Goal: Task Accomplishment & Management: Complete application form

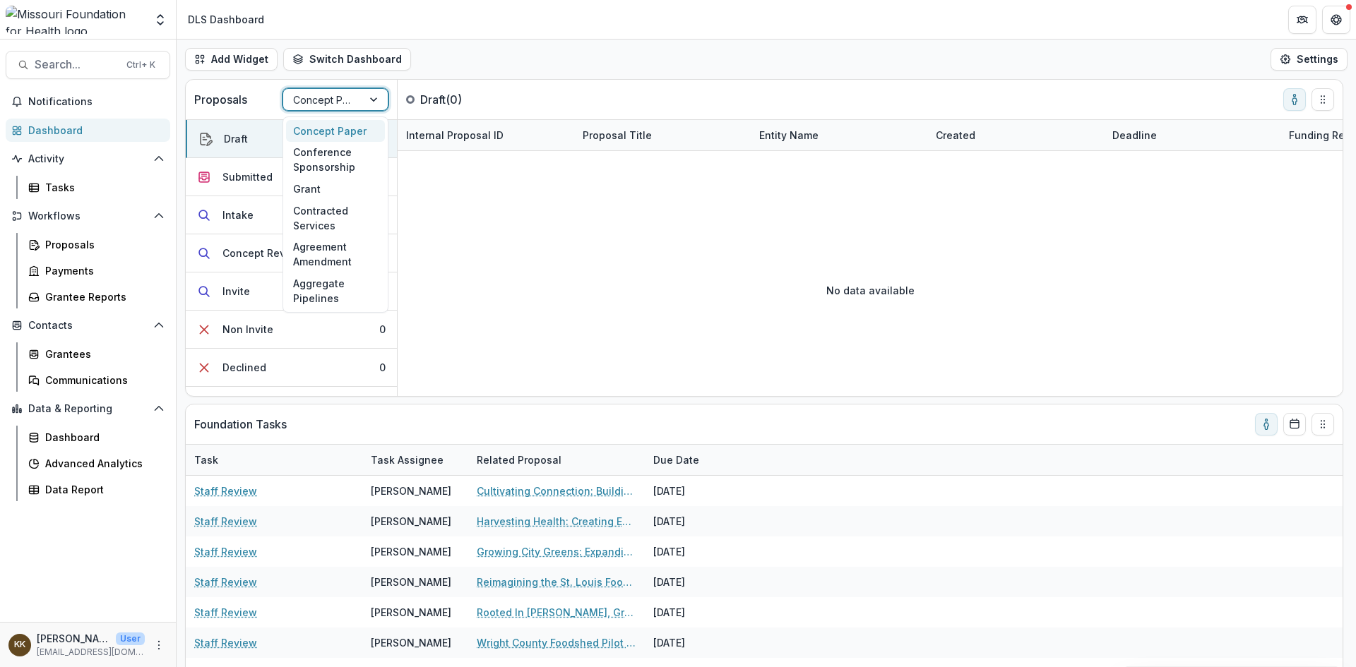
click at [340, 95] on div at bounding box center [322, 100] width 59 height 18
click at [317, 192] on div "Grant" at bounding box center [335, 189] width 99 height 22
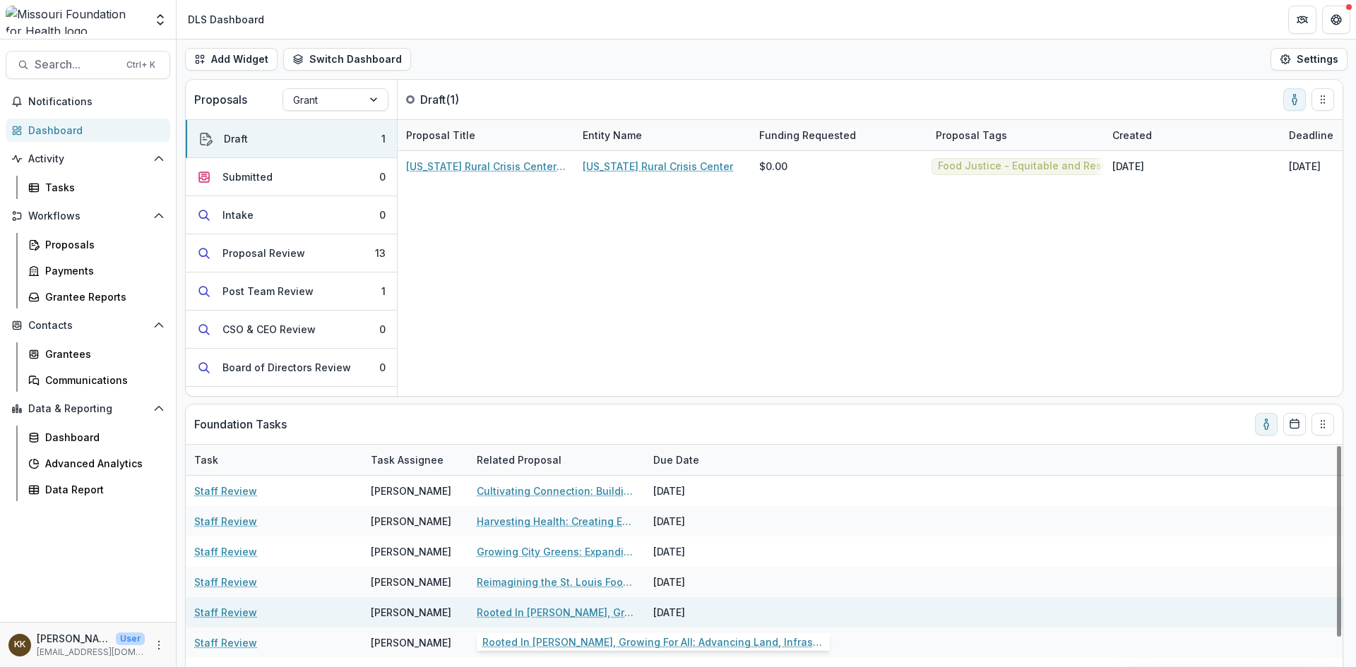
click at [547, 615] on link "Rooted In [PERSON_NAME], Growing For All: Advancing Land, Infrastructure, and F…" at bounding box center [557, 612] width 160 height 15
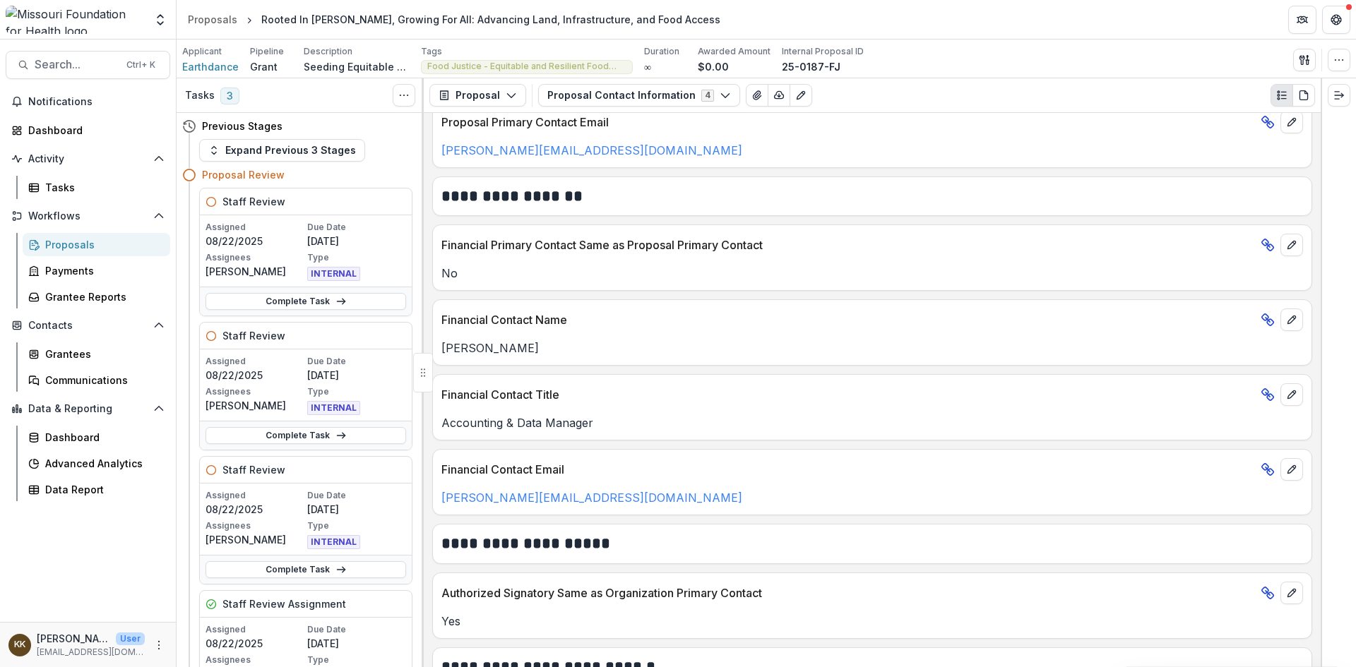
scroll to position [944, 0]
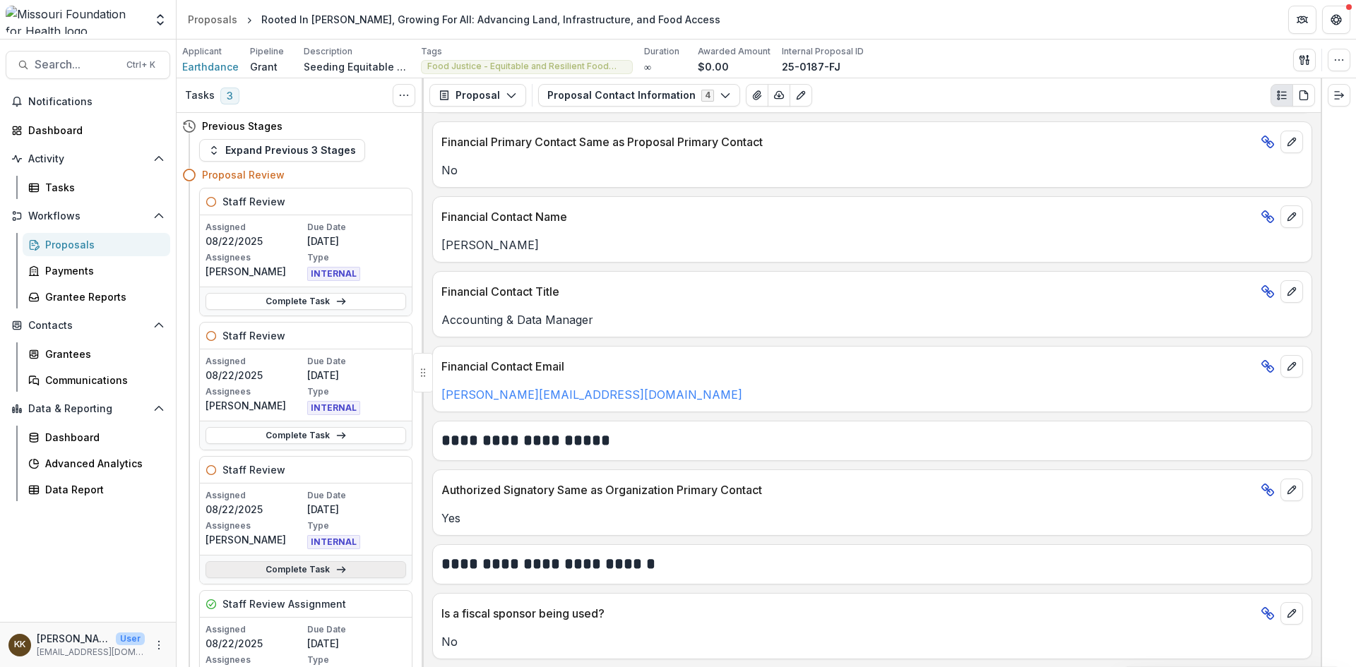
click at [285, 571] on link "Complete Task" at bounding box center [306, 570] width 201 height 17
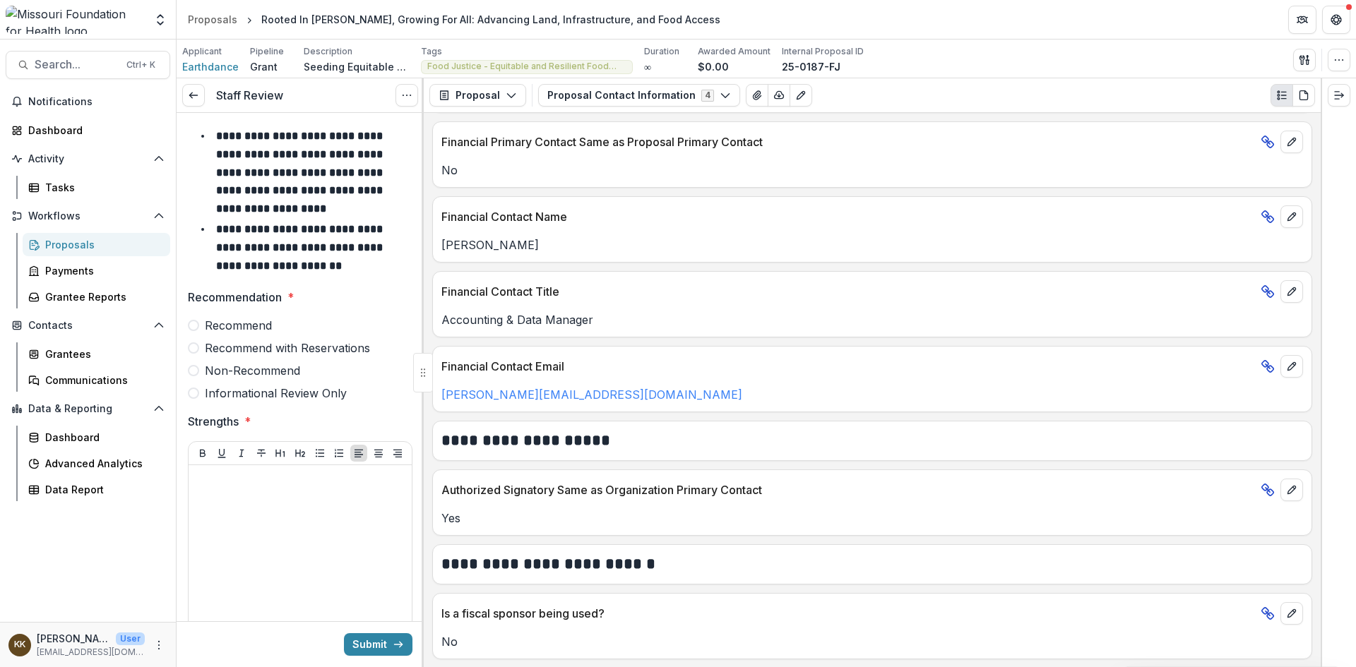
click at [269, 373] on span "Non-Recommend" at bounding box center [252, 370] width 95 height 17
click at [287, 495] on div at bounding box center [300, 577] width 212 height 212
click at [612, 95] on button "Proposal Contact Information 4" at bounding box center [639, 95] width 202 height 23
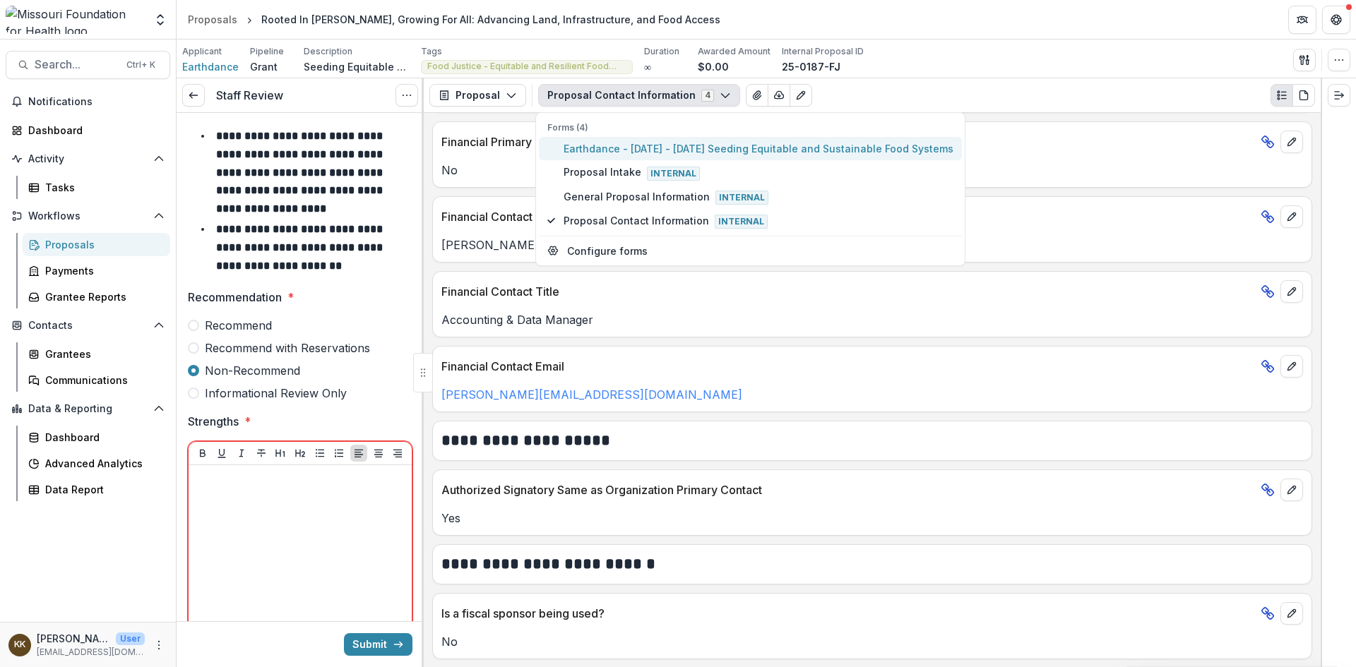
click at [615, 145] on span "Earthdance - [DATE] - [DATE] Seeding Equitable and Sustainable Food Systems" at bounding box center [759, 148] width 390 height 15
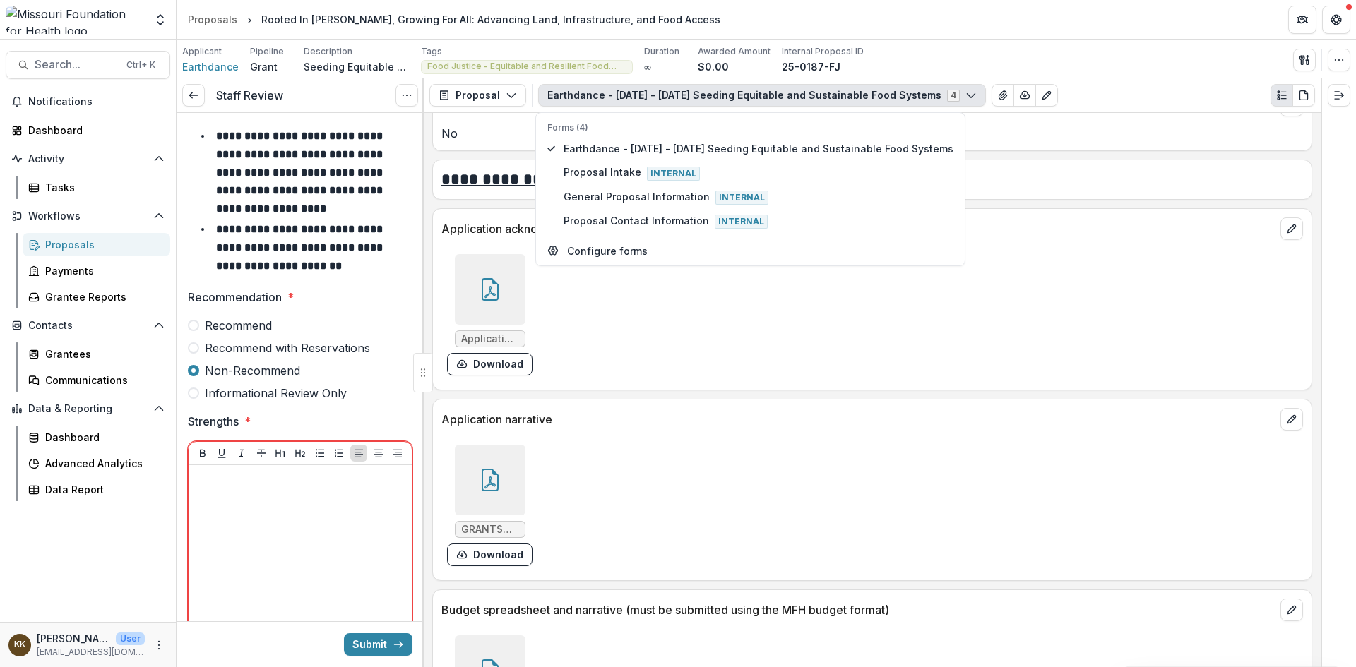
scroll to position [4743, 0]
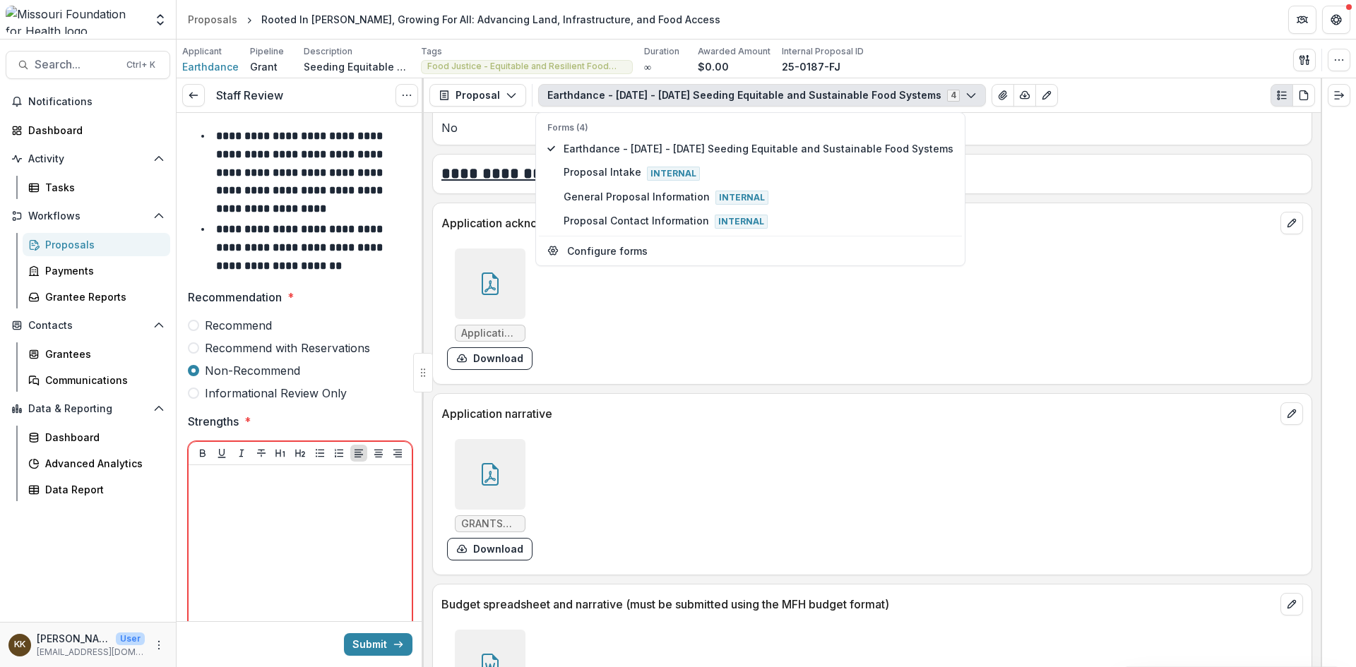
click at [479, 470] on icon at bounding box center [490, 474] width 23 height 23
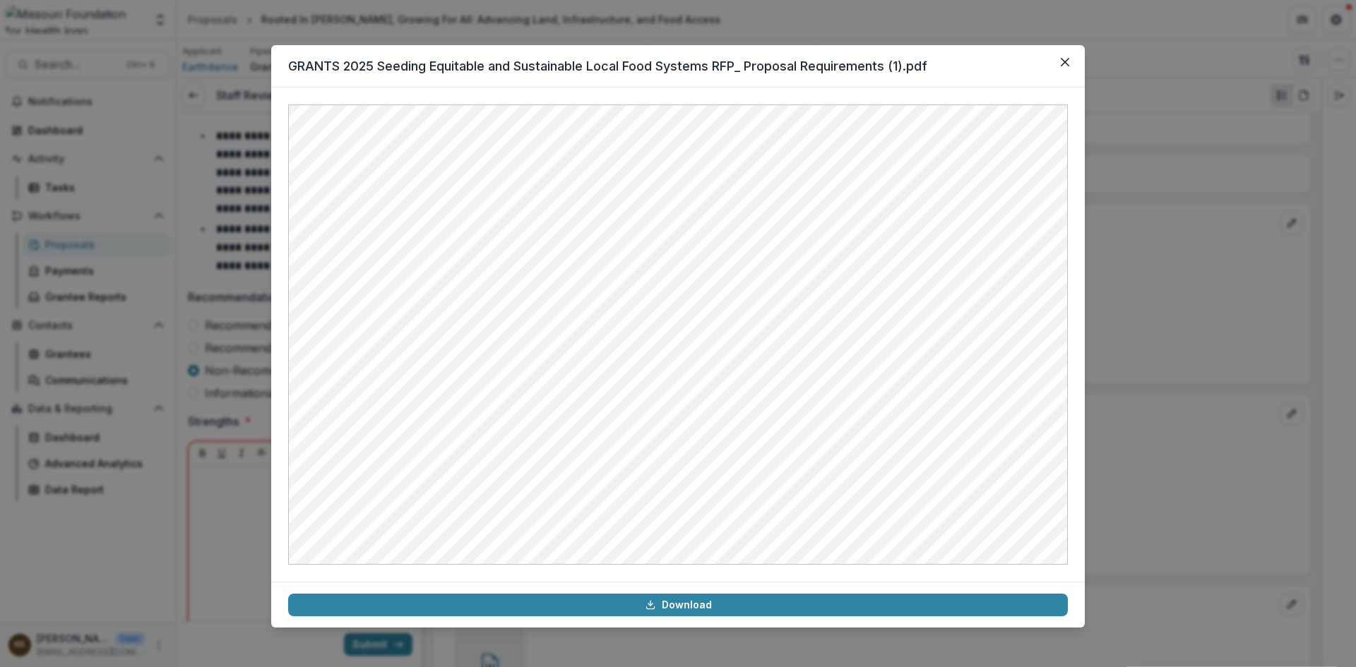
drag, startPoint x: 984, startPoint y: 66, endPoint x: 1009, endPoint y: 61, distance: 25.8
click at [1009, 61] on header "GRANTS 2025 Seeding Equitable and Sustainable Local Food Systems RFP_ Proposal …" at bounding box center [678, 66] width 814 height 42
drag, startPoint x: 1064, startPoint y: 67, endPoint x: 975, endPoint y: 104, distance: 96.3
click at [1064, 68] on button "Close" at bounding box center [1065, 62] width 23 height 23
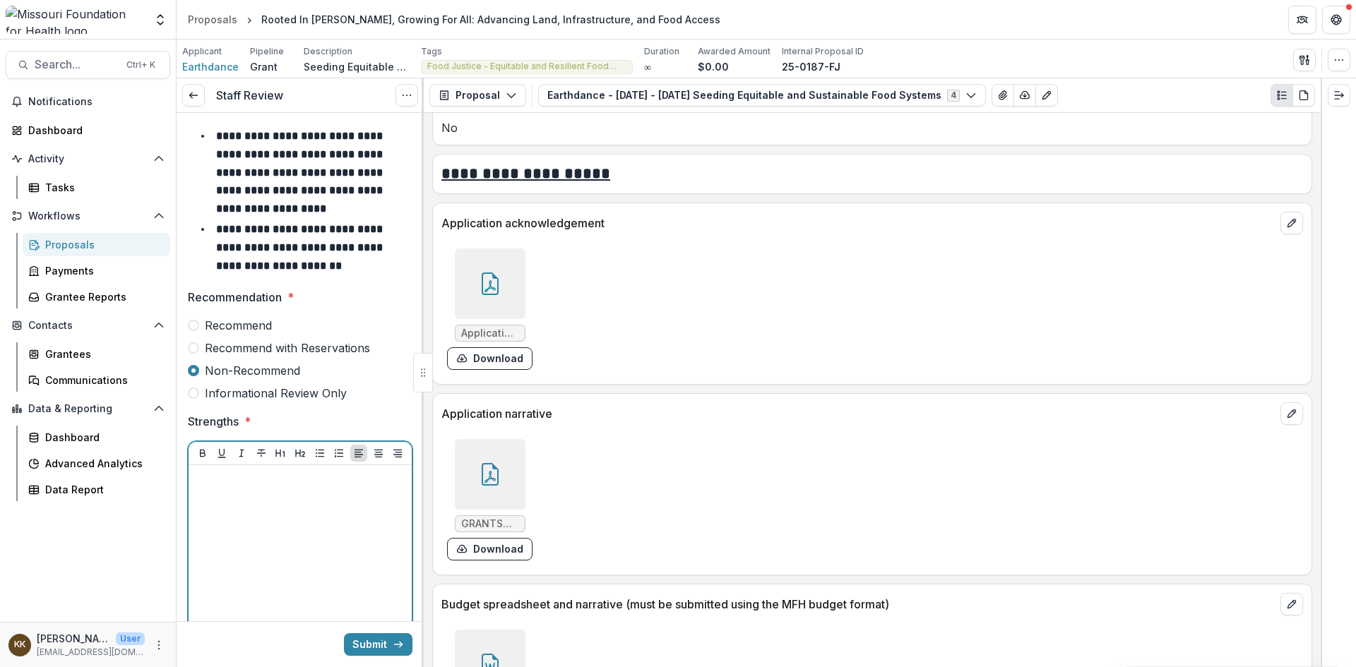
click at [232, 515] on div at bounding box center [300, 577] width 212 height 212
click at [299, 482] on p "**********" at bounding box center [298, 494] width 208 height 47
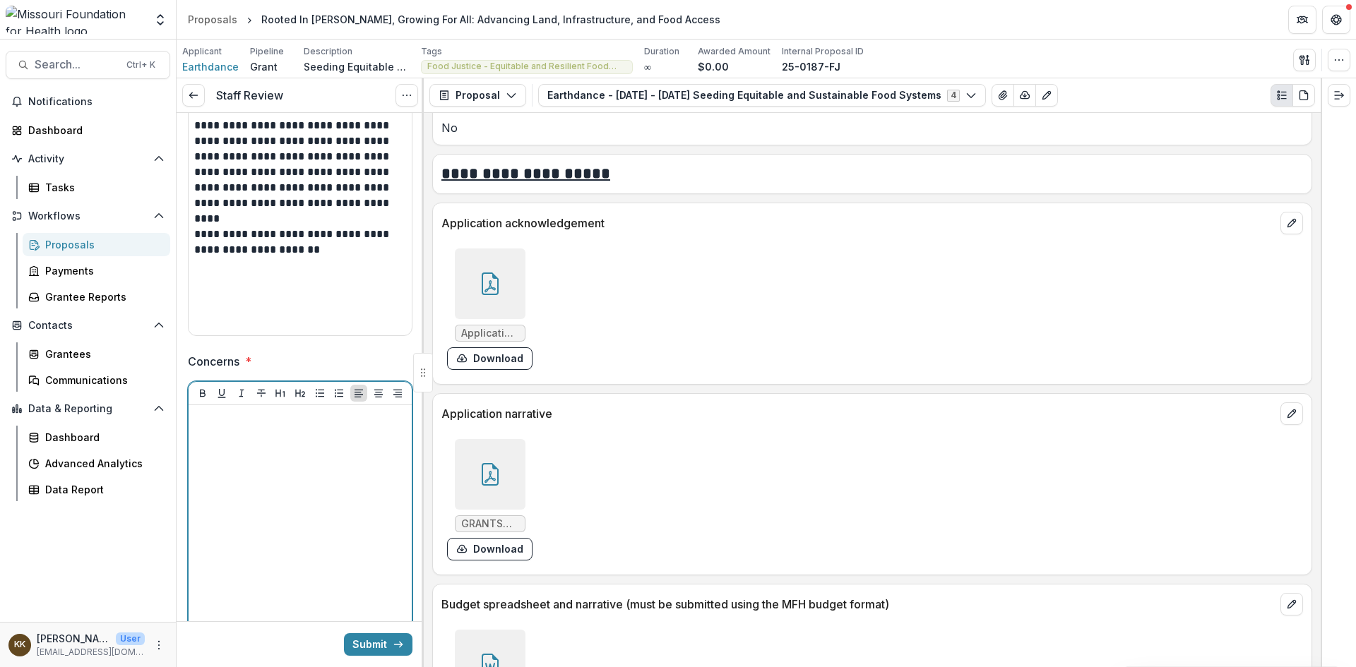
scroll to position [338, 0]
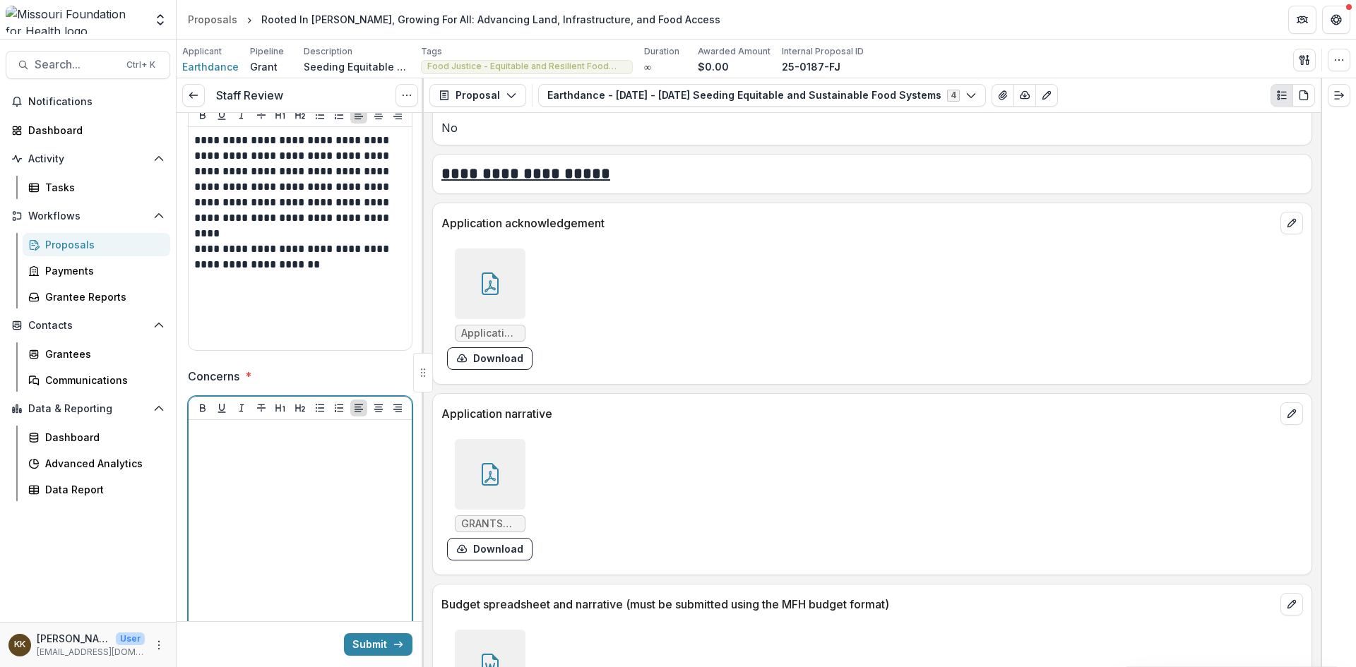
click at [274, 446] on div at bounding box center [300, 532] width 212 height 212
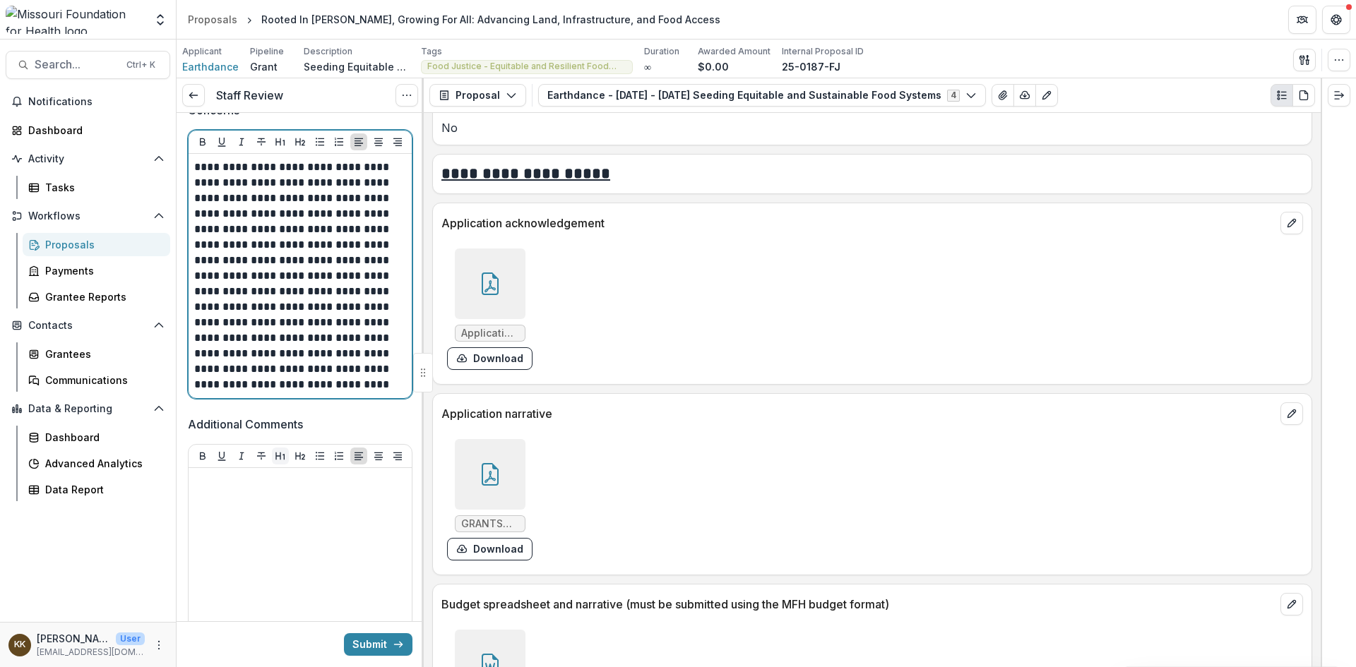
scroll to position [621, 0]
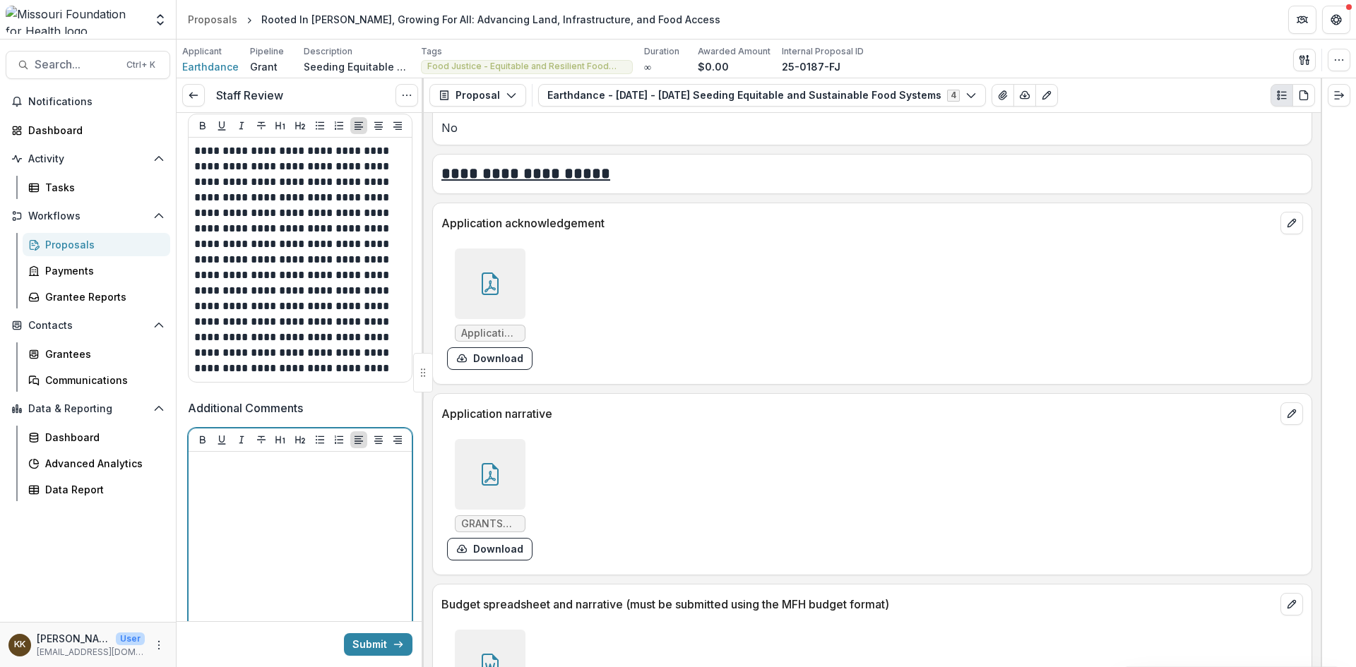
click at [304, 474] on div at bounding box center [300, 564] width 212 height 212
click at [275, 492] on div at bounding box center [300, 564] width 212 height 212
click at [326, 491] on div at bounding box center [300, 564] width 212 height 212
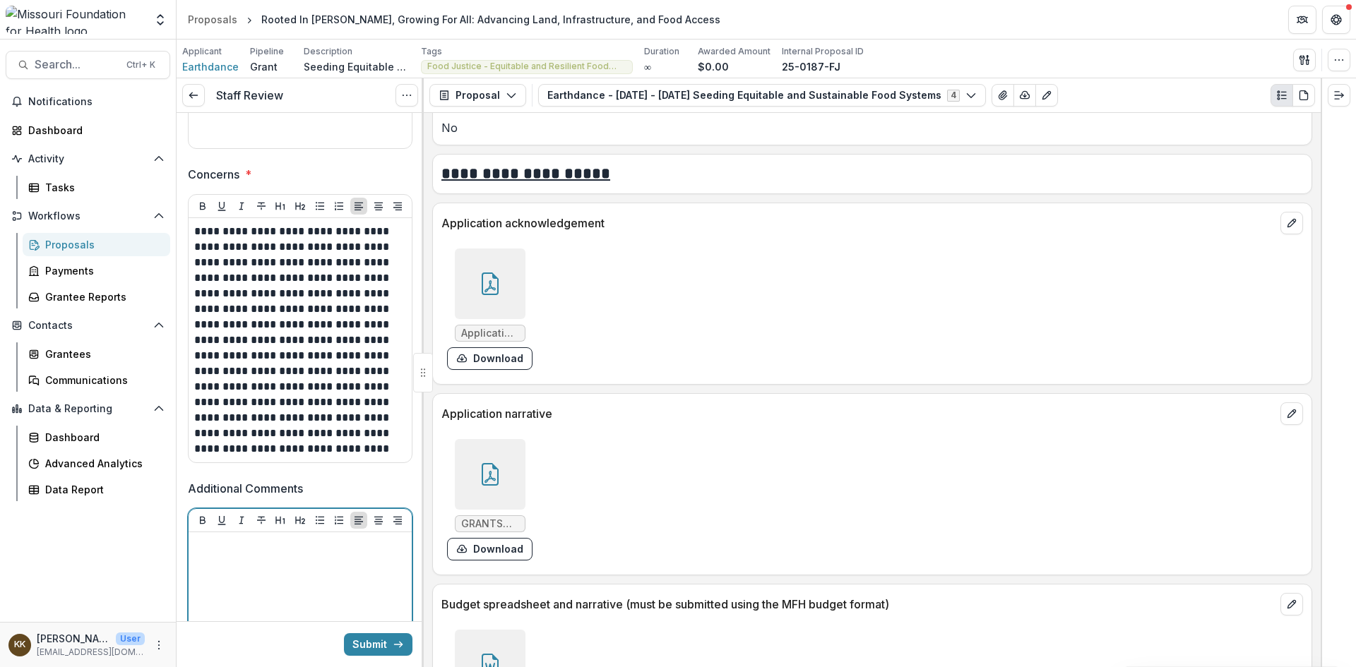
scroll to position [636, 0]
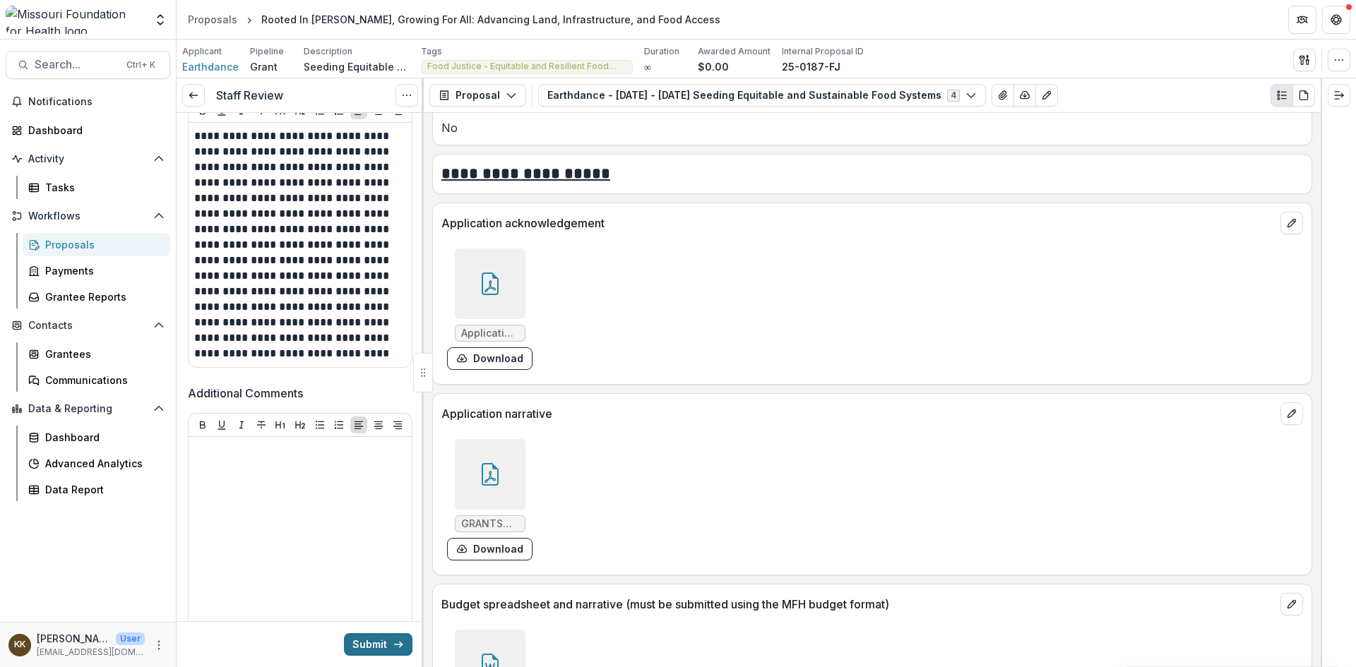
click at [364, 648] on button "Submit" at bounding box center [378, 645] width 69 height 23
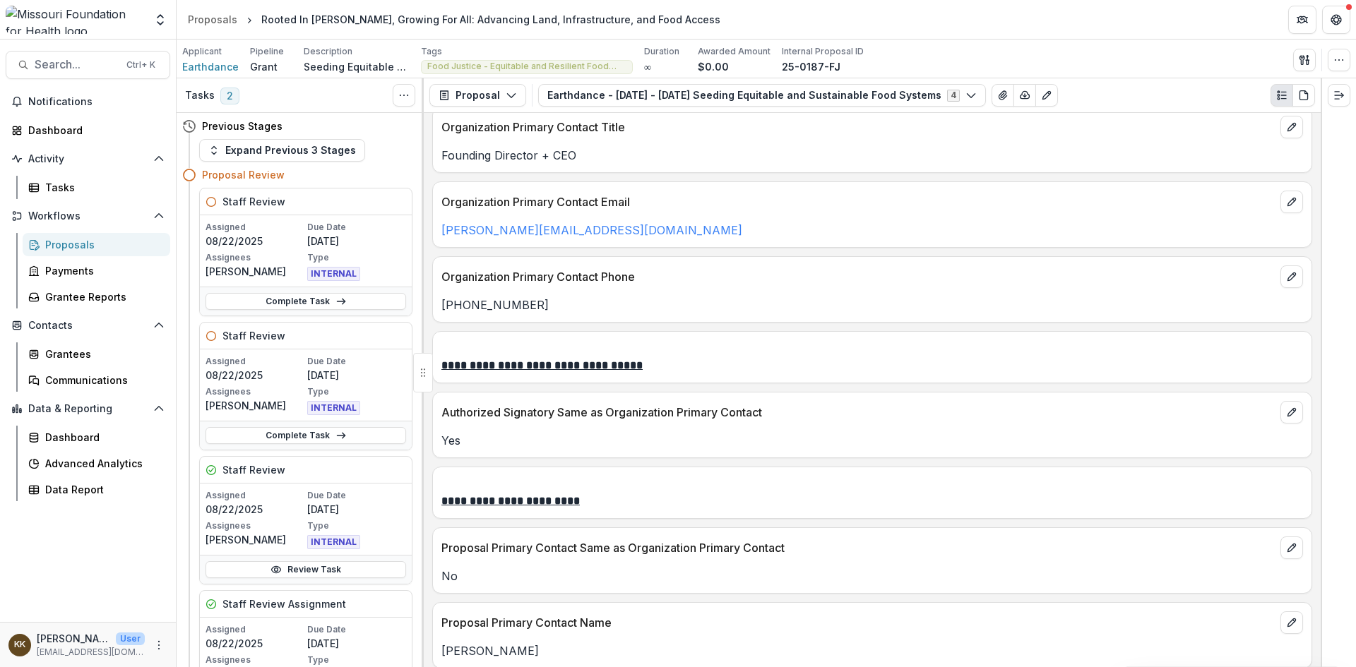
scroll to position [2200, 0]
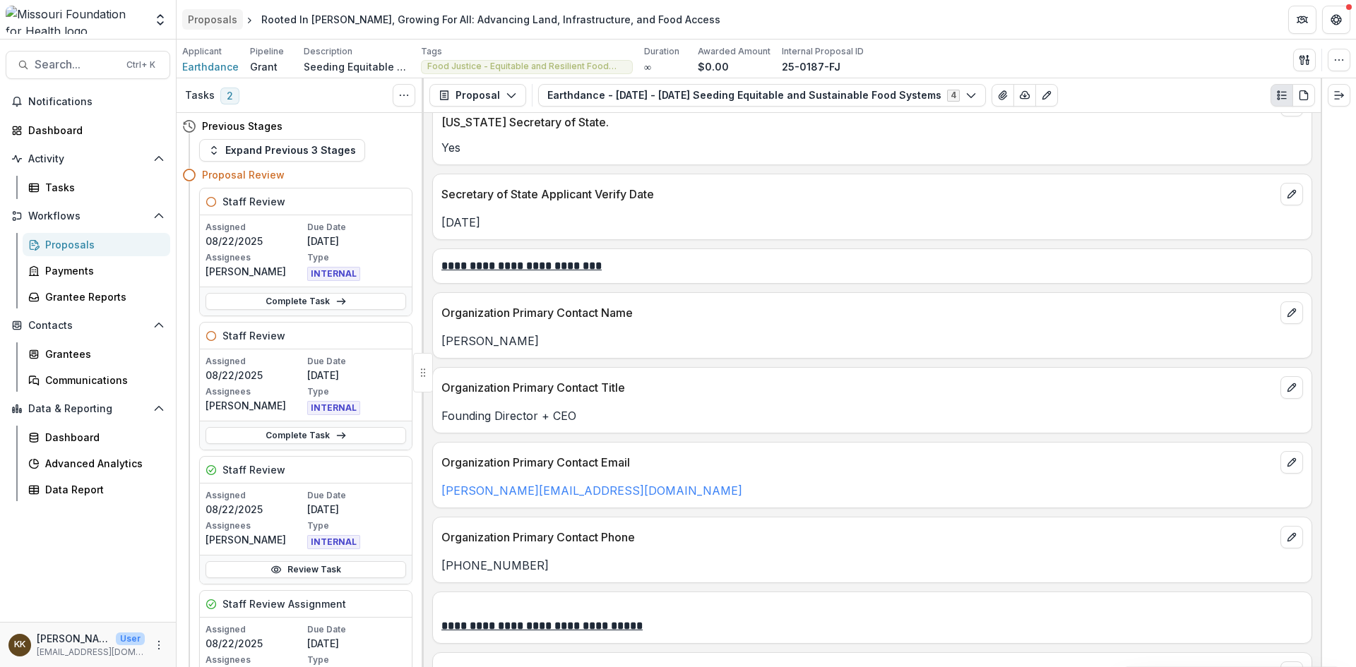
click at [206, 19] on div "Proposals" at bounding box center [212, 19] width 49 height 15
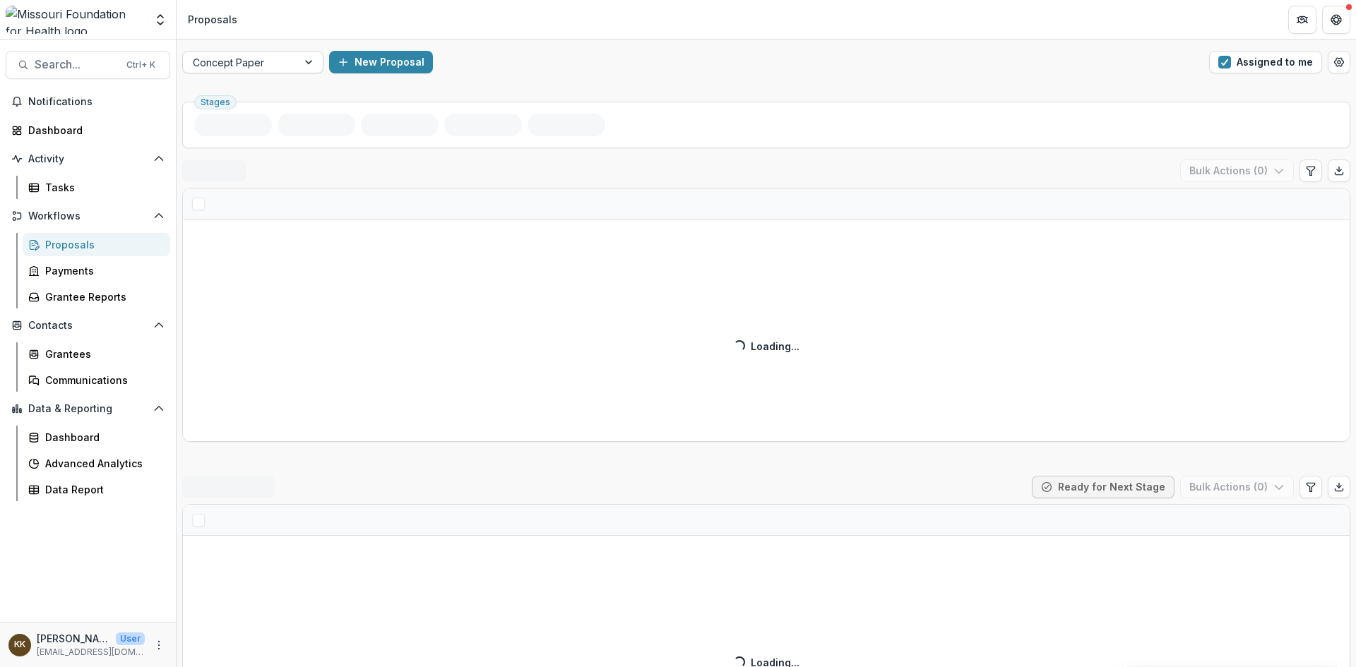
click at [263, 62] on div at bounding box center [240, 63] width 95 height 18
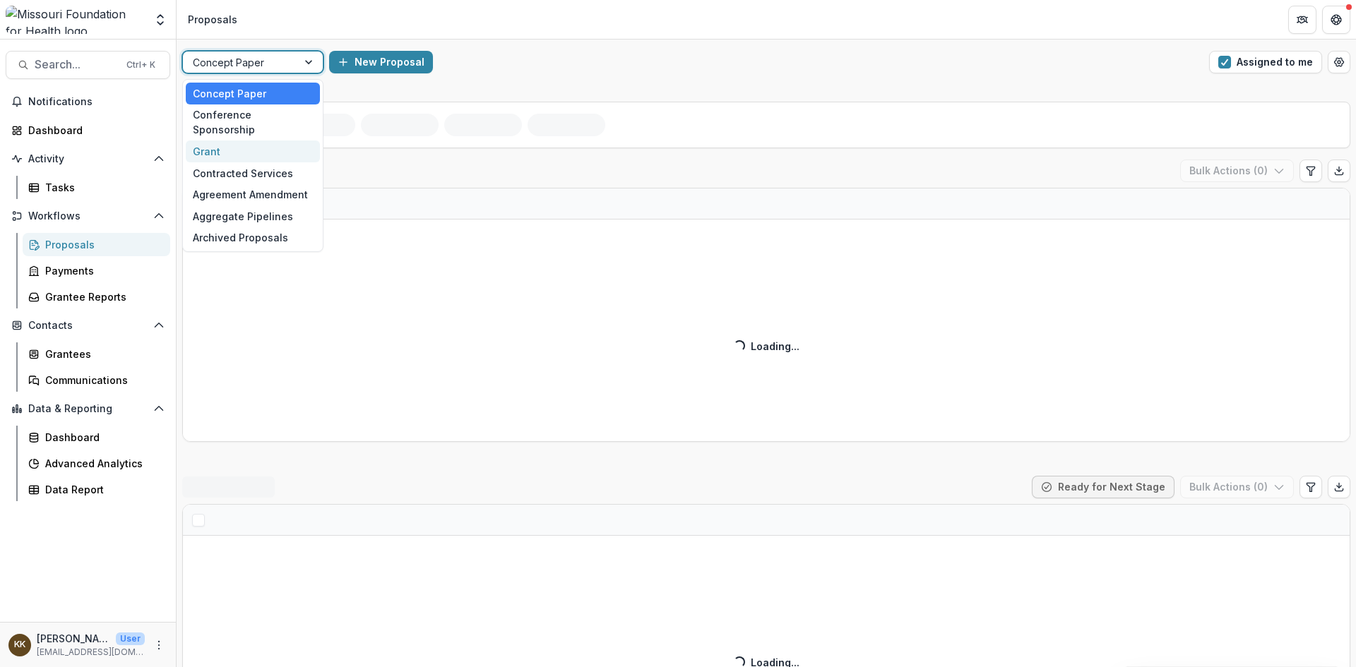
click at [215, 141] on div "Grant" at bounding box center [253, 152] width 134 height 22
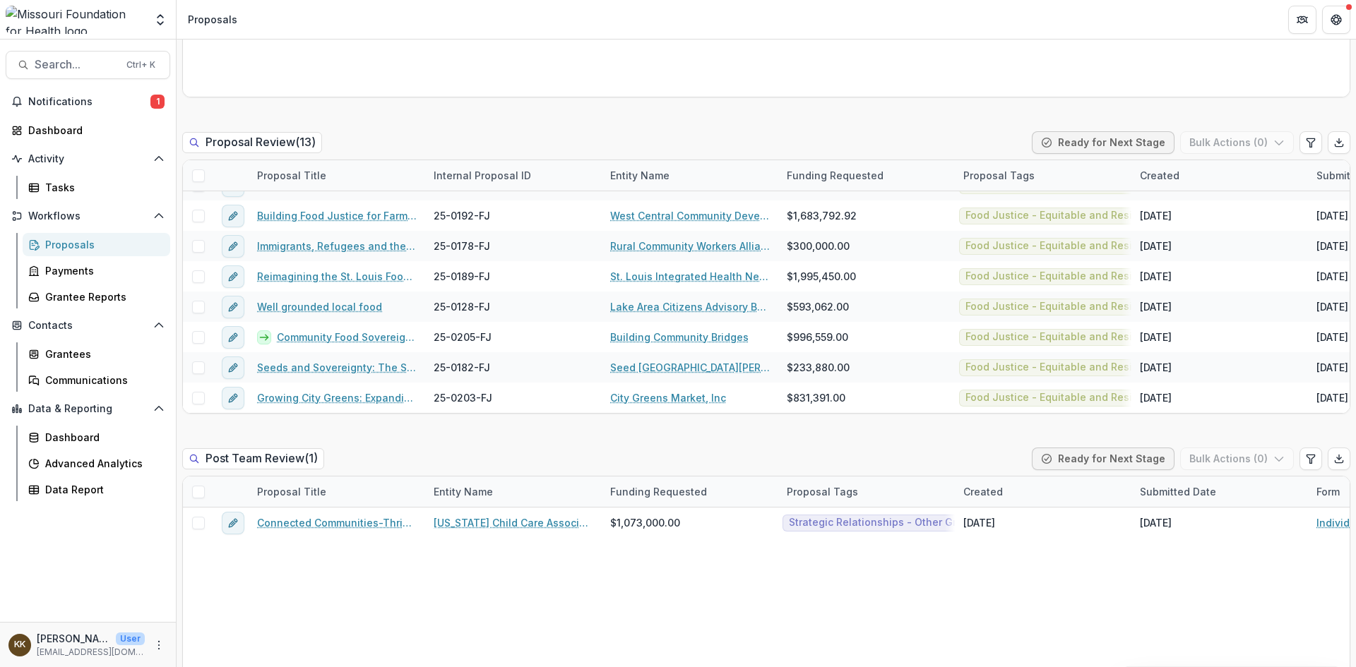
scroll to position [918, 0]
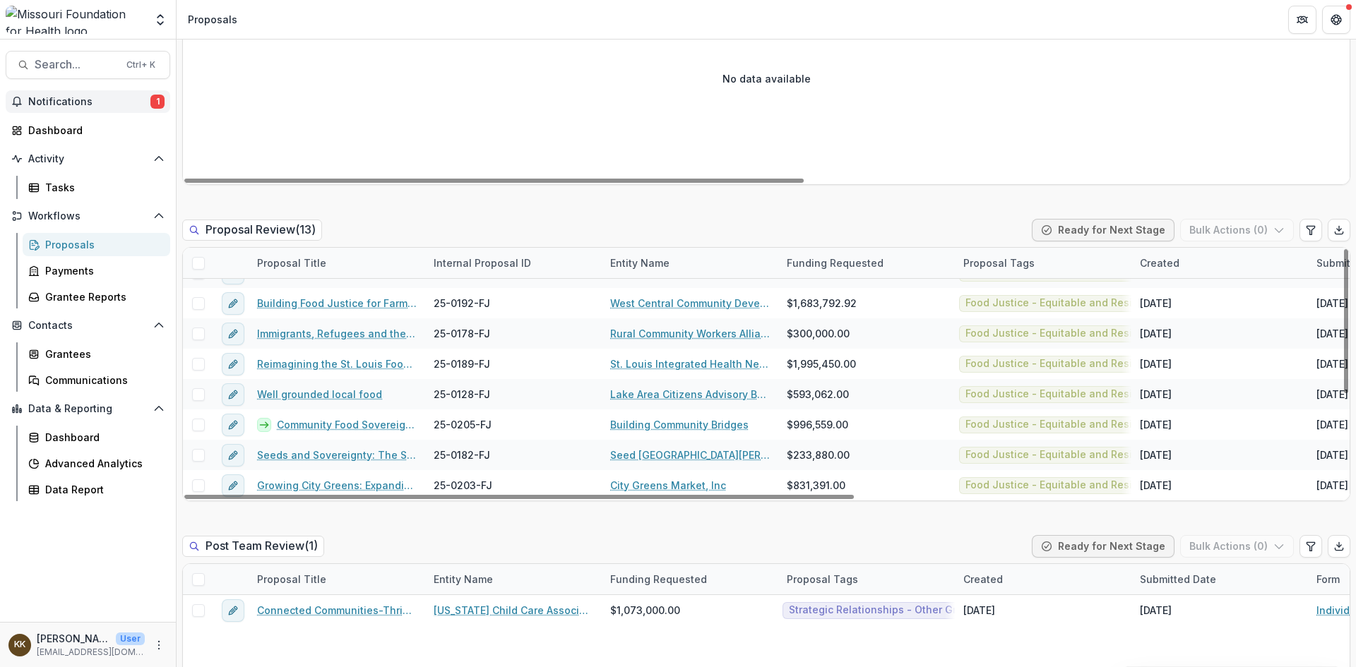
click at [74, 102] on span "Notifications" at bounding box center [89, 102] width 122 height 12
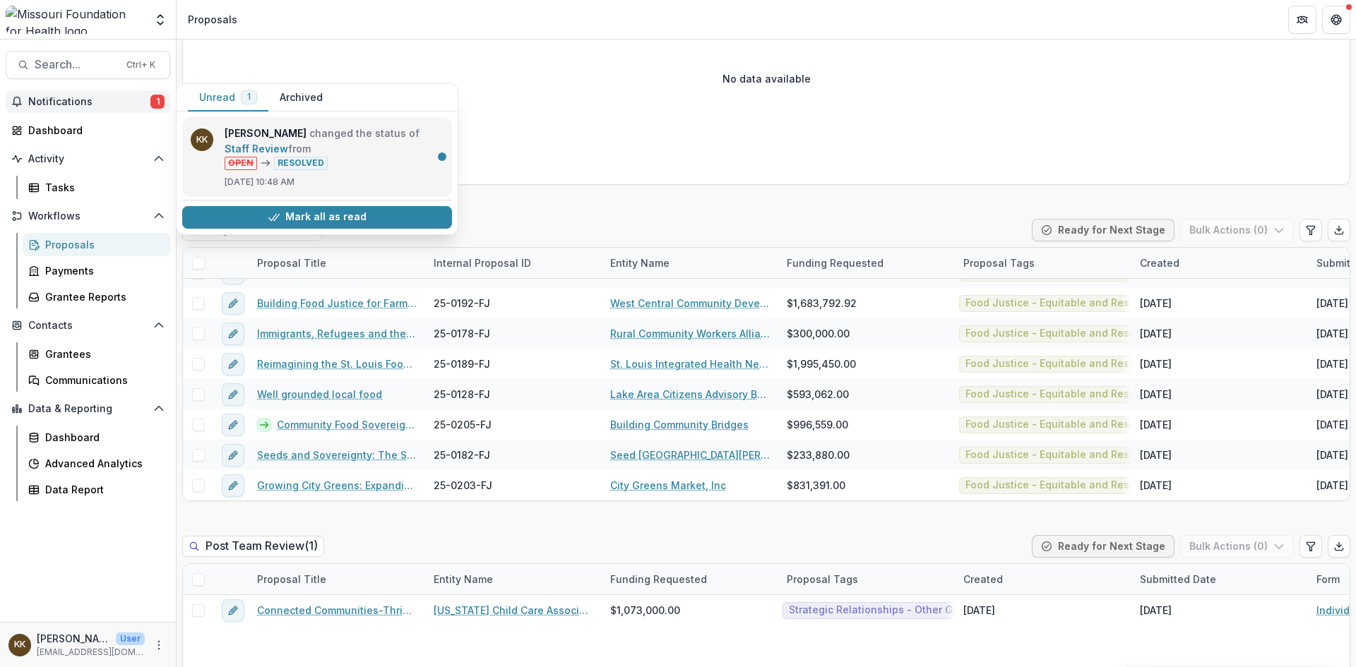
click at [288, 143] on link "Staff Review" at bounding box center [257, 149] width 64 height 12
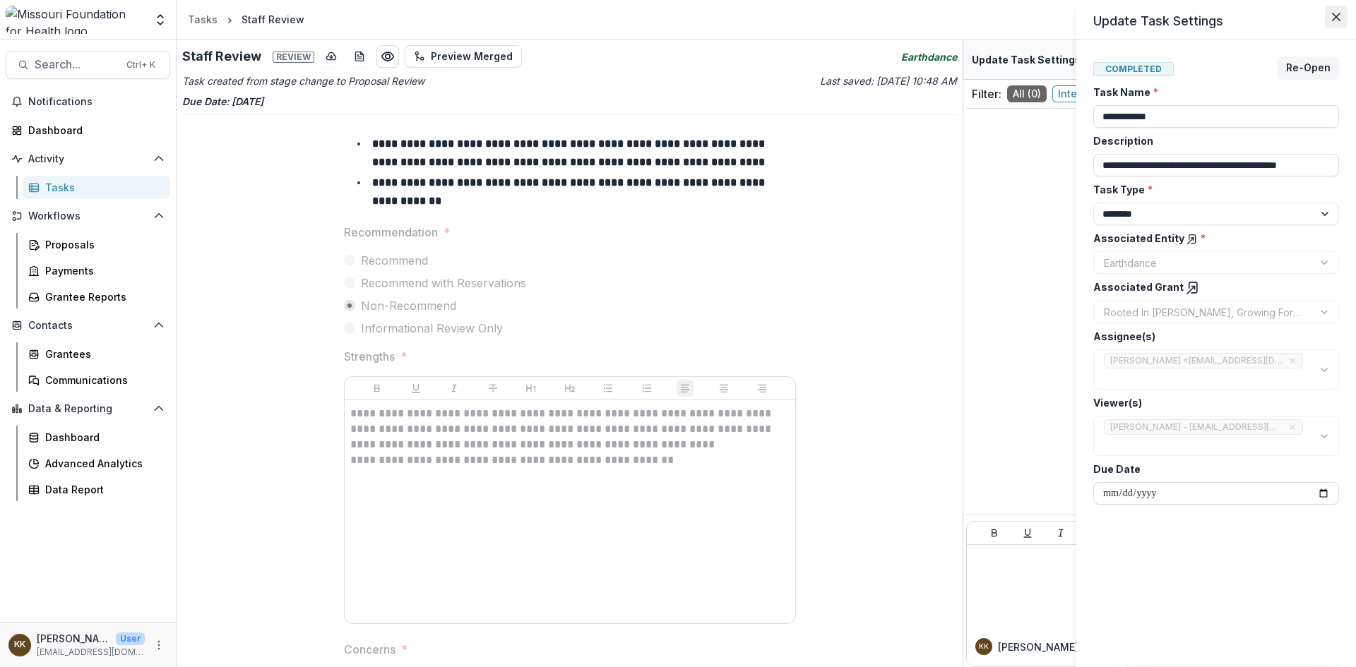
click at [1337, 18] on icon "Close" at bounding box center [1336, 17] width 8 height 8
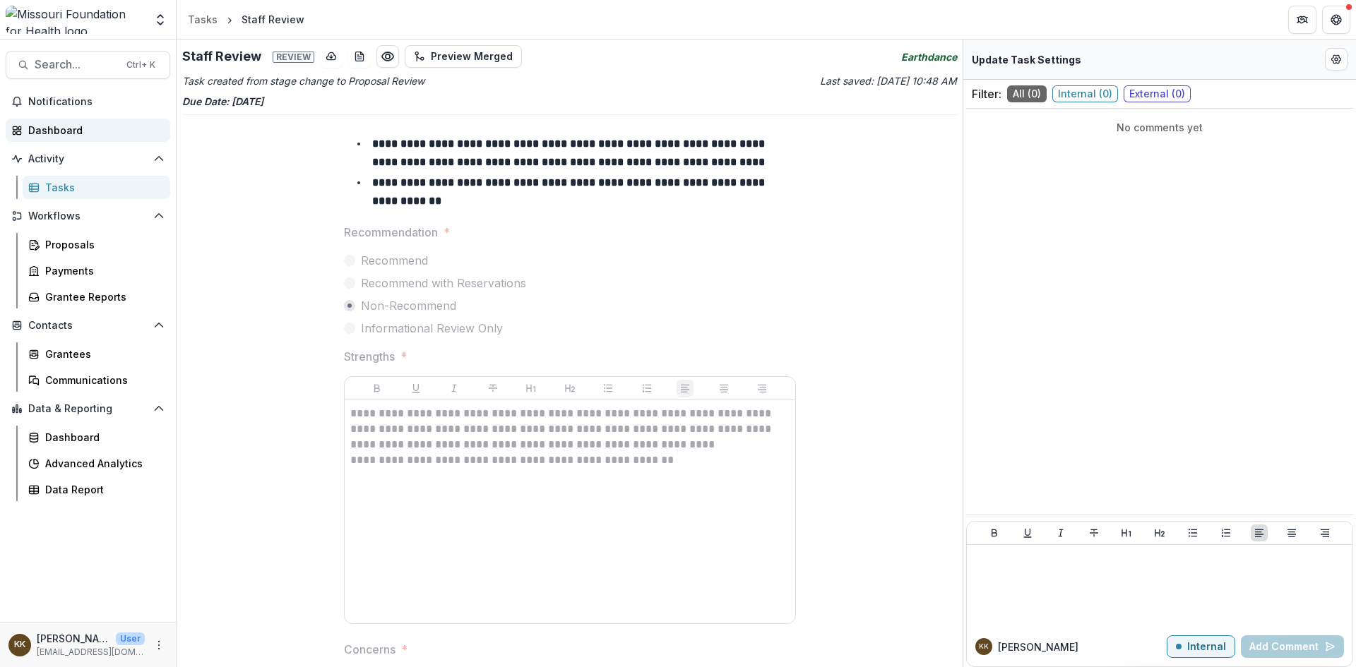
click at [52, 129] on div "Dashboard" at bounding box center [93, 130] width 131 height 15
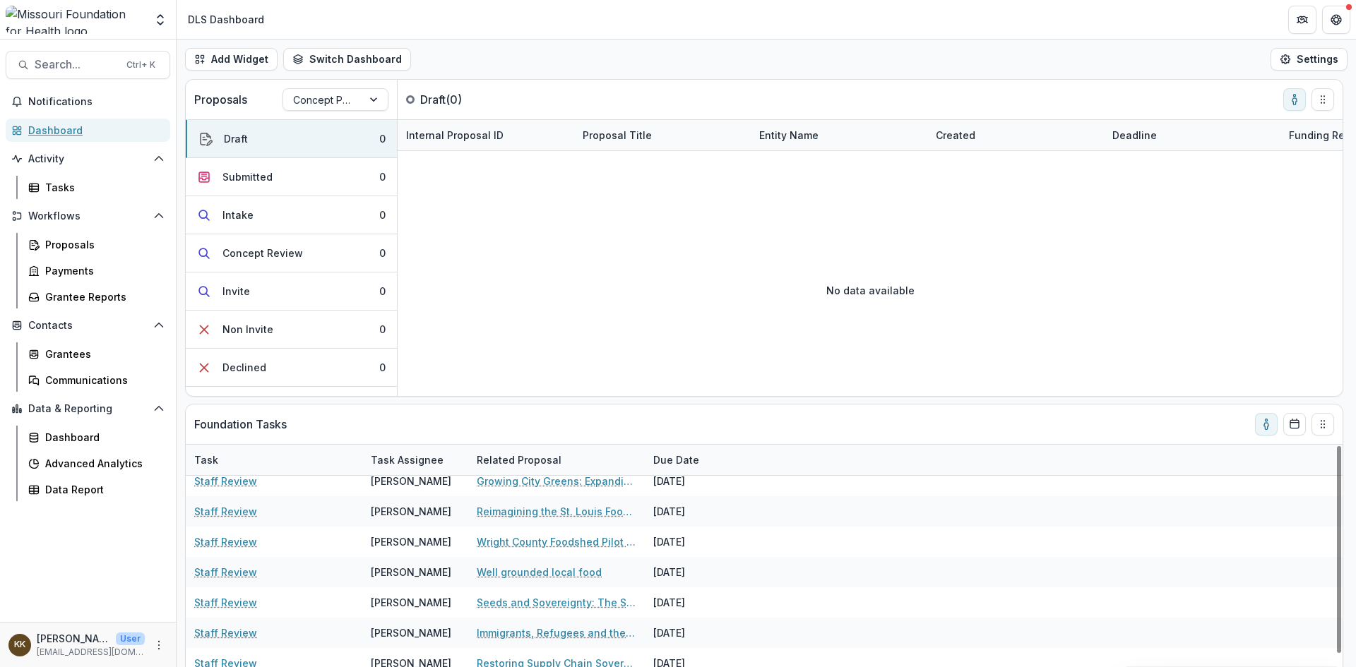
scroll to position [89, 0]
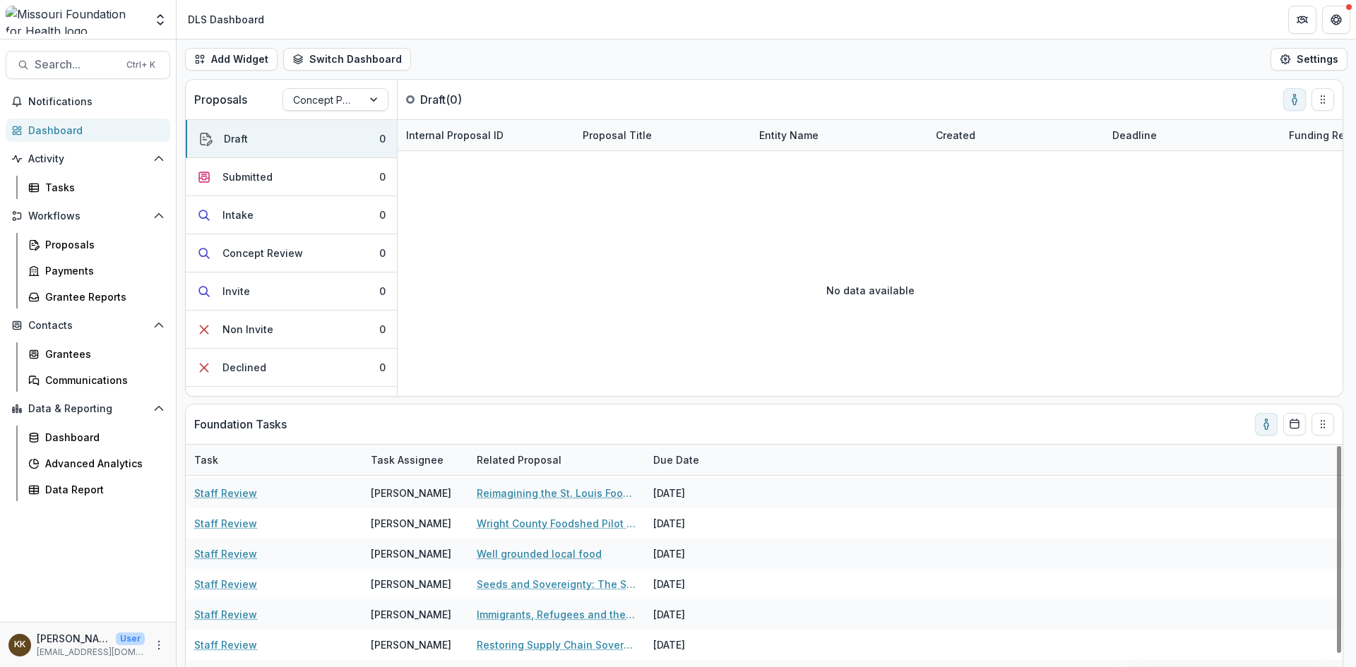
click at [740, 466] on div "Due Date" at bounding box center [698, 460] width 106 height 30
click at [826, 451] on div "Task Task Assignee Related Proposal Due Date" at bounding box center [764, 460] width 1157 height 31
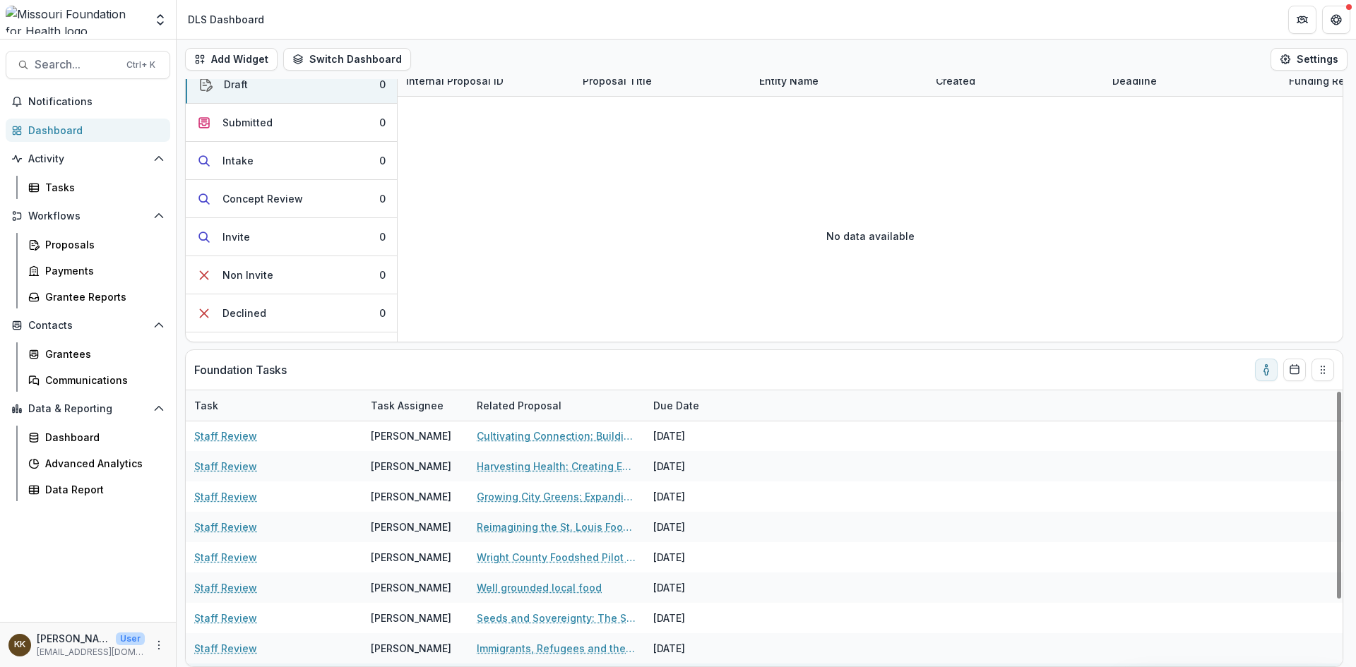
scroll to position [0, 0]
click at [1329, 374] on button "Drag" at bounding box center [1323, 370] width 23 height 23
click at [1290, 371] on rect "Calendar" at bounding box center [1294, 370] width 8 height 8
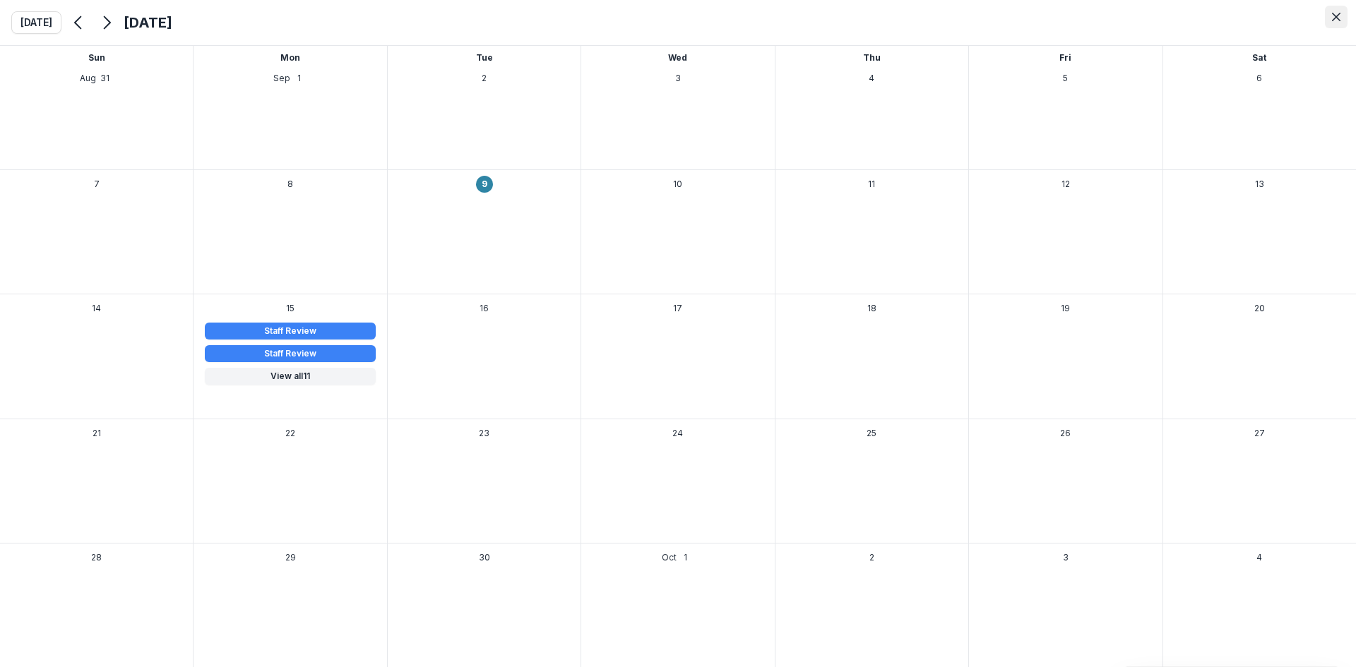
click at [1345, 20] on button "Close" at bounding box center [1336, 17] width 23 height 23
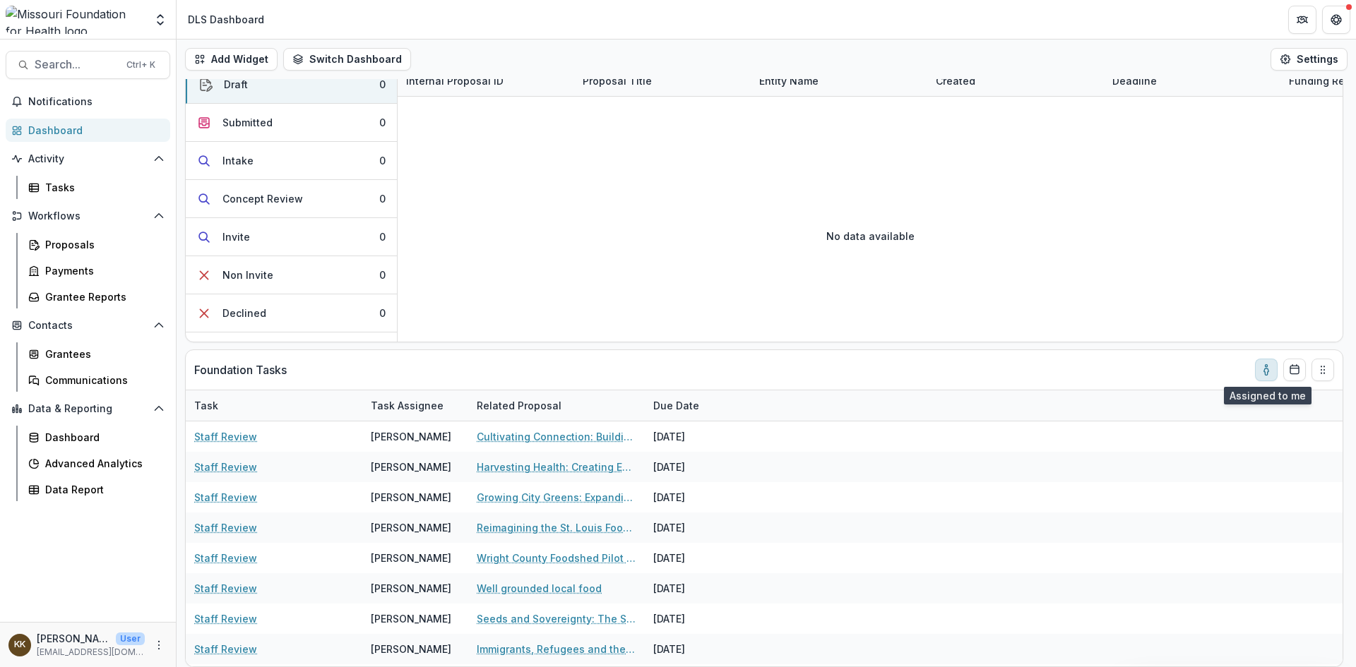
click at [1261, 366] on icon "toggle-assigned-to-me" at bounding box center [1266, 369] width 11 height 11
click at [1268, 374] on icon "toggle-assigned-to-me" at bounding box center [1266, 372] width 4 height 6
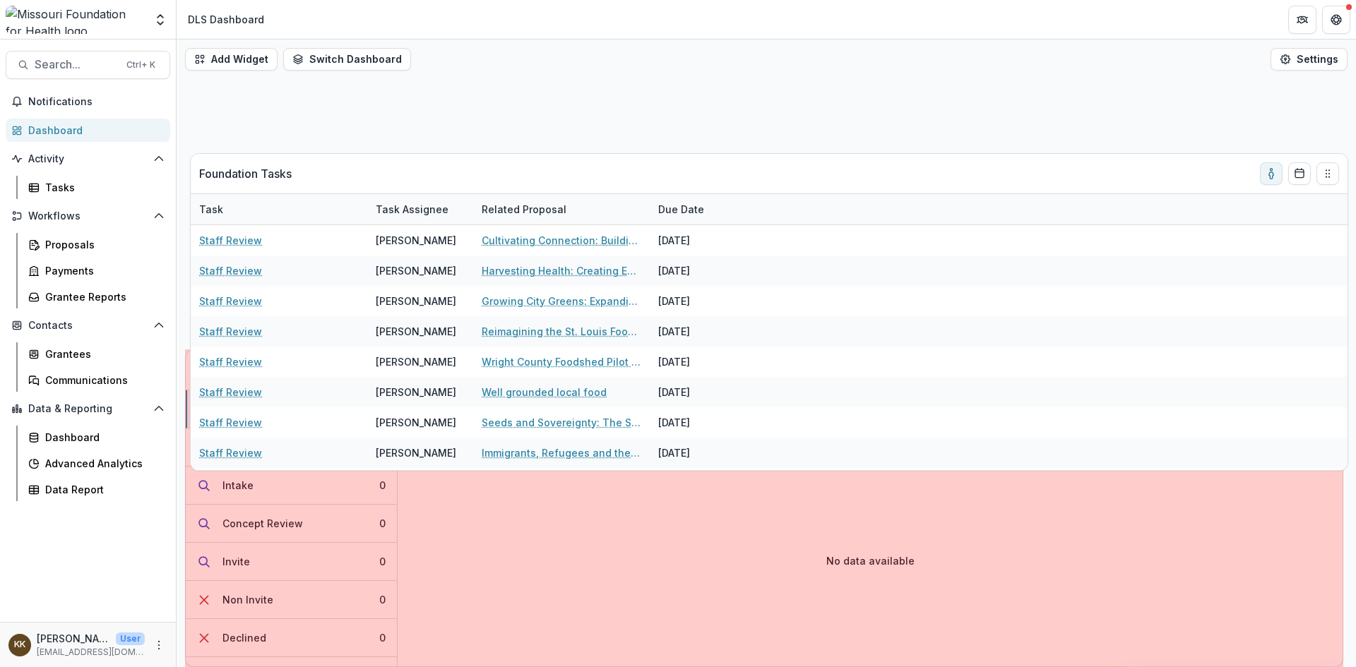
scroll to position [0, 0]
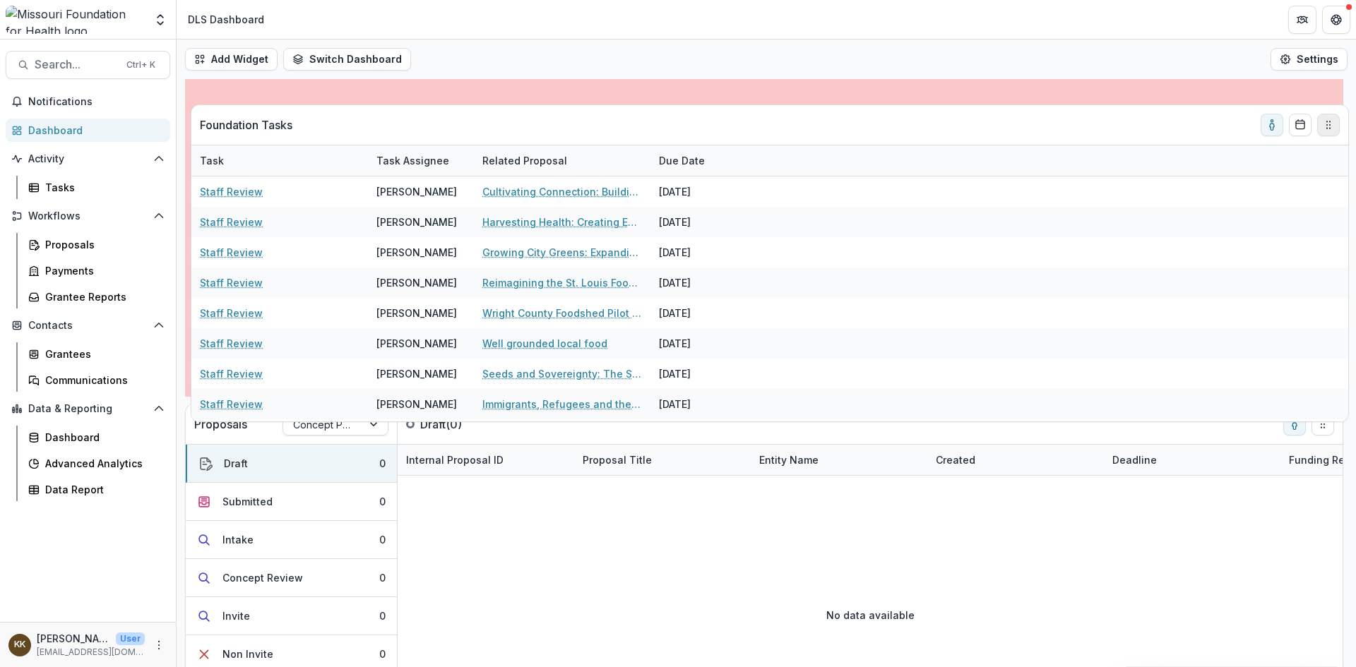
drag, startPoint x: 1322, startPoint y: 375, endPoint x: 1327, endPoint y: 129, distance: 245.9
click at [1327, 129] on icon "Drag" at bounding box center [1328, 124] width 11 height 11
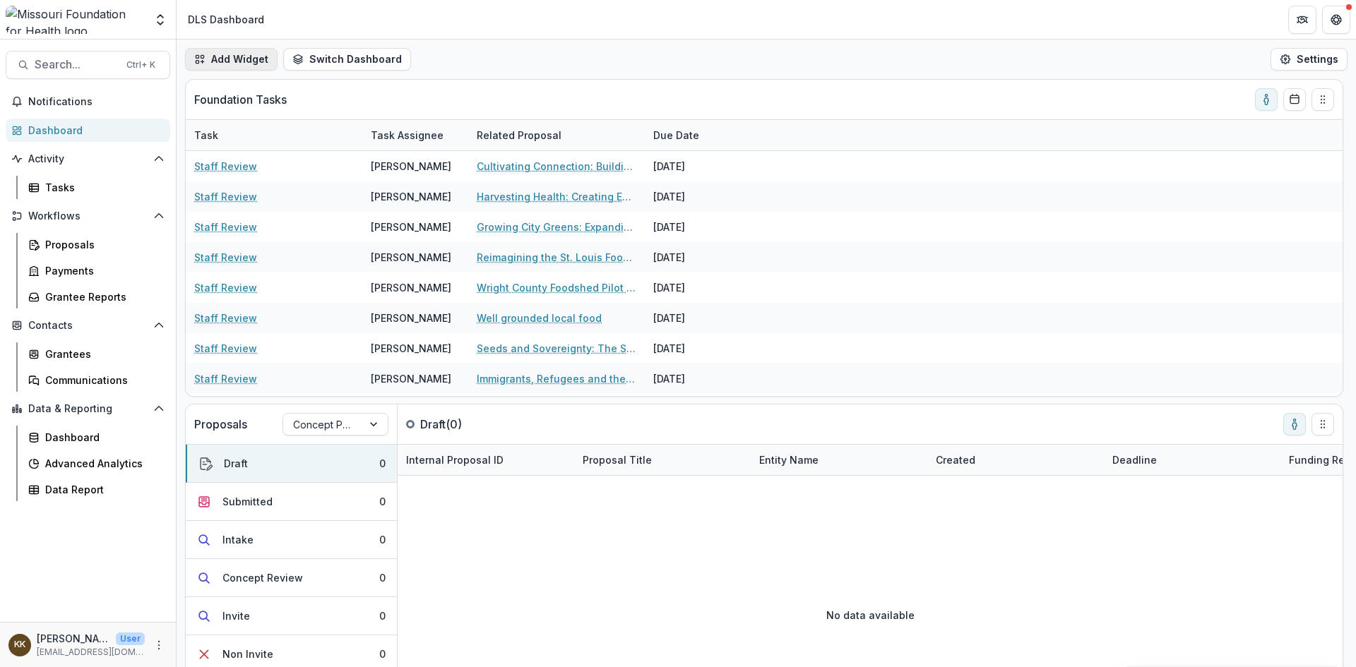
click at [248, 60] on button "Add Widget" at bounding box center [231, 59] width 93 height 23
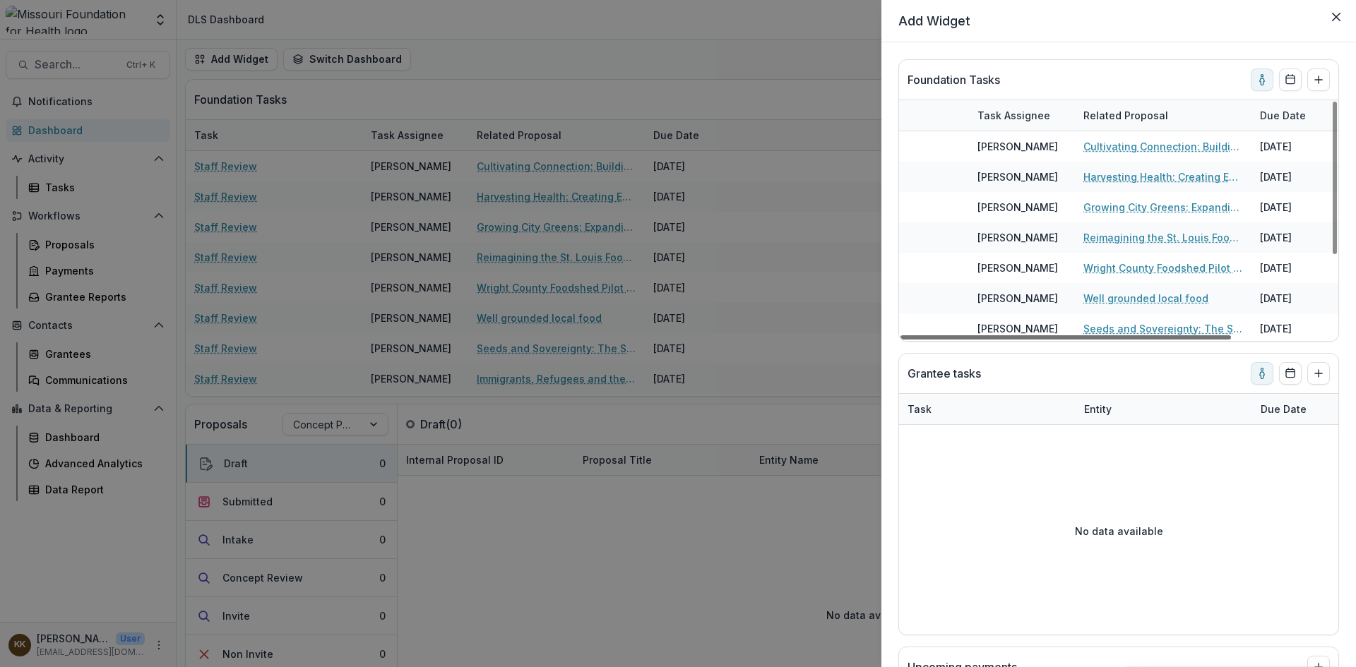
scroll to position [0, 130]
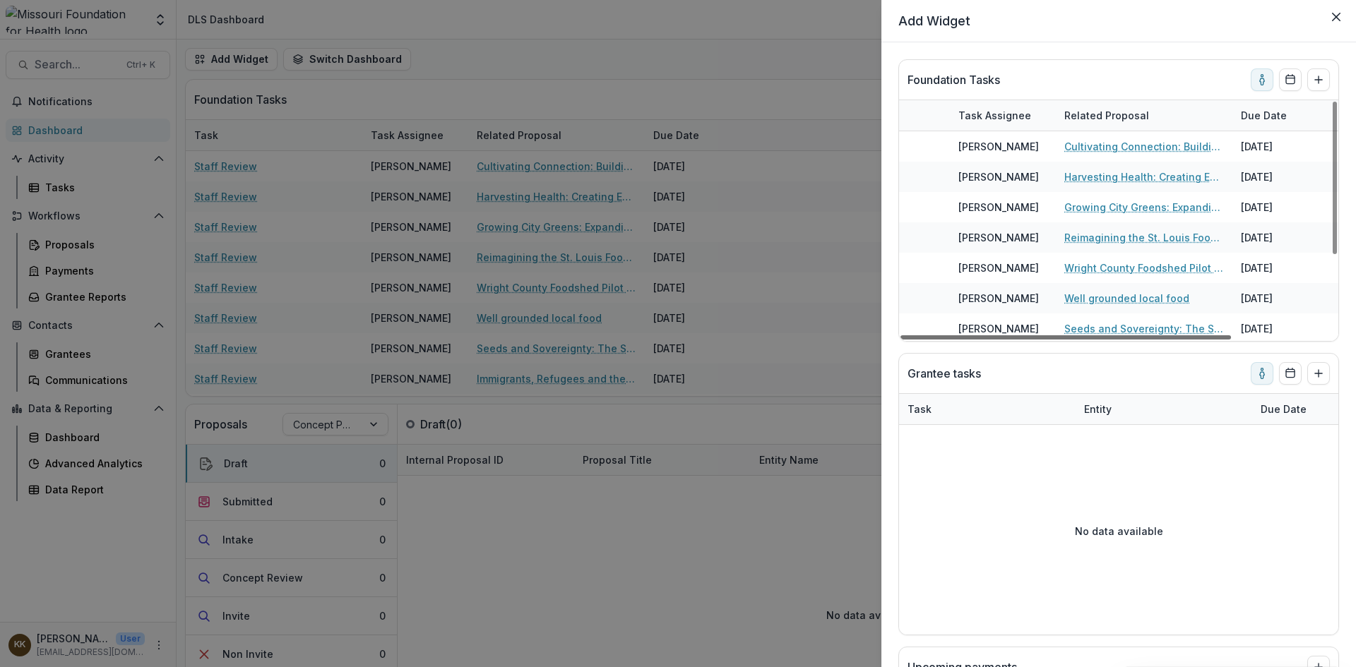
drag, startPoint x: 1125, startPoint y: 338, endPoint x: 1317, endPoint y: 336, distance: 192.1
click at [1231, 337] on div at bounding box center [1066, 338] width 331 height 4
click at [1313, 81] on icon "Add to dashboard" at bounding box center [1318, 79] width 11 height 11
click at [1317, 82] on icon "Add to dashboard" at bounding box center [1318, 79] width 11 height 11
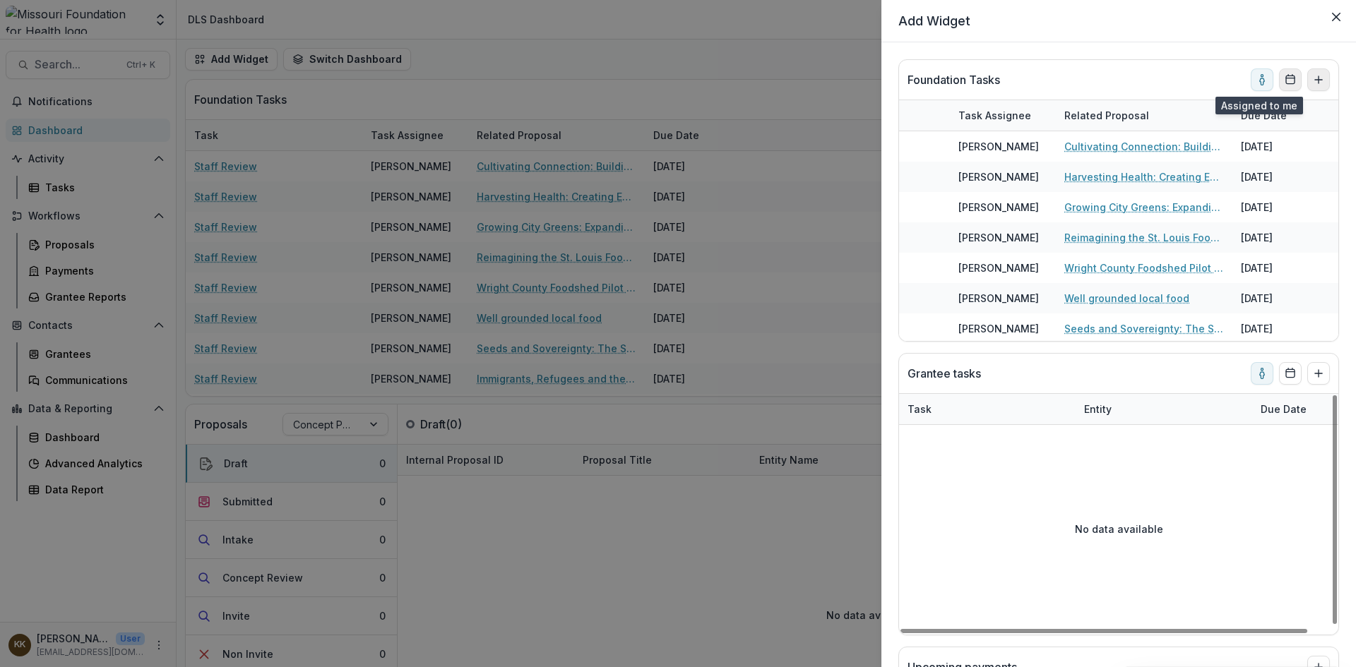
scroll to position [0, 0]
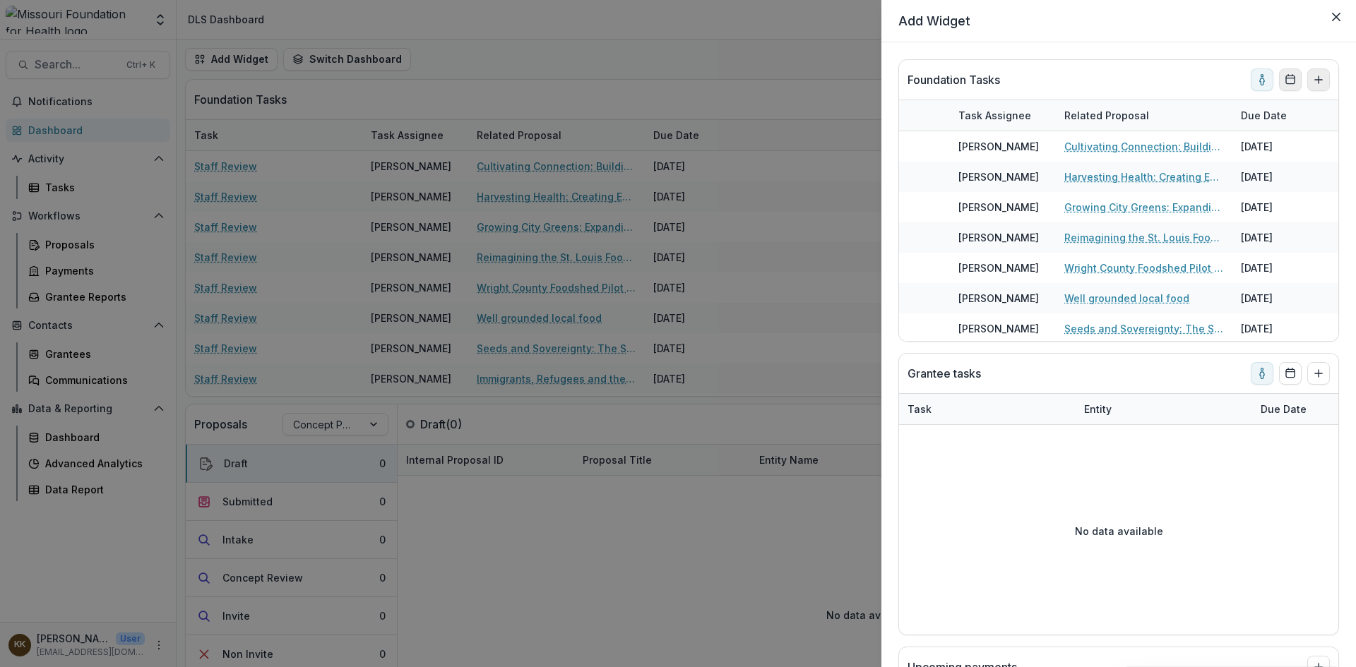
click at [1286, 76] on rect "Calendar" at bounding box center [1290, 80] width 8 height 8
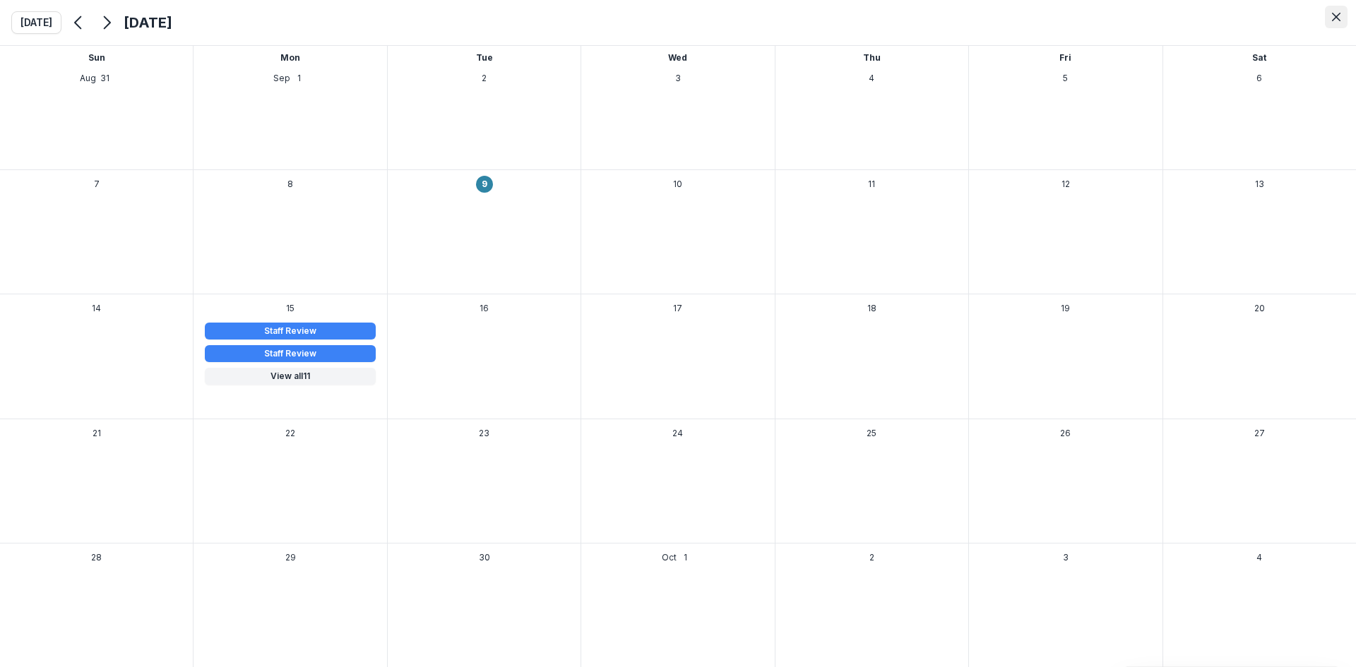
click at [1334, 19] on icon "Close" at bounding box center [1336, 17] width 8 height 8
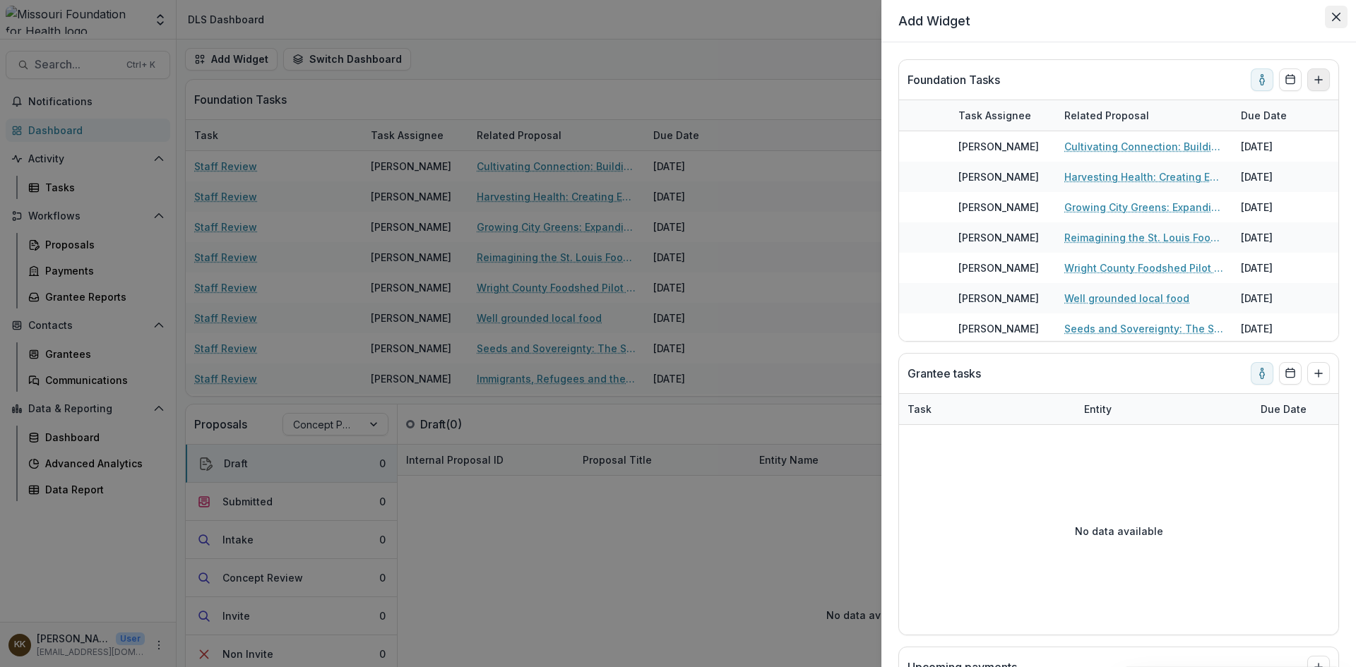
click at [1339, 20] on icon "Close" at bounding box center [1336, 17] width 8 height 8
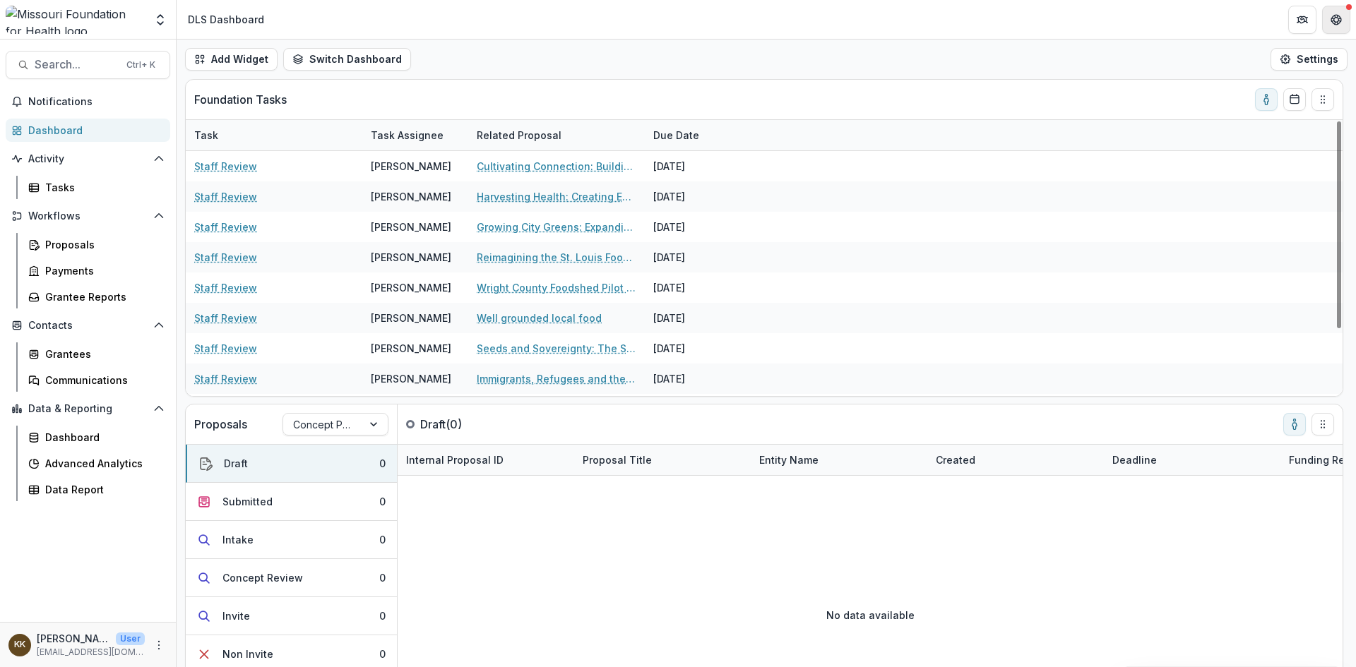
click at [1339, 16] on icon "Get Help" at bounding box center [1339, 16] width 3 height 3
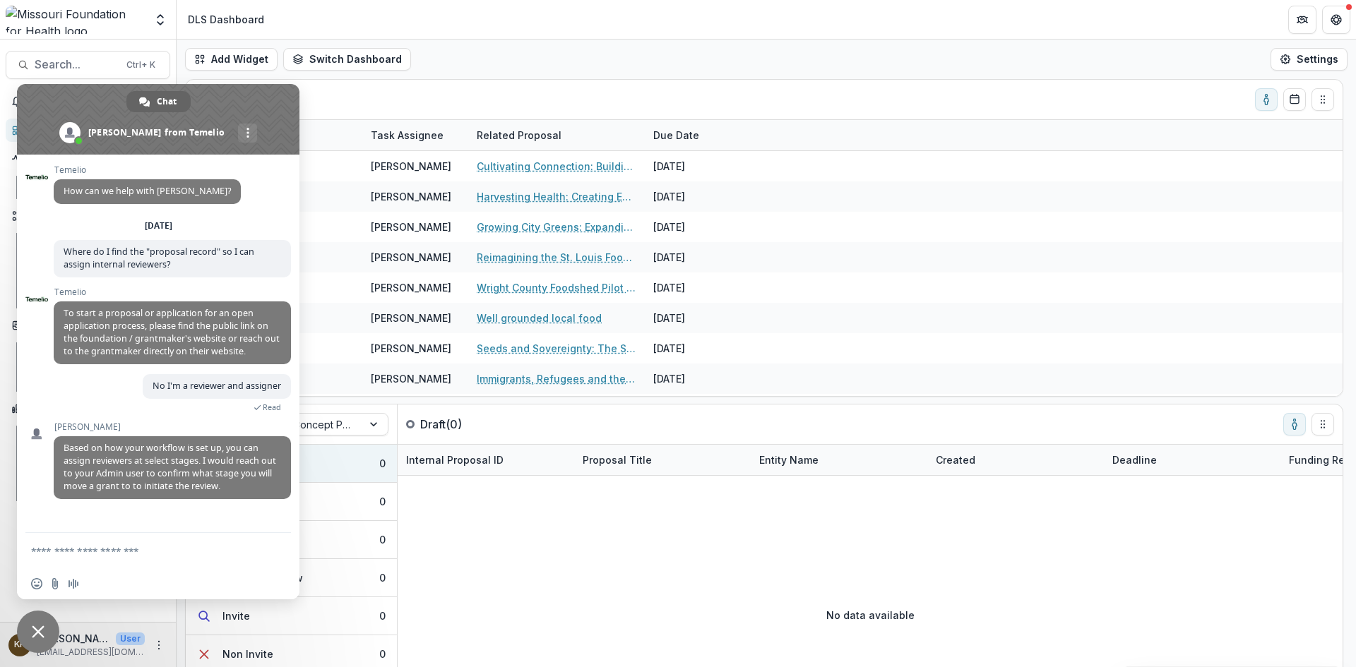
click at [49, 638] on span "Close chat" at bounding box center [38, 632] width 42 height 42
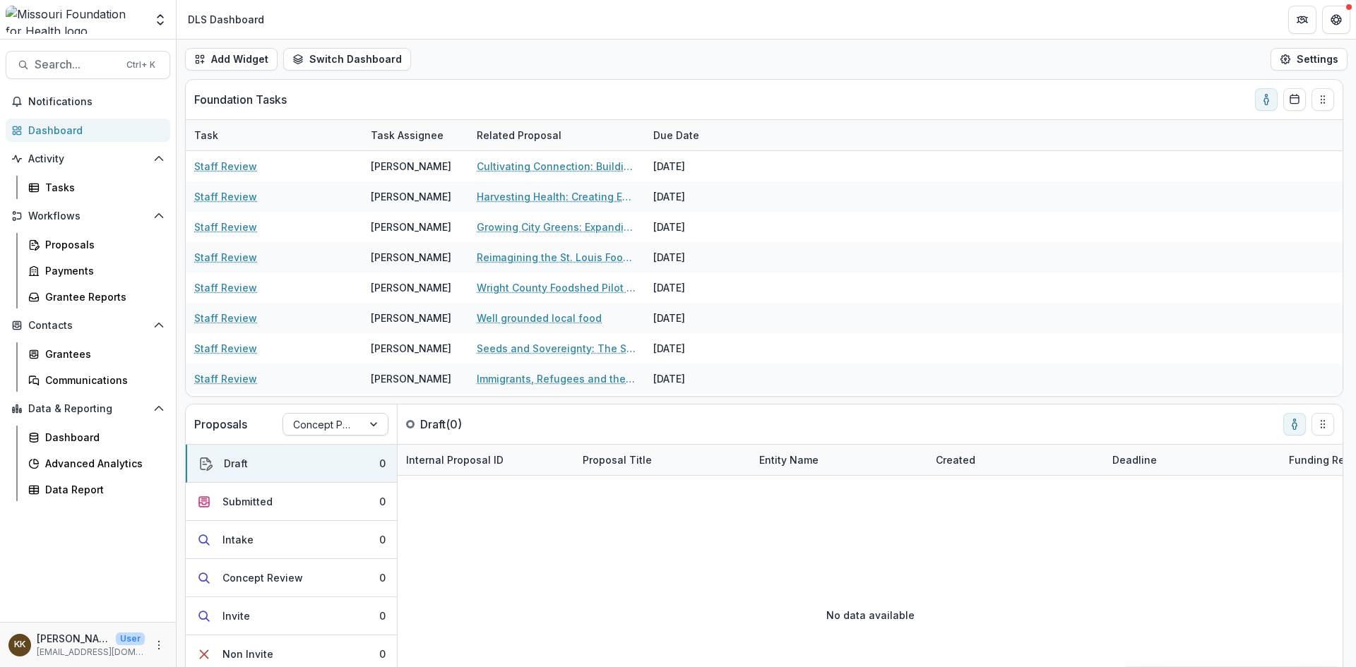
click at [369, 428] on div at bounding box center [374, 424] width 25 height 21
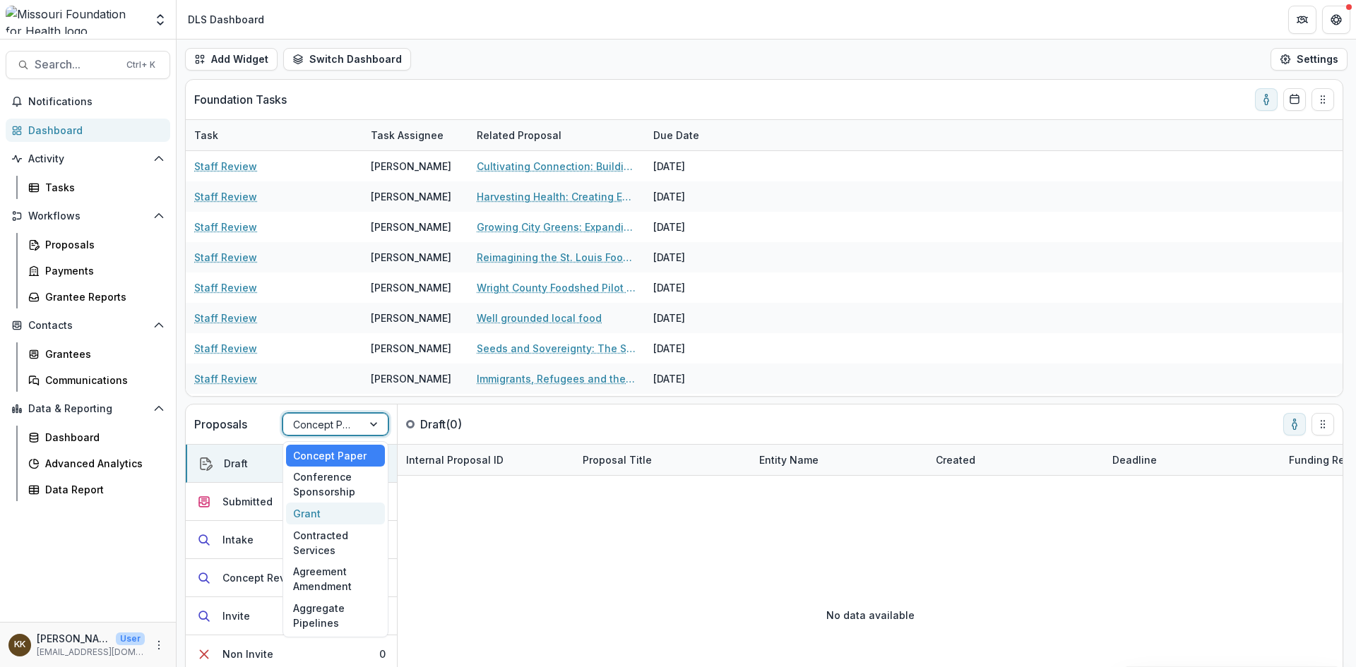
click at [321, 516] on div "Grant" at bounding box center [335, 514] width 99 height 22
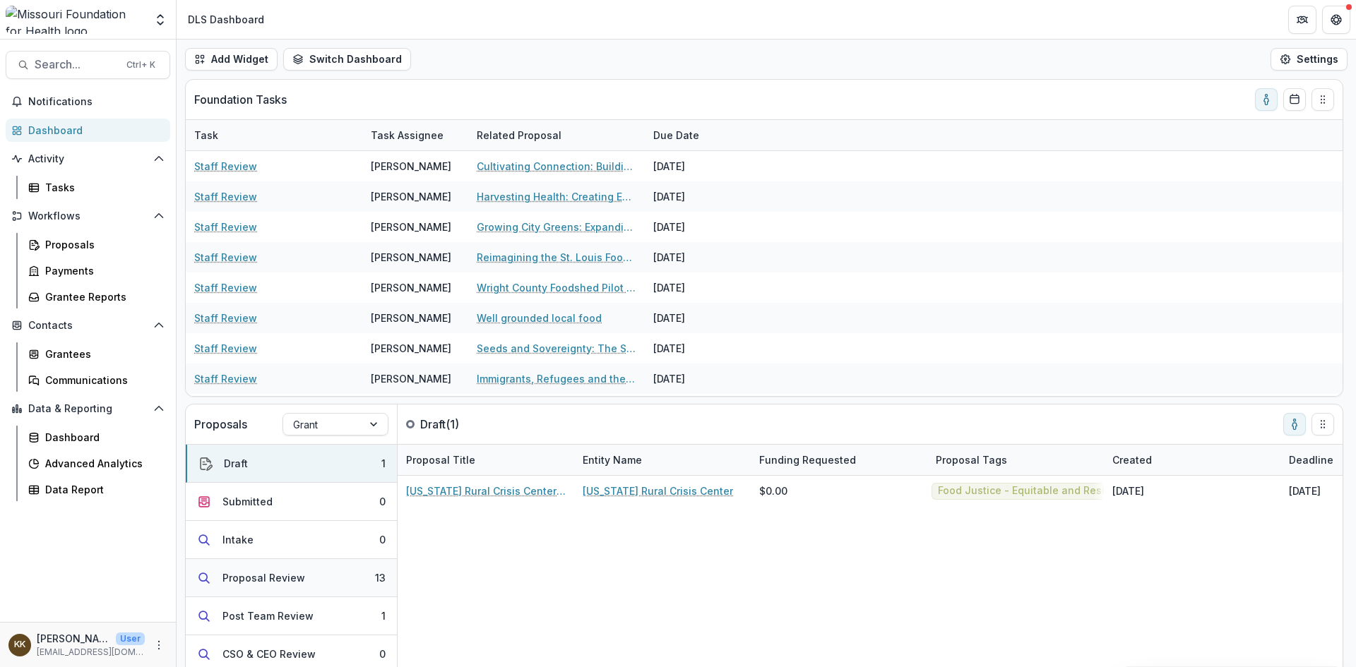
click at [278, 576] on div "Proposal Review" at bounding box center [263, 578] width 83 height 15
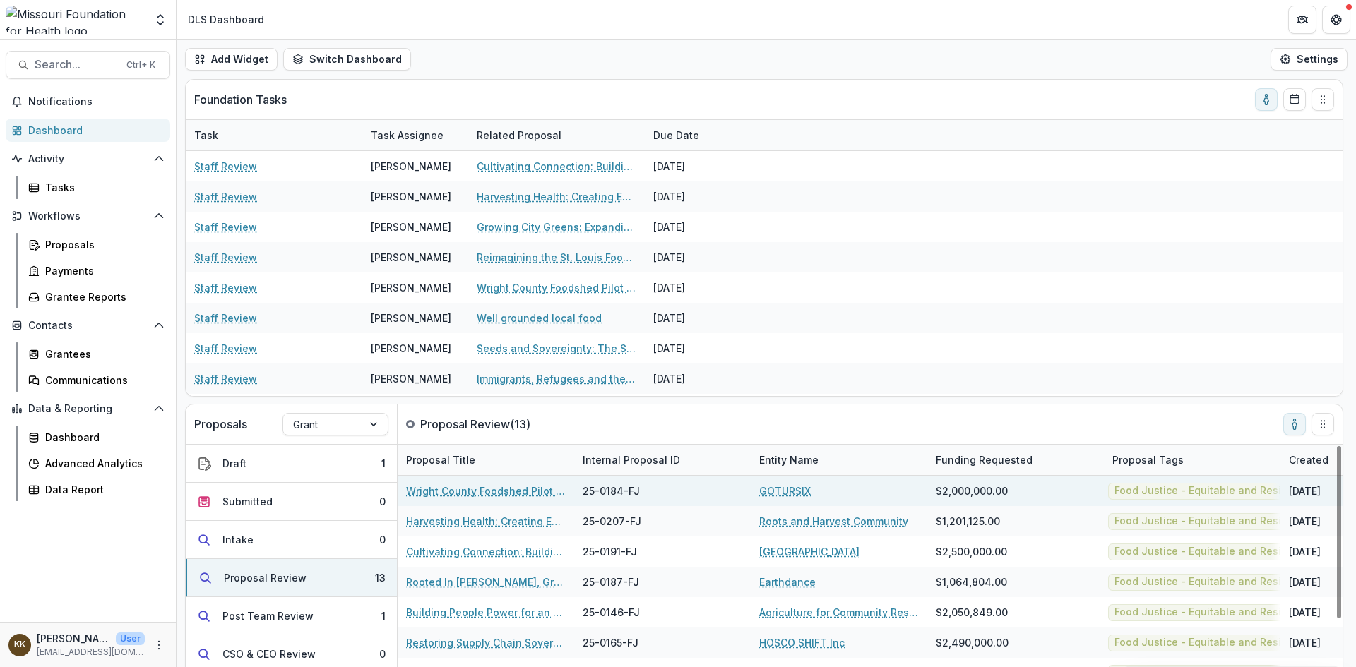
click at [468, 490] on link "Wright County Foodshed Pilot - Hub‑Lite + Shared‑Use Kitchen" at bounding box center [486, 491] width 160 height 15
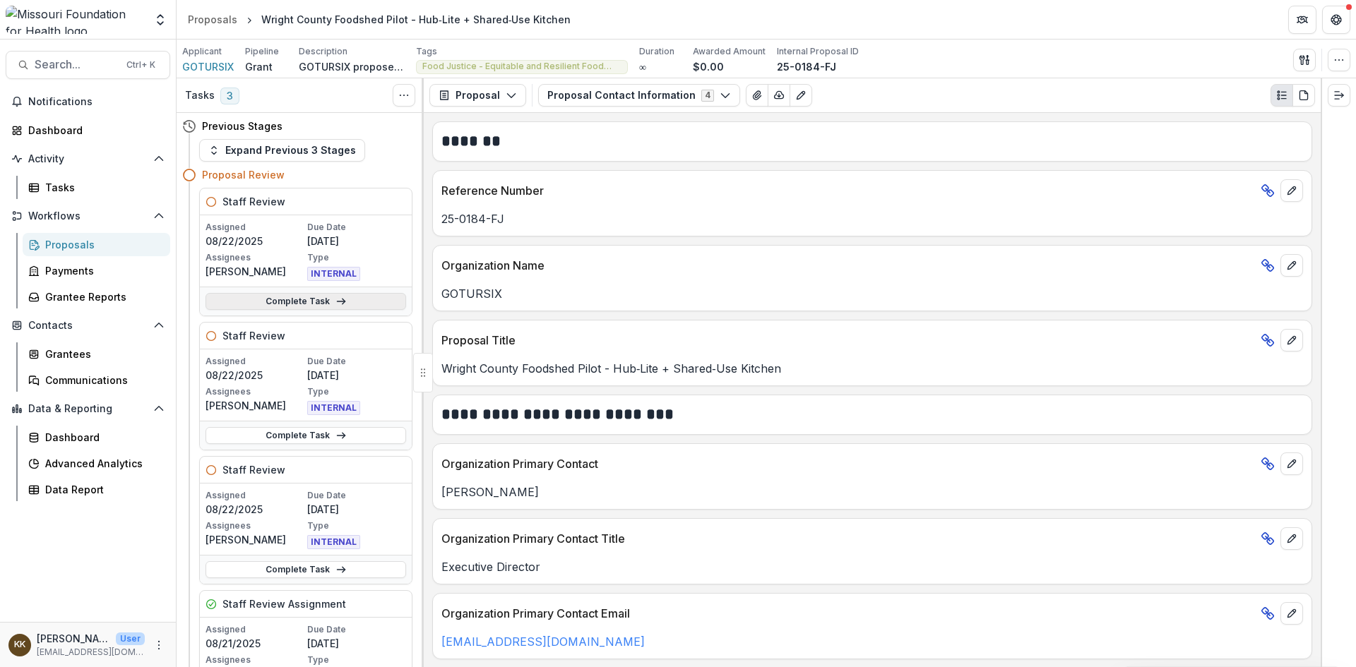
click at [287, 299] on link "Complete Task" at bounding box center [306, 301] width 201 height 17
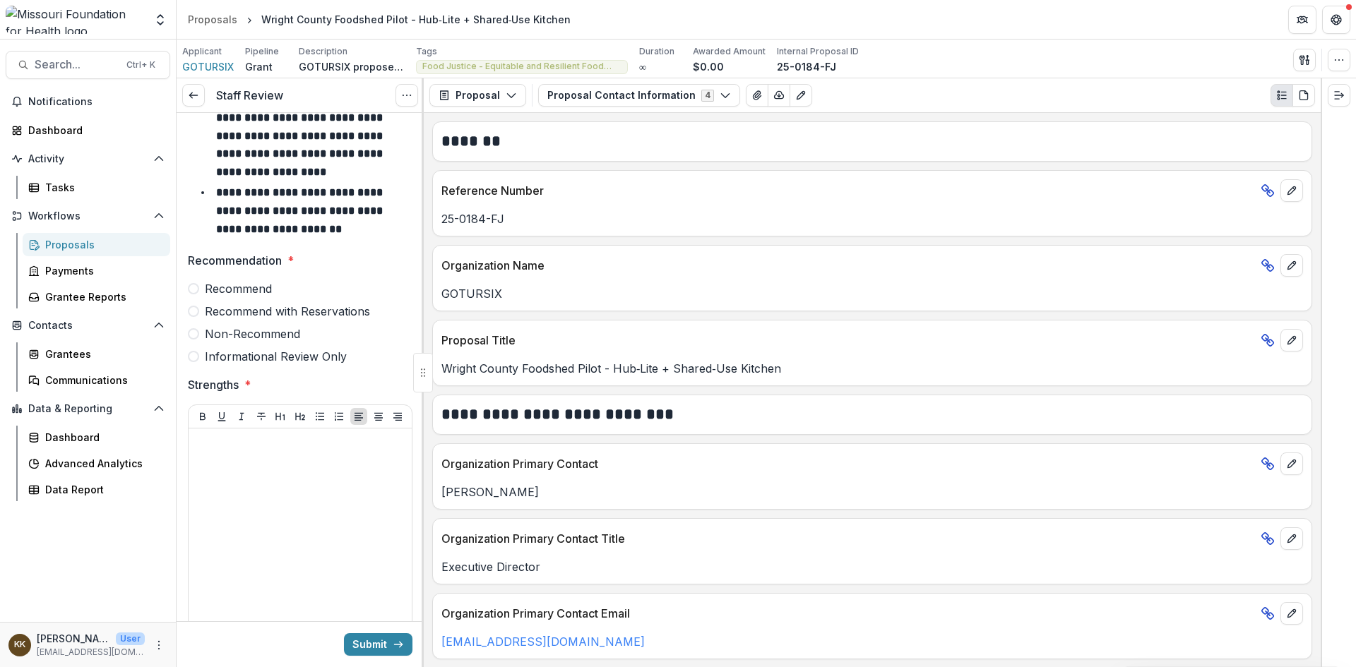
scroll to position [71, 0]
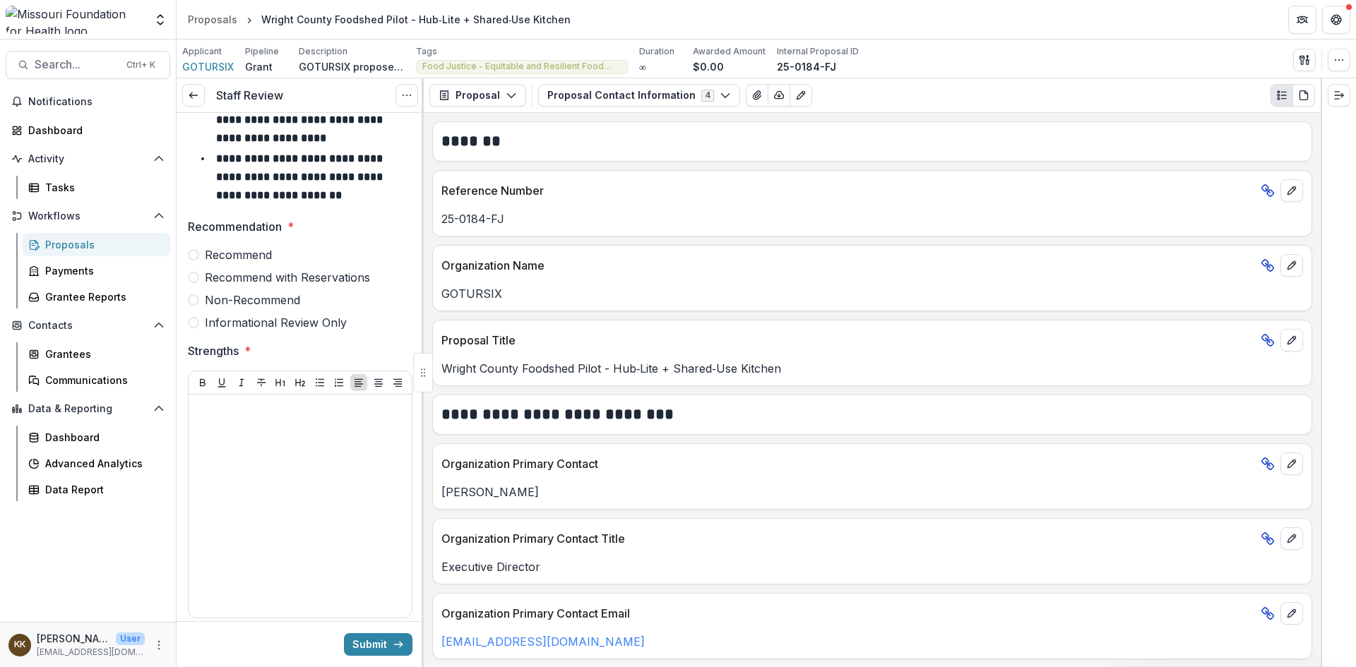
click at [239, 302] on span "Non-Recommend" at bounding box center [252, 300] width 95 height 17
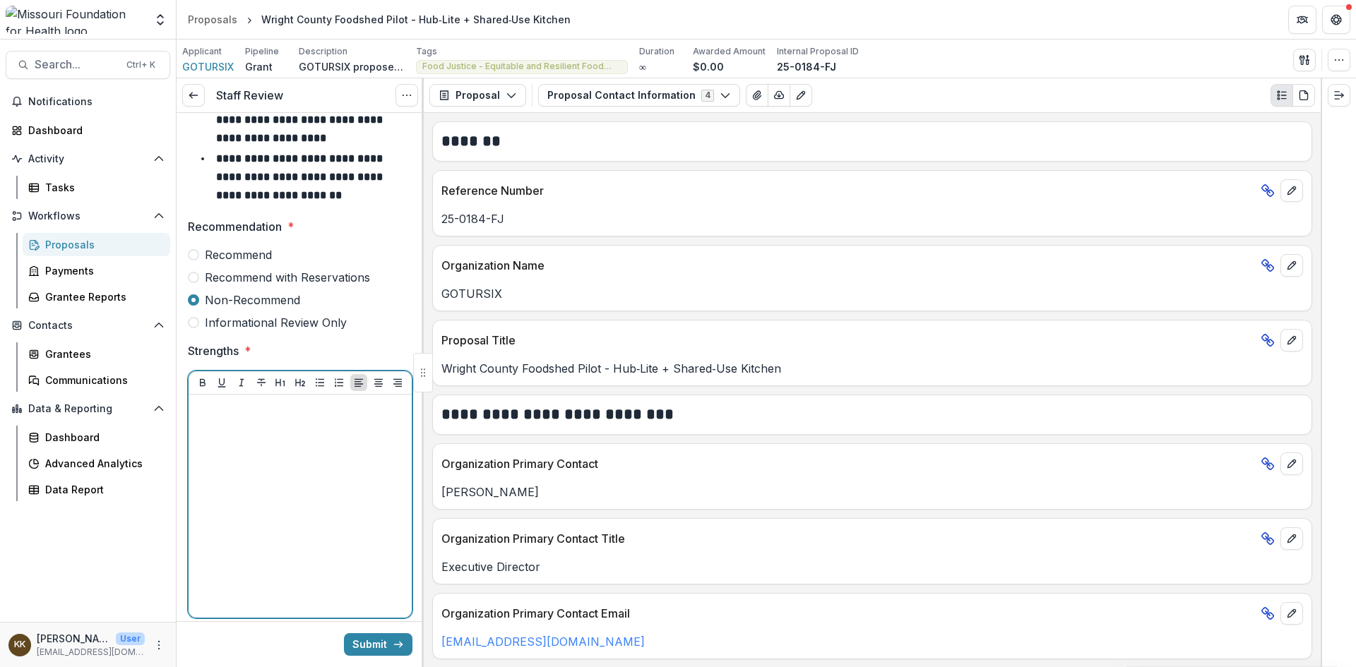
click at [244, 412] on p at bounding box center [300, 408] width 212 height 16
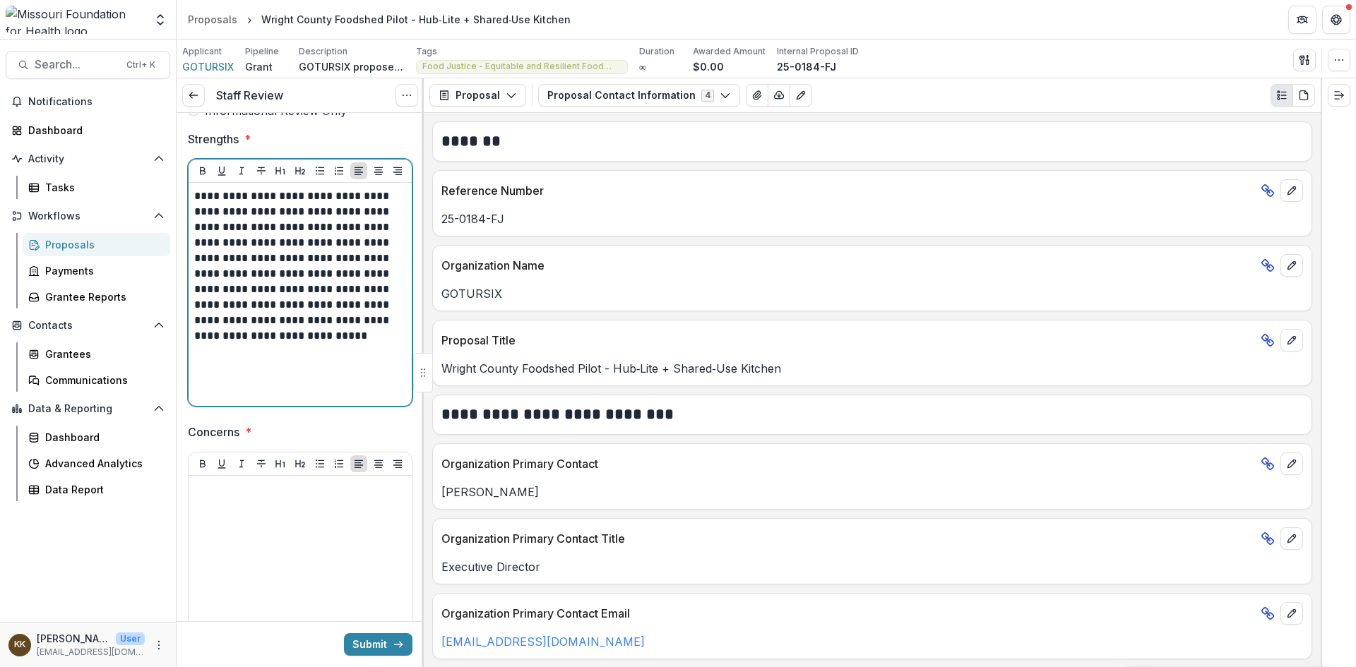
scroll to position [424, 0]
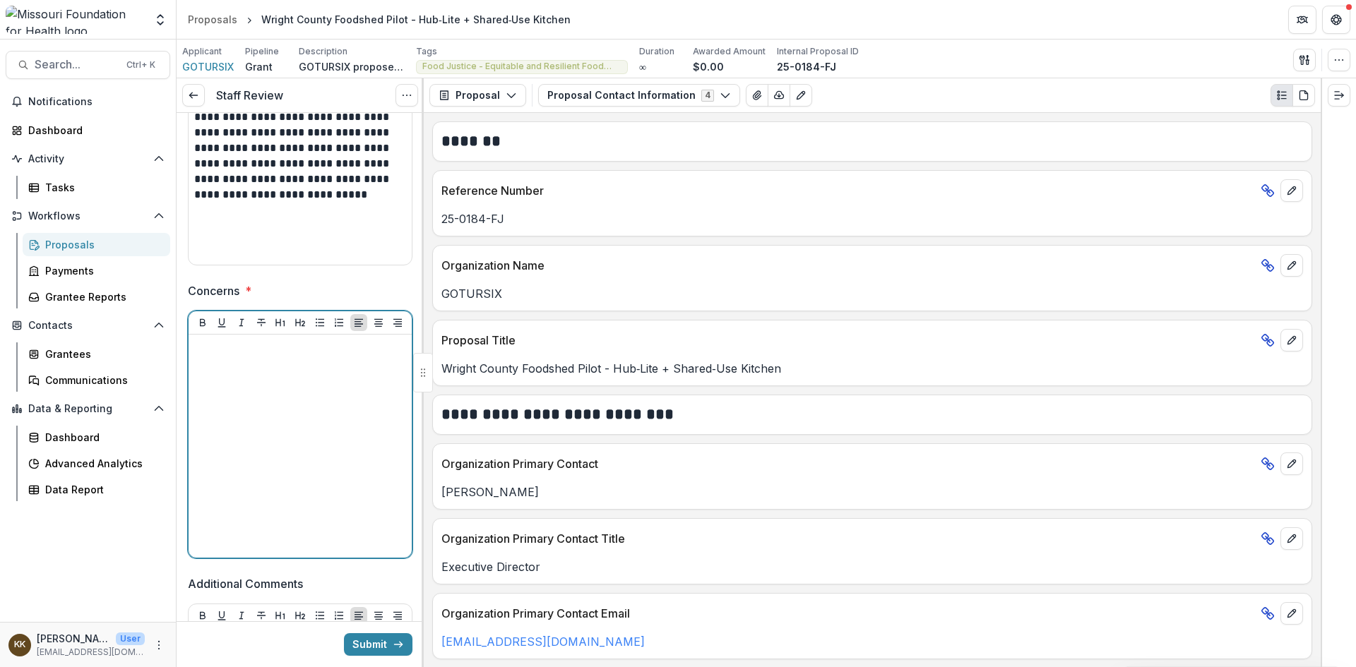
click at [263, 363] on div at bounding box center [300, 446] width 212 height 212
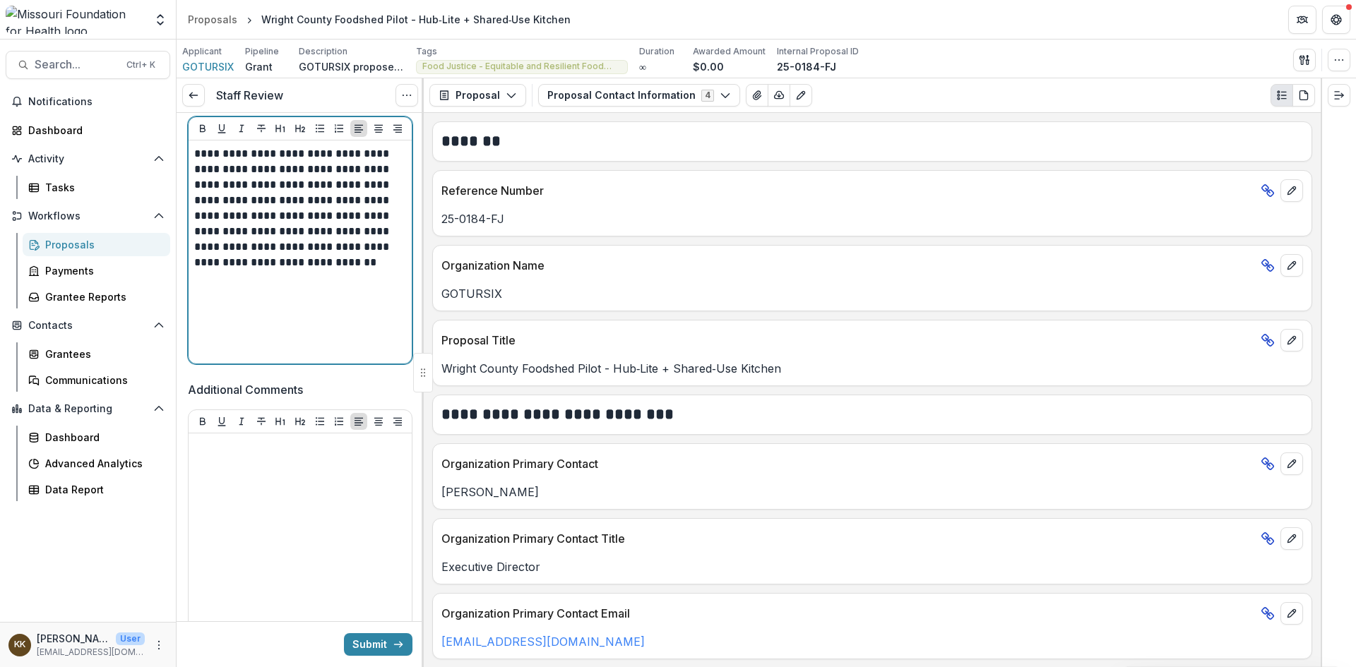
scroll to position [636, 0]
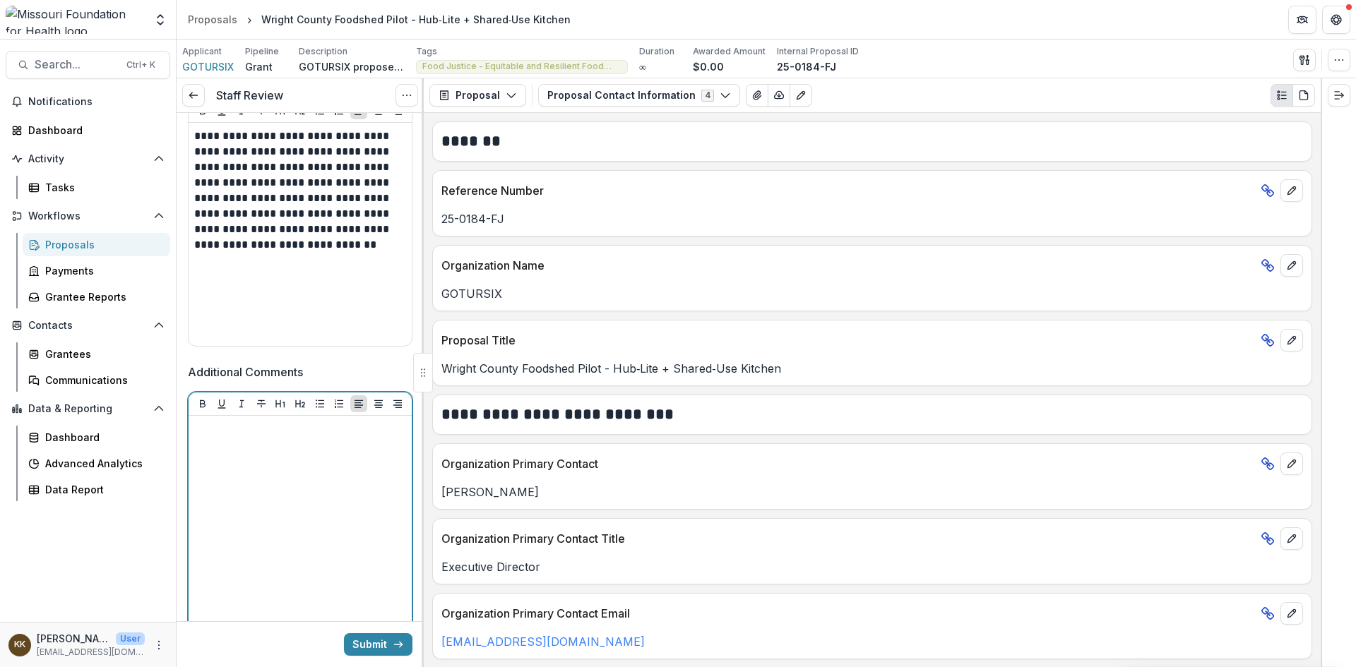
click at [289, 454] on div at bounding box center [300, 528] width 212 height 212
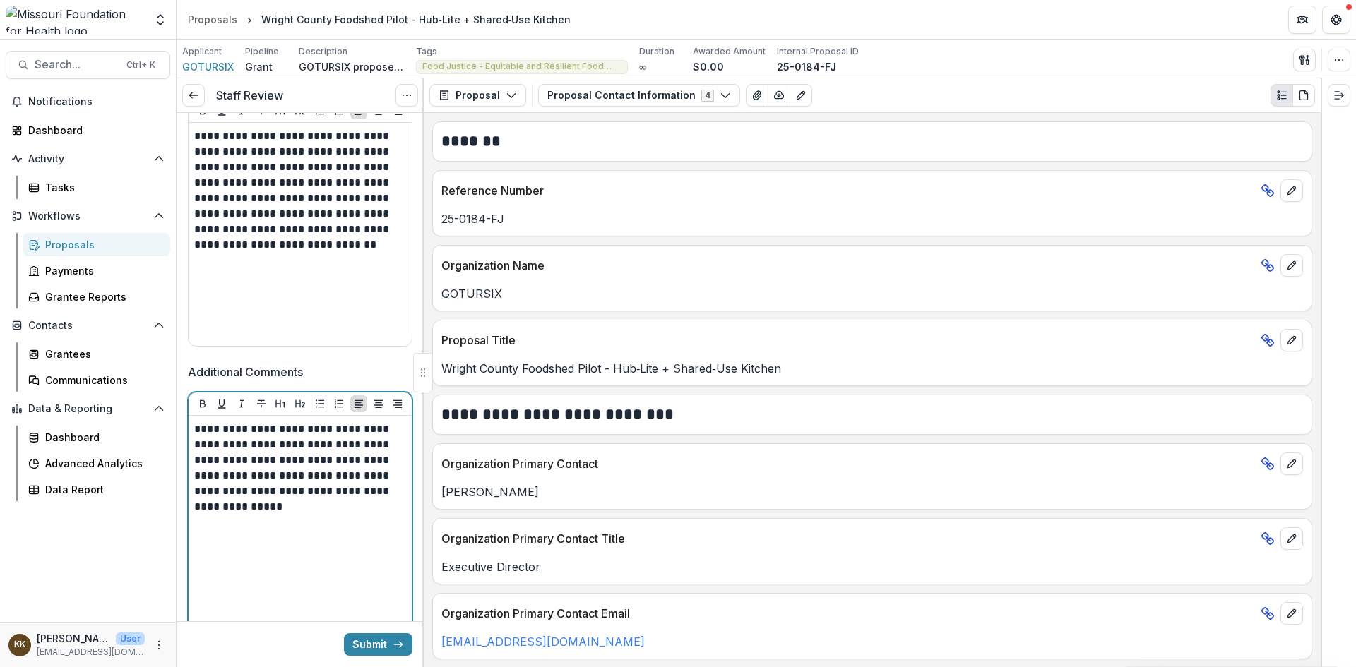
click at [392, 486] on p "**********" at bounding box center [298, 468] width 208 height 93
click at [289, 501] on p "**********" at bounding box center [298, 468] width 208 height 93
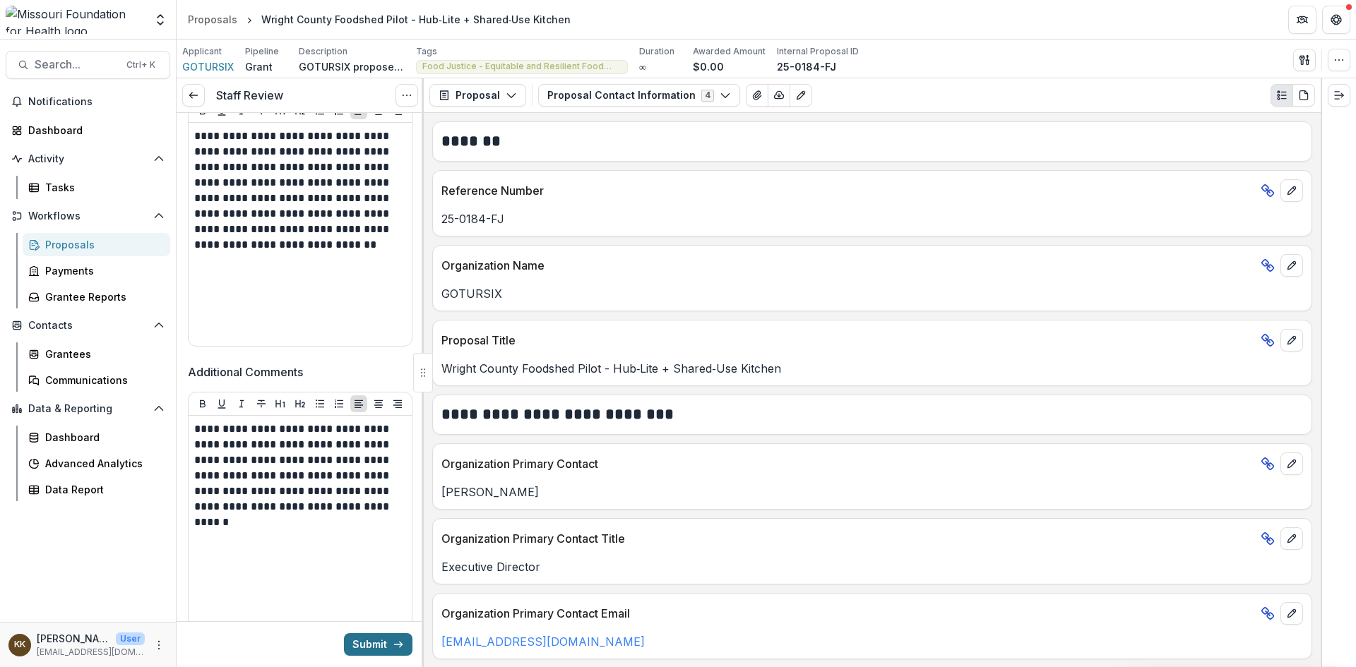
click at [350, 643] on button "Submit" at bounding box center [378, 645] width 69 height 23
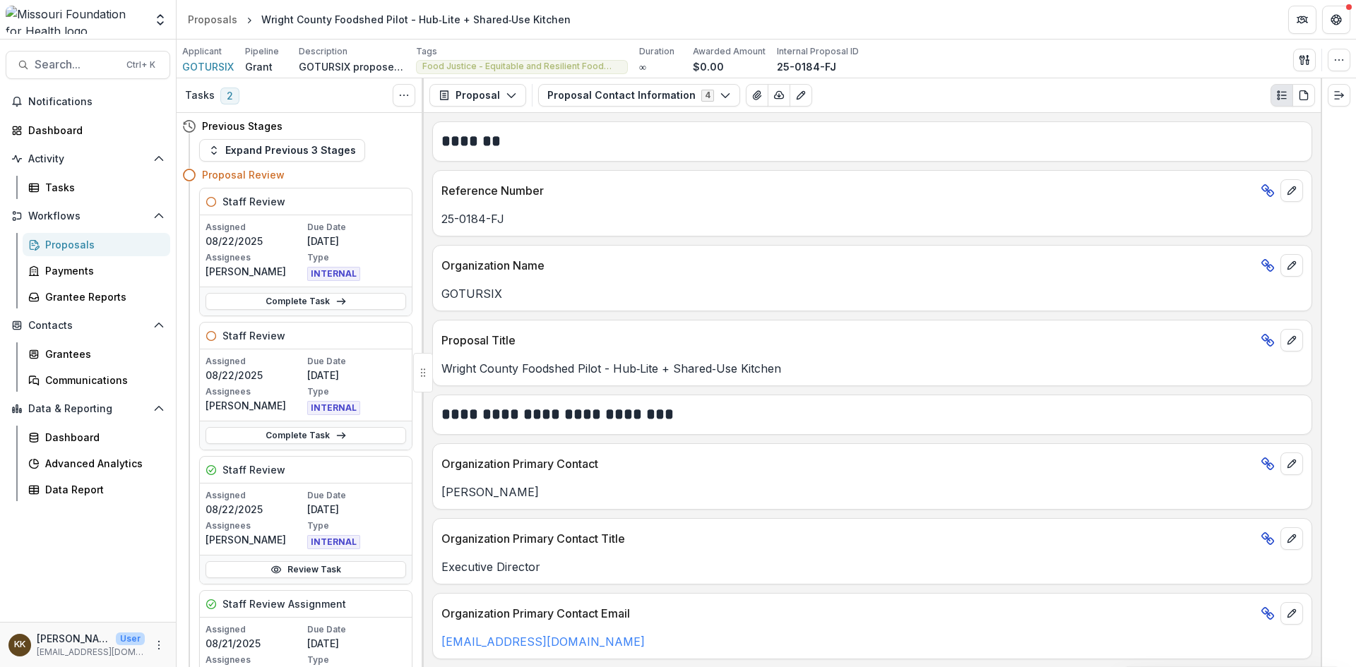
click at [66, 245] on div "Proposals" at bounding box center [102, 244] width 114 height 15
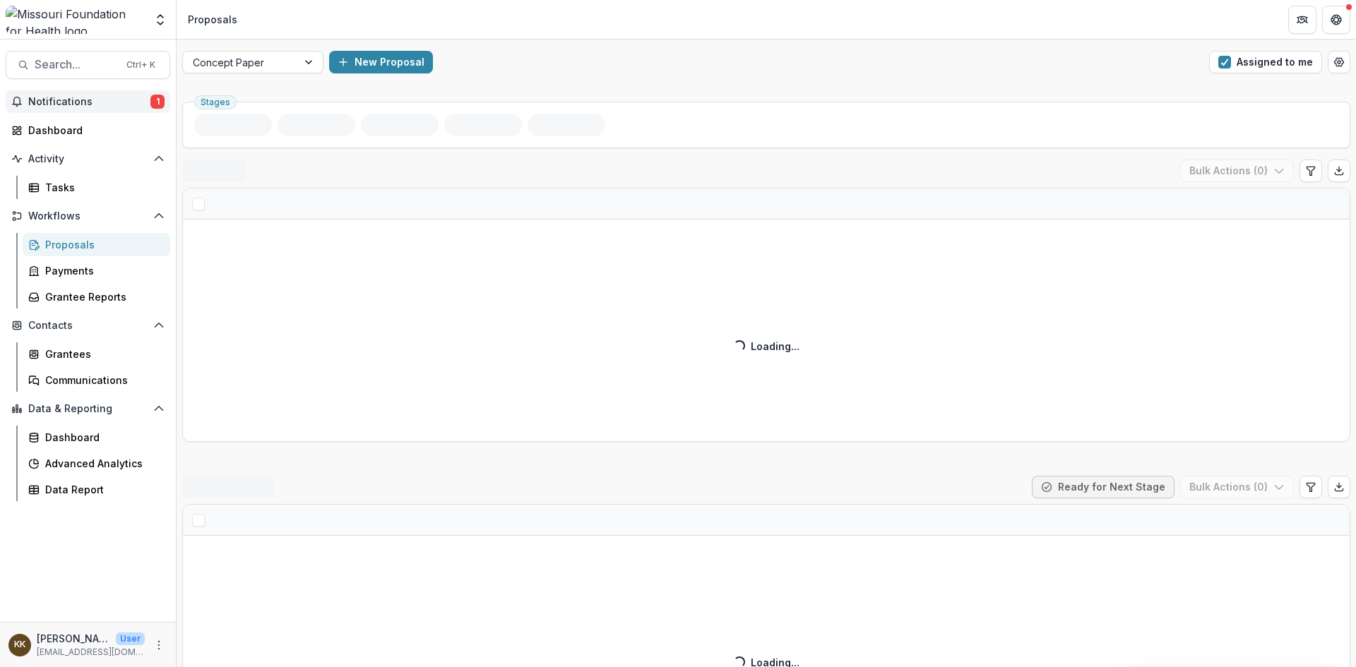
click at [80, 94] on button "Notifications 1" at bounding box center [88, 101] width 165 height 23
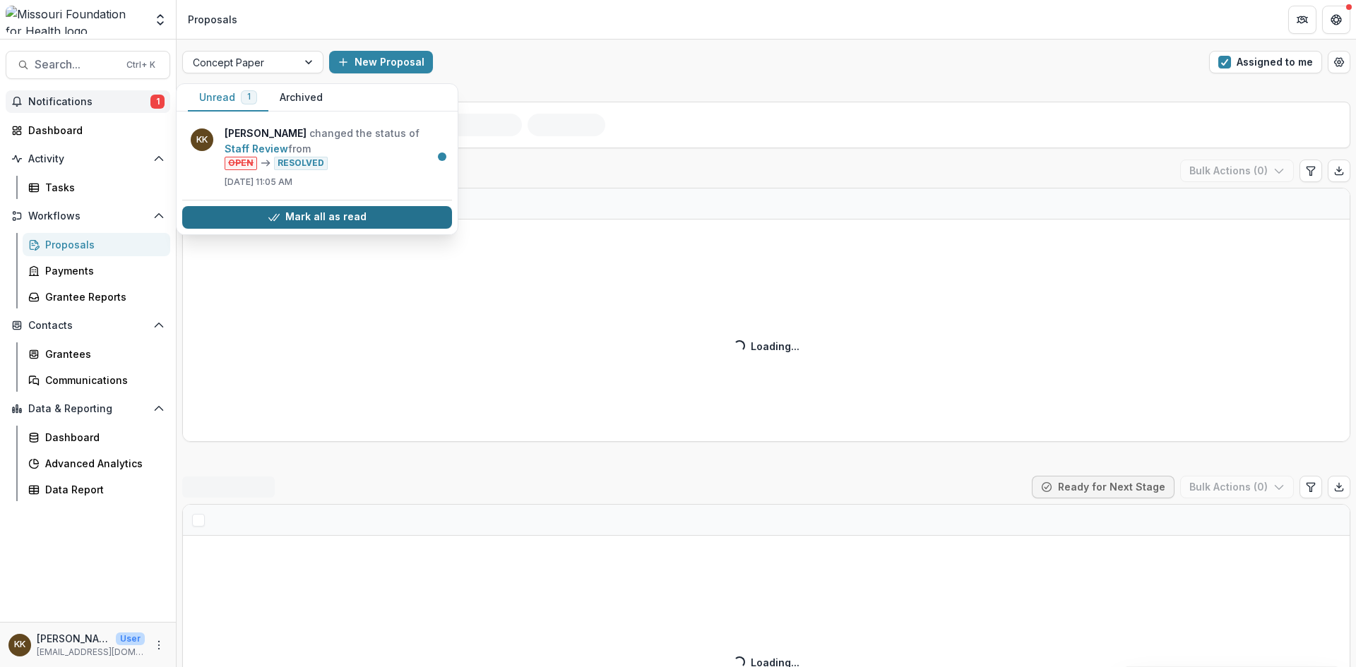
click at [322, 219] on button "Mark all as read" at bounding box center [317, 217] width 270 height 23
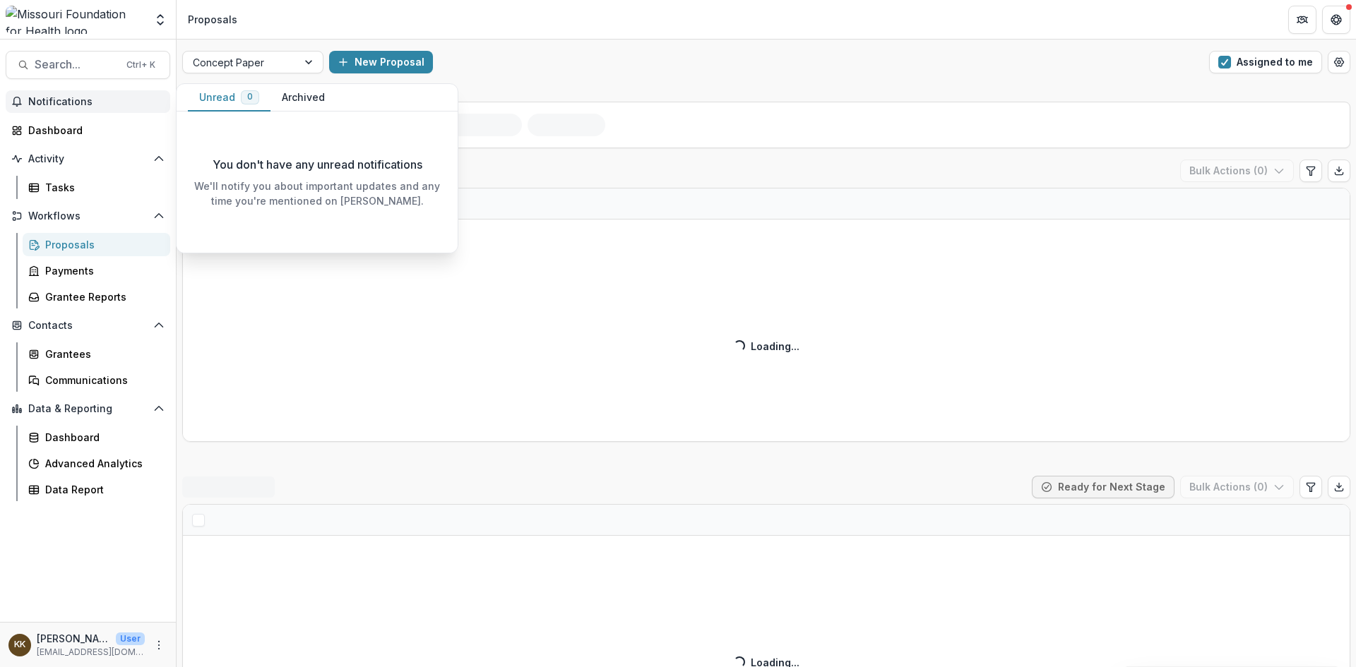
click at [43, 100] on span "Notifications" at bounding box center [96, 102] width 136 height 12
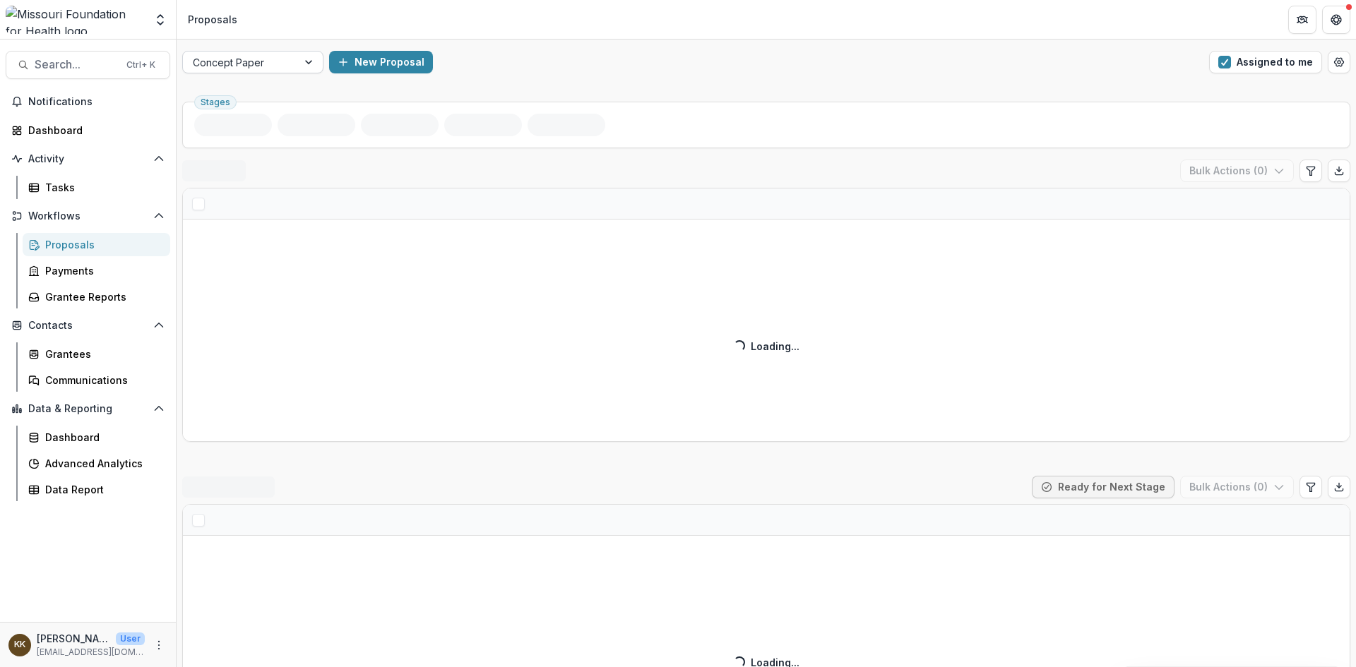
click at [271, 65] on div at bounding box center [240, 63] width 95 height 18
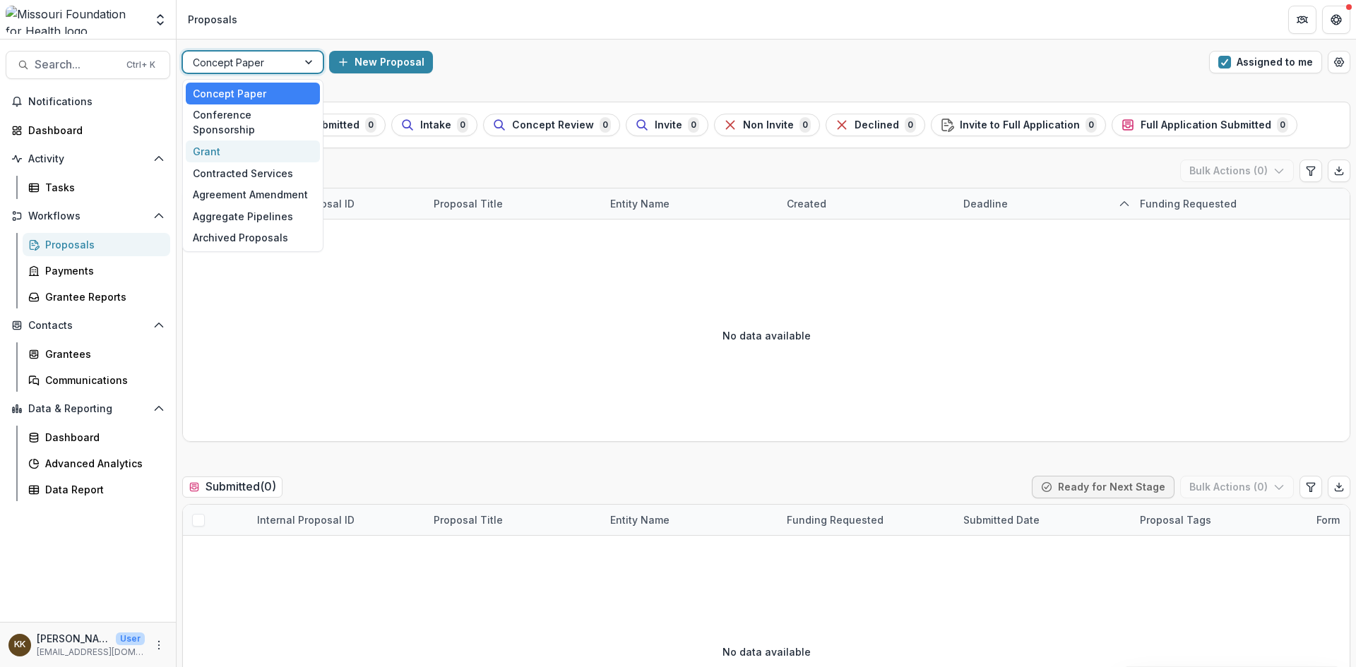
click at [247, 141] on div "Grant" at bounding box center [253, 152] width 134 height 22
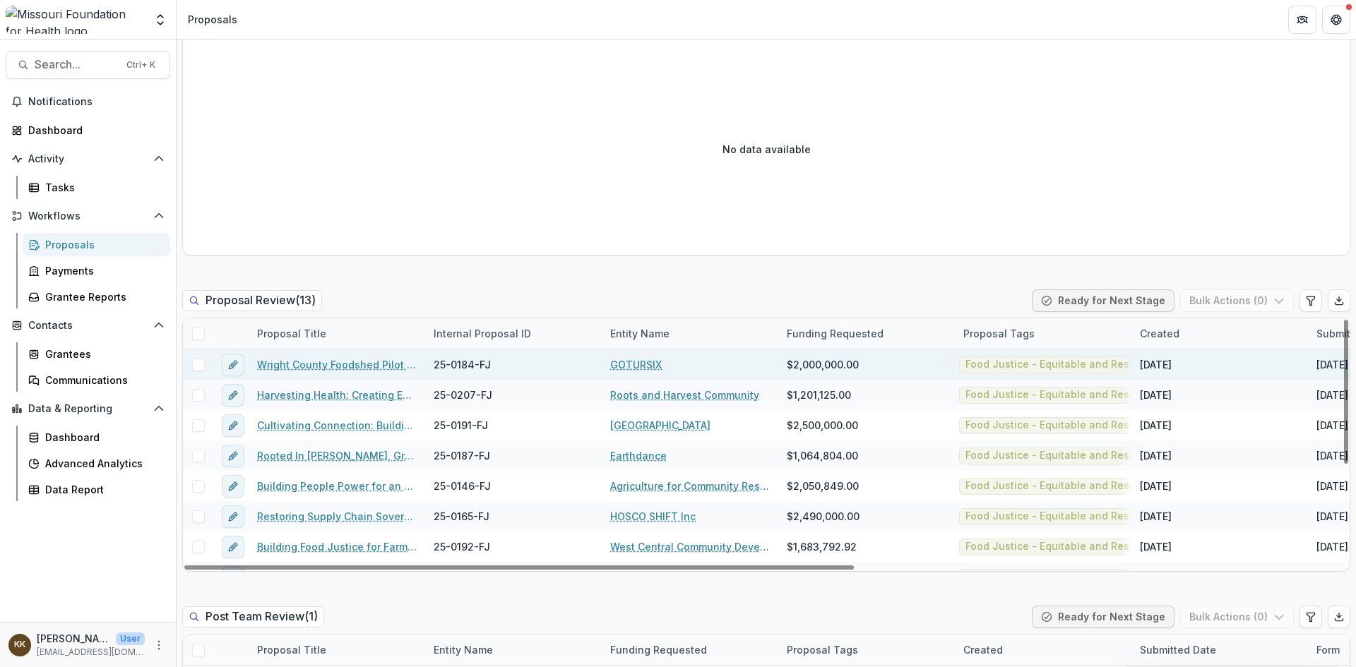
click at [306, 365] on link "Wright County Foodshed Pilot - Hub‑Lite + Shared‑Use Kitchen" at bounding box center [337, 364] width 160 height 15
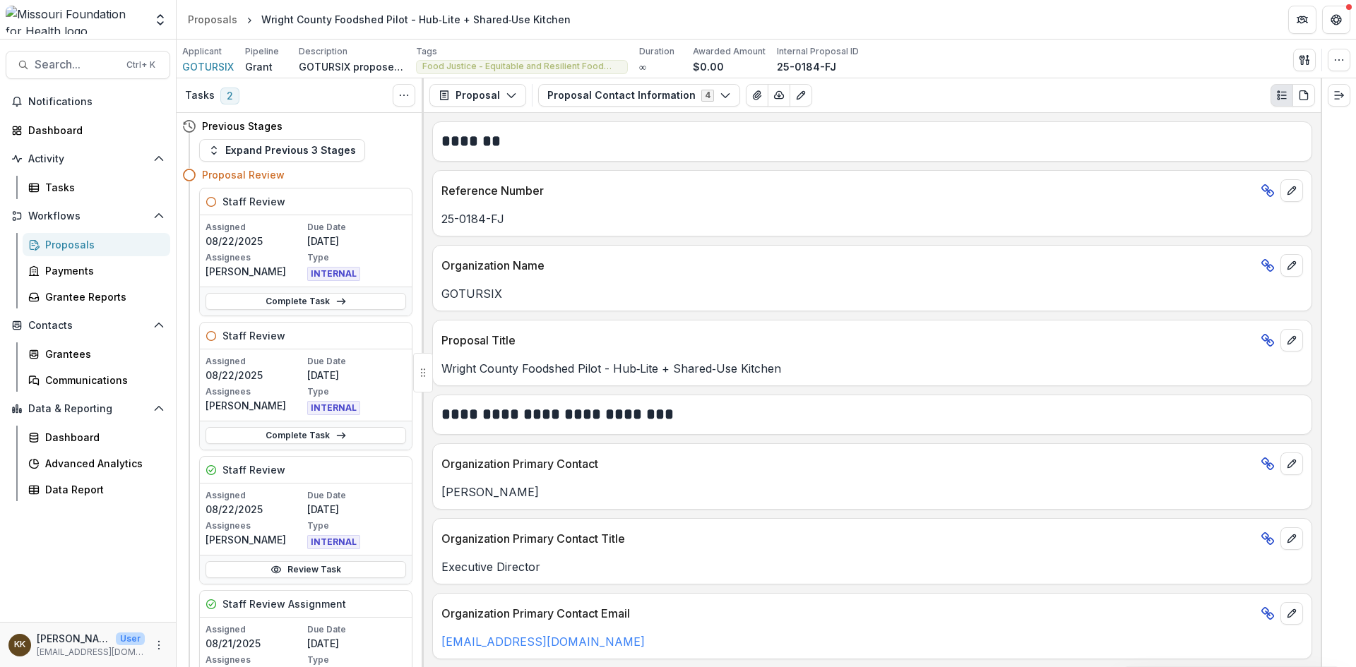
click at [259, 263] on p "Assignees" at bounding box center [255, 257] width 99 height 13
click at [243, 307] on link "Complete Task" at bounding box center [306, 301] width 201 height 17
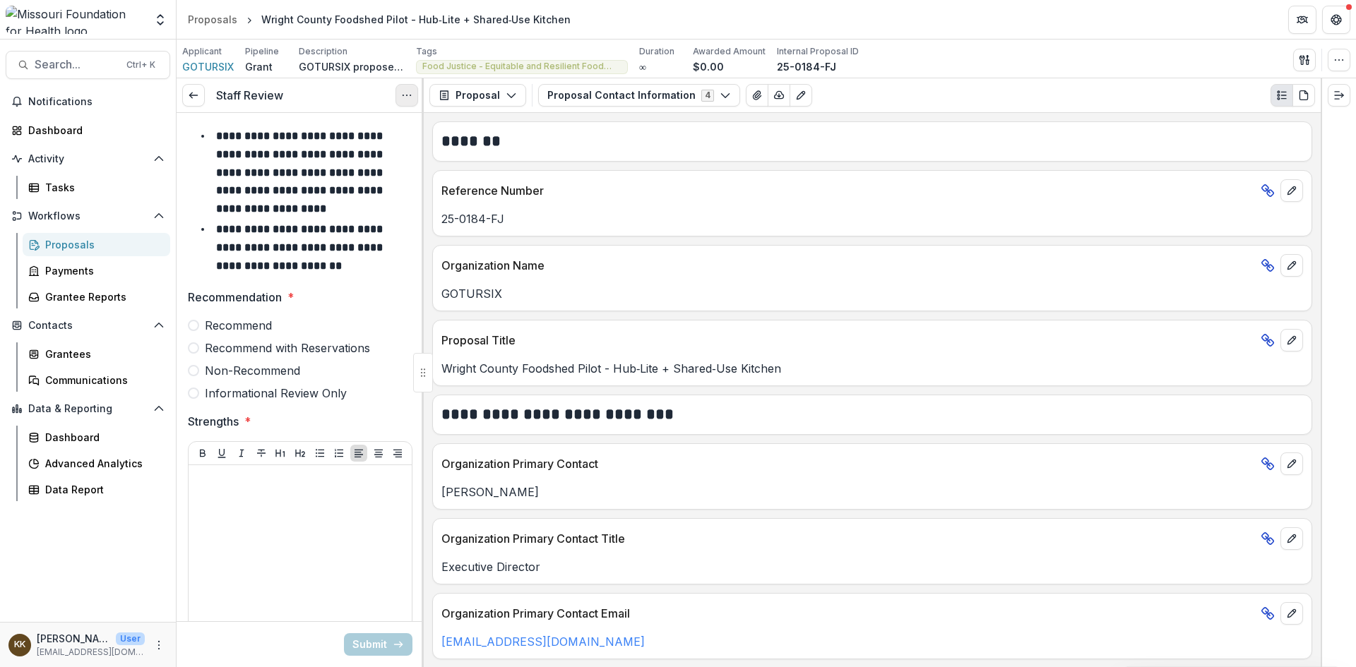
click at [407, 96] on circle "Options" at bounding box center [407, 95] width 1 height 1
click at [298, 160] on button "Cancel Task" at bounding box center [338, 157] width 151 height 23
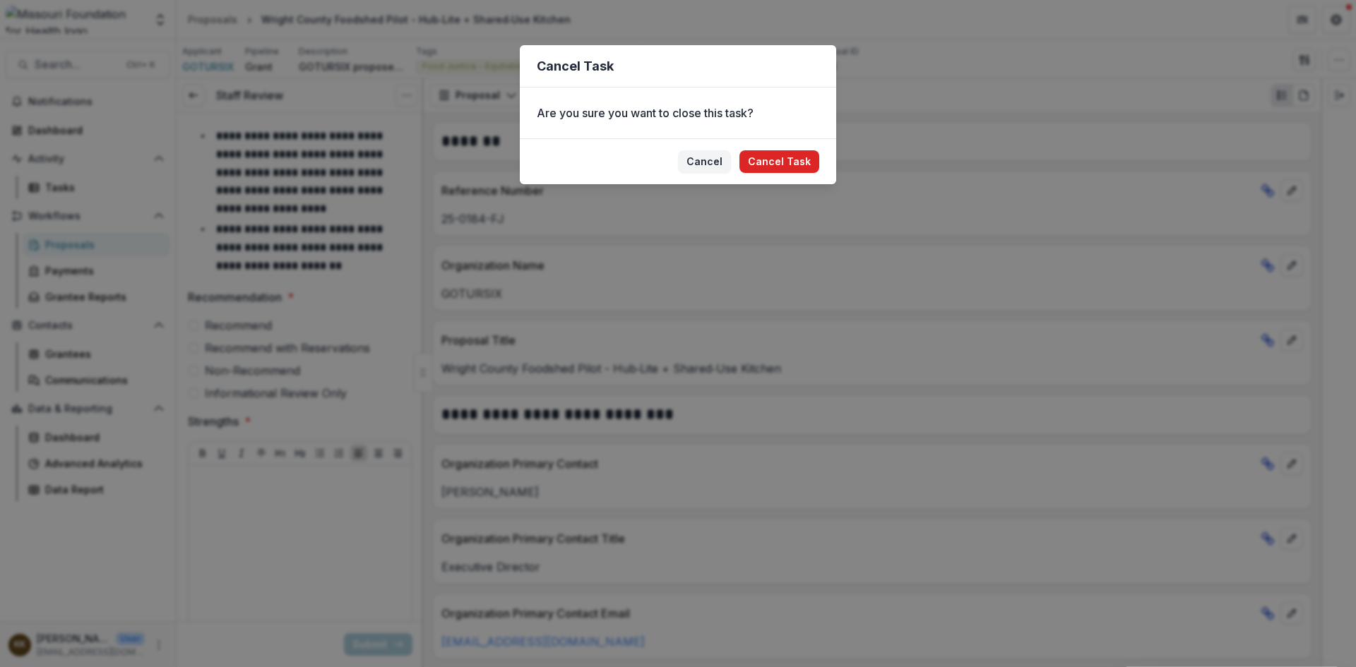
click at [786, 162] on button "Cancel Task" at bounding box center [780, 161] width 80 height 23
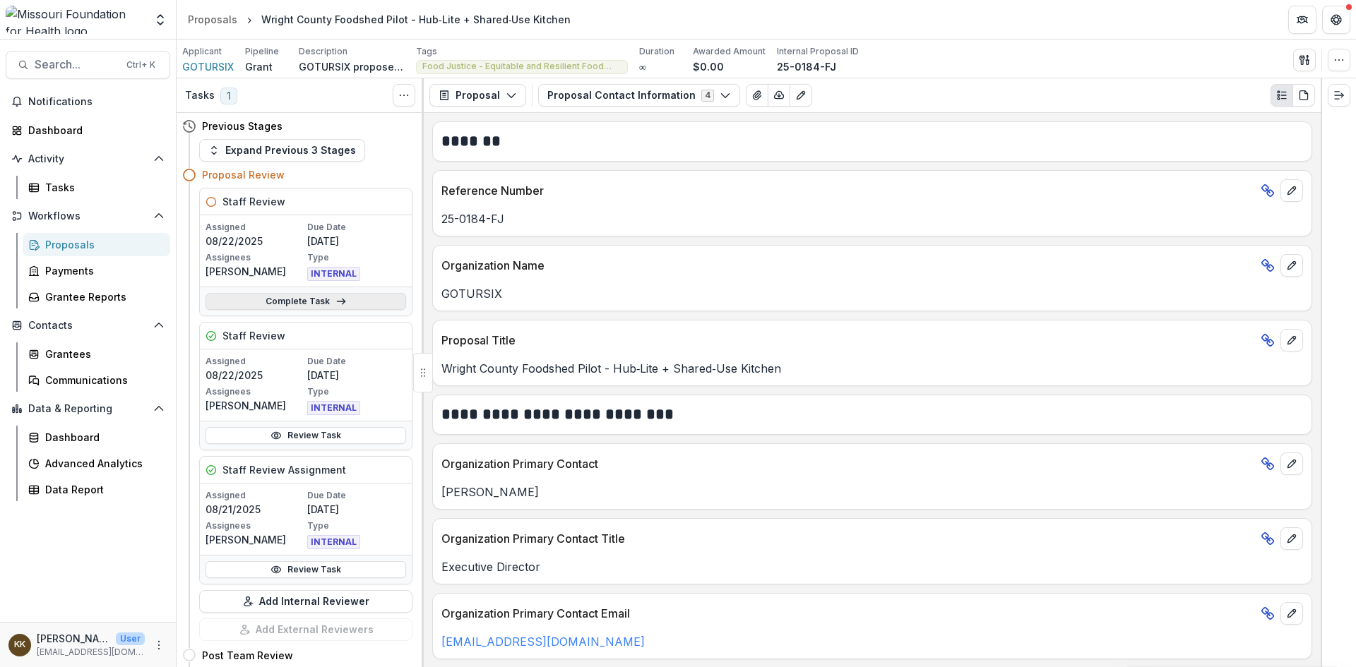
click at [291, 302] on link "Complete Task" at bounding box center [306, 301] width 201 height 17
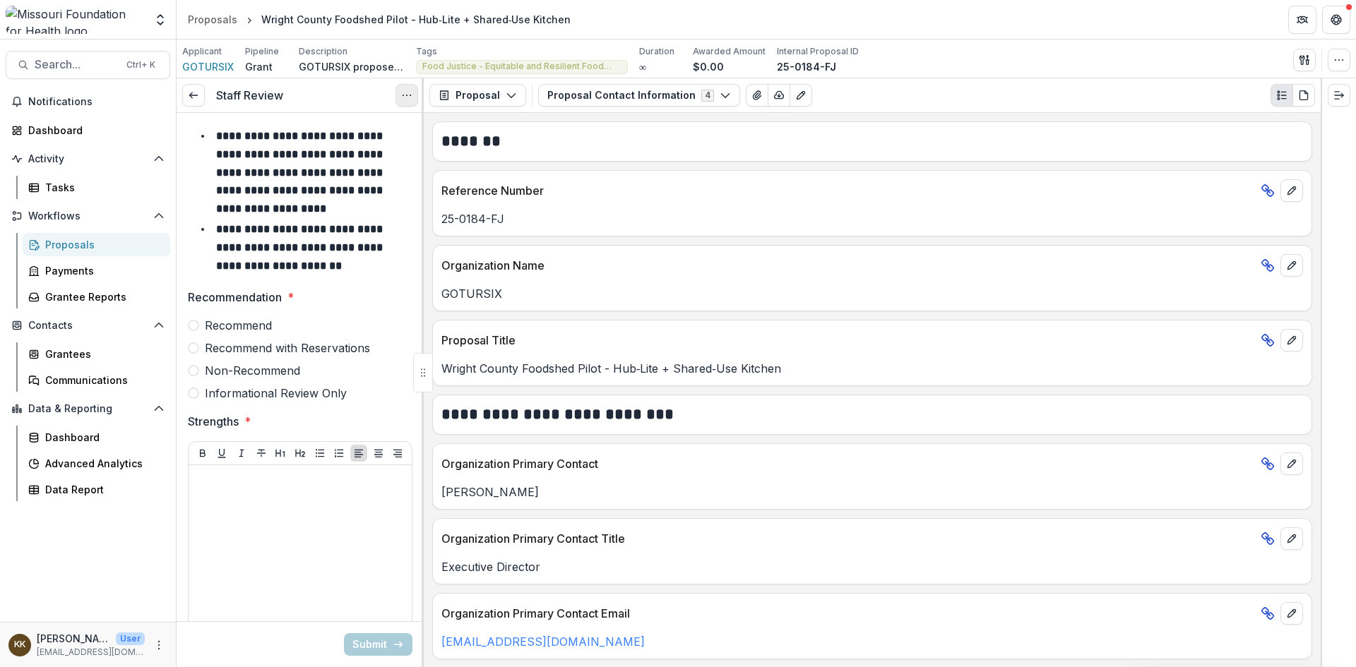
click at [404, 96] on icon "Options" at bounding box center [406, 95] width 11 height 11
click at [326, 159] on button "Cancel Task" at bounding box center [338, 157] width 151 height 23
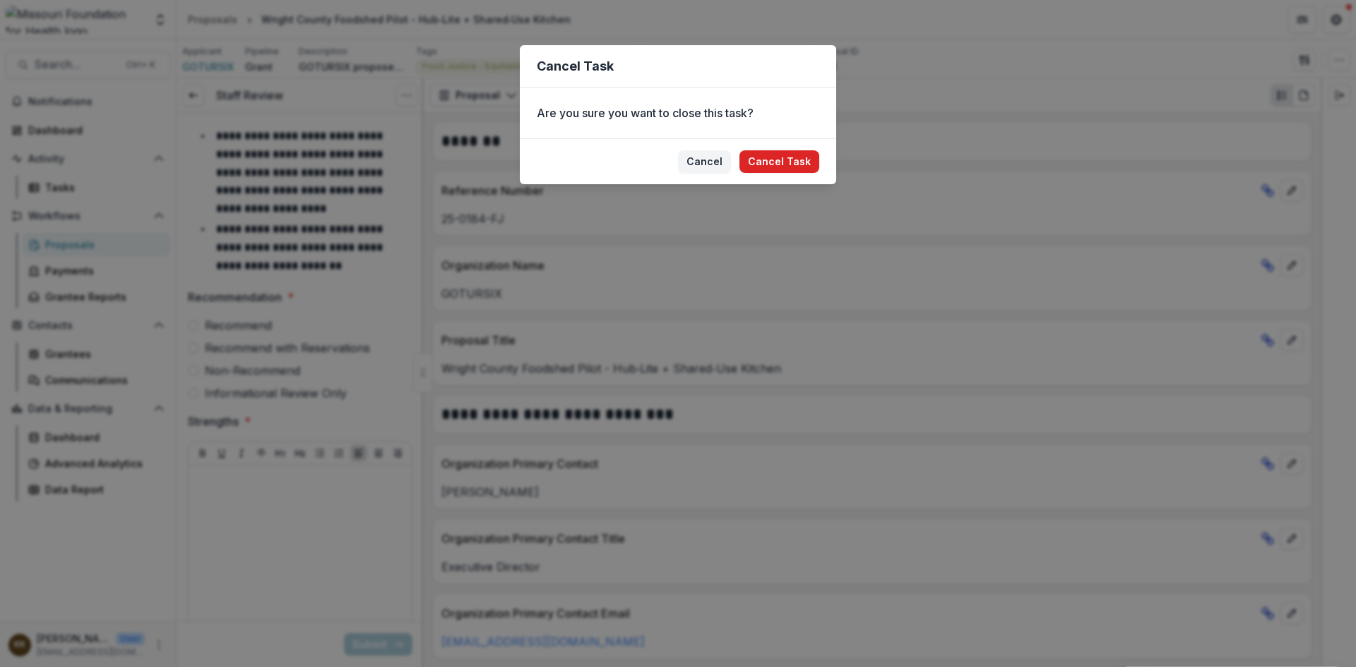
click at [795, 165] on button "Cancel Task" at bounding box center [780, 161] width 80 height 23
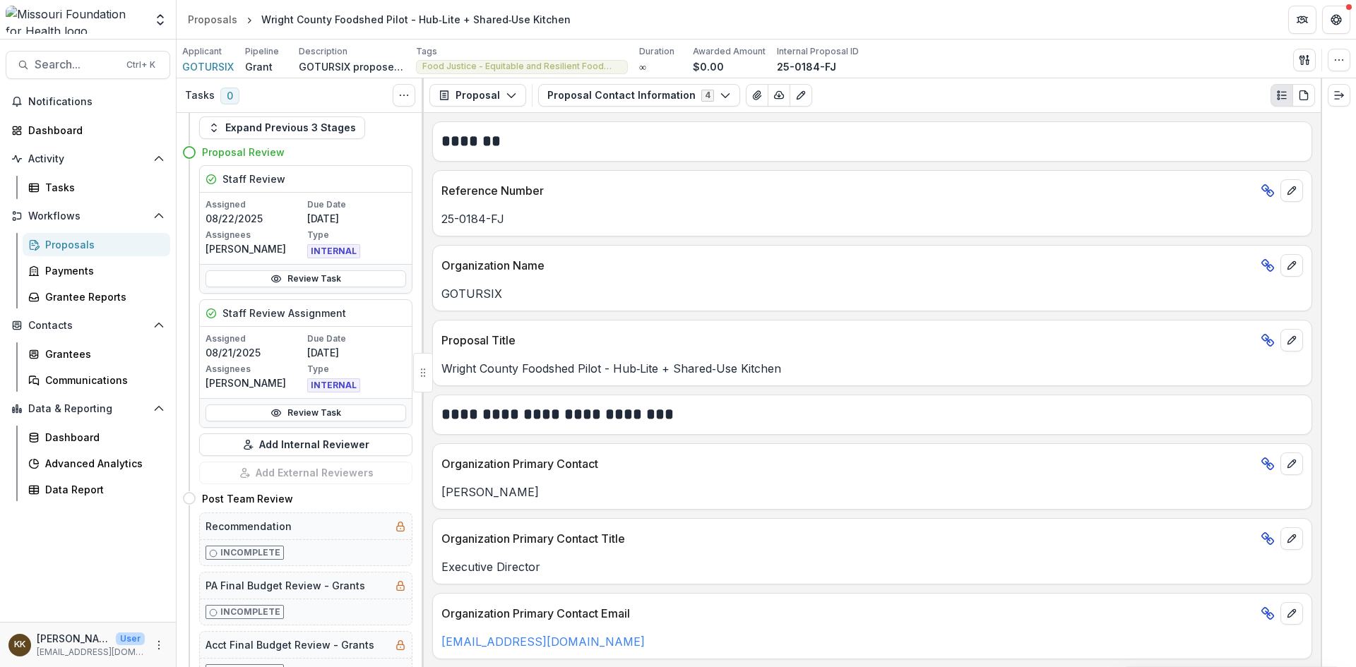
scroll to position [15, 0]
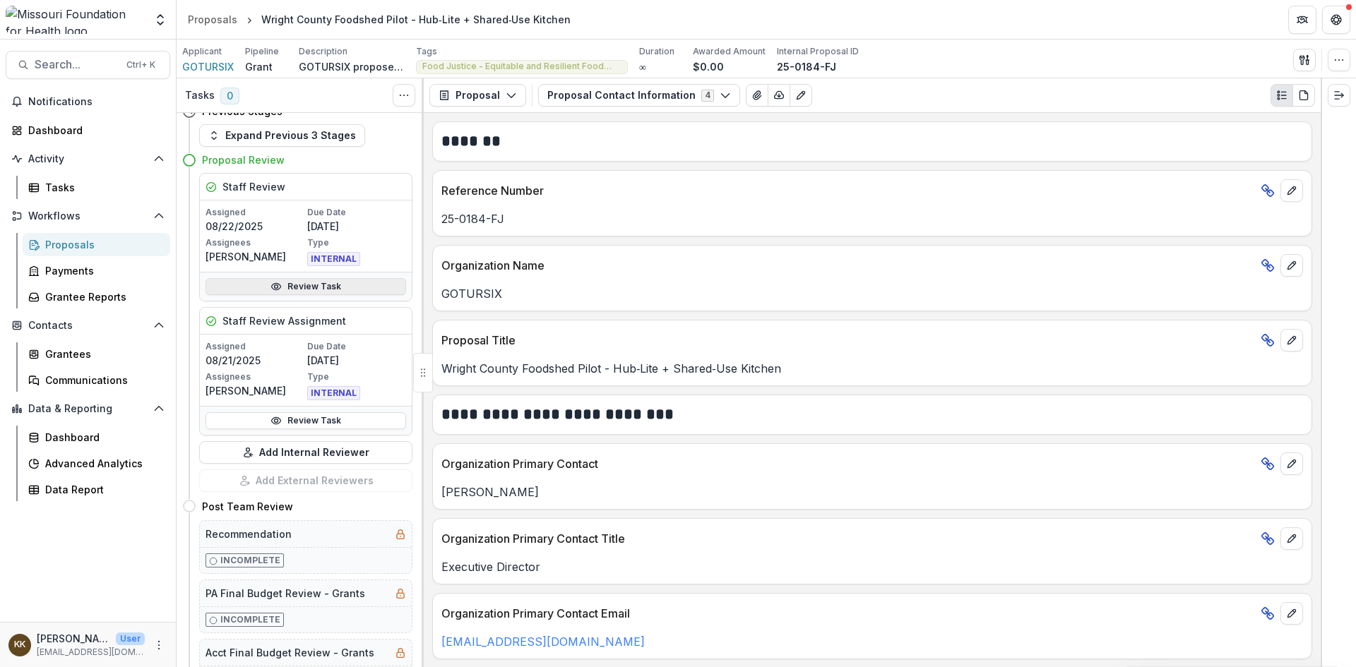
click at [285, 290] on link "Review Task" at bounding box center [306, 286] width 201 height 17
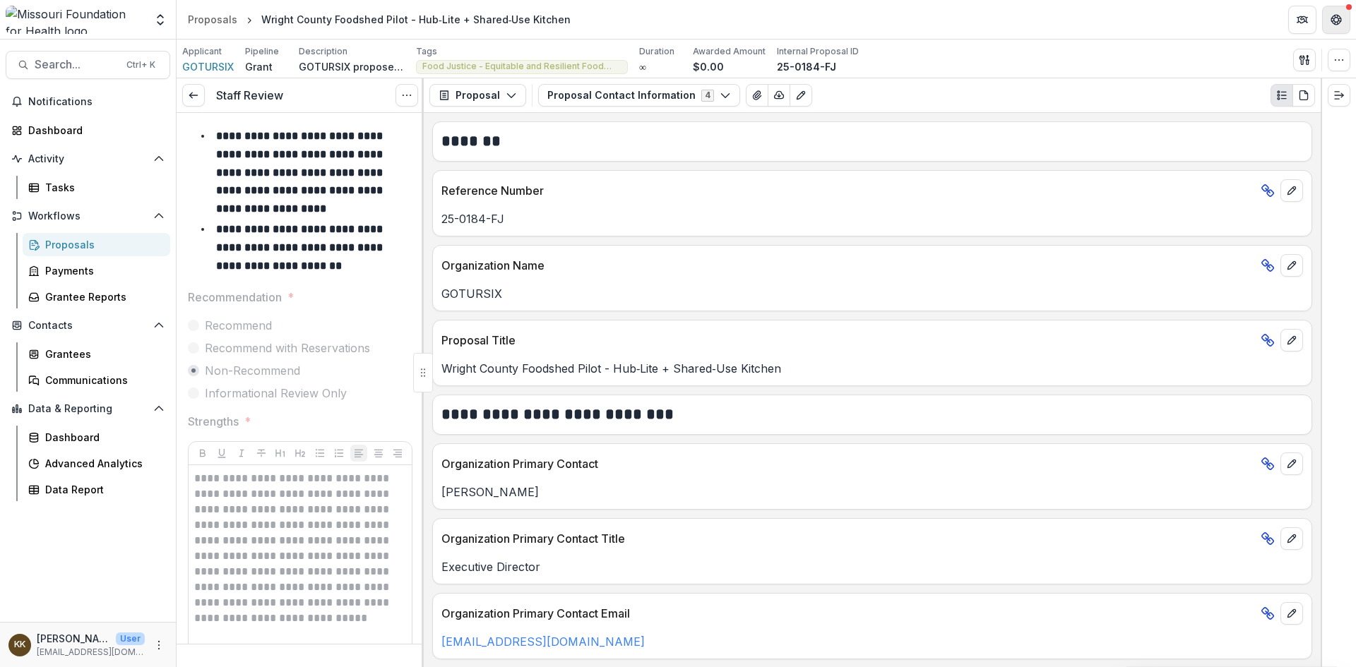
click at [1336, 20] on icon "Get Help" at bounding box center [1336, 19] width 11 height 11
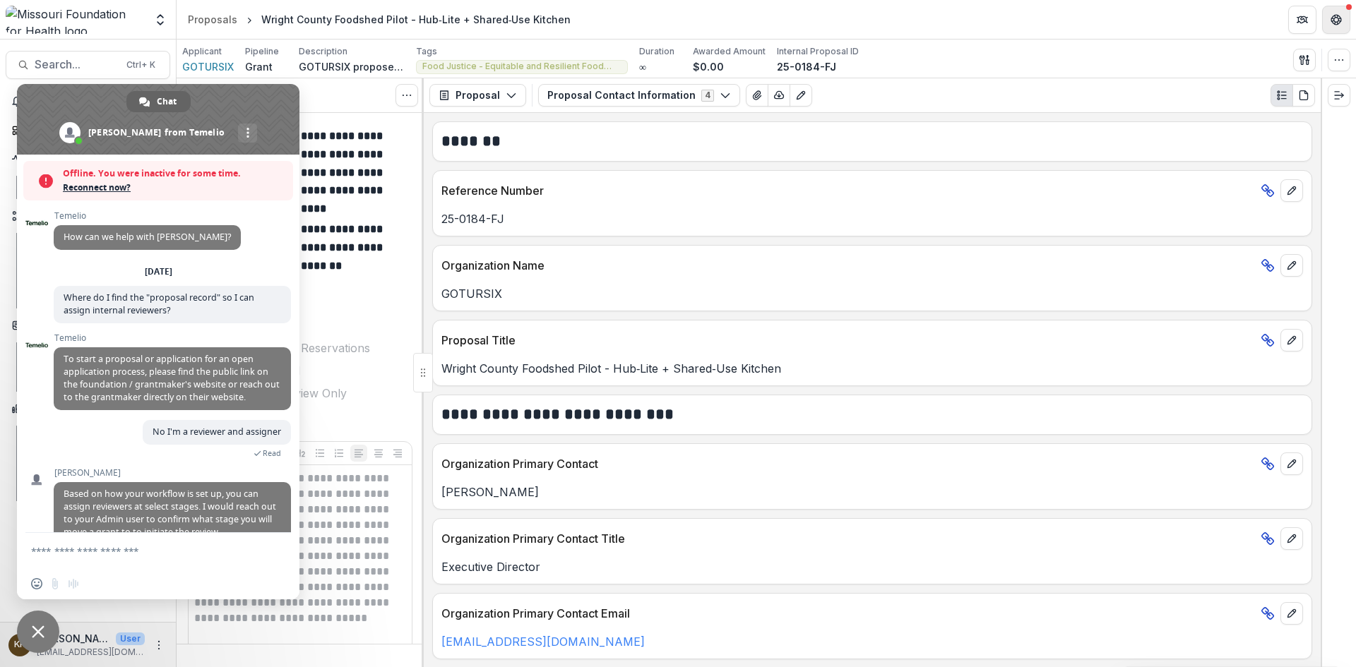
scroll to position [28, 0]
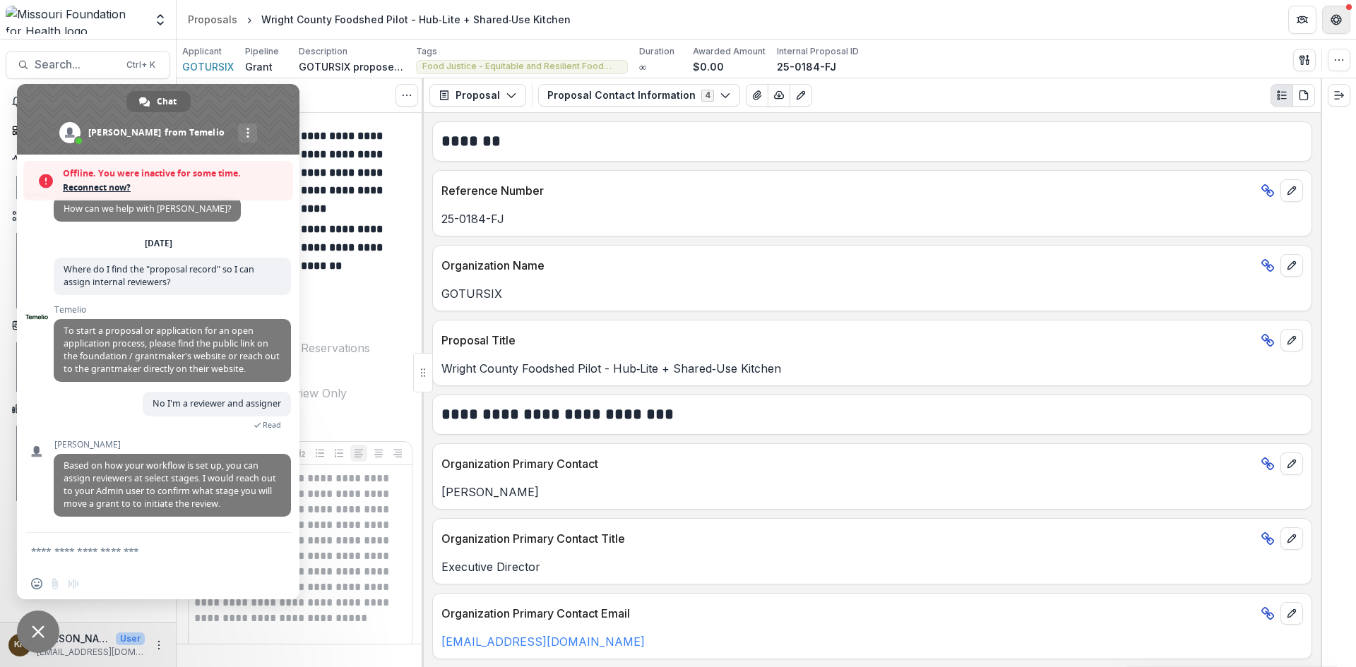
click at [1335, 21] on icon "Get Help" at bounding box center [1334, 20] width 1 height 1
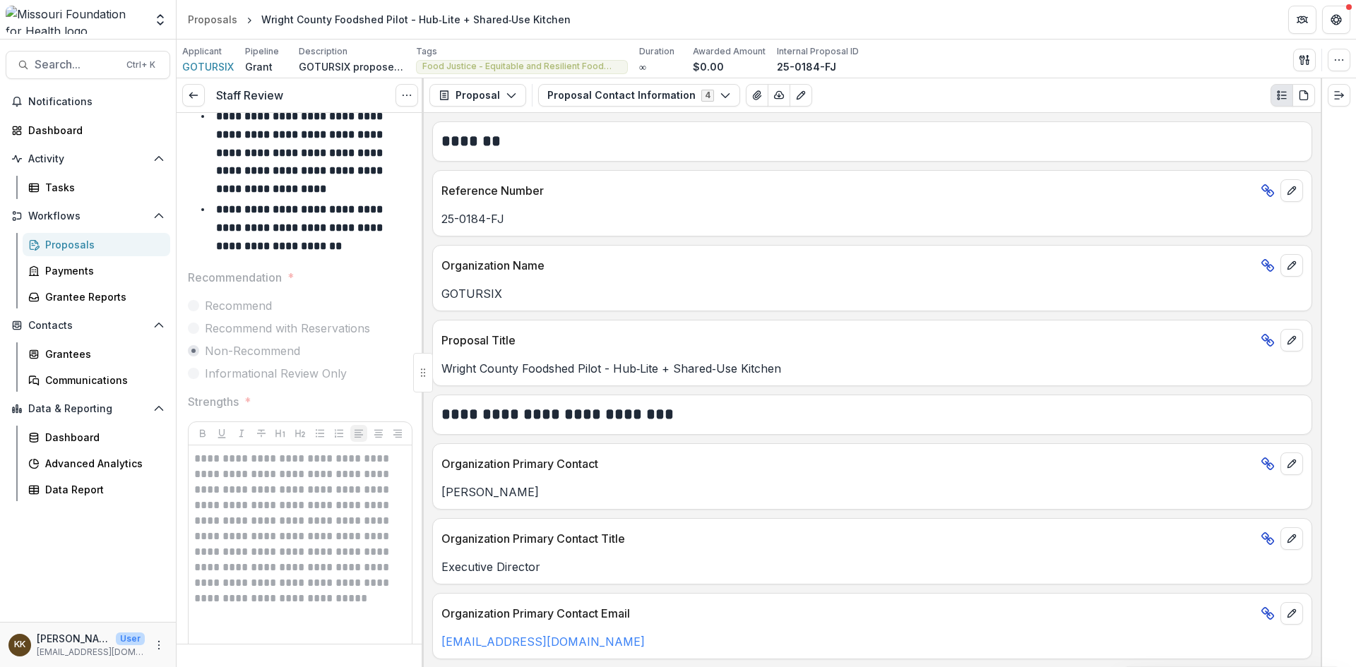
scroll to position [0, 0]
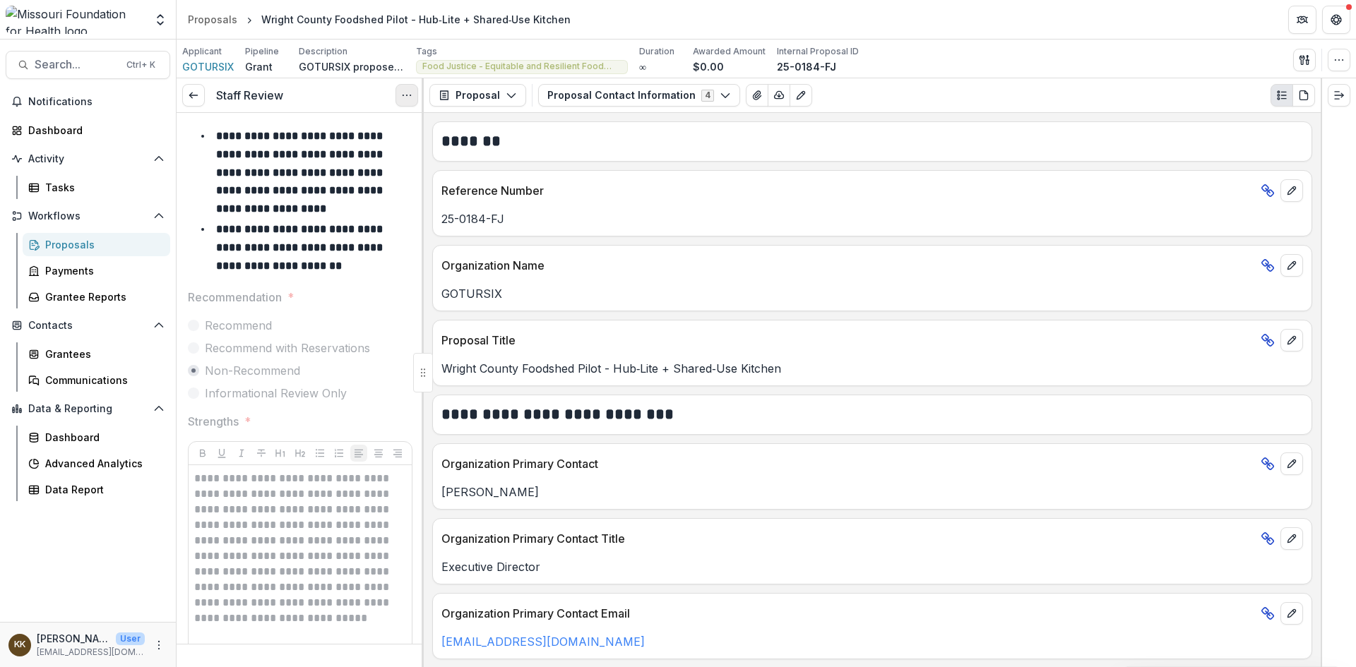
click at [412, 98] on button "Options" at bounding box center [407, 95] width 23 height 23
click at [196, 97] on icon at bounding box center [193, 95] width 11 height 11
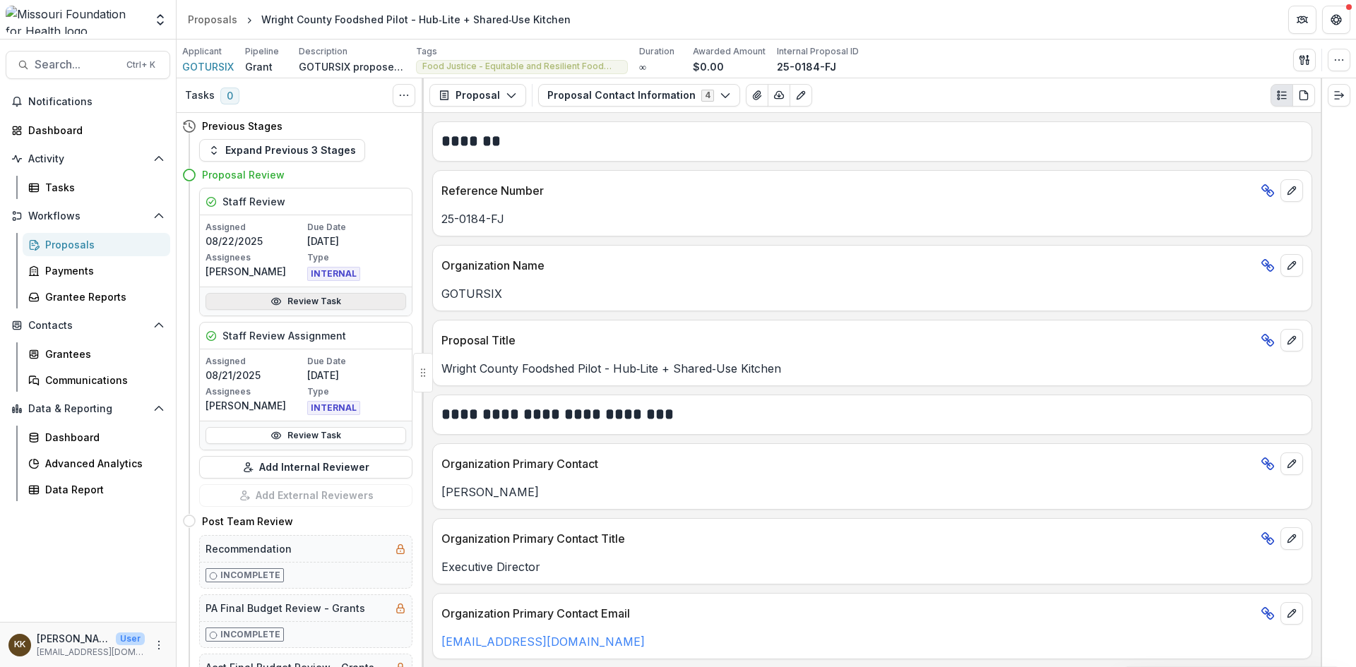
click at [292, 302] on link "Review Task" at bounding box center [306, 301] width 201 height 17
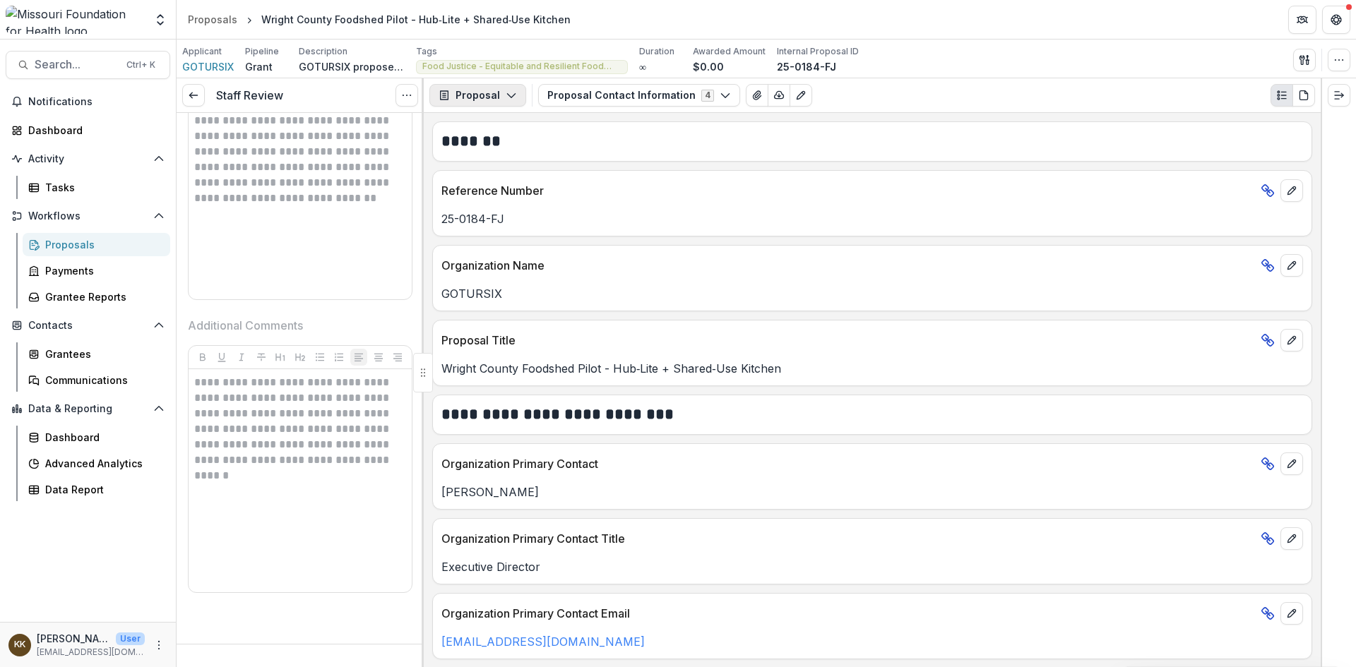
click at [470, 95] on button "Proposal" at bounding box center [477, 95] width 97 height 23
click at [598, 97] on button "Proposal Contact Information 4" at bounding box center [639, 95] width 202 height 23
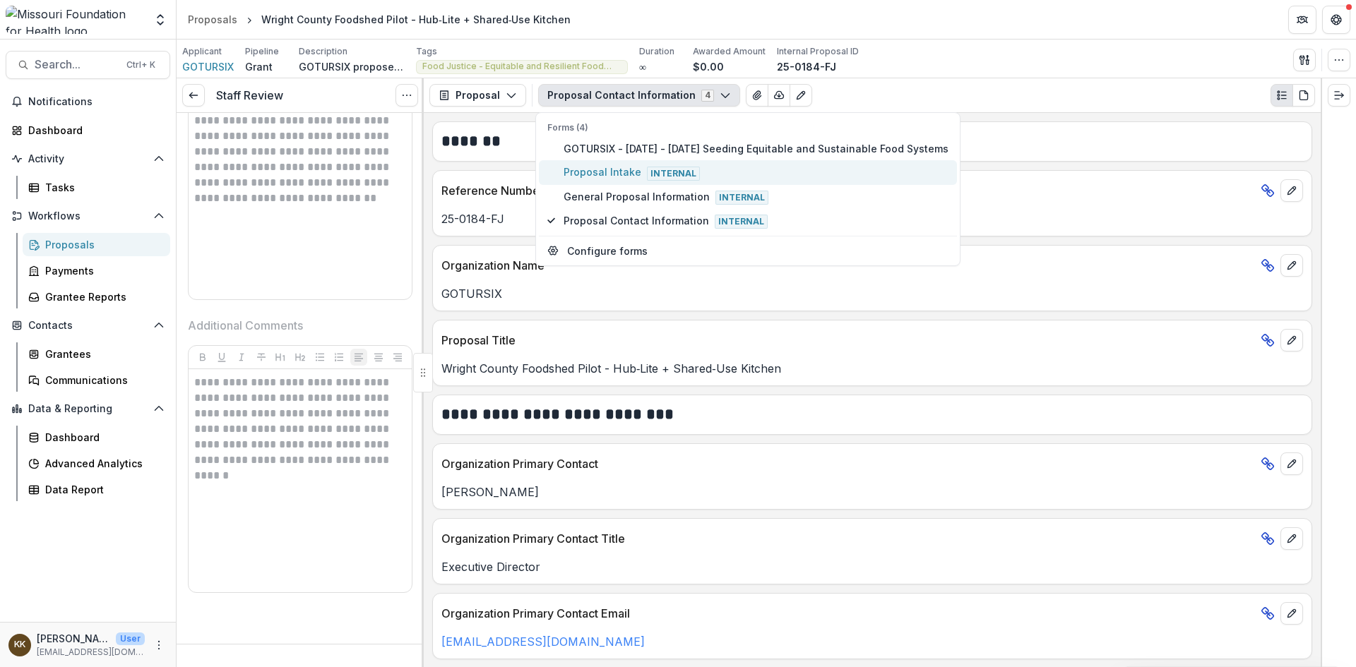
click at [593, 172] on span "Proposal Intake Internal" at bounding box center [756, 173] width 385 height 16
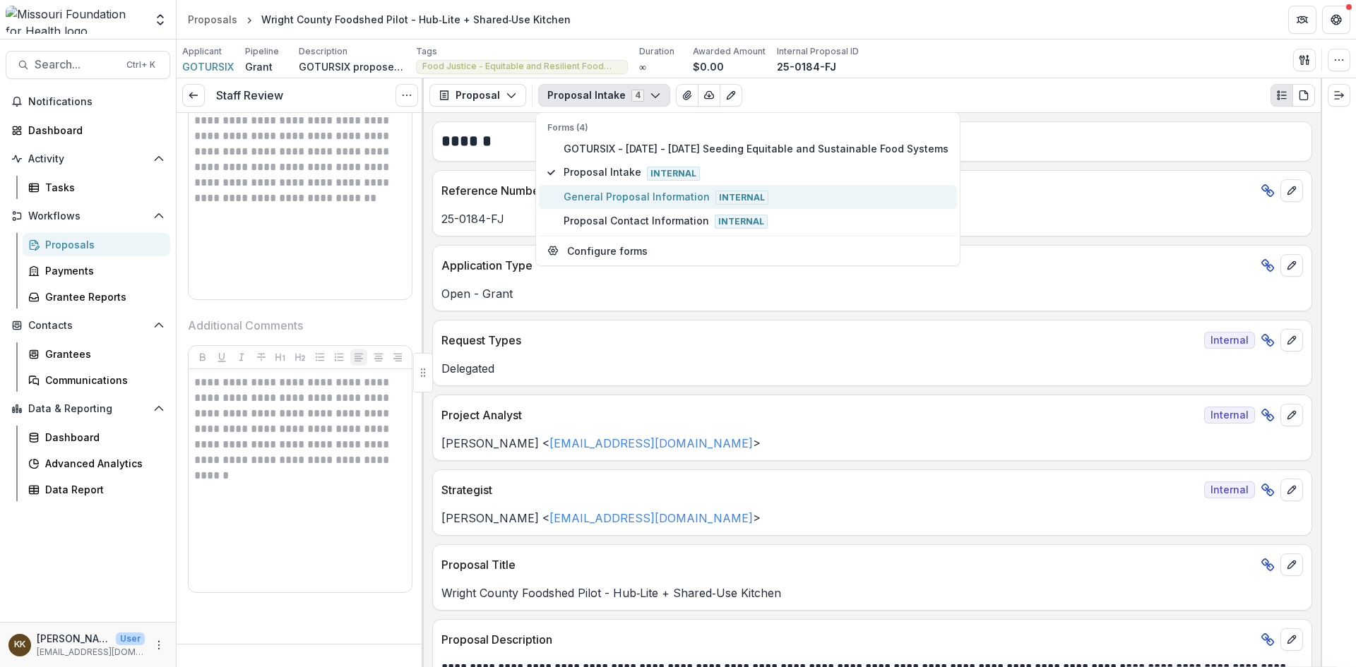
click at [576, 198] on span "General Proposal Information Internal" at bounding box center [756, 197] width 385 height 16
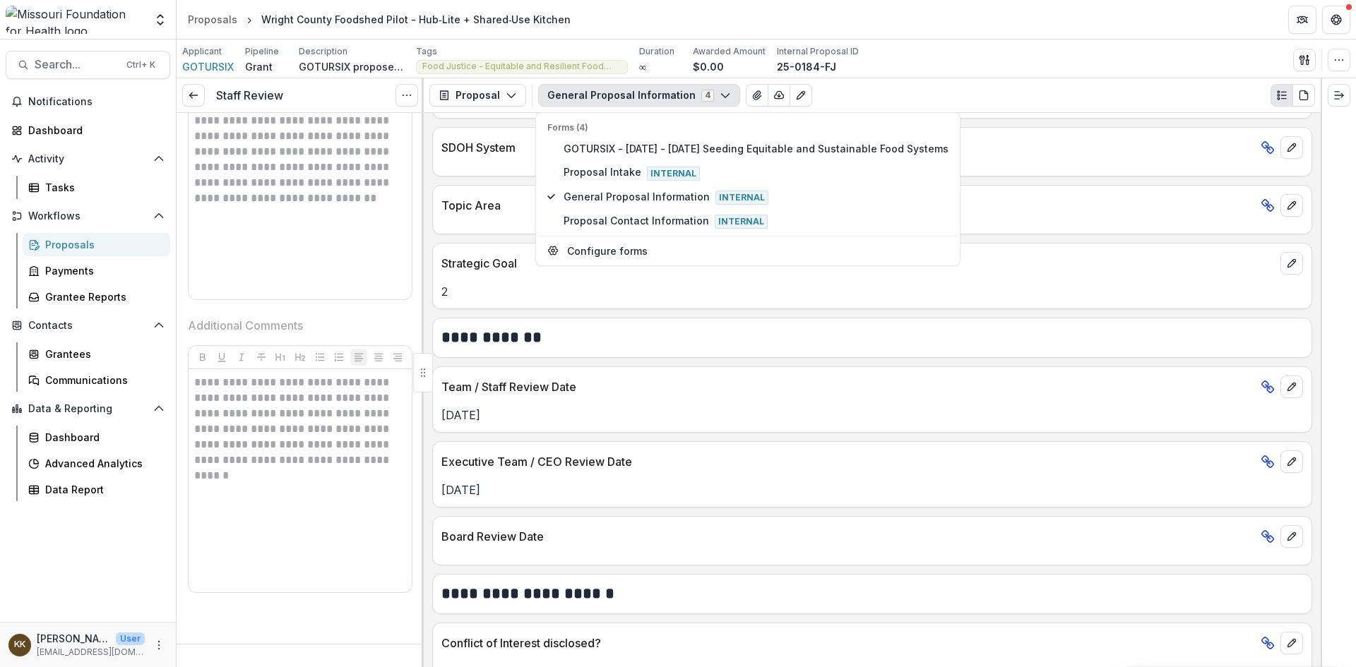
scroll to position [1427, 0]
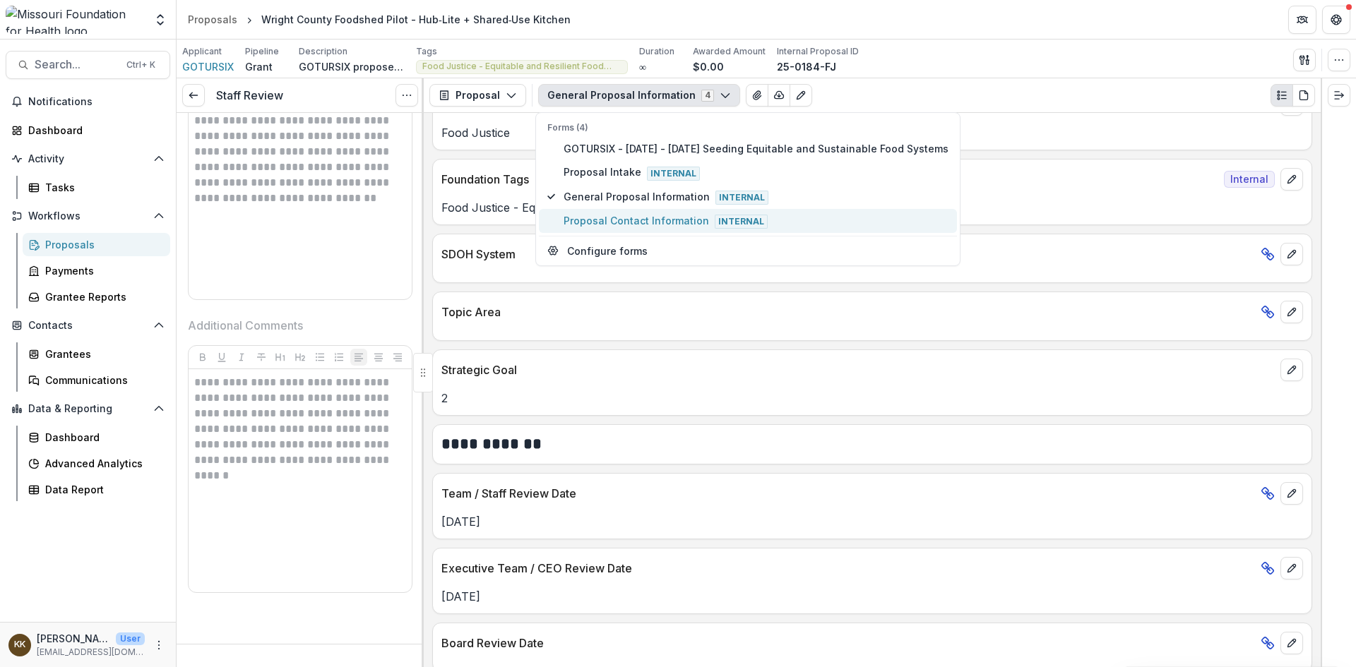
click at [591, 222] on span "Proposal Contact Information Internal" at bounding box center [756, 221] width 385 height 16
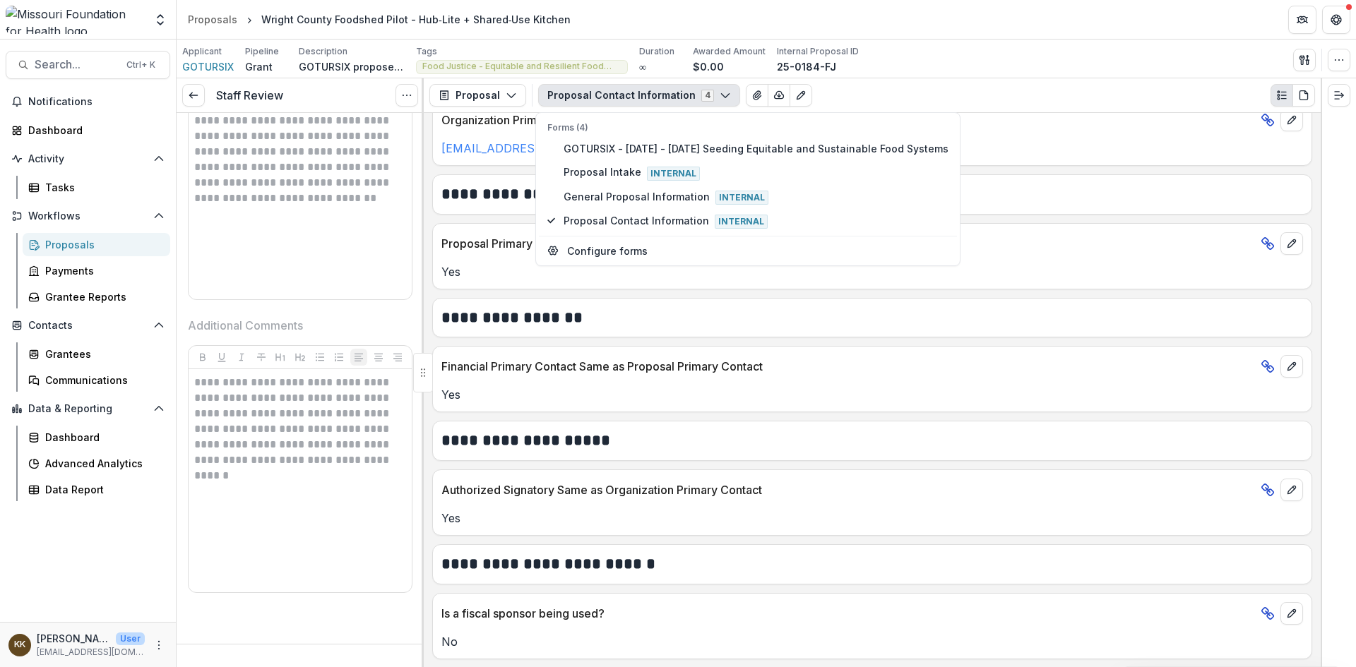
scroll to position [141, 0]
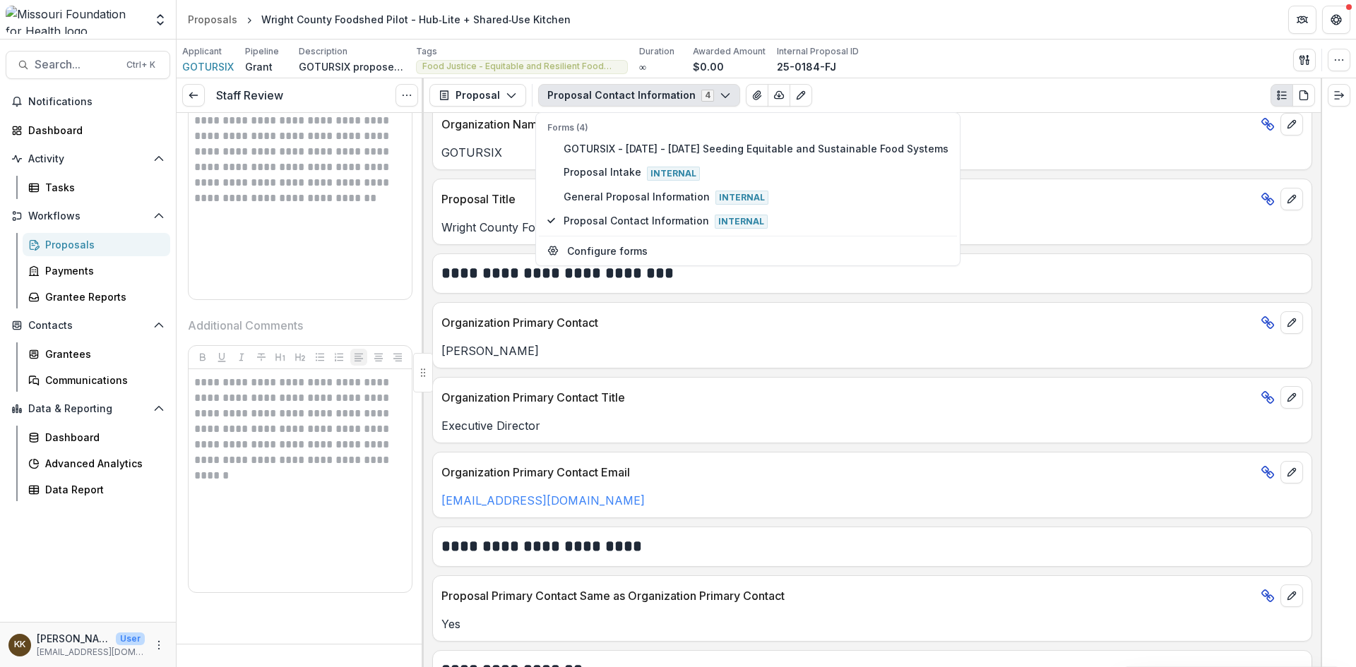
click at [1092, 71] on div "Applicant GOTURSIX Pipeline Grant Description GOTURSIX proposes to build a shar…" at bounding box center [766, 59] width 1168 height 29
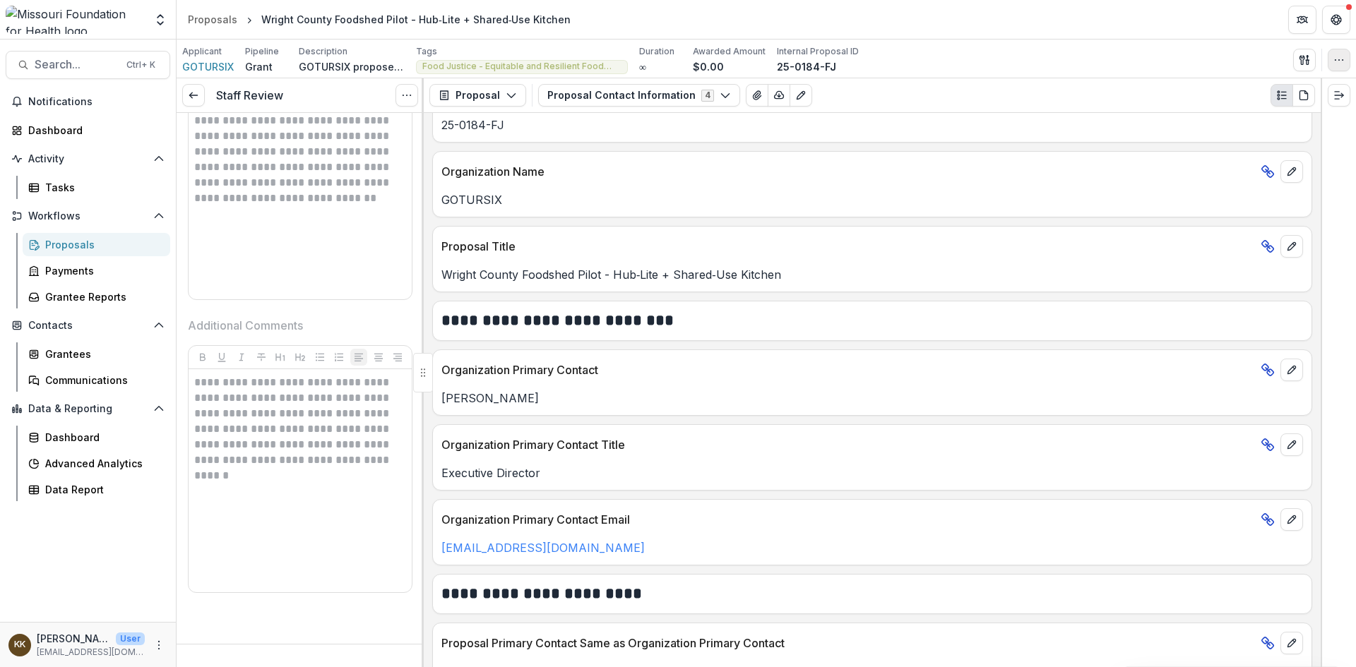
scroll to position [0, 0]
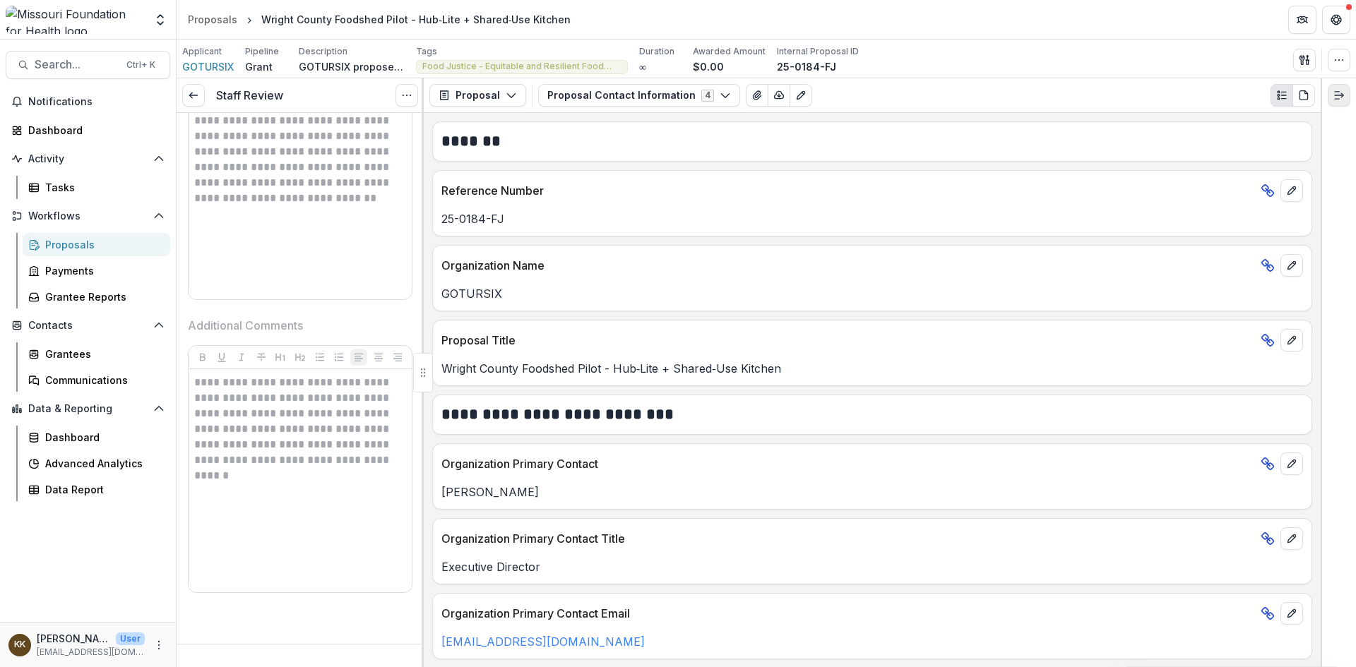
click at [1339, 100] on icon "Expand right" at bounding box center [1339, 95] width 11 height 11
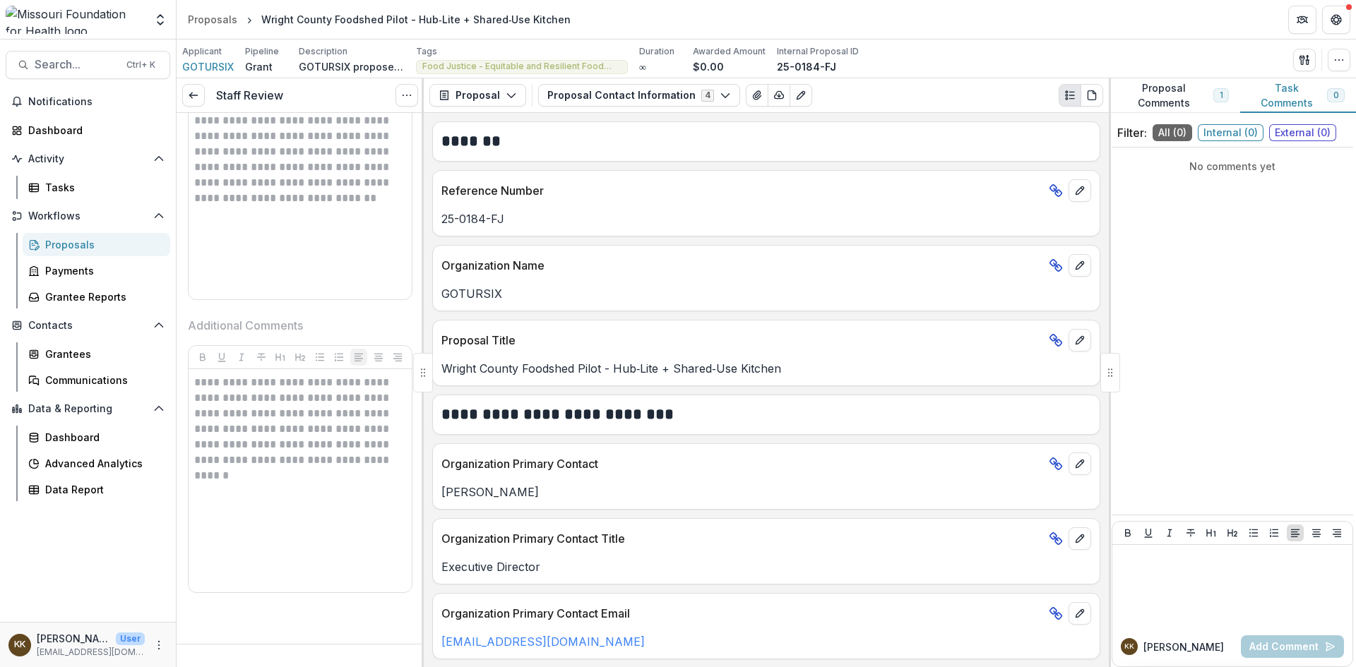
click at [984, 62] on div "Applicant GOTURSIX Pipeline Grant Description GOTURSIX proposes to build a shar…" at bounding box center [766, 59] width 1168 height 29
click at [196, 93] on icon at bounding box center [193, 95] width 11 height 11
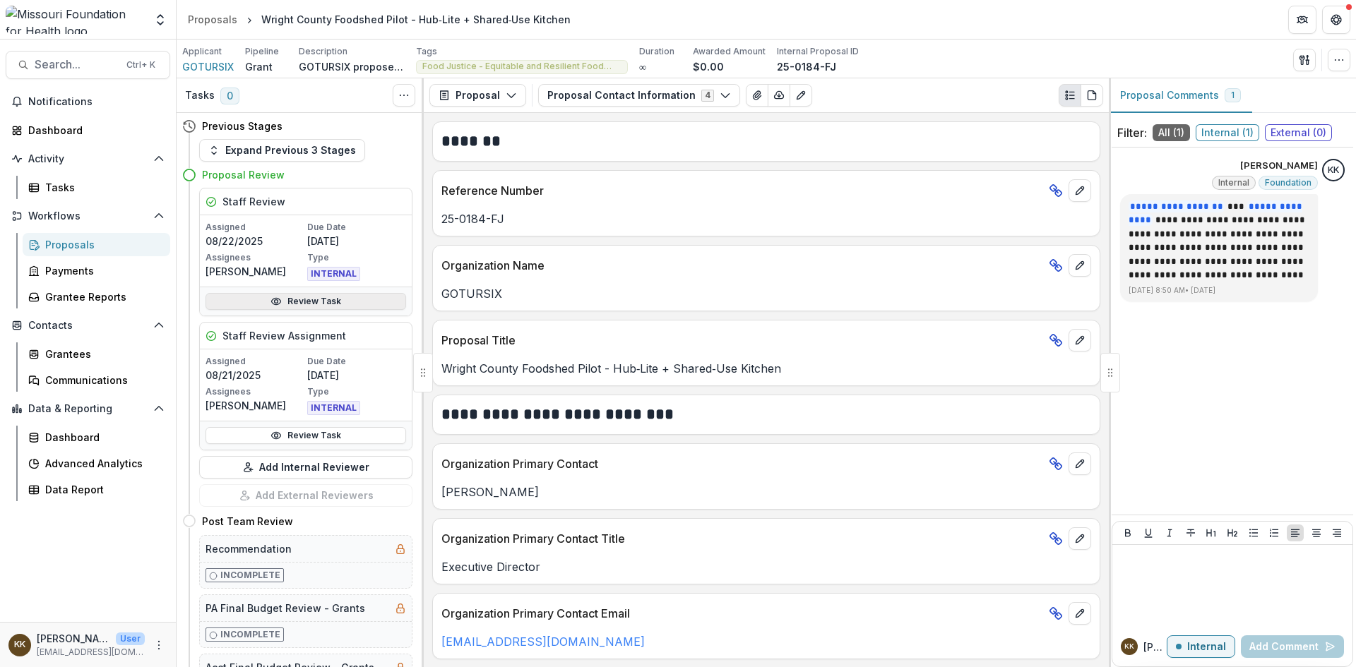
click at [296, 303] on link "Review Task" at bounding box center [306, 301] width 201 height 17
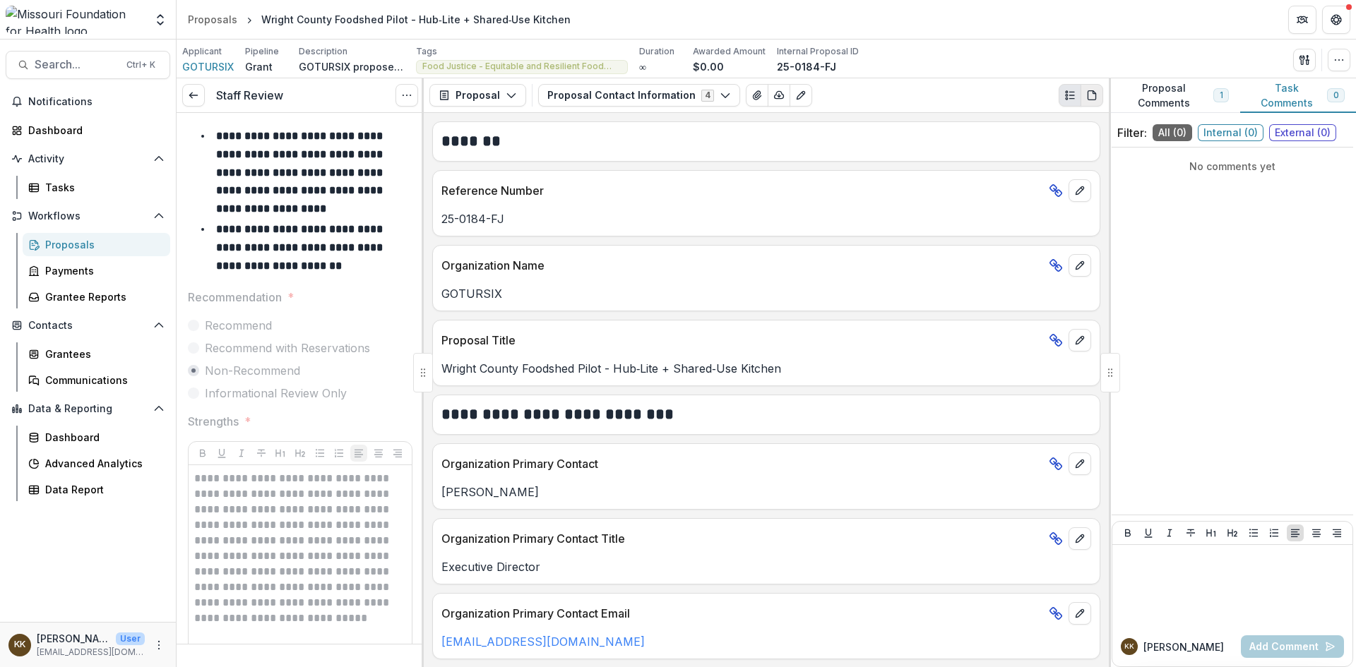
click at [1091, 94] on icon "PDF view" at bounding box center [1091, 95] width 11 height 11
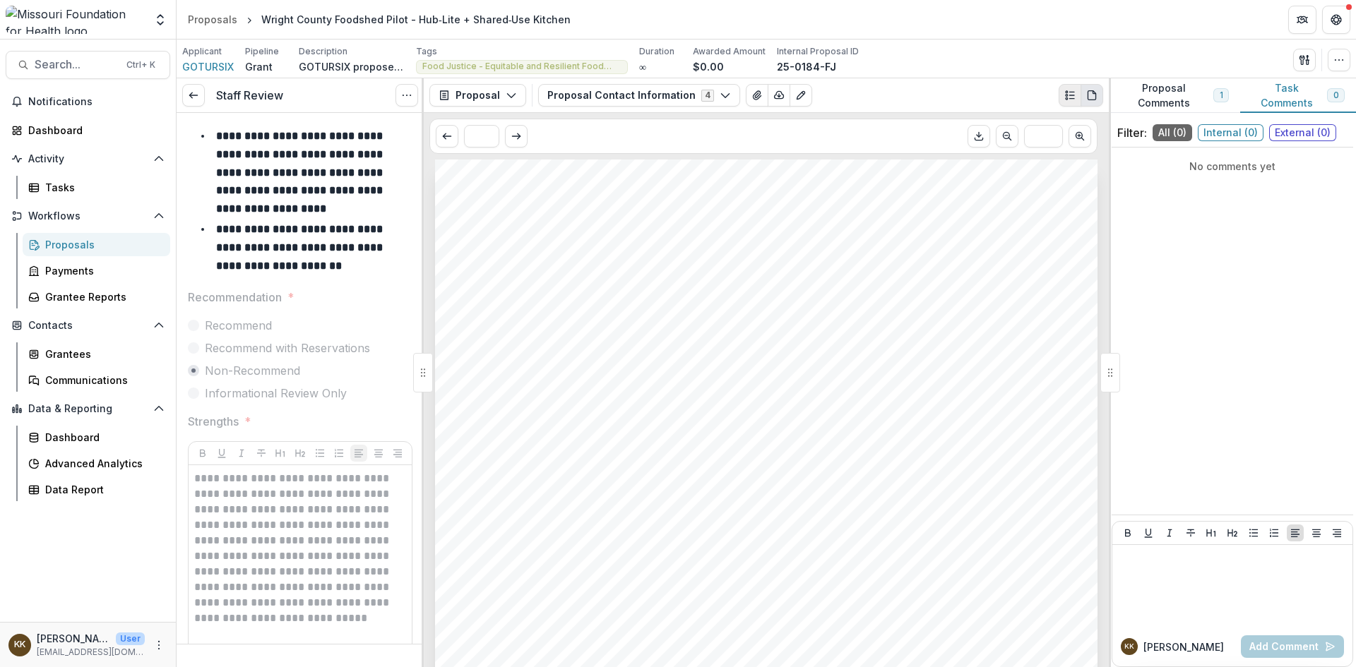
click at [1066, 95] on circle "Plaintext view" at bounding box center [1067, 96] width 2 height 2
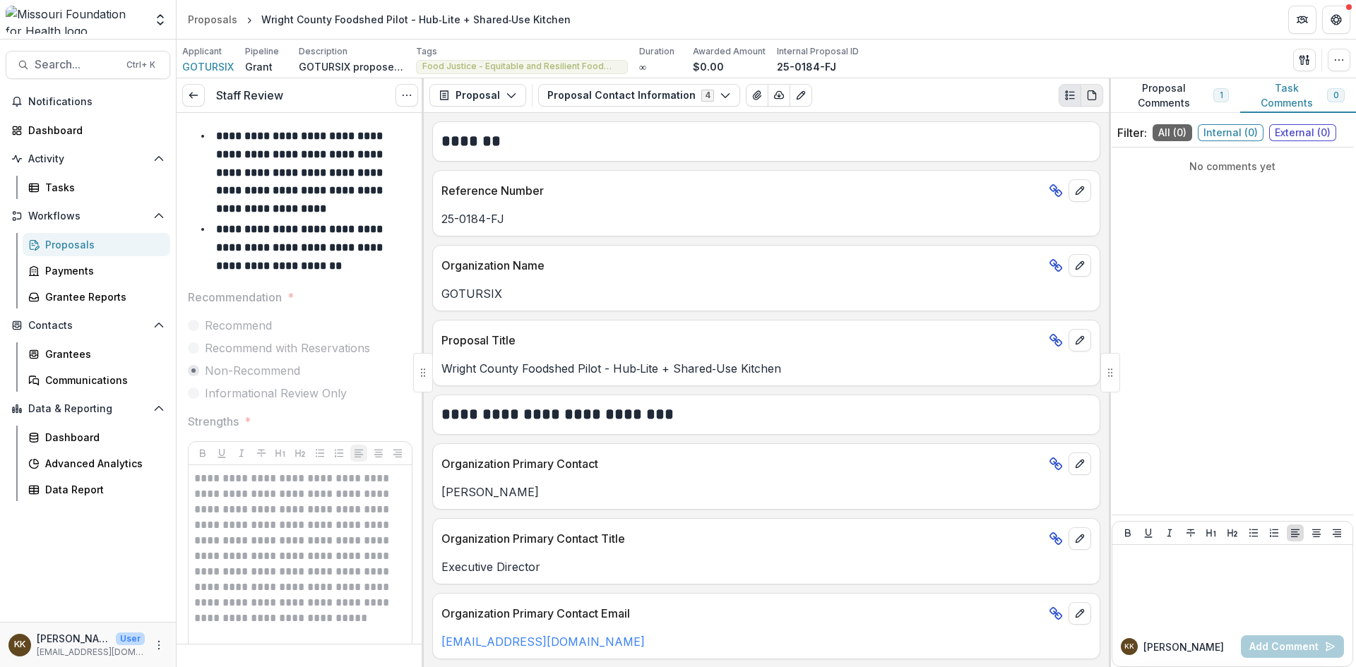
click at [1094, 97] on icon "PDF view" at bounding box center [1091, 95] width 11 height 11
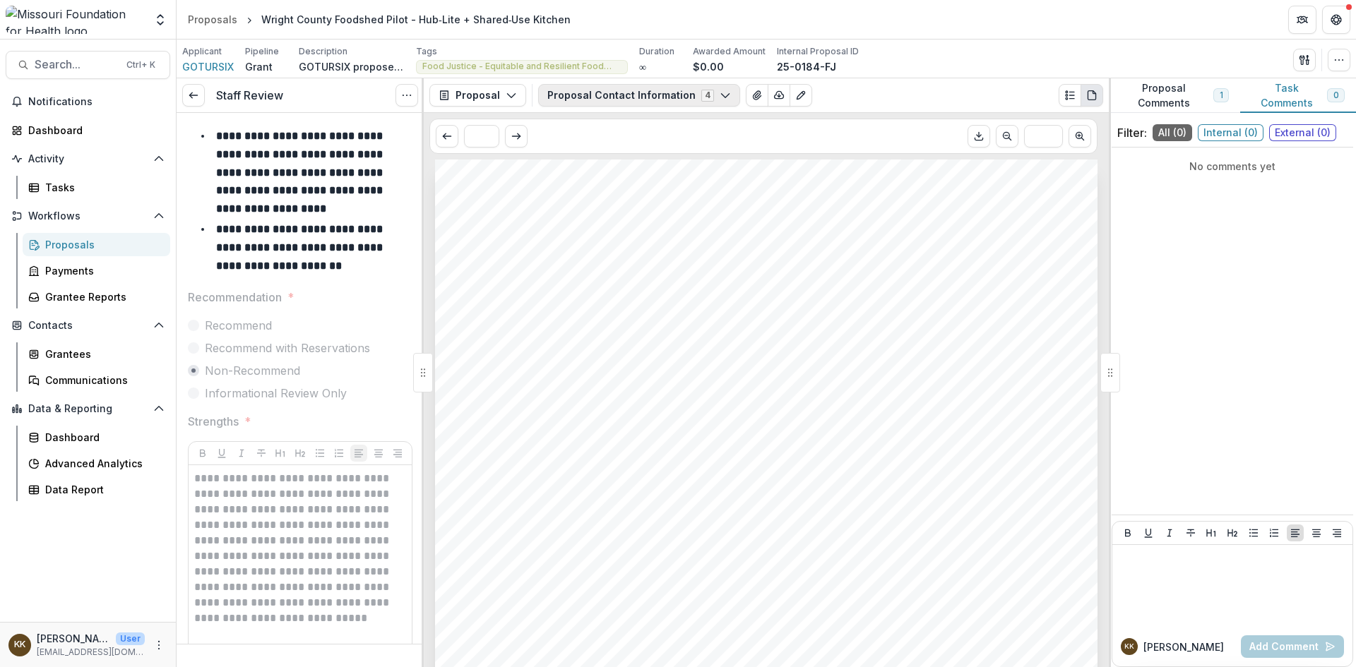
click at [610, 97] on button "Proposal Contact Information 4" at bounding box center [639, 95] width 202 height 23
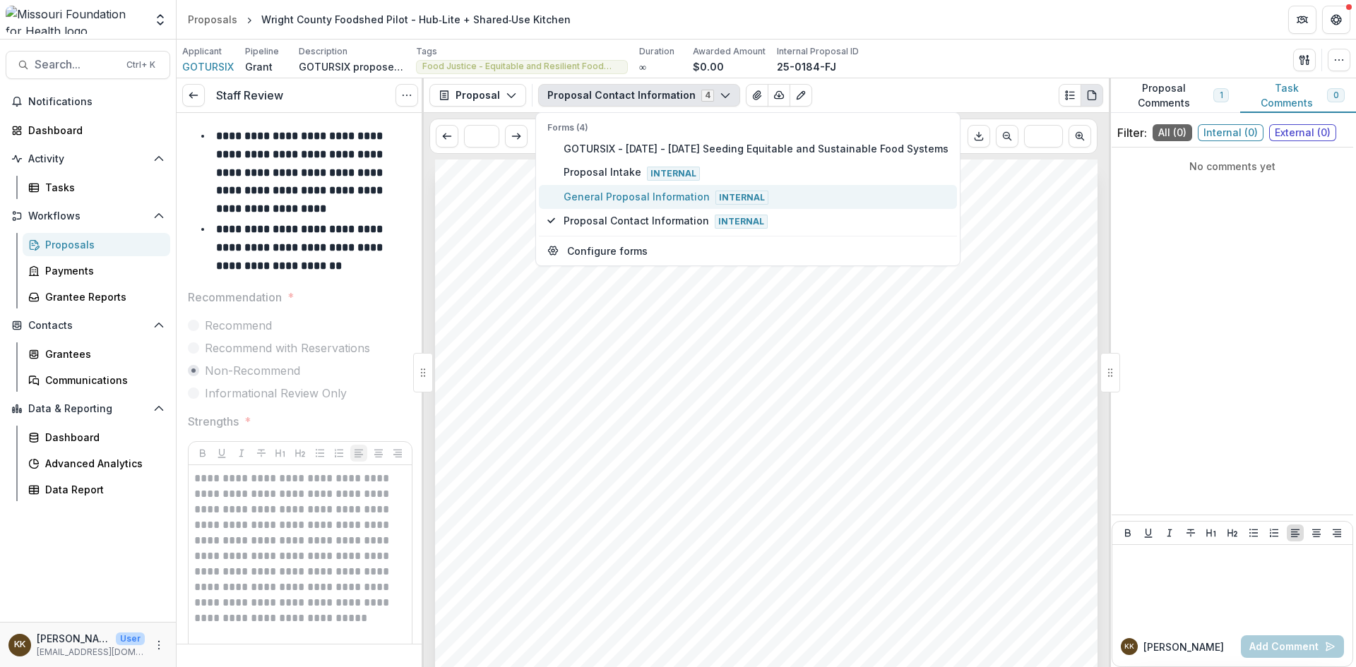
click at [572, 196] on span "General Proposal Information Internal" at bounding box center [756, 197] width 385 height 16
click at [208, 18] on div "Proposals" at bounding box center [212, 19] width 49 height 15
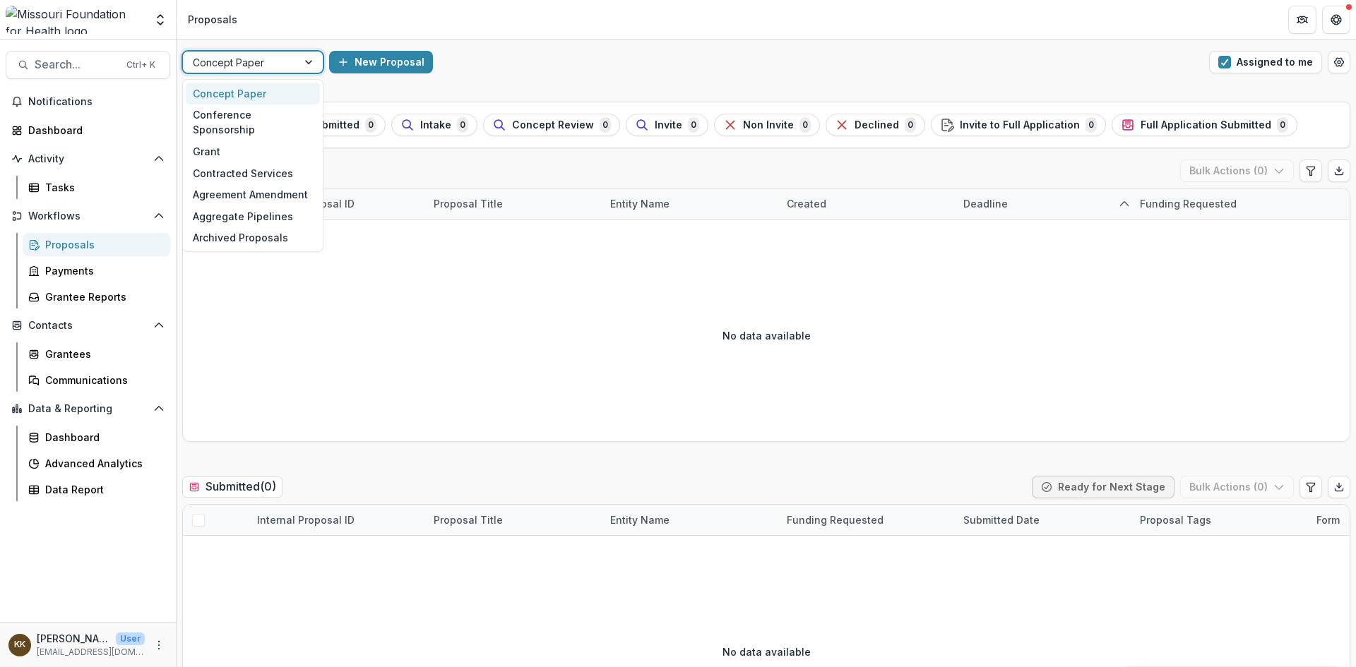
click at [267, 54] on div at bounding box center [240, 63] width 95 height 18
click at [205, 141] on div "Grant" at bounding box center [253, 152] width 134 height 22
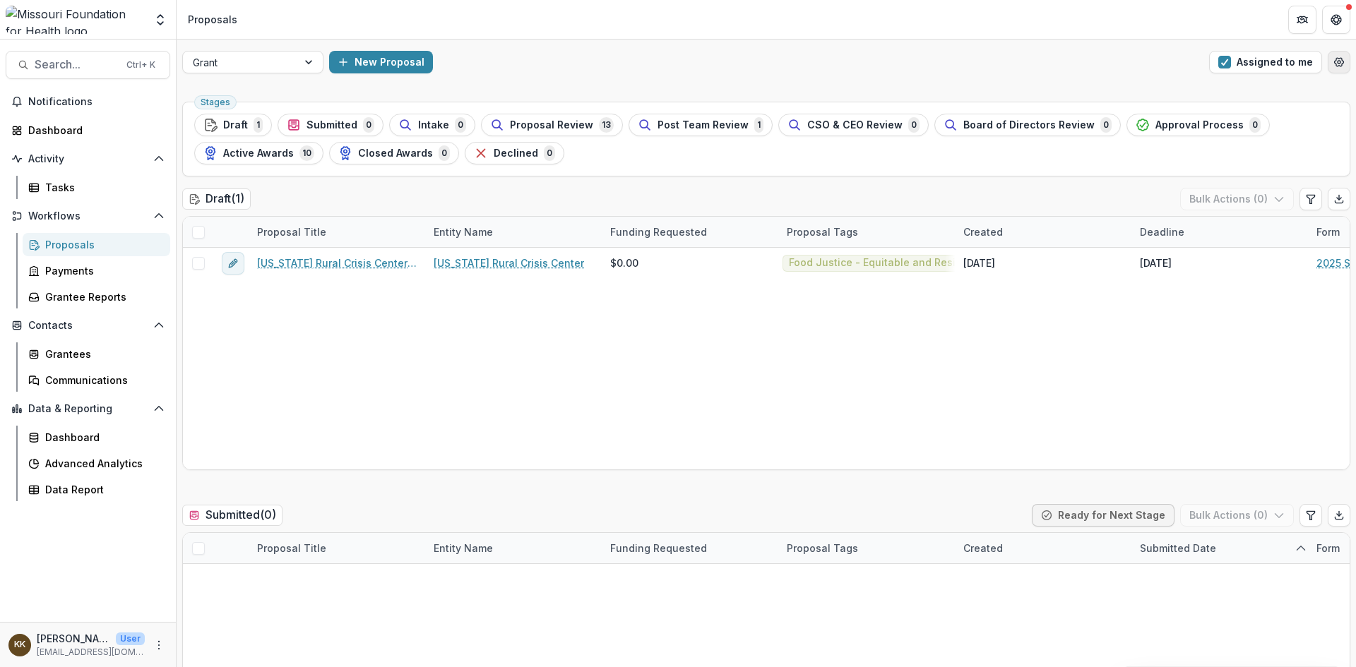
click at [1334, 60] on icon "Open table manager" at bounding box center [1339, 62] width 11 height 11
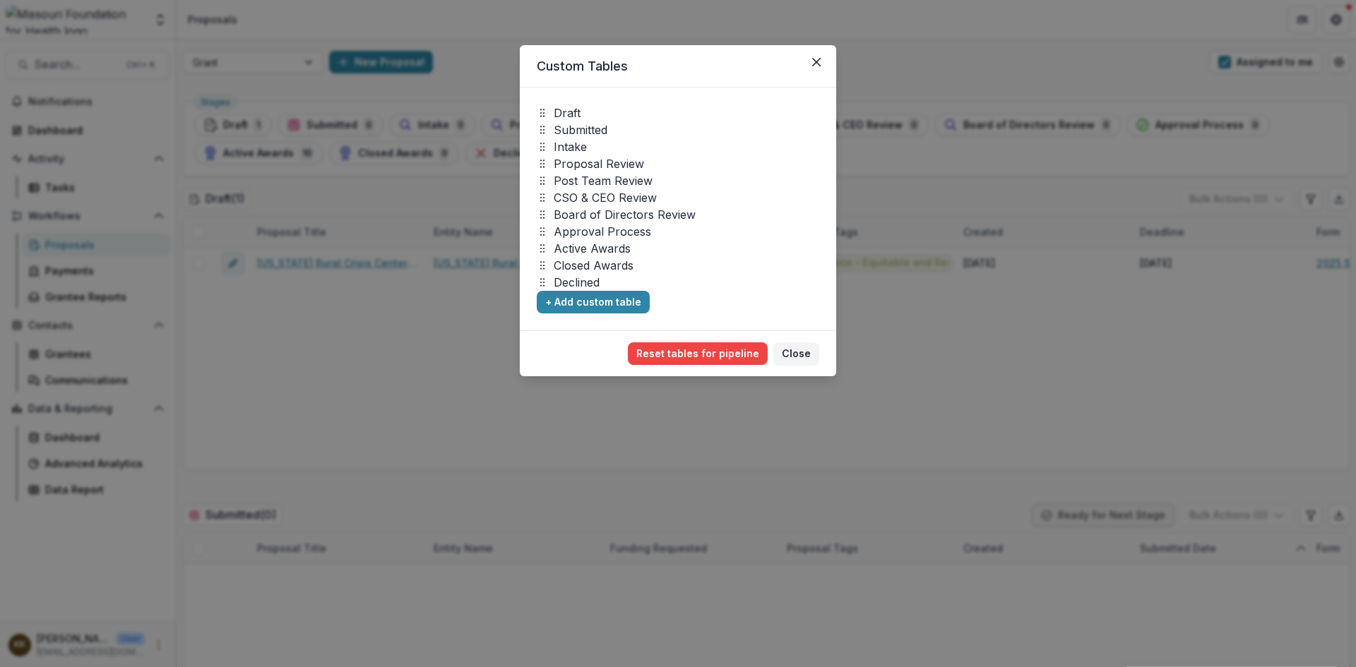
click at [567, 113] on p "Draft" at bounding box center [567, 113] width 27 height 17
click at [569, 129] on p "Submitted" at bounding box center [581, 129] width 54 height 17
click at [568, 146] on p "Intake" at bounding box center [570, 146] width 33 height 17
click at [566, 159] on p "Proposal Review" at bounding box center [599, 163] width 90 height 17
click at [593, 303] on button "+ Add custom table" at bounding box center [593, 302] width 113 height 23
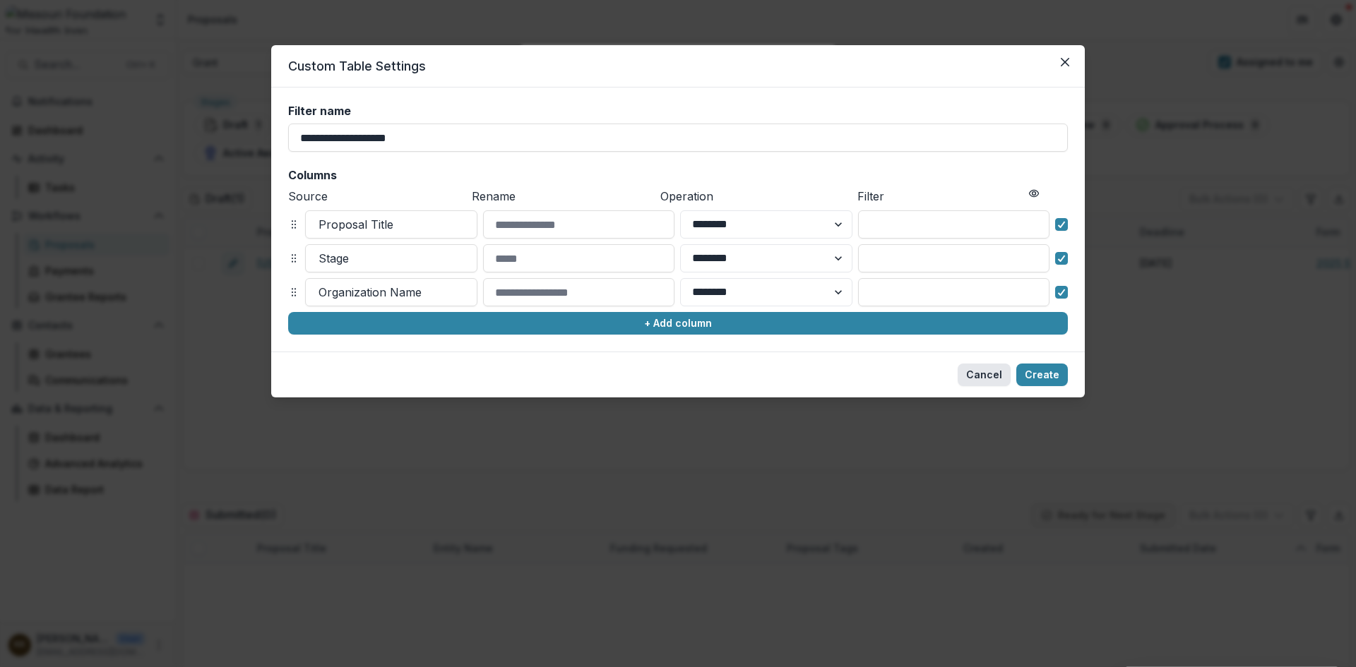
click at [985, 376] on button "Cancel" at bounding box center [984, 375] width 53 height 23
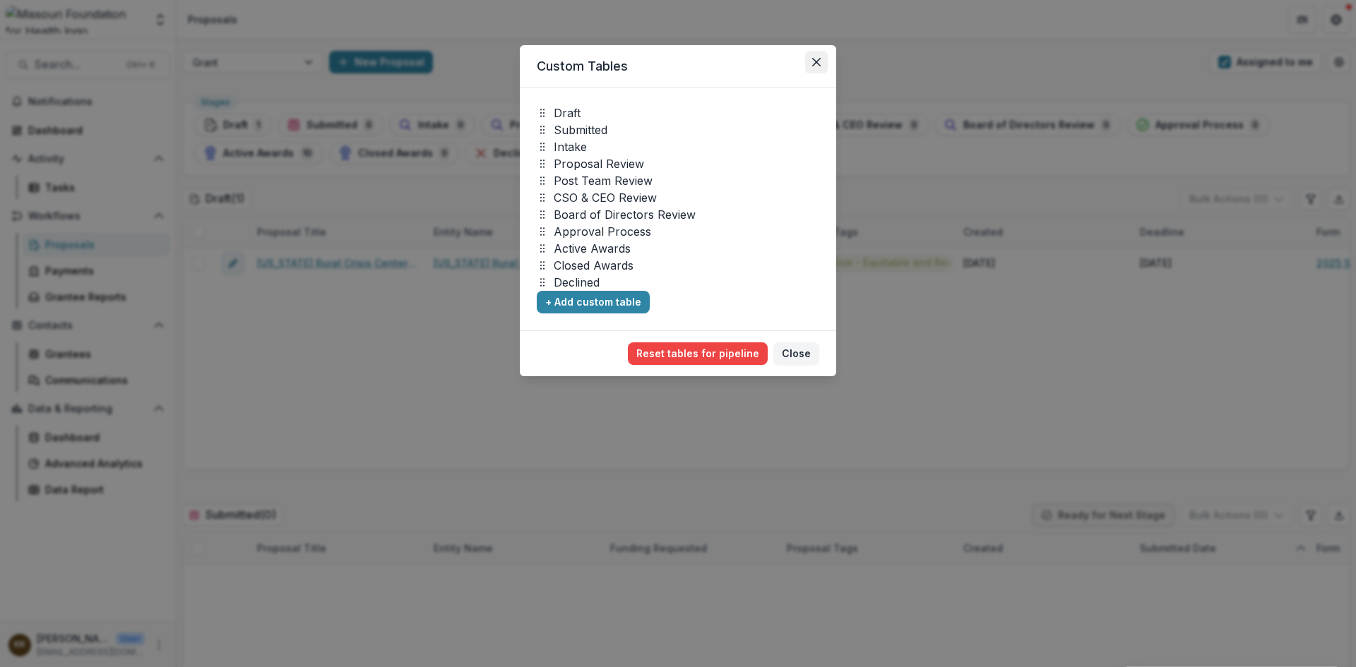
click at [816, 61] on icon "Close" at bounding box center [816, 62] width 8 height 8
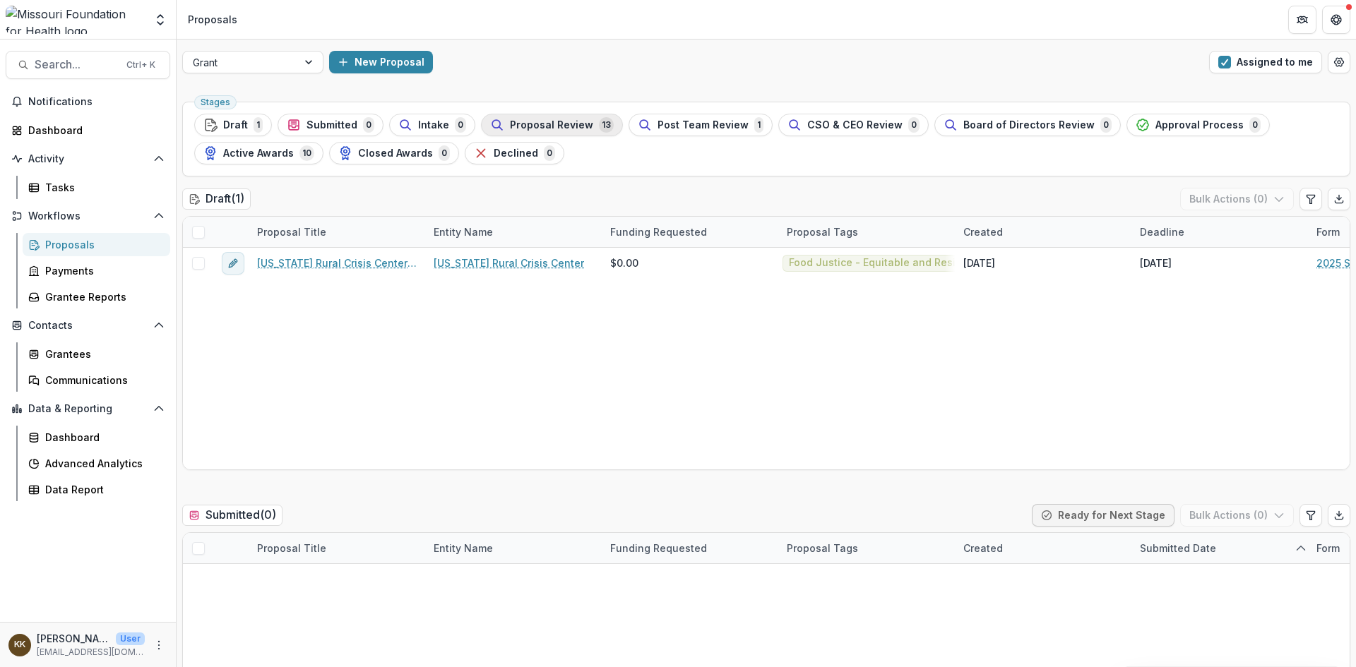
click at [554, 124] on span "Proposal Review" at bounding box center [551, 125] width 83 height 12
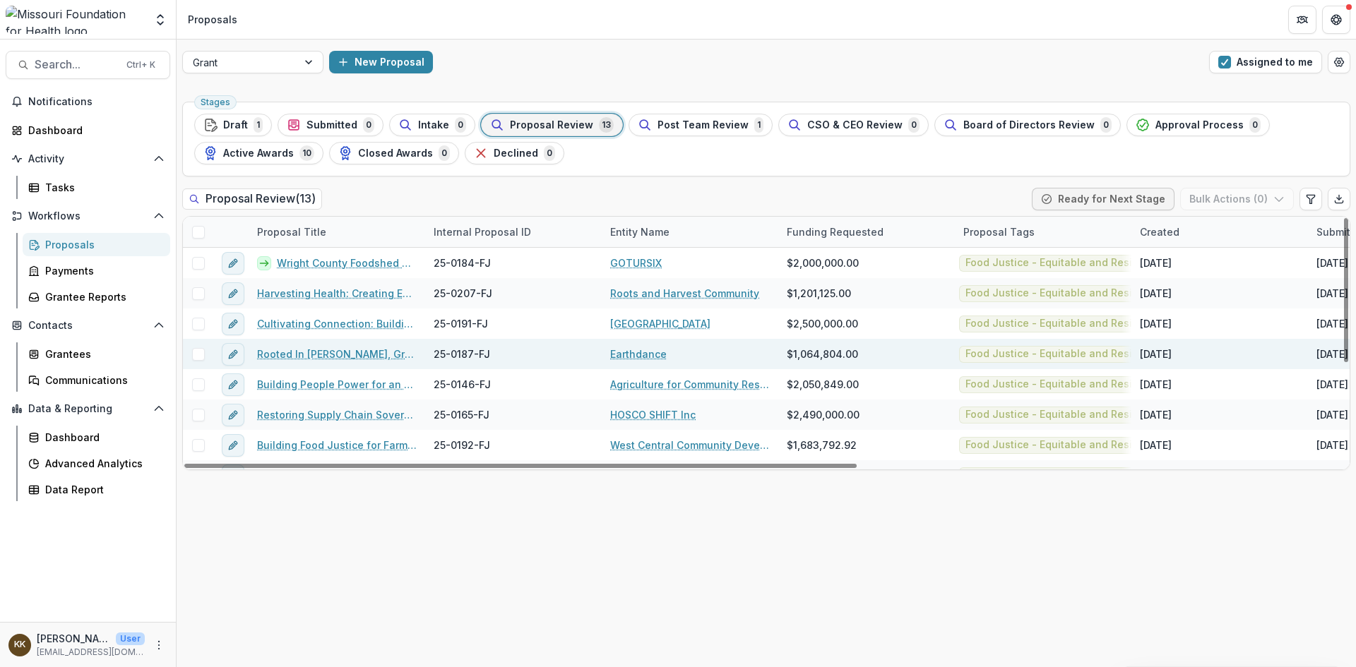
click at [311, 353] on link "Rooted In [PERSON_NAME], Growing For All: Advancing Land, Infrastructure, and F…" at bounding box center [337, 354] width 160 height 15
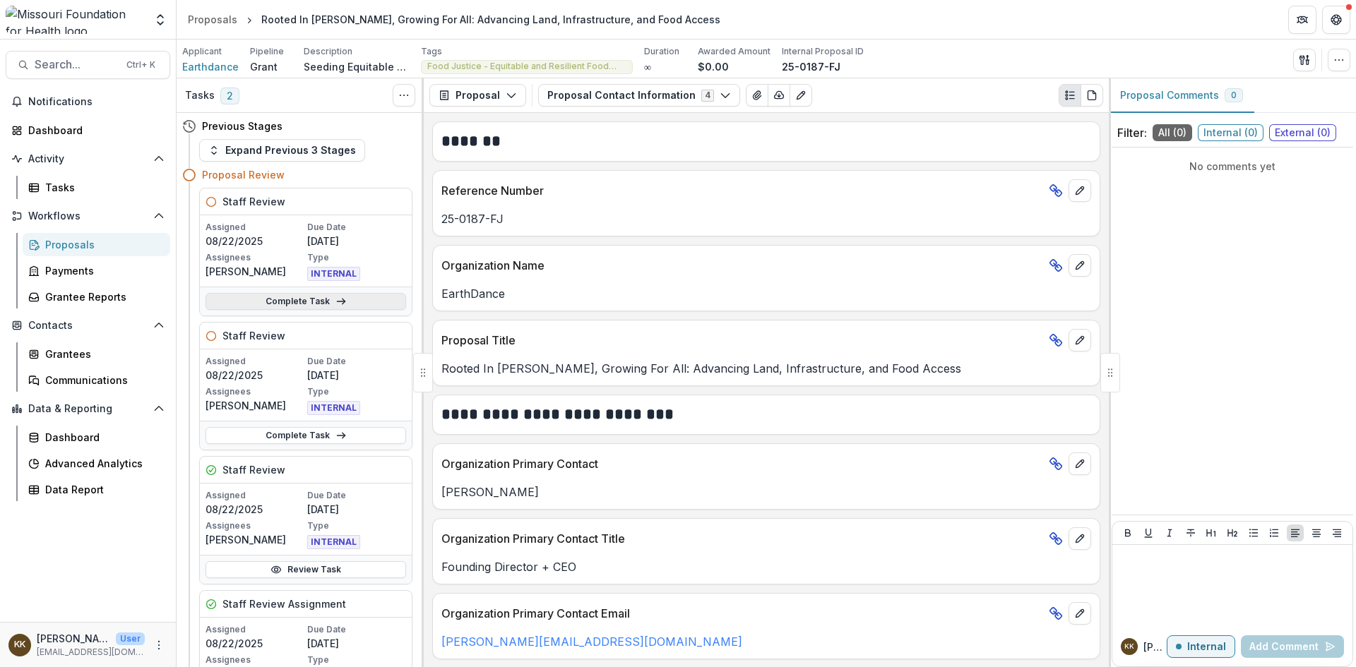
click at [280, 299] on link "Complete Task" at bounding box center [306, 301] width 201 height 17
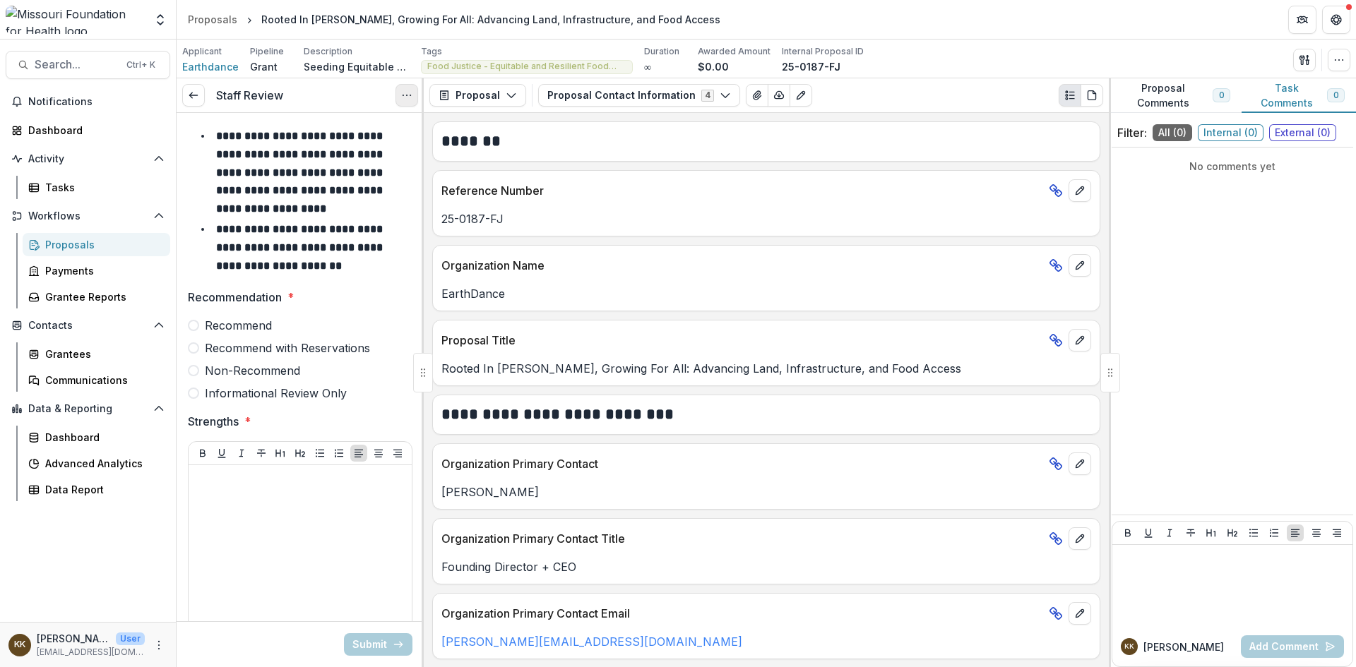
click at [405, 95] on icon "Options" at bounding box center [406, 95] width 11 height 11
click at [351, 159] on button "Cancel Task" at bounding box center [338, 157] width 151 height 23
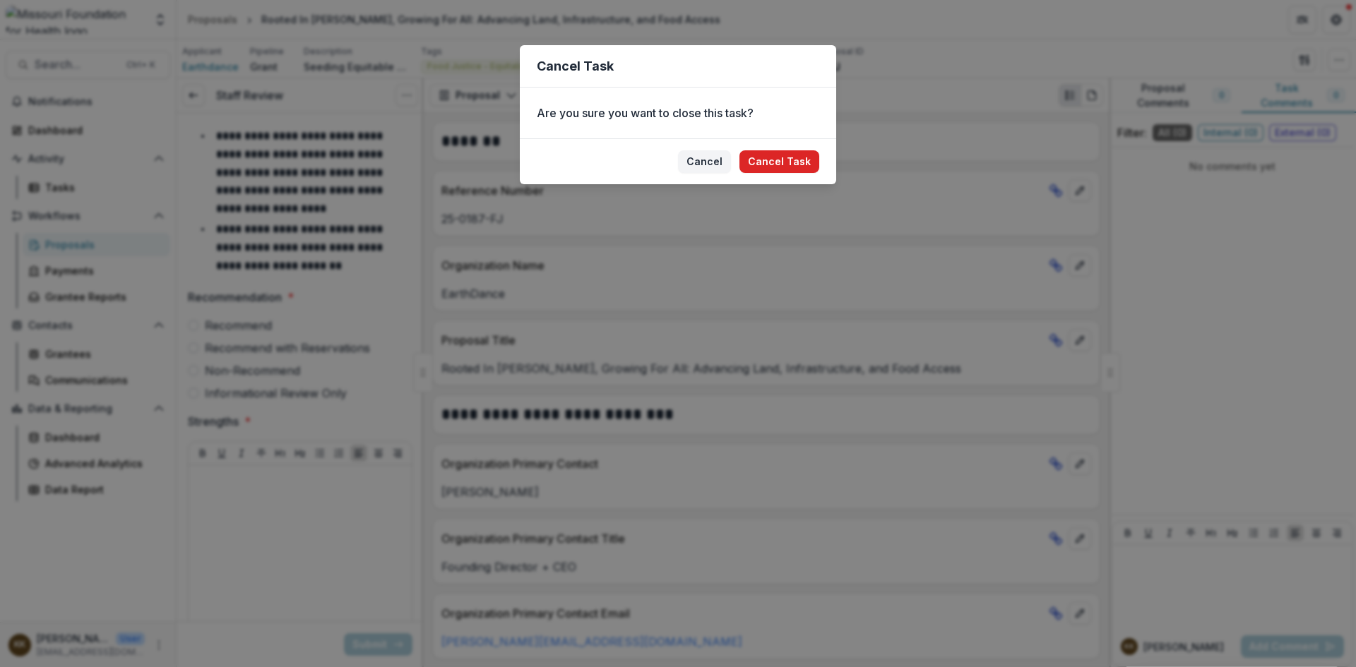
click at [793, 160] on button "Cancel Task" at bounding box center [780, 161] width 80 height 23
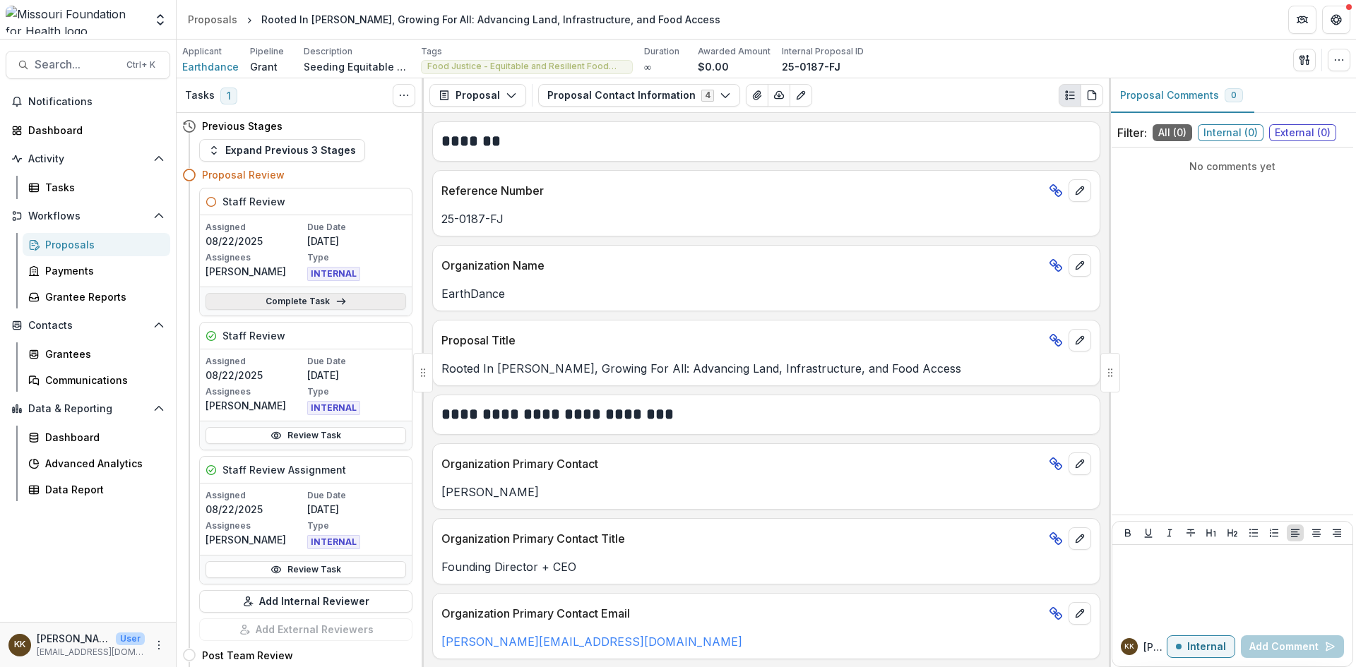
click at [295, 299] on link "Complete Task" at bounding box center [306, 301] width 201 height 17
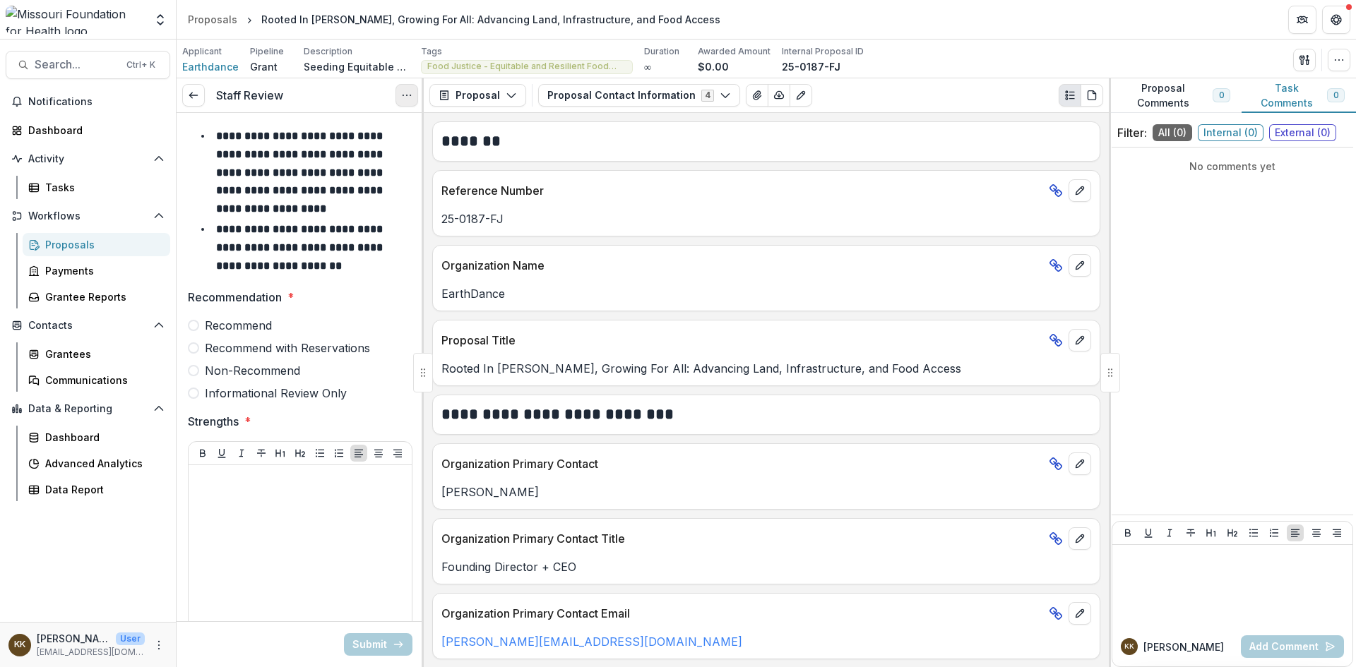
click at [406, 97] on icon "Options" at bounding box center [406, 95] width 11 height 11
click at [352, 156] on button "Cancel Task" at bounding box center [338, 157] width 151 height 23
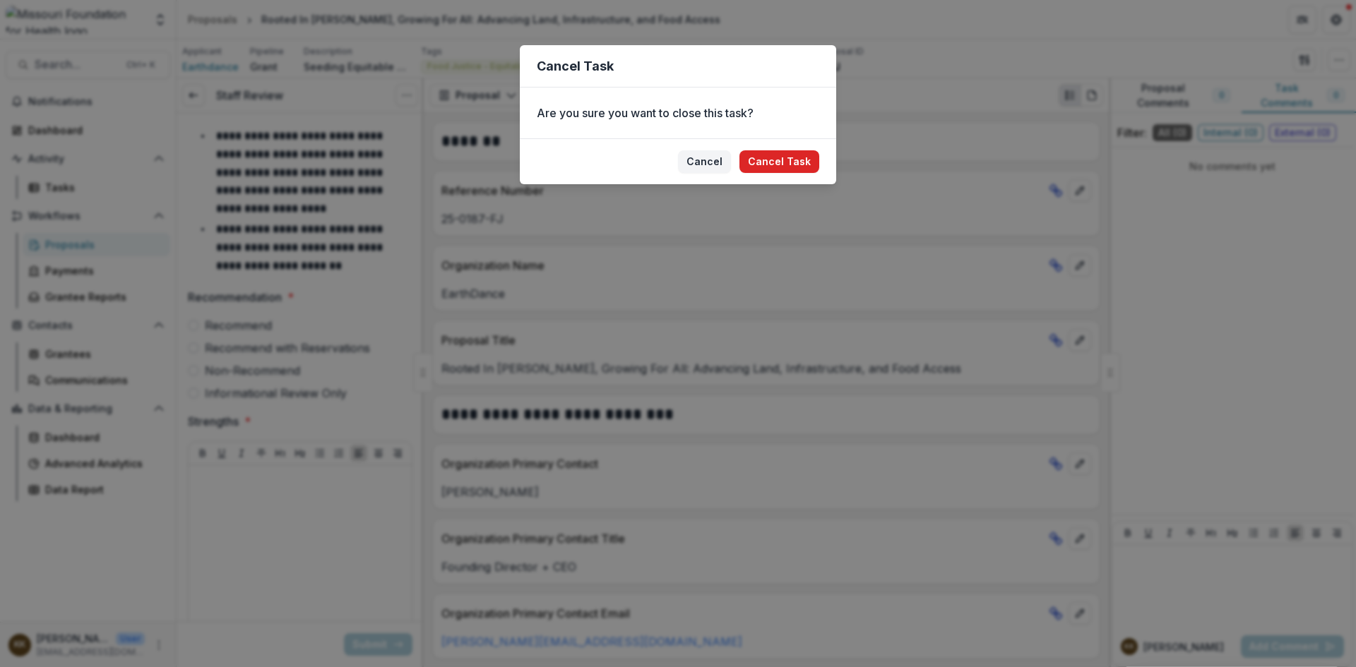
click at [788, 166] on button "Cancel Task" at bounding box center [780, 161] width 80 height 23
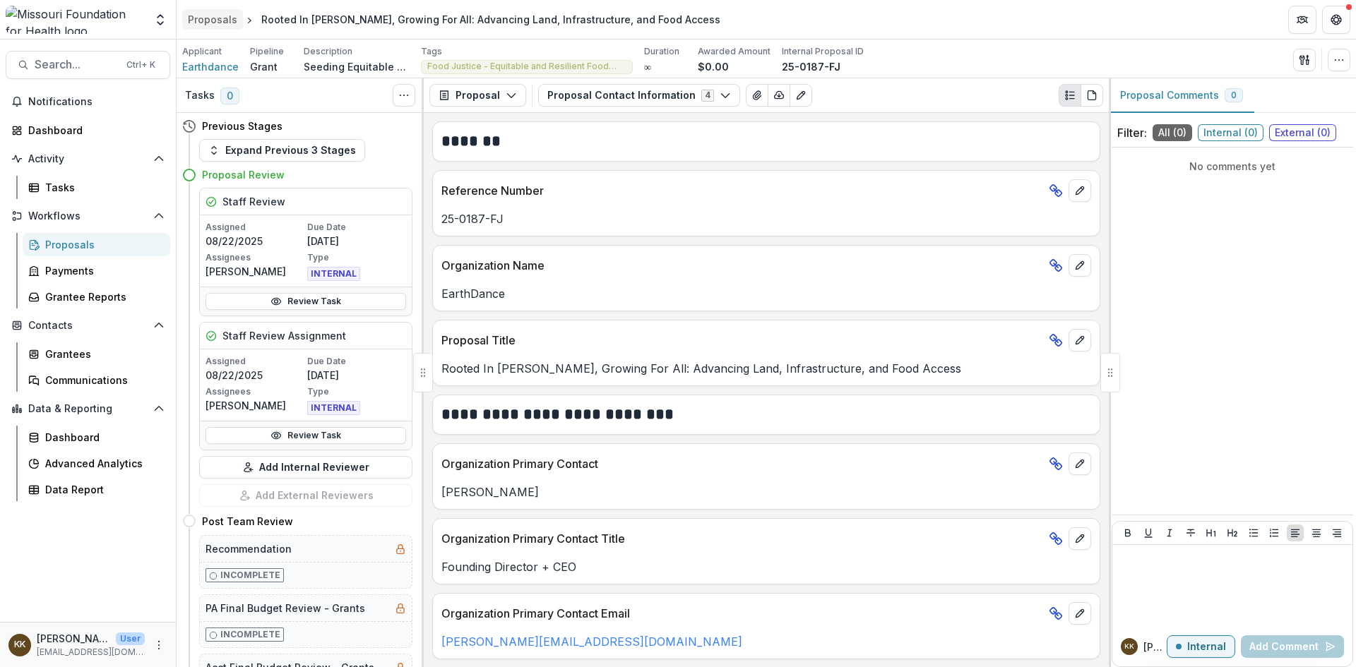
click at [213, 20] on div "Proposals" at bounding box center [212, 19] width 49 height 15
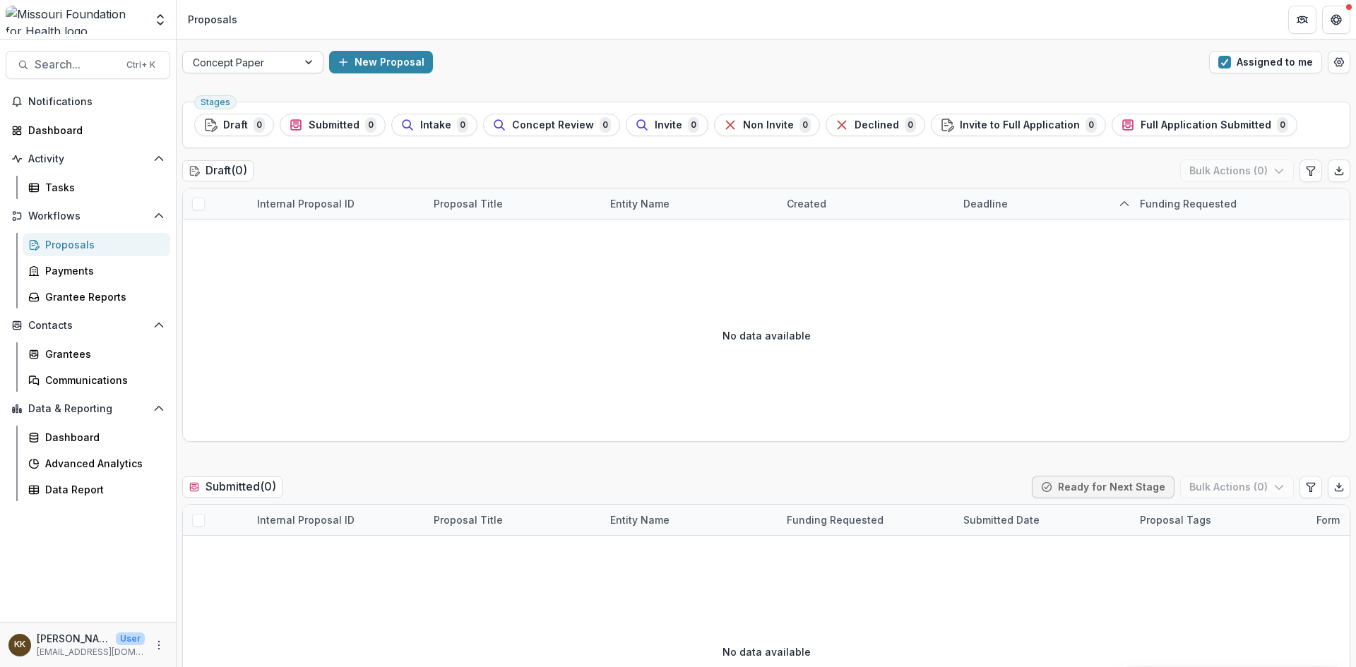
click at [249, 56] on div at bounding box center [240, 63] width 95 height 18
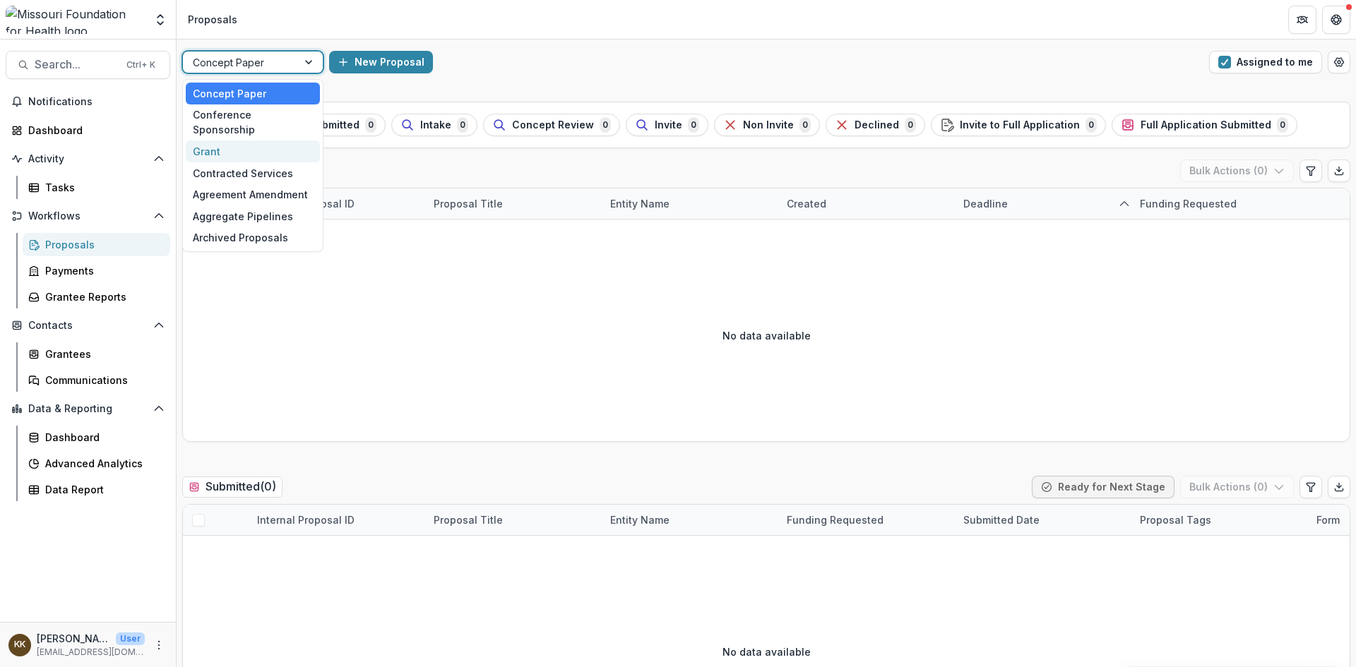
click at [247, 141] on div "Grant" at bounding box center [253, 152] width 134 height 22
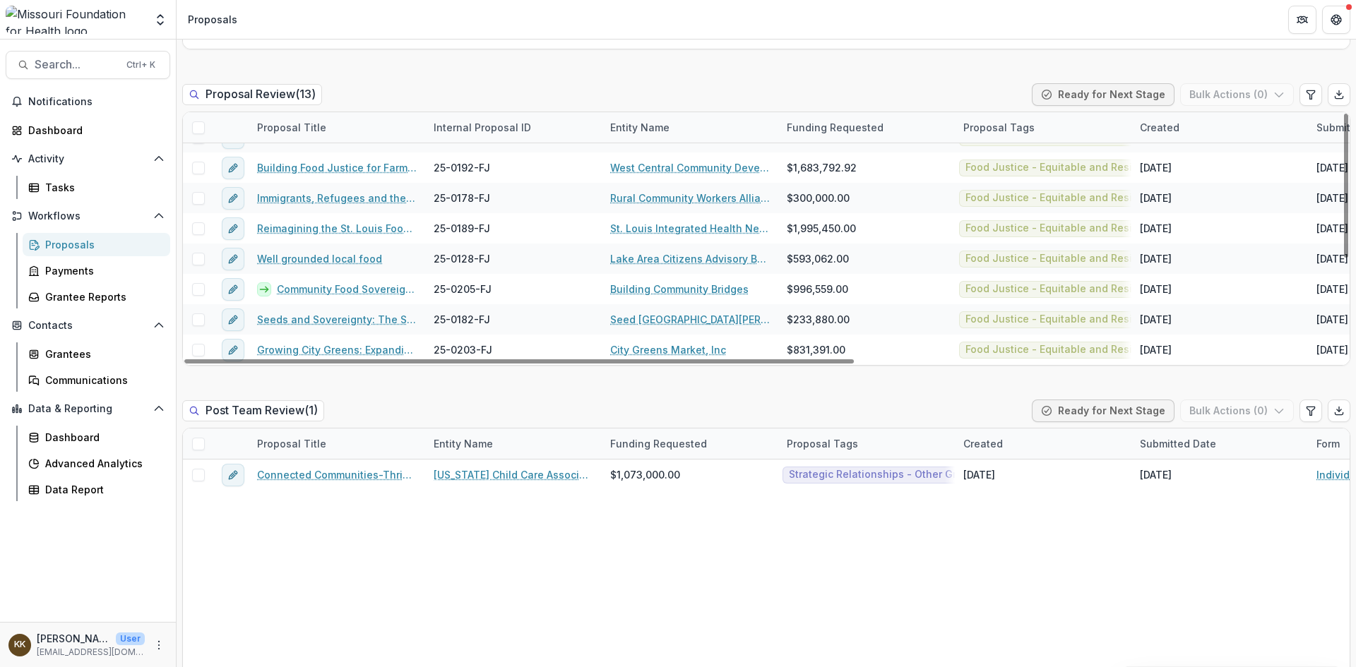
scroll to position [1059, 0]
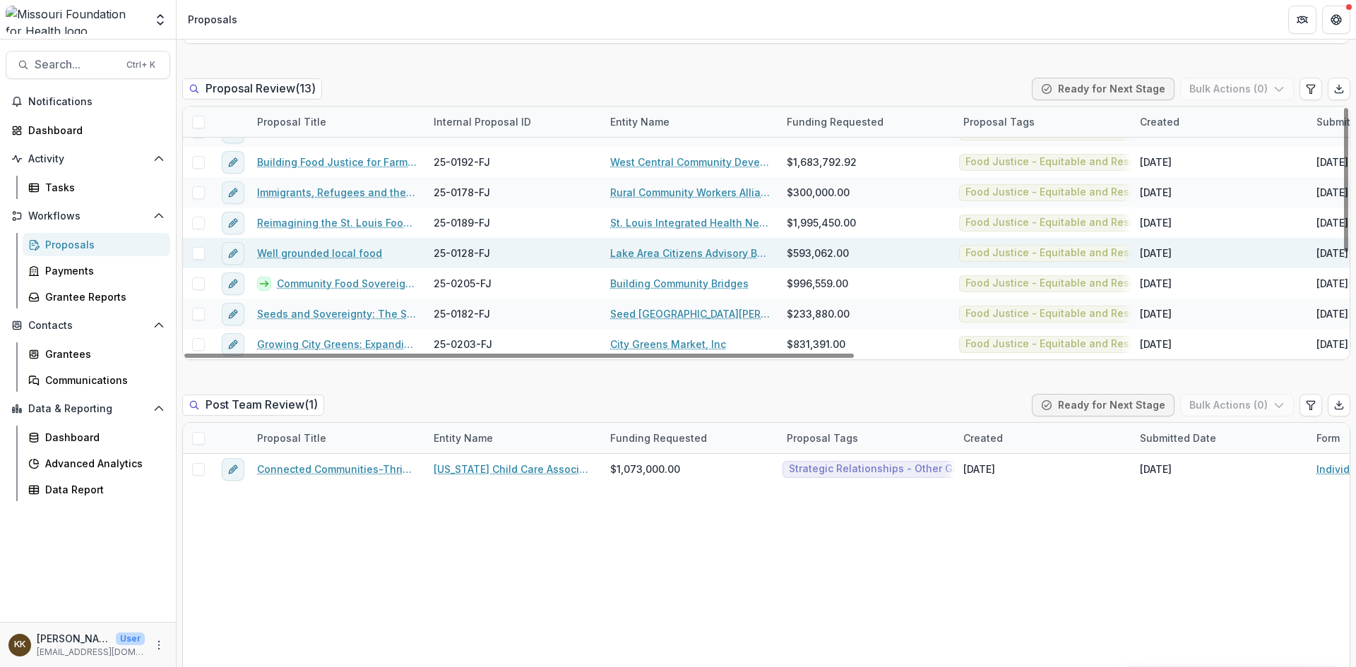
click at [650, 252] on link "Lake Area Citizens Advisory Board Inc." at bounding box center [690, 253] width 160 height 15
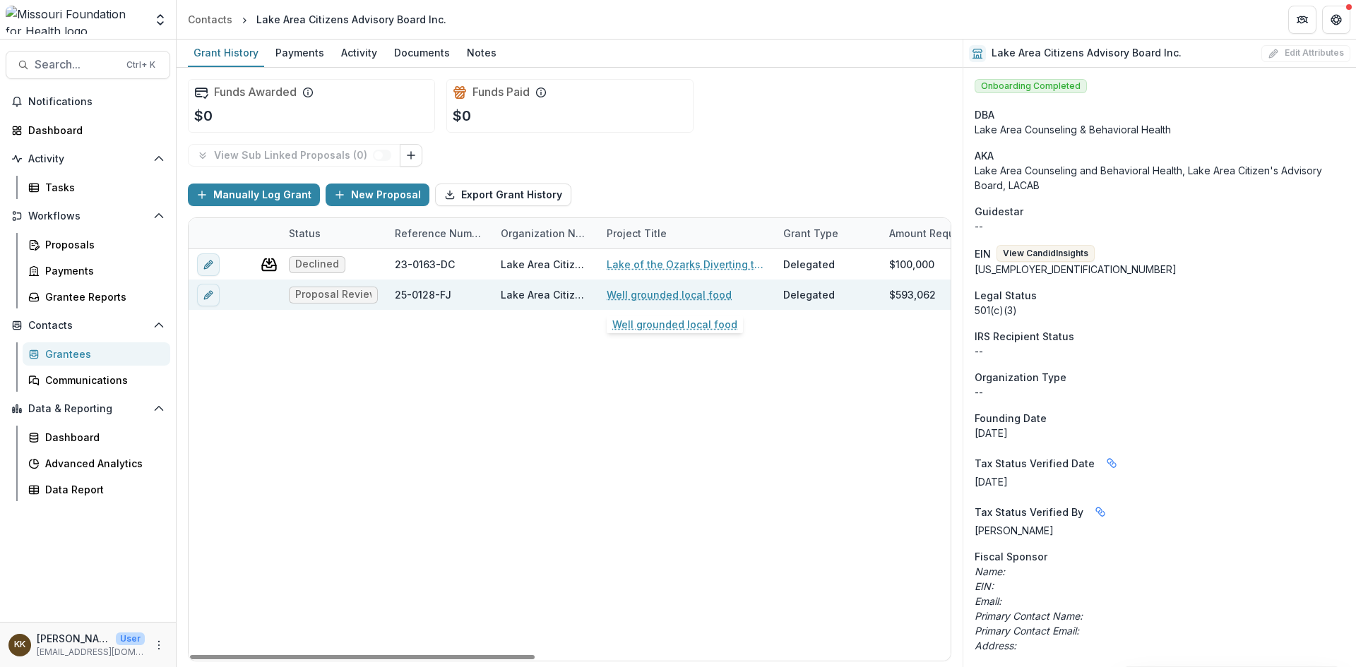
click at [637, 297] on link "Well grounded local food" at bounding box center [669, 294] width 125 height 15
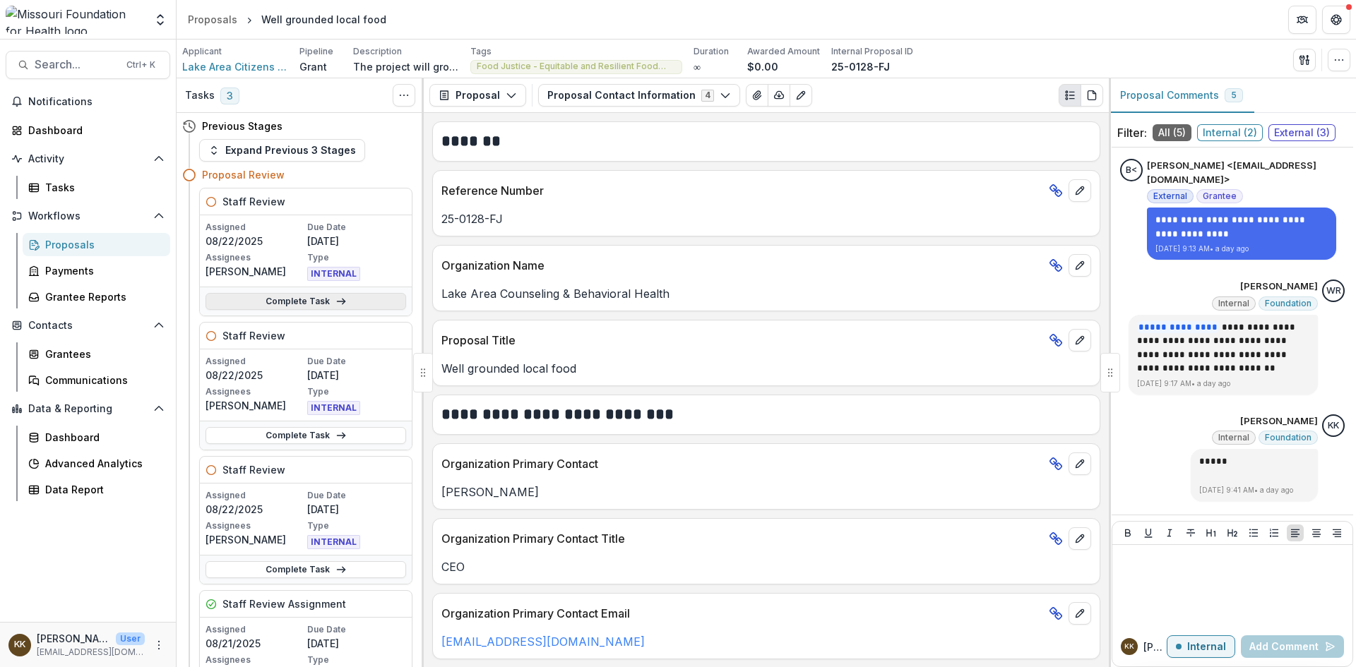
click at [287, 299] on link "Complete Task" at bounding box center [306, 301] width 201 height 17
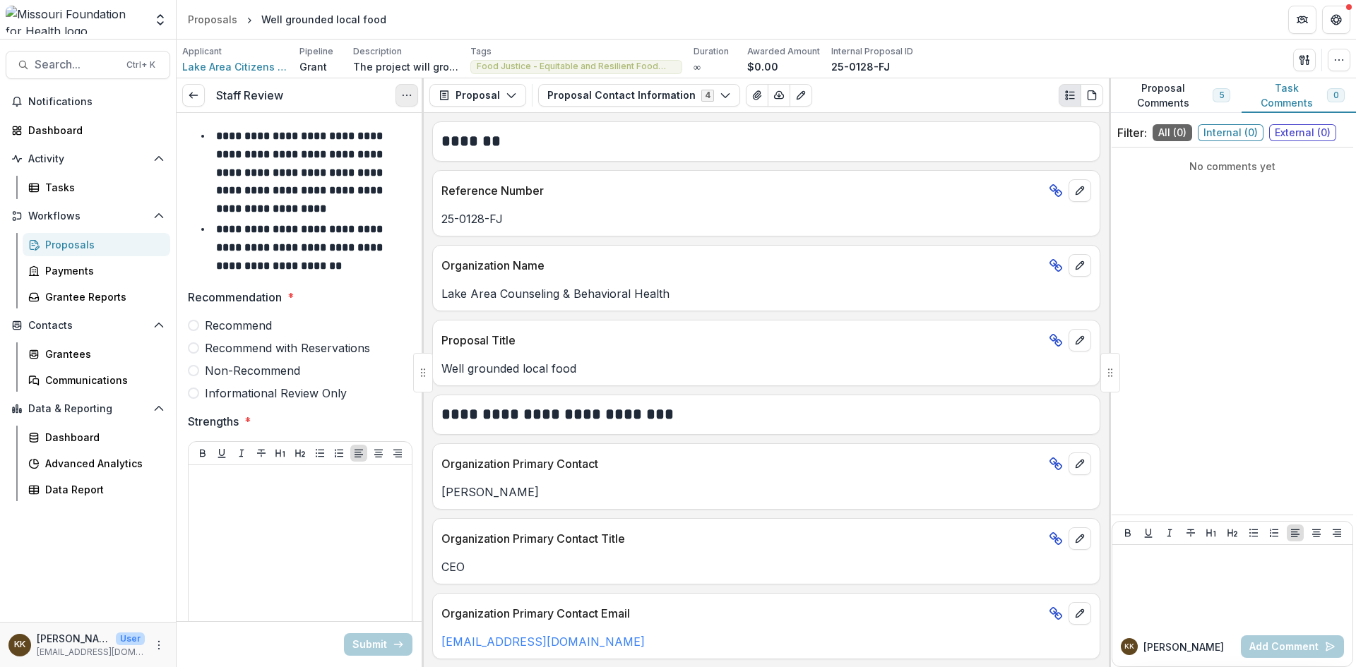
click at [405, 94] on icon "Options" at bounding box center [406, 95] width 11 height 11
click at [343, 155] on button "Cancel Task" at bounding box center [338, 157] width 151 height 23
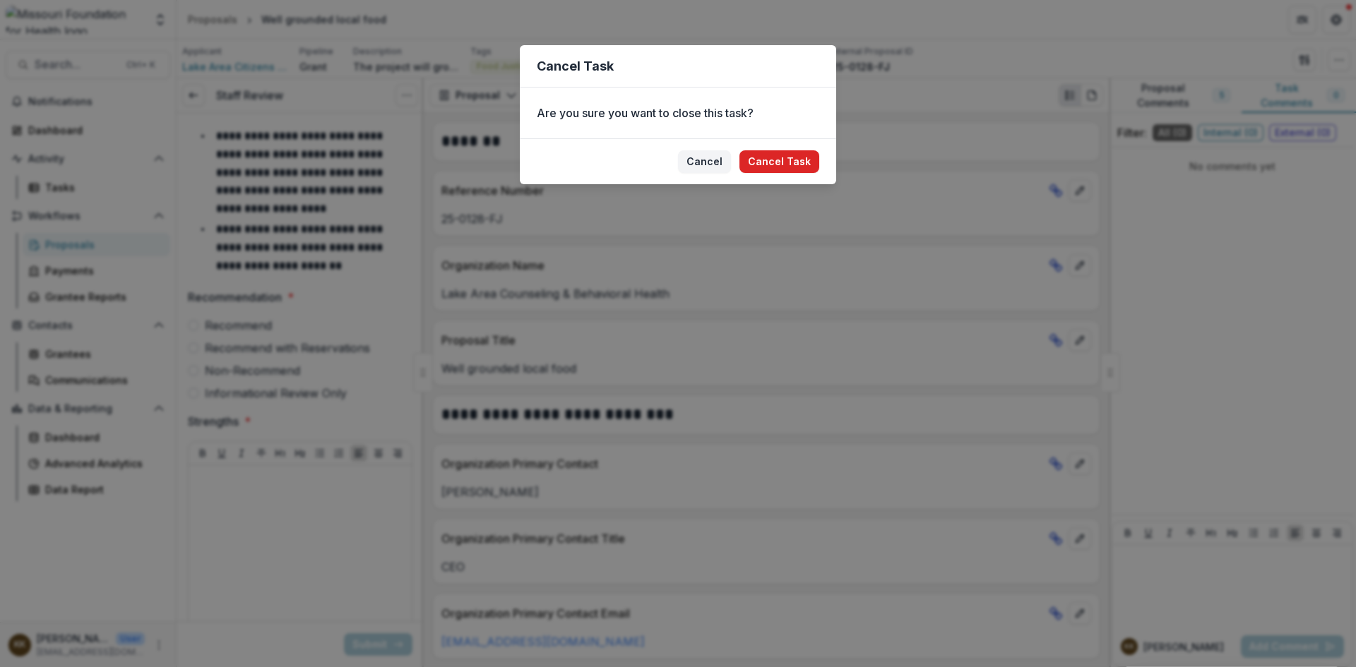
click at [780, 158] on button "Cancel Task" at bounding box center [780, 161] width 80 height 23
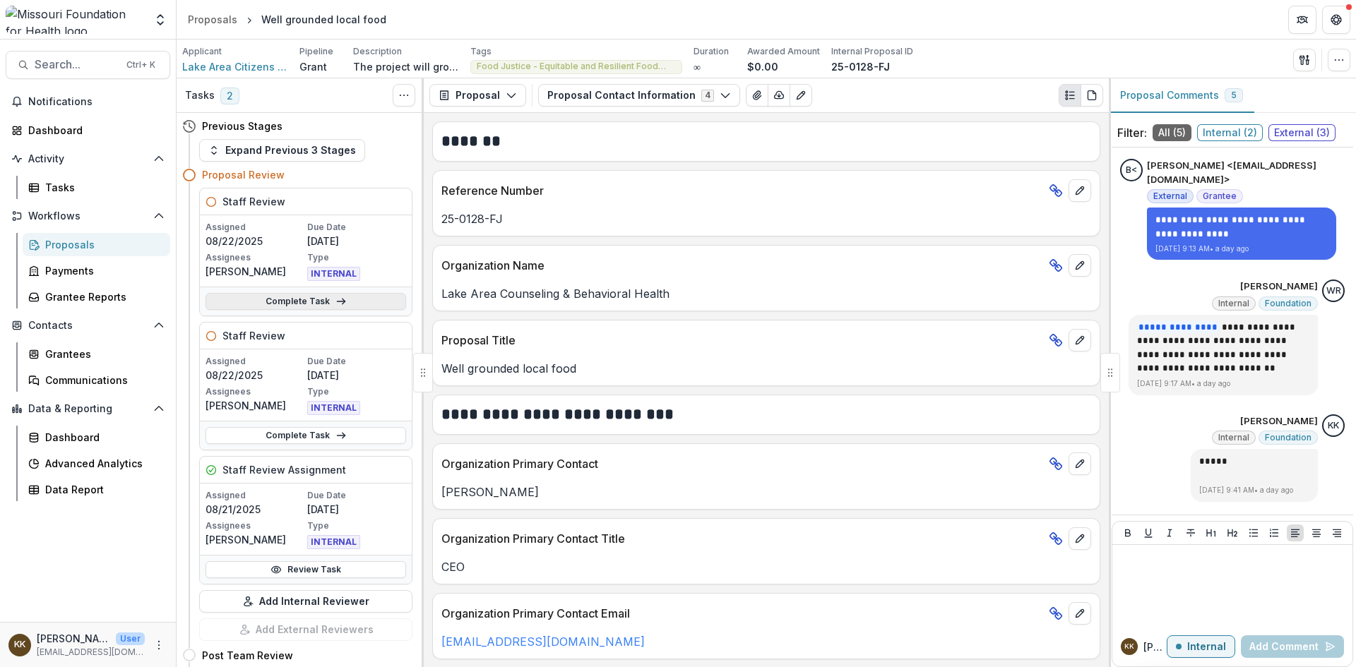
click at [318, 299] on link "Complete Task" at bounding box center [306, 301] width 201 height 17
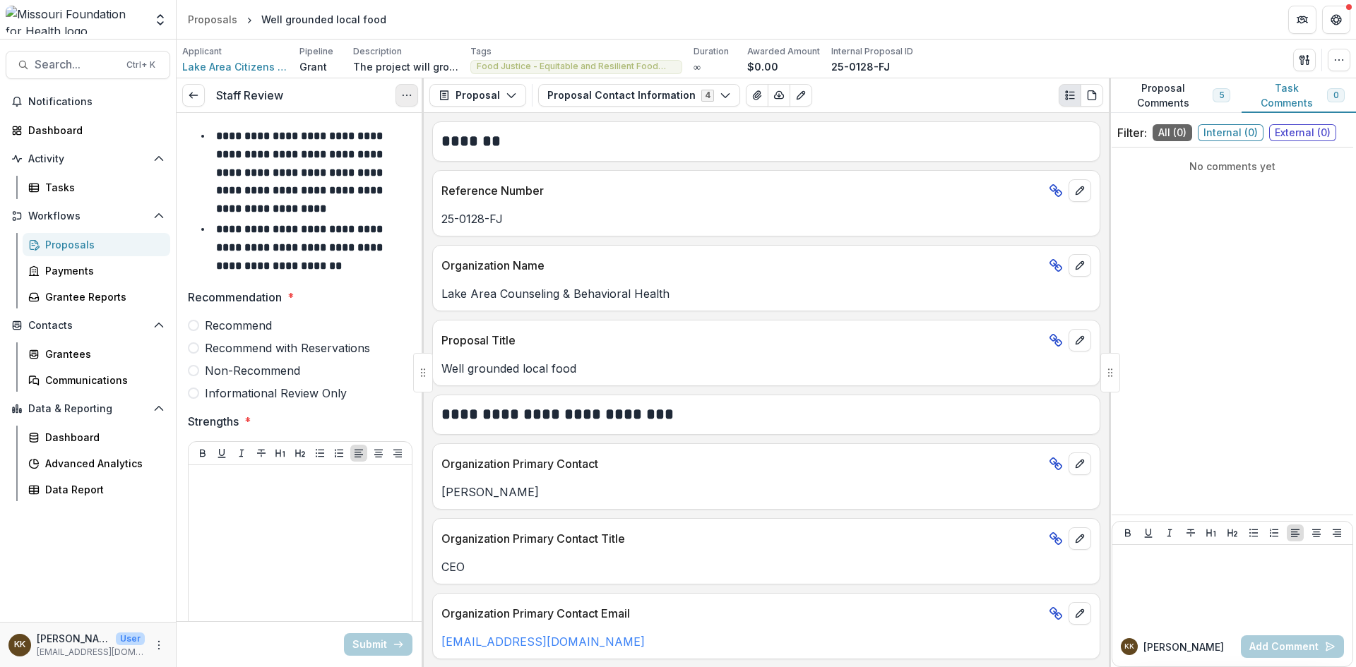
click at [406, 102] on button "Options" at bounding box center [407, 95] width 23 height 23
click at [374, 158] on button "Cancel Task" at bounding box center [338, 157] width 151 height 23
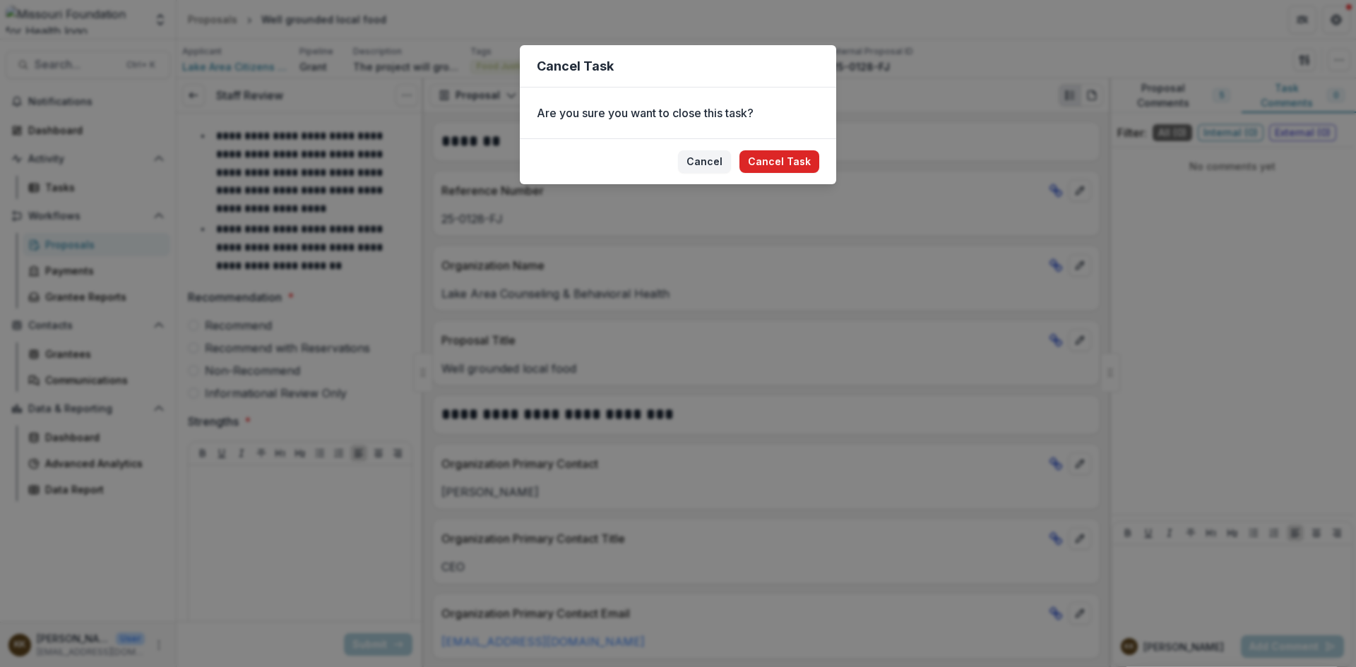
click at [773, 158] on button "Cancel Task" at bounding box center [780, 161] width 80 height 23
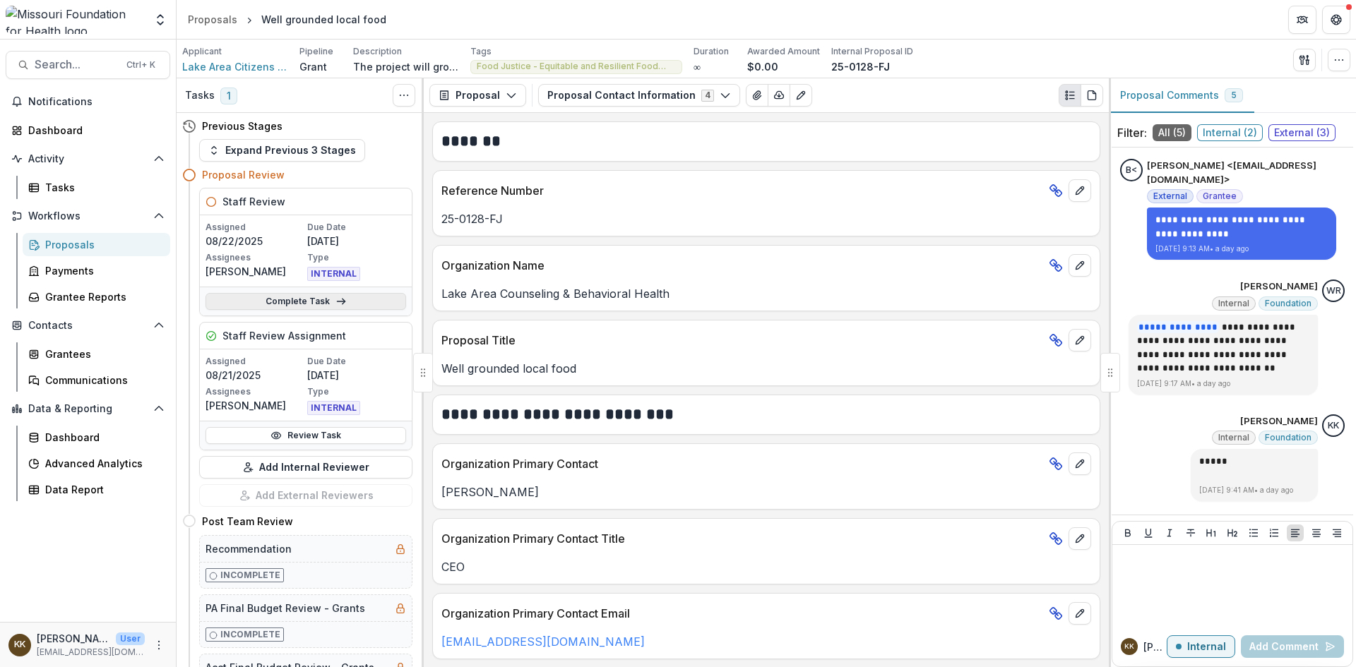
click at [300, 299] on link "Complete Task" at bounding box center [306, 301] width 201 height 17
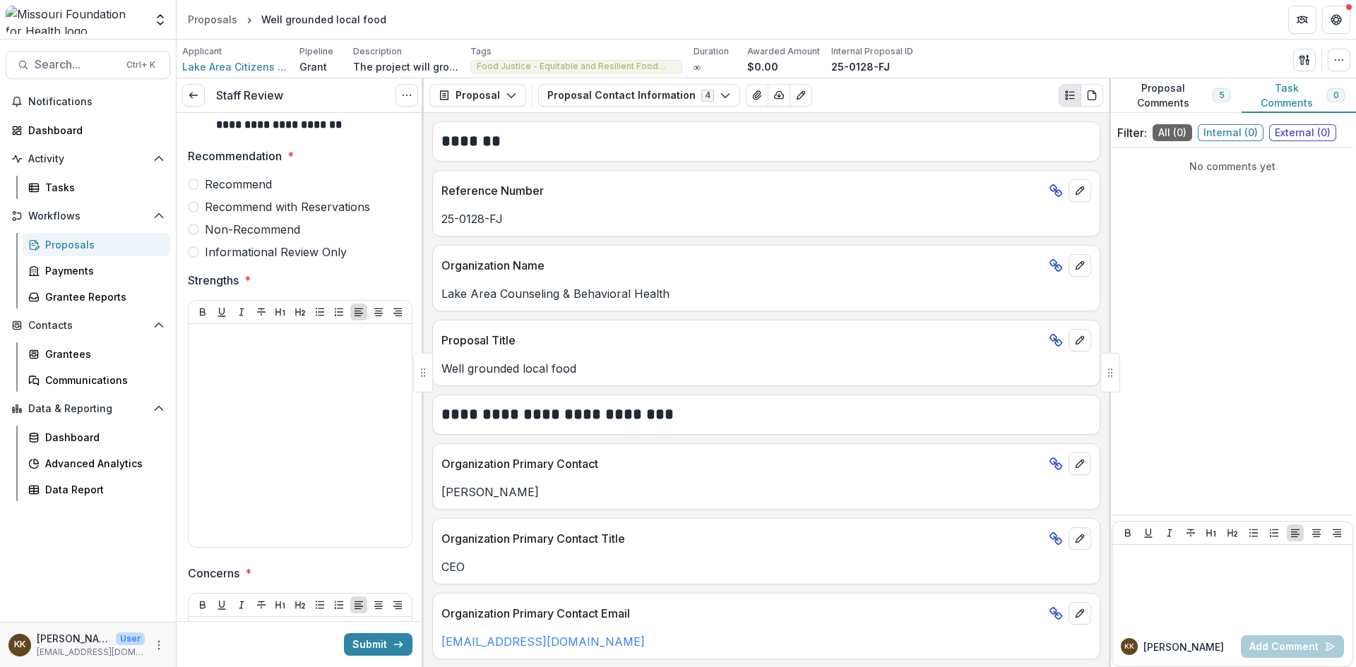
scroll to position [212, 0]
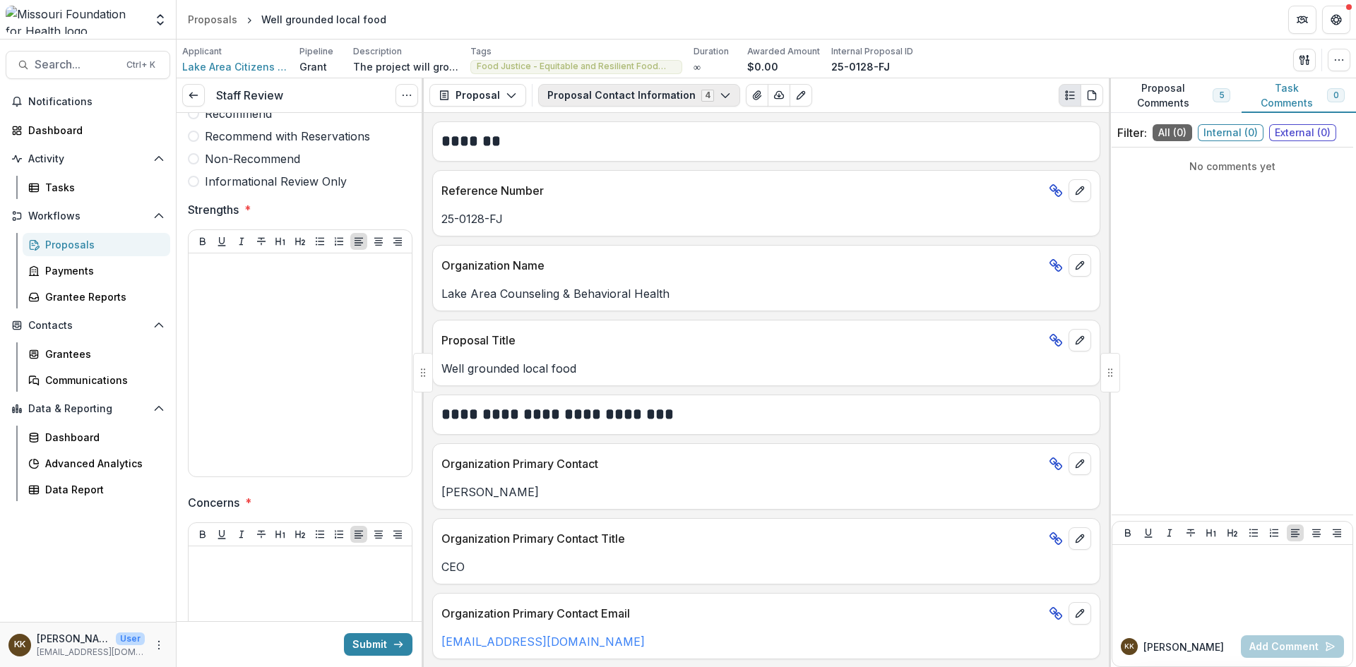
click at [588, 93] on button "Proposal Contact Information 4" at bounding box center [639, 95] width 202 height 23
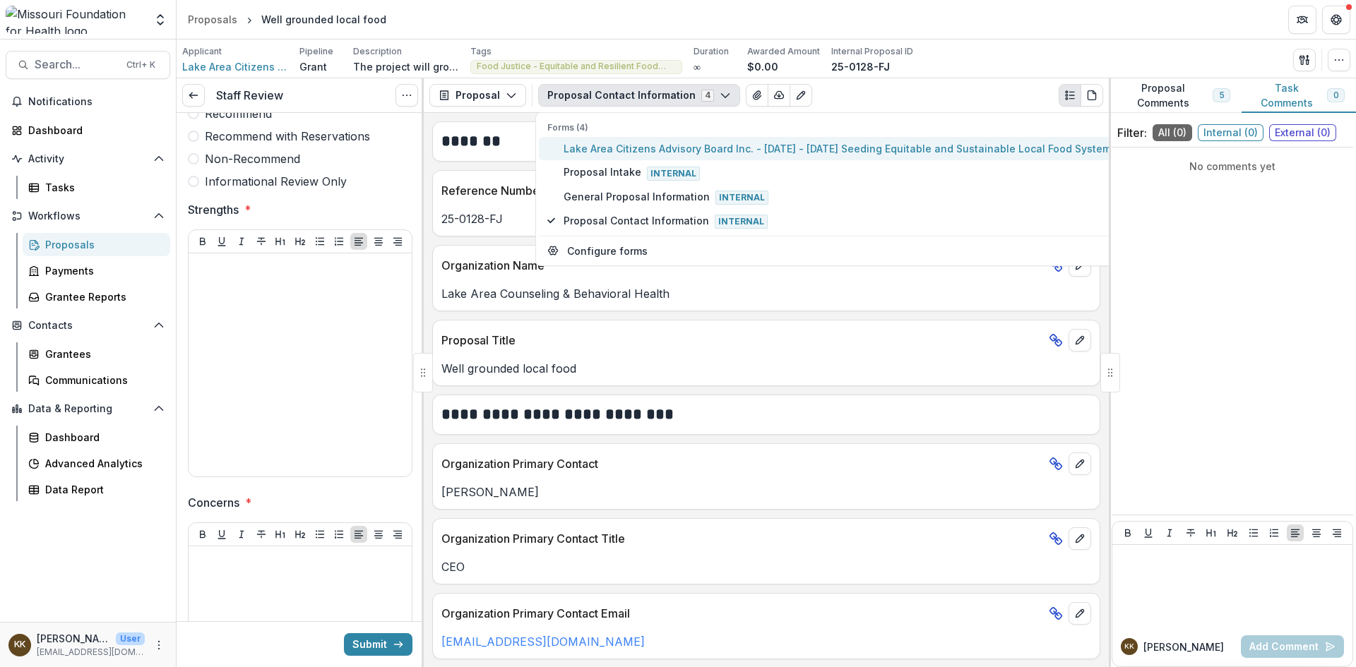
click at [587, 146] on span "Lake Area Citizens Advisory Board Inc. - [DATE] - [DATE] Seeding Equitable and …" at bounding box center [840, 148] width 553 height 15
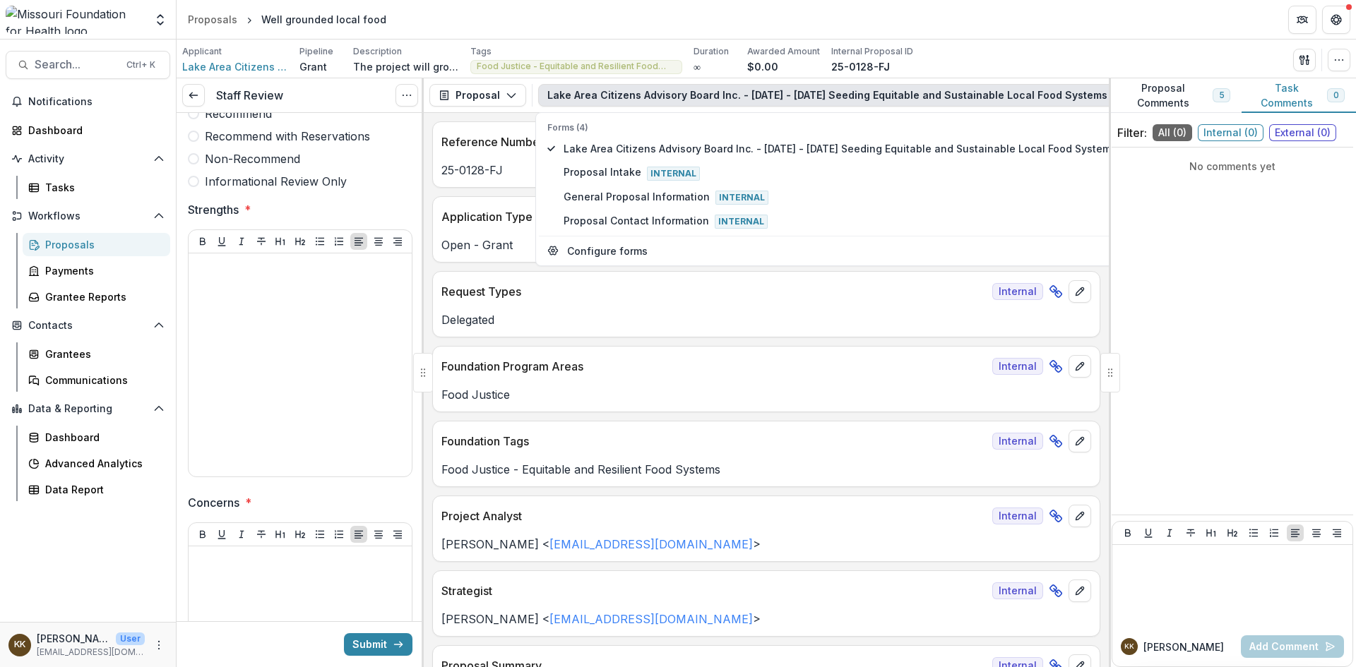
click at [747, 95] on button "Lake Area Citizens Advisory Board Inc. - [DATE] - [DATE] Seeding Equitable and …" at bounding box center [845, 95] width 614 height 23
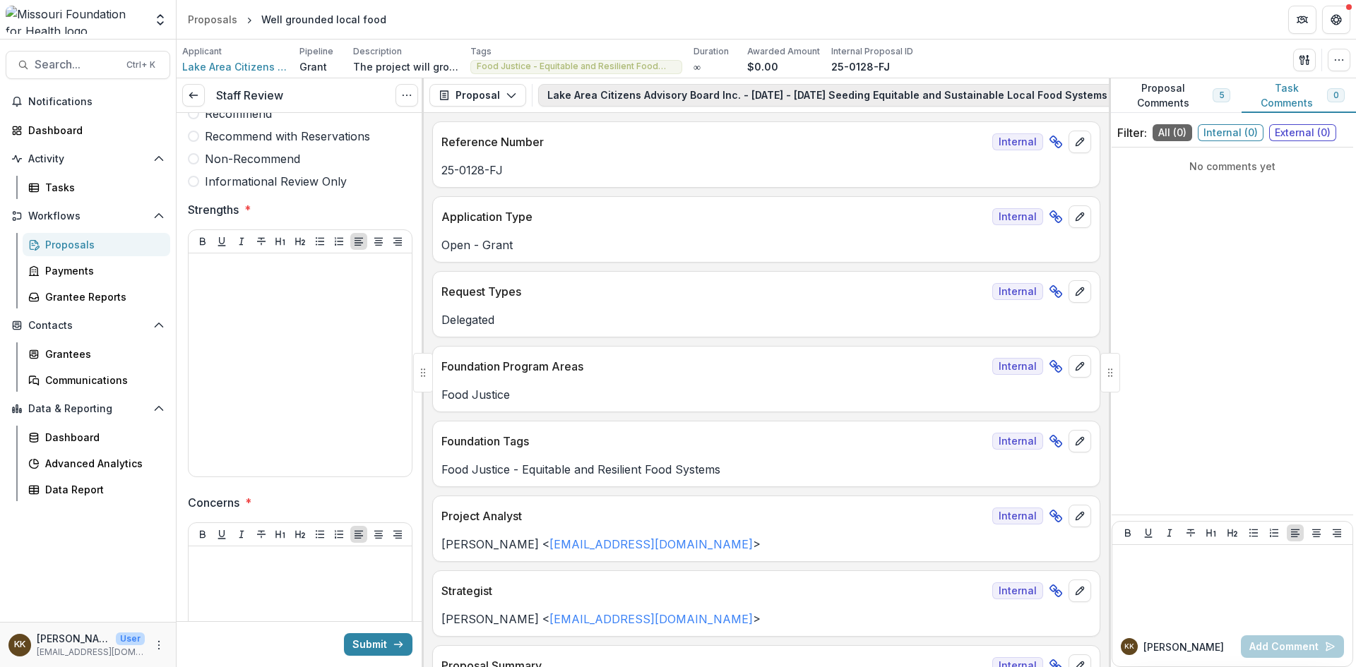
click at [650, 96] on button "Lake Area Citizens Advisory Board Inc. - [DATE] - [DATE] Seeding Equitable and …" at bounding box center [845, 95] width 614 height 23
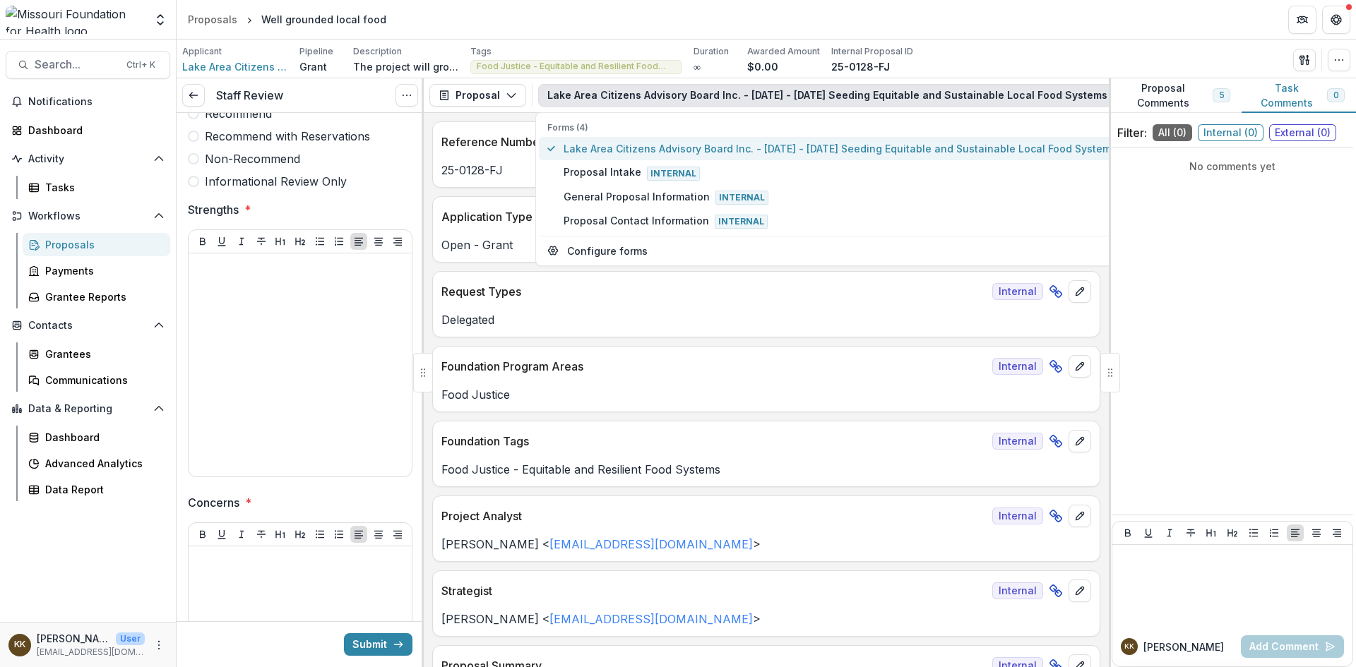
click at [611, 142] on span "Lake Area Citizens Advisory Board Inc. - [DATE] - [DATE] Seeding Equitable and …" at bounding box center [840, 148] width 553 height 15
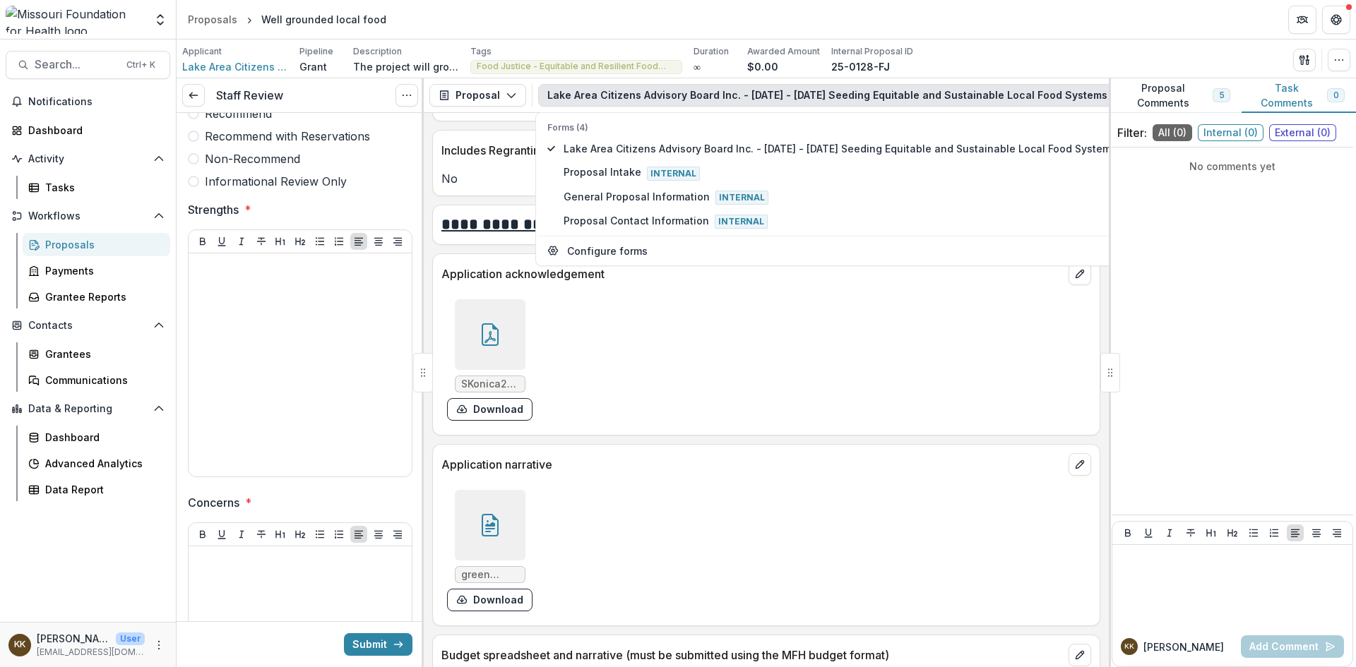
scroll to position [4450, 0]
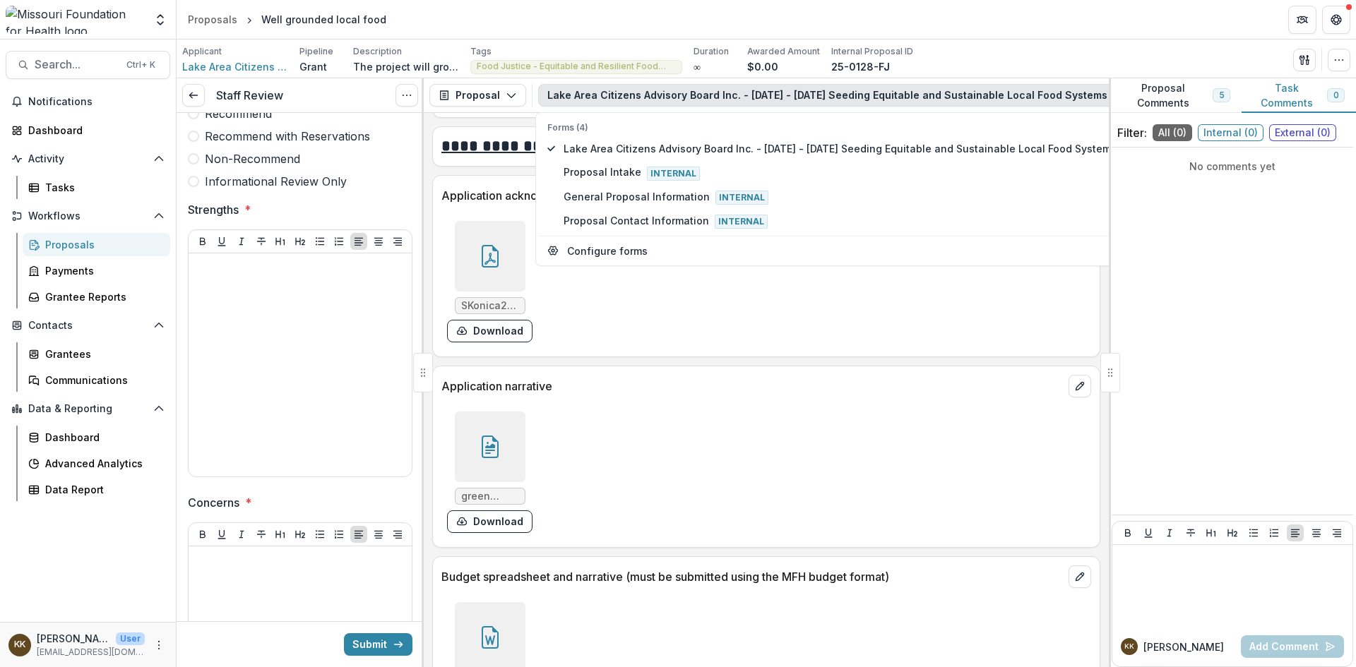
click at [482, 451] on icon at bounding box center [490, 447] width 17 height 23
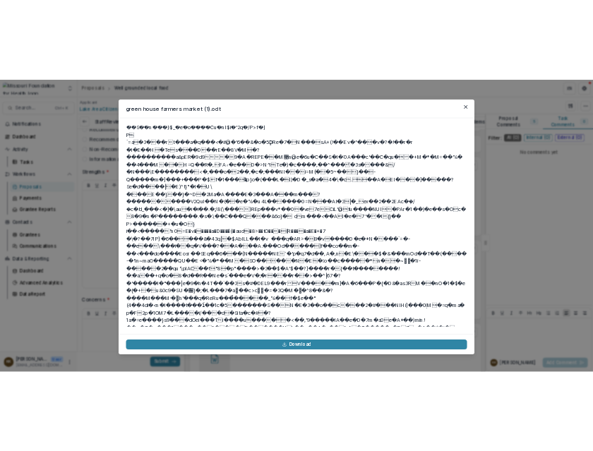
scroll to position [212, 0]
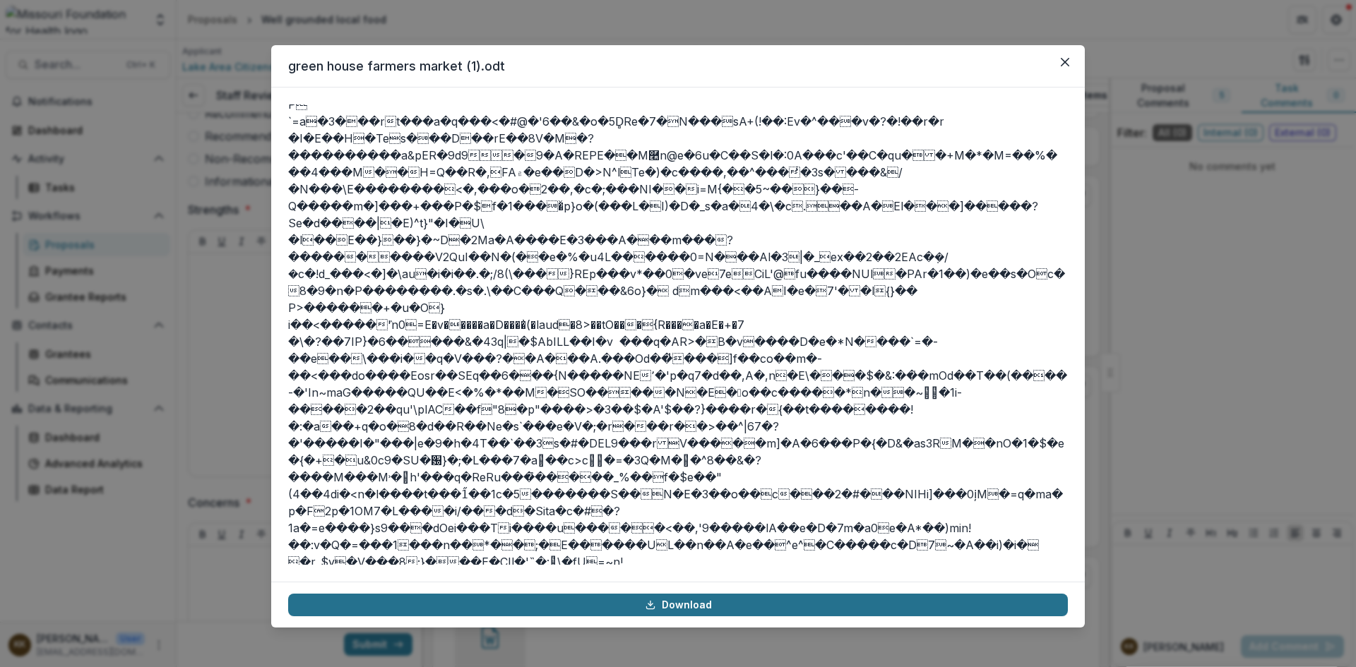
click at [681, 606] on link "Download" at bounding box center [678, 605] width 780 height 23
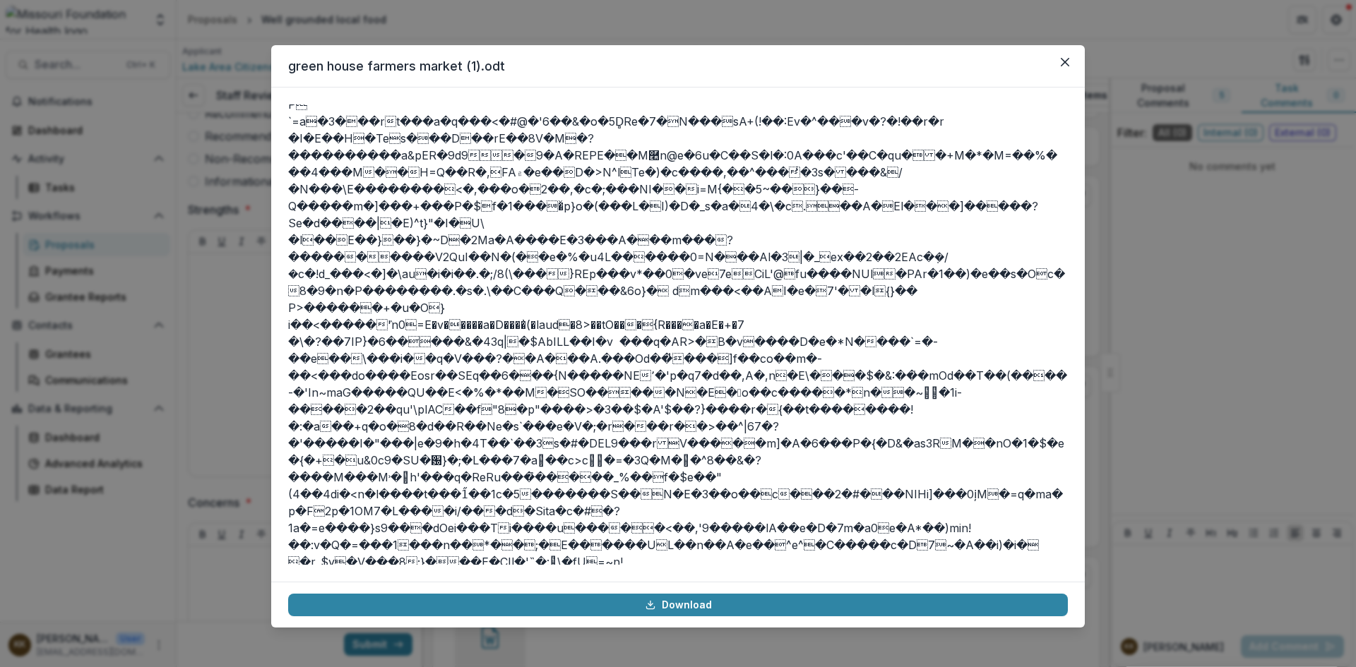
click at [567, 73] on header "green house farmers market (1).odt" at bounding box center [678, 66] width 814 height 42
click at [1061, 64] on icon "Close" at bounding box center [1065, 62] width 8 height 8
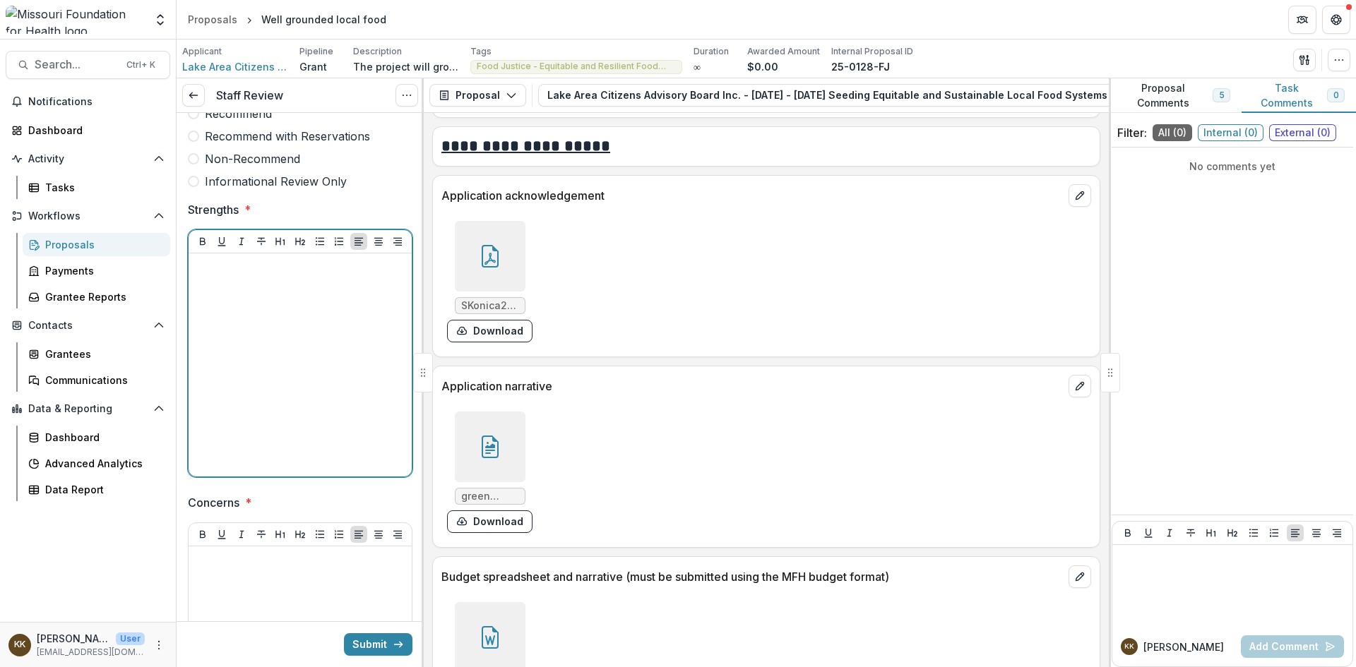
click at [294, 299] on div at bounding box center [300, 365] width 212 height 212
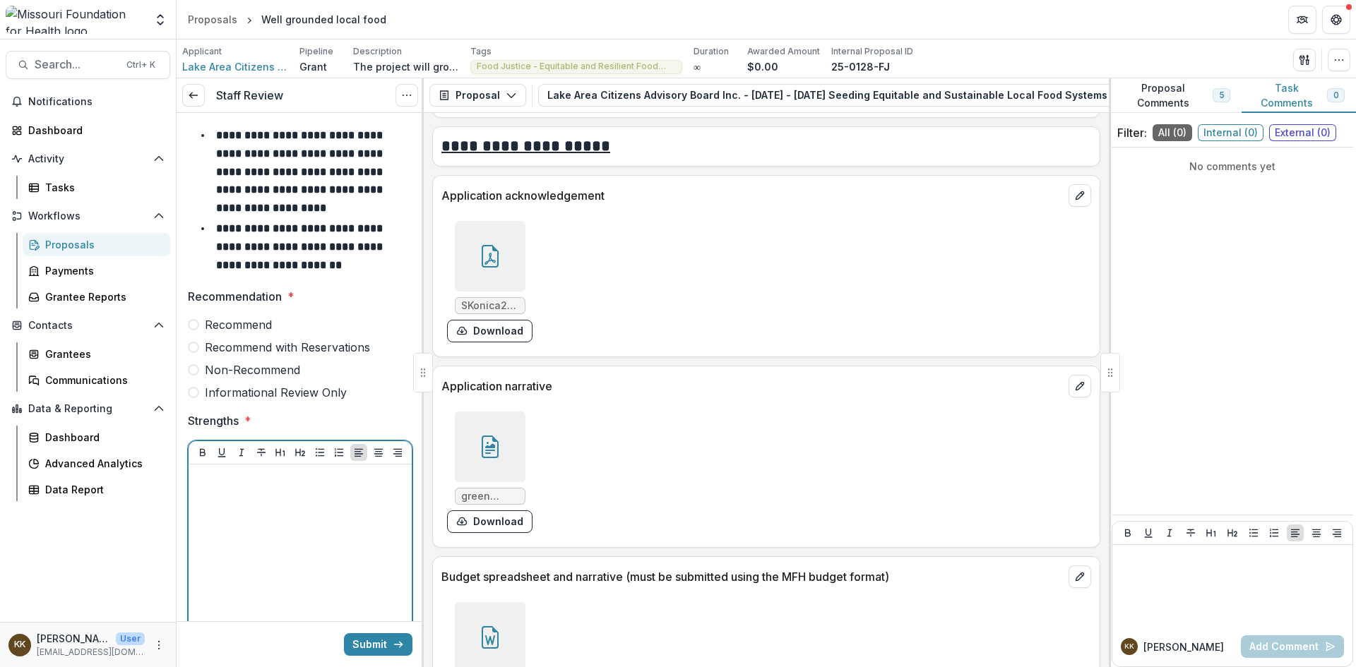
scroll to position [0, 0]
click at [276, 365] on span "Non-Recommend" at bounding box center [252, 370] width 95 height 17
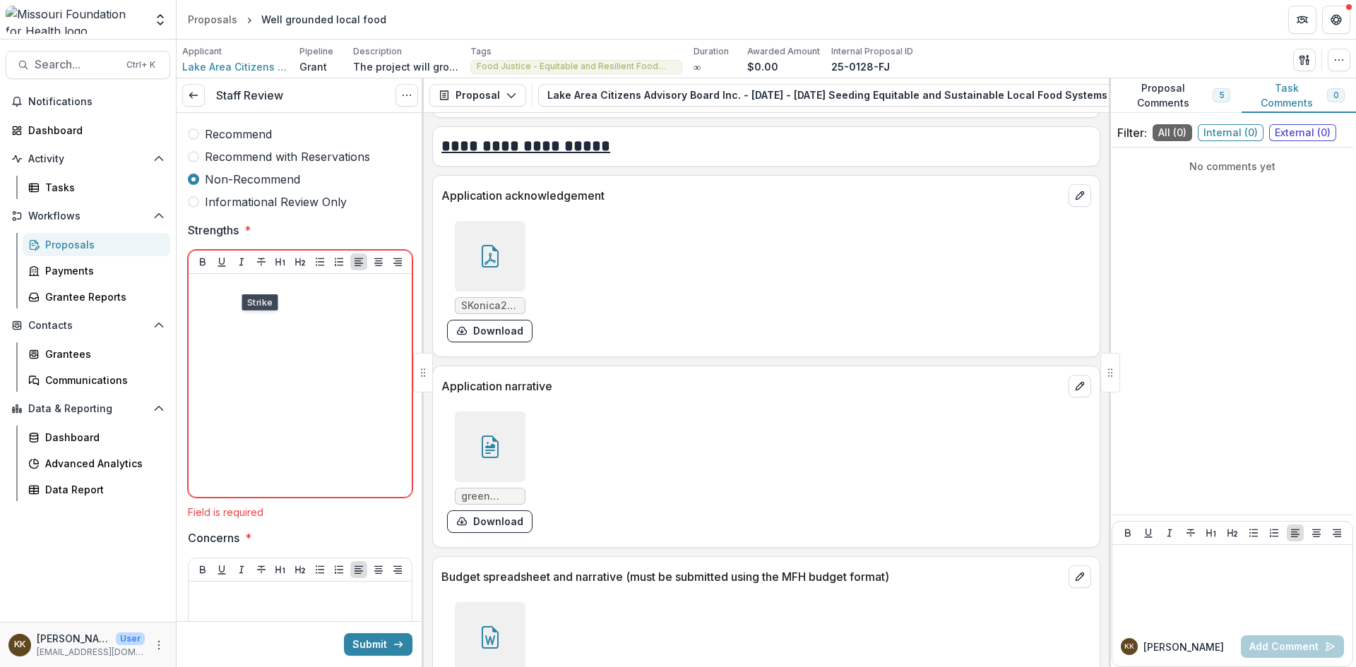
scroll to position [212, 0]
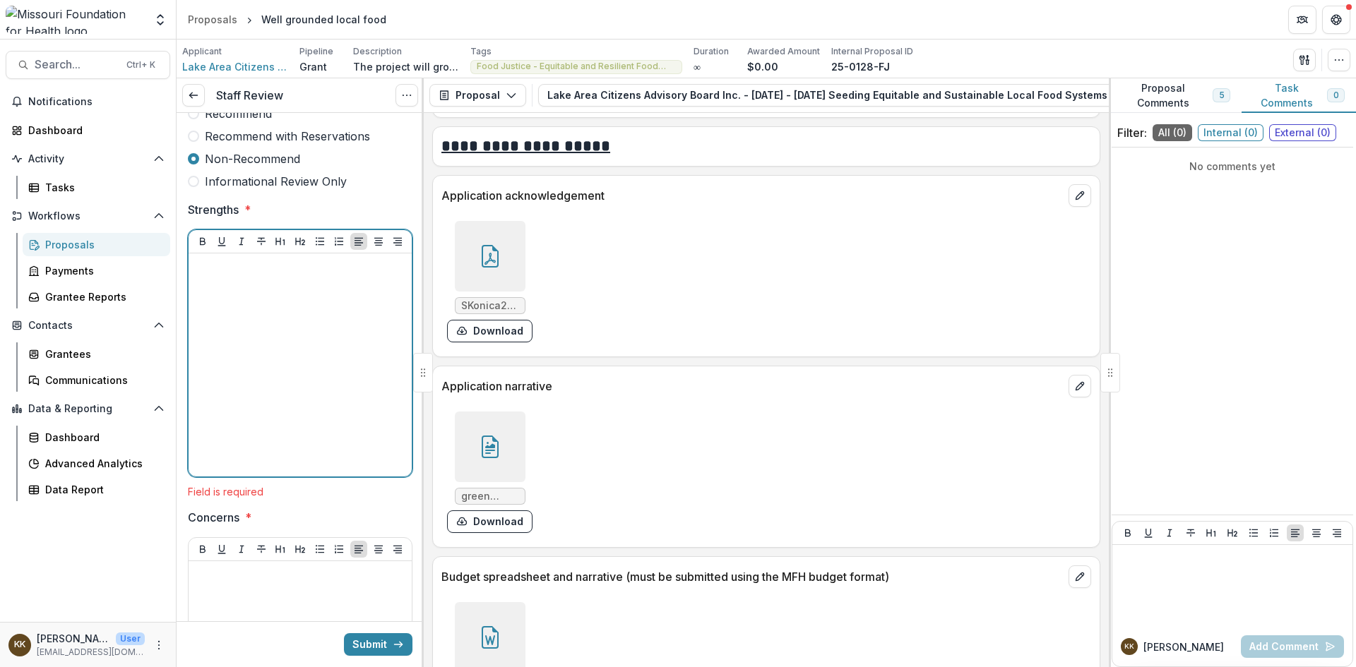
click at [312, 288] on div at bounding box center [300, 365] width 212 height 212
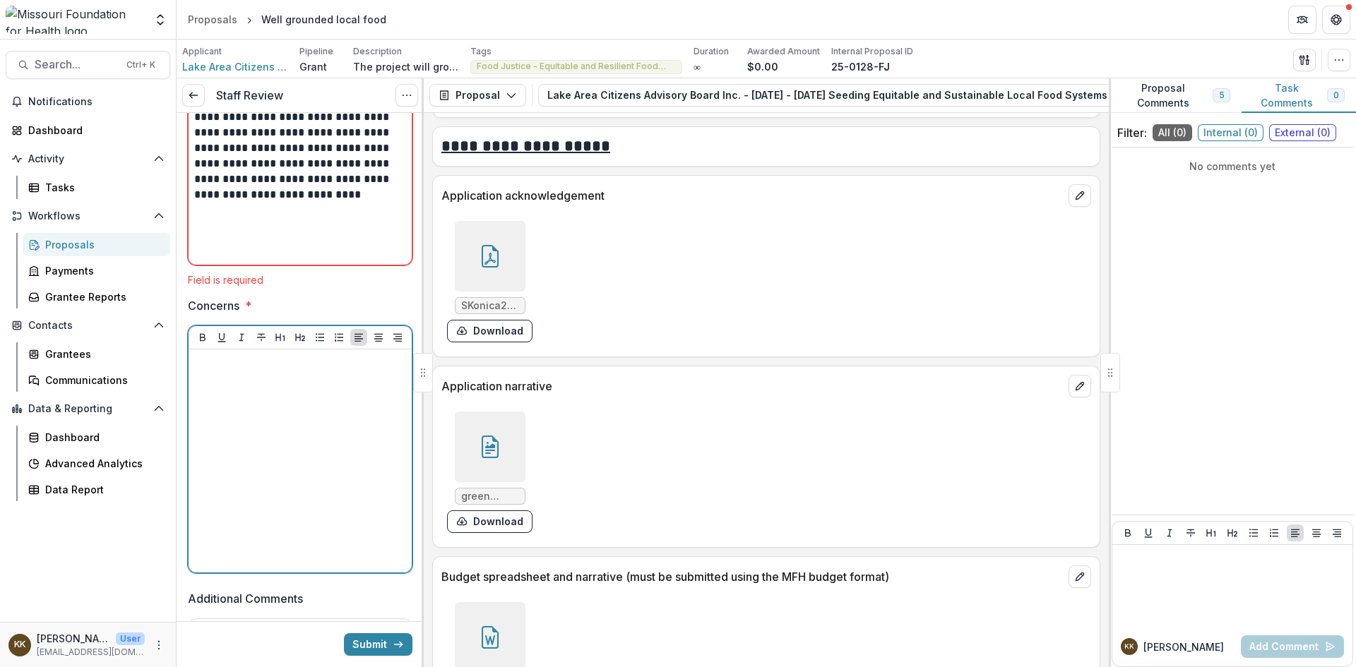
click at [300, 373] on div at bounding box center [300, 461] width 212 height 212
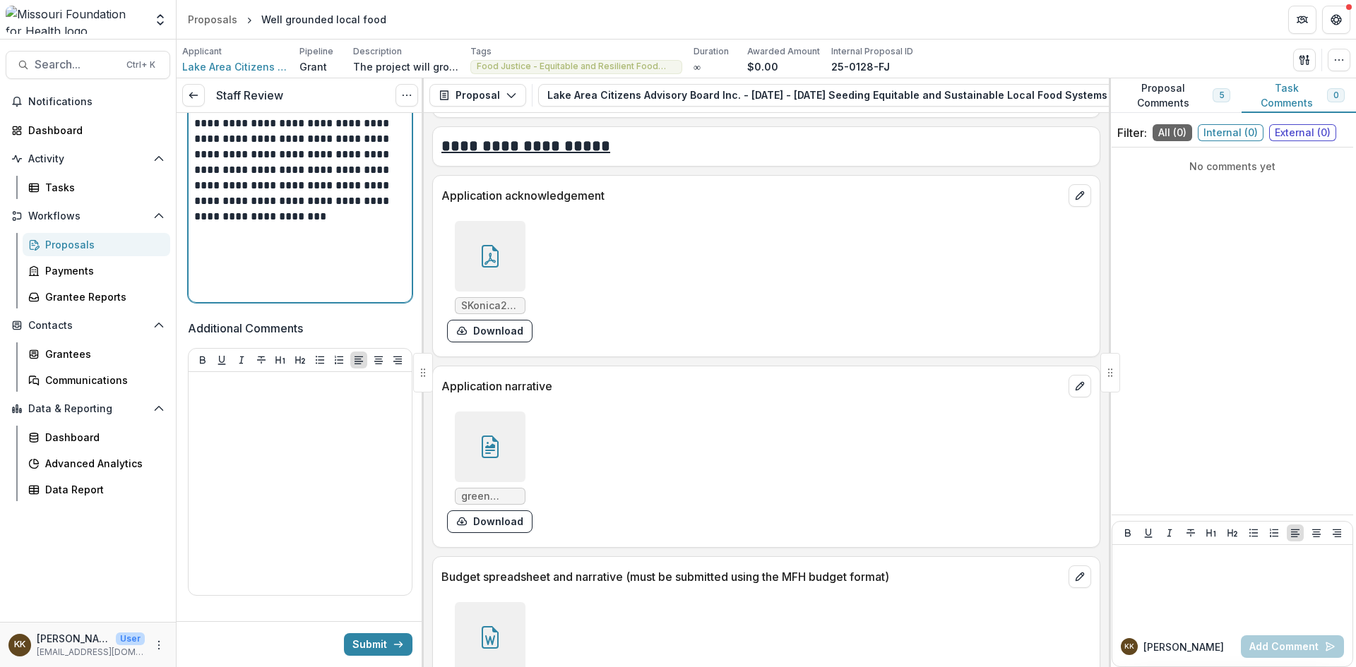
scroll to position [692, 0]
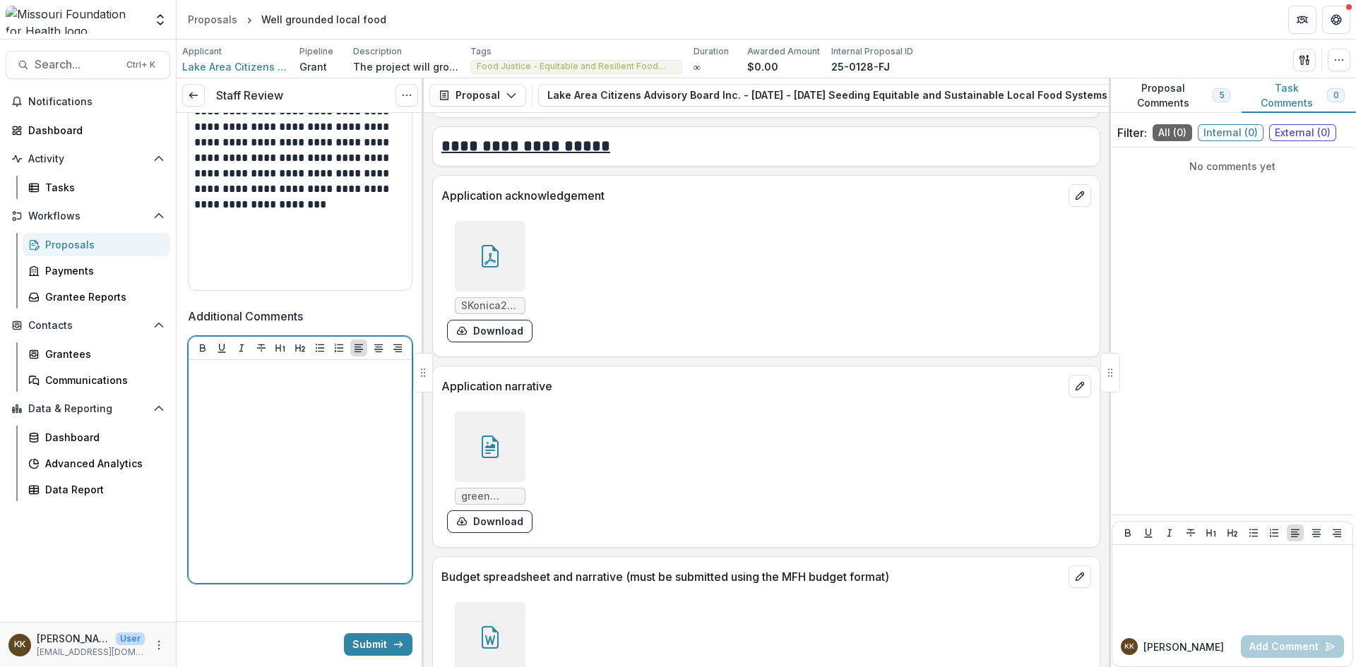
click at [310, 441] on div at bounding box center [300, 472] width 212 height 212
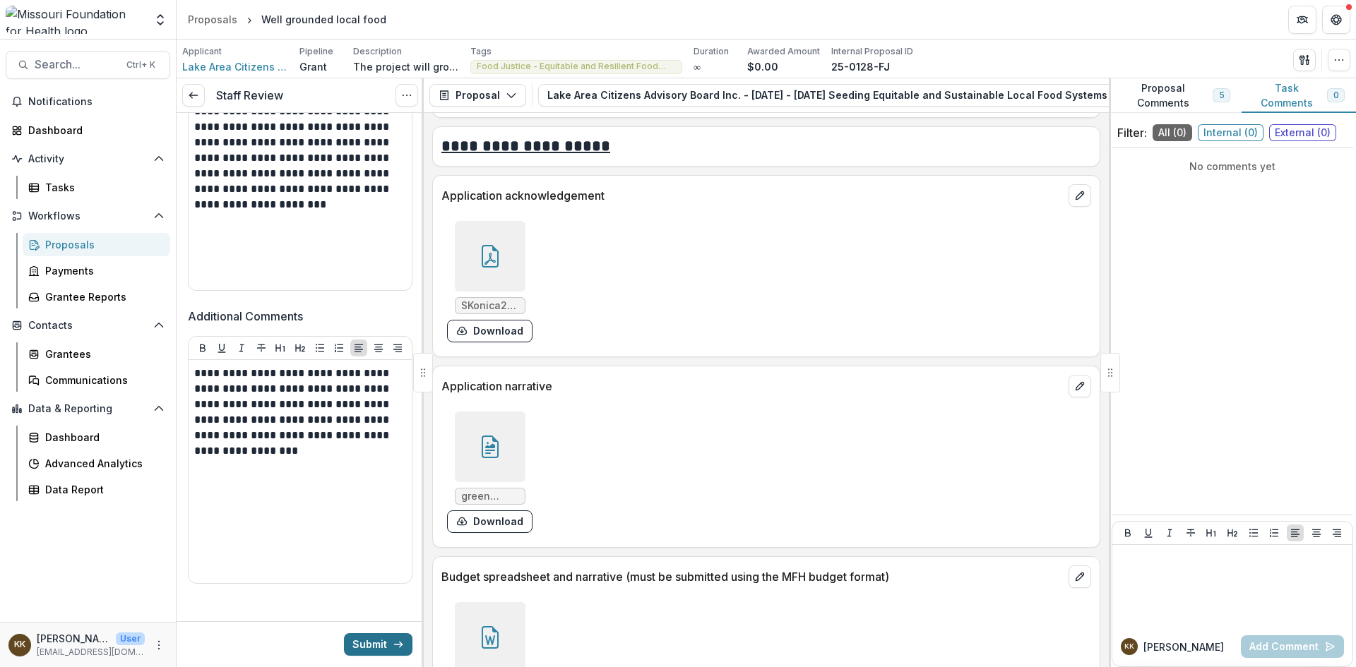
click at [370, 643] on button "Submit" at bounding box center [378, 645] width 69 height 23
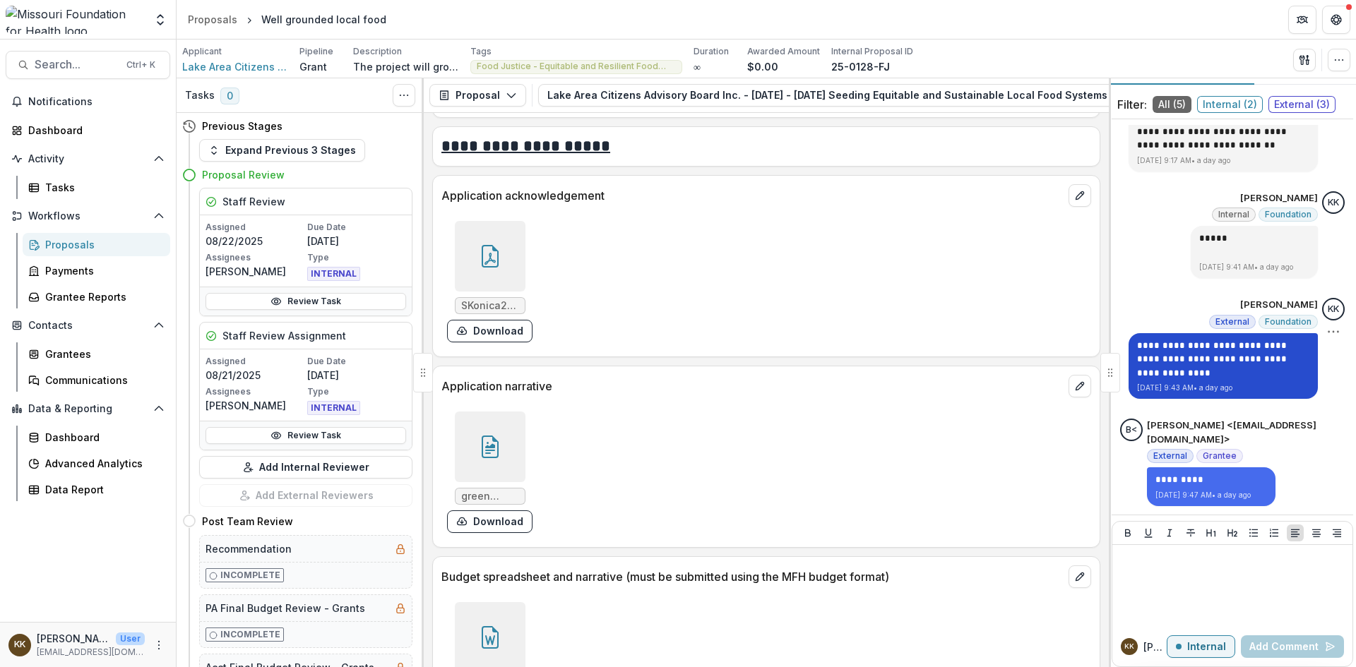
scroll to position [40, 0]
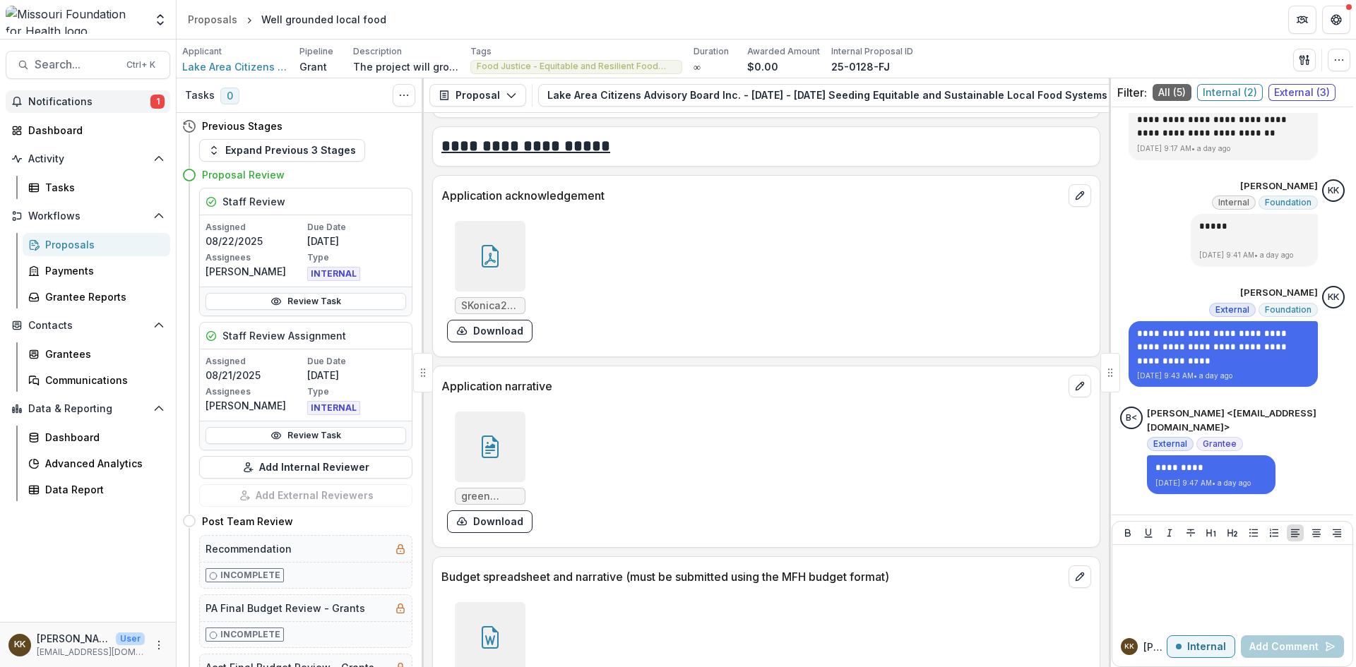
click at [75, 101] on span "Notifications" at bounding box center [89, 102] width 122 height 12
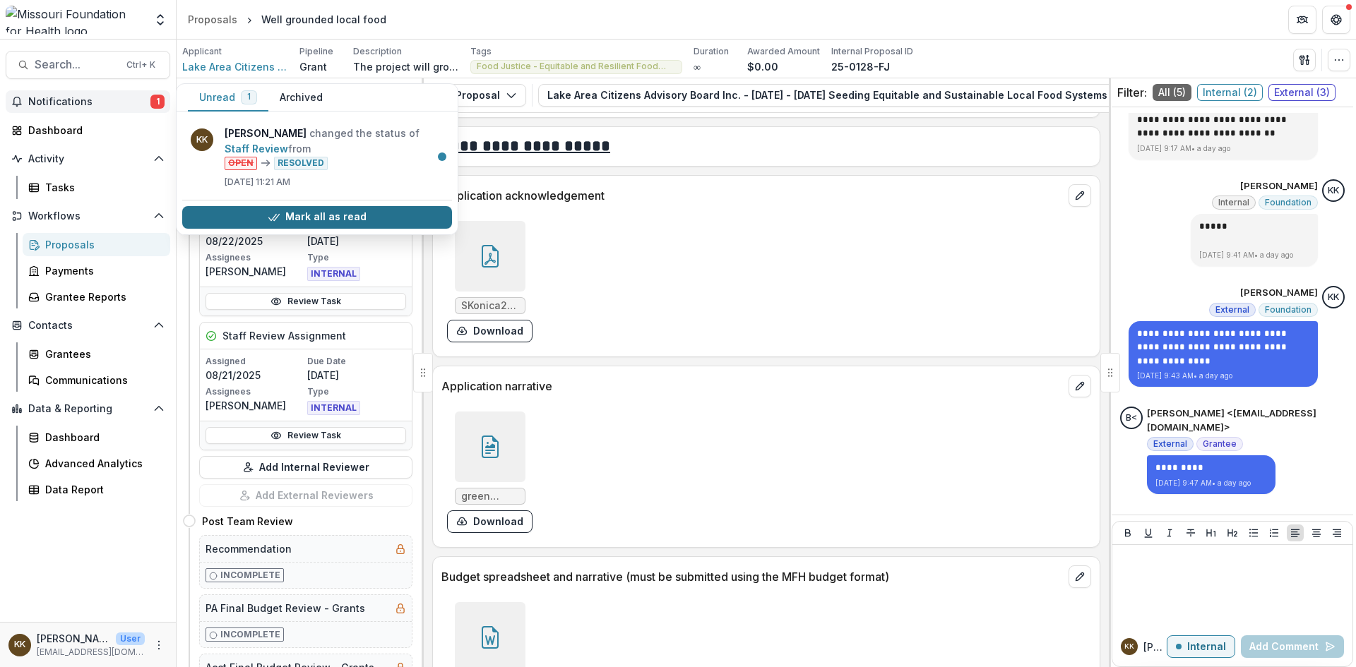
click at [327, 218] on button "Mark all as read" at bounding box center [317, 217] width 270 height 23
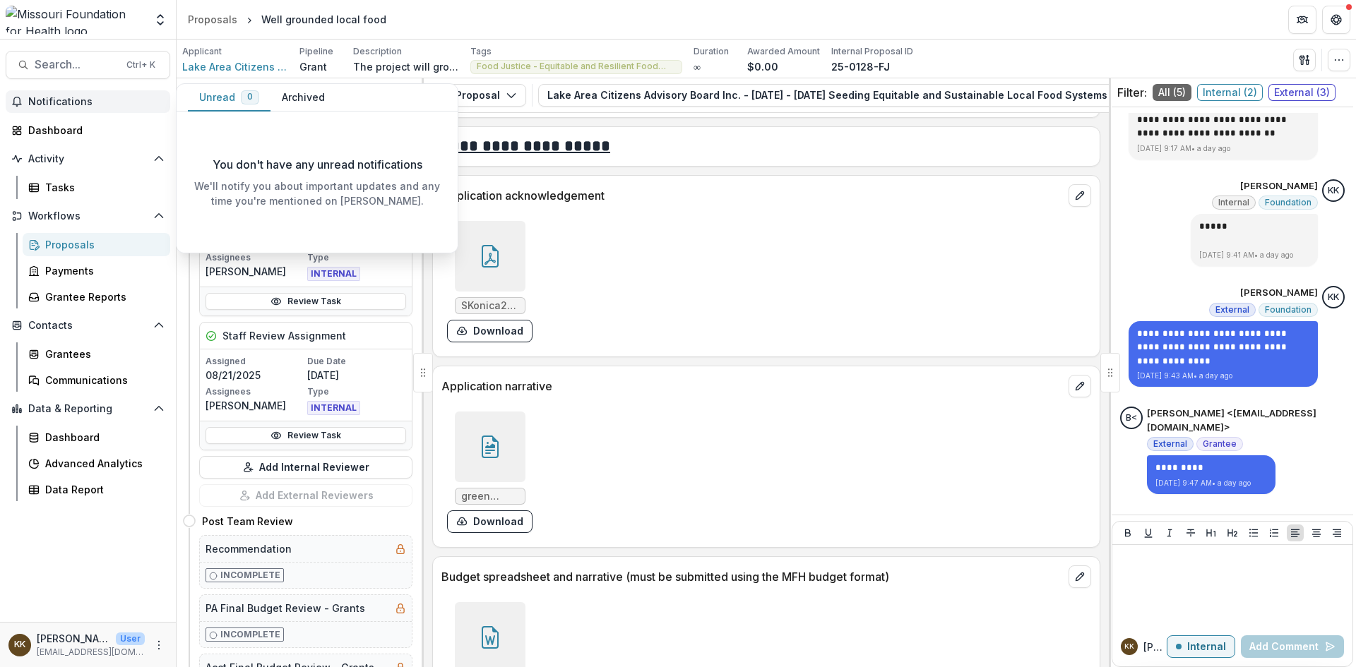
click at [76, 98] on span "Notifications" at bounding box center [96, 102] width 136 height 12
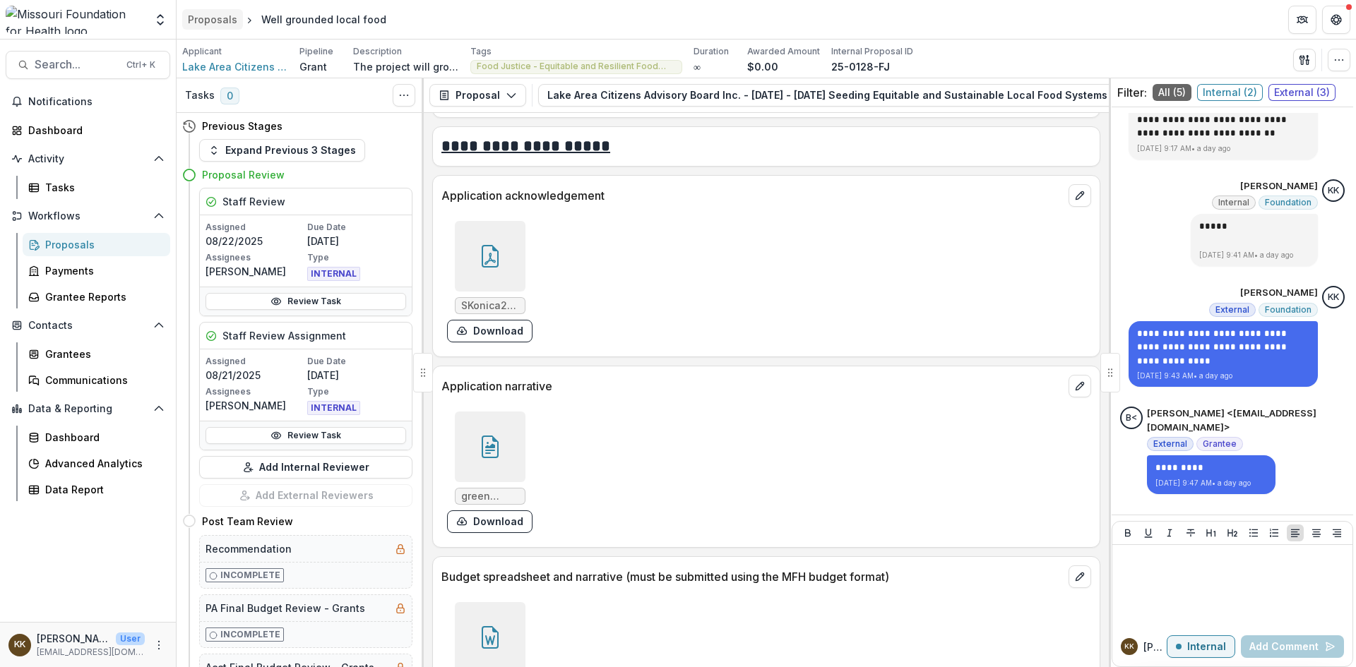
click at [203, 16] on div "Proposals" at bounding box center [212, 19] width 49 height 15
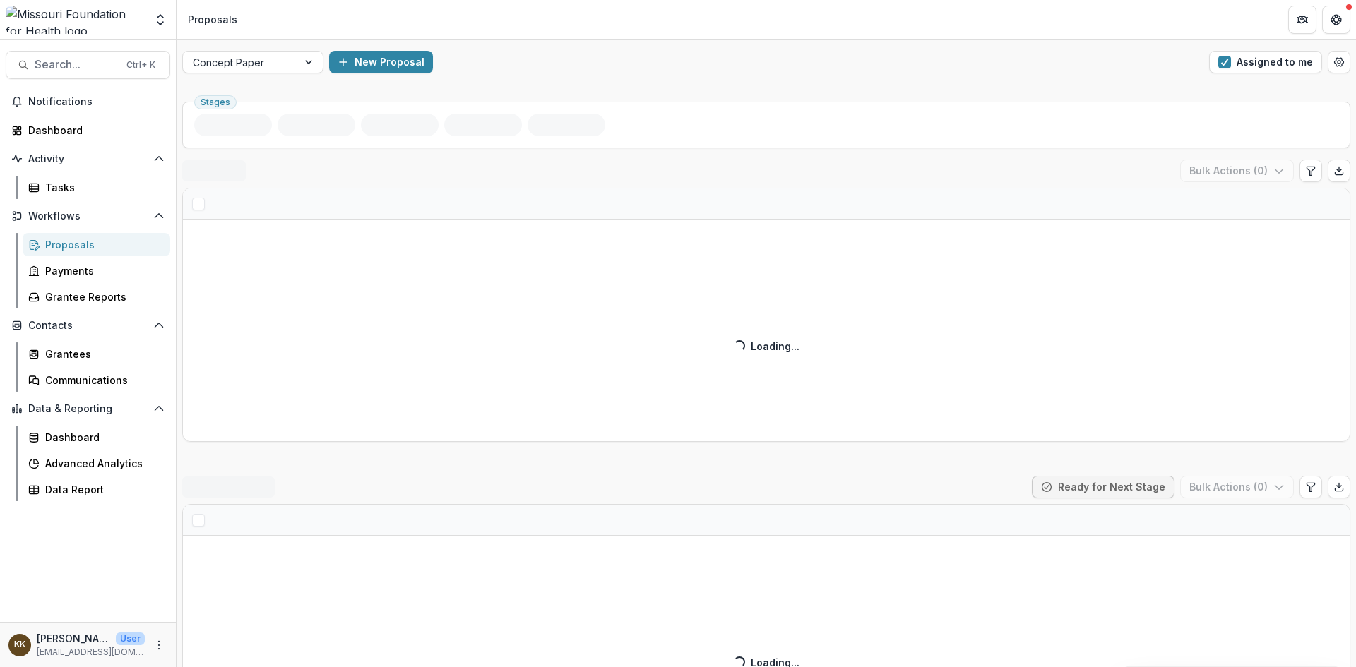
click at [70, 239] on div "Proposals" at bounding box center [102, 244] width 114 height 15
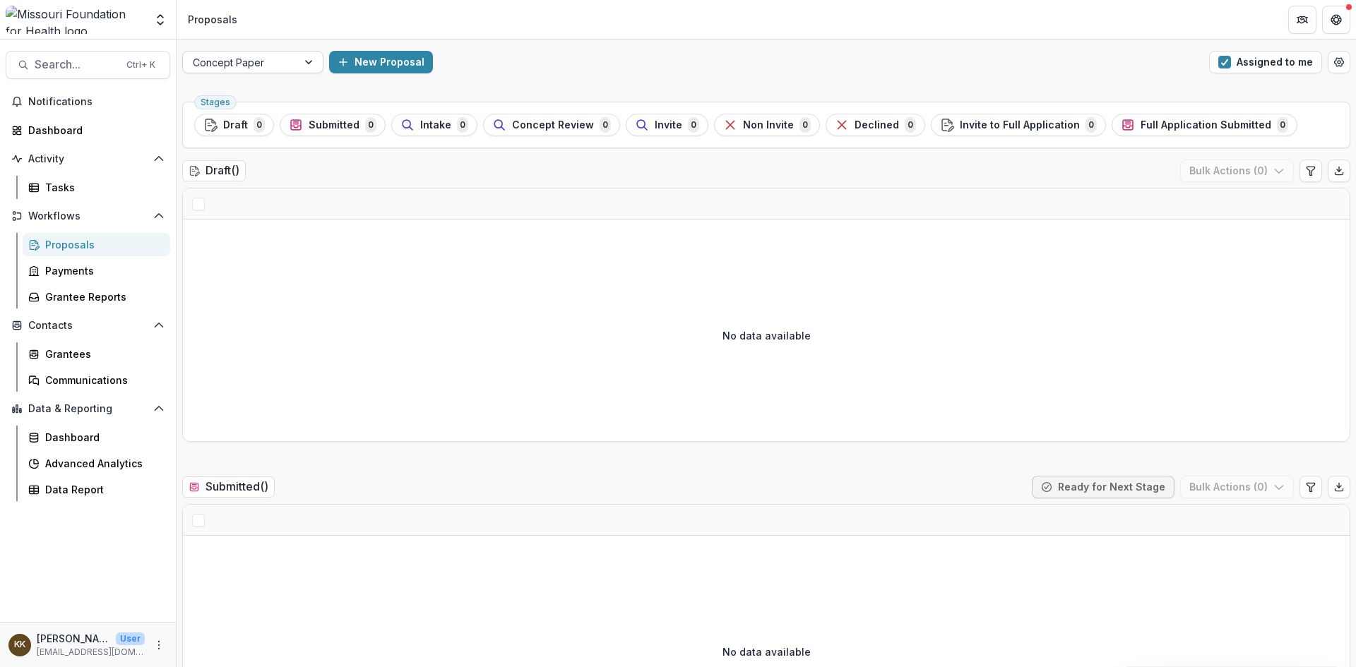
click at [263, 52] on div "Concept Paper New Proposal Assigned to me" at bounding box center [767, 62] width 1180 height 45
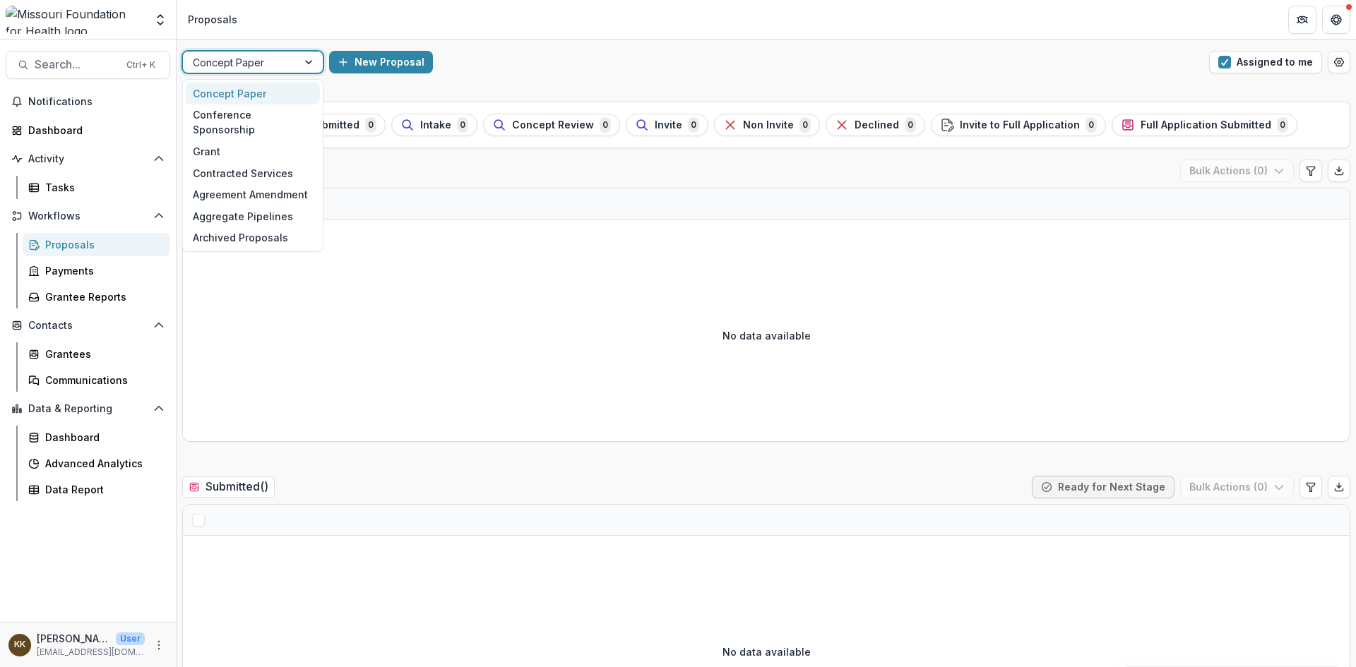
click at [256, 59] on div at bounding box center [240, 63] width 95 height 18
click at [218, 141] on div "Grant" at bounding box center [253, 152] width 134 height 22
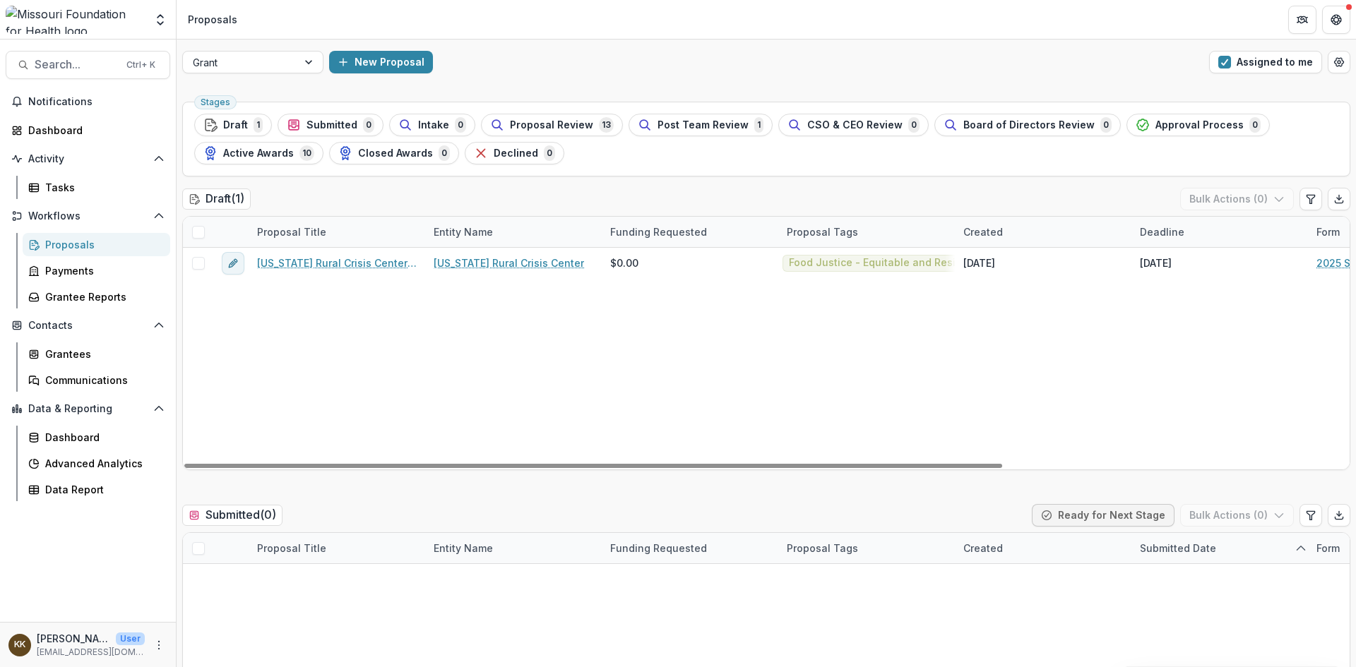
drag, startPoint x: 649, startPoint y: 439, endPoint x: 542, endPoint y: 122, distance: 333.9
click at [542, 122] on span "Proposal Review" at bounding box center [551, 125] width 83 height 12
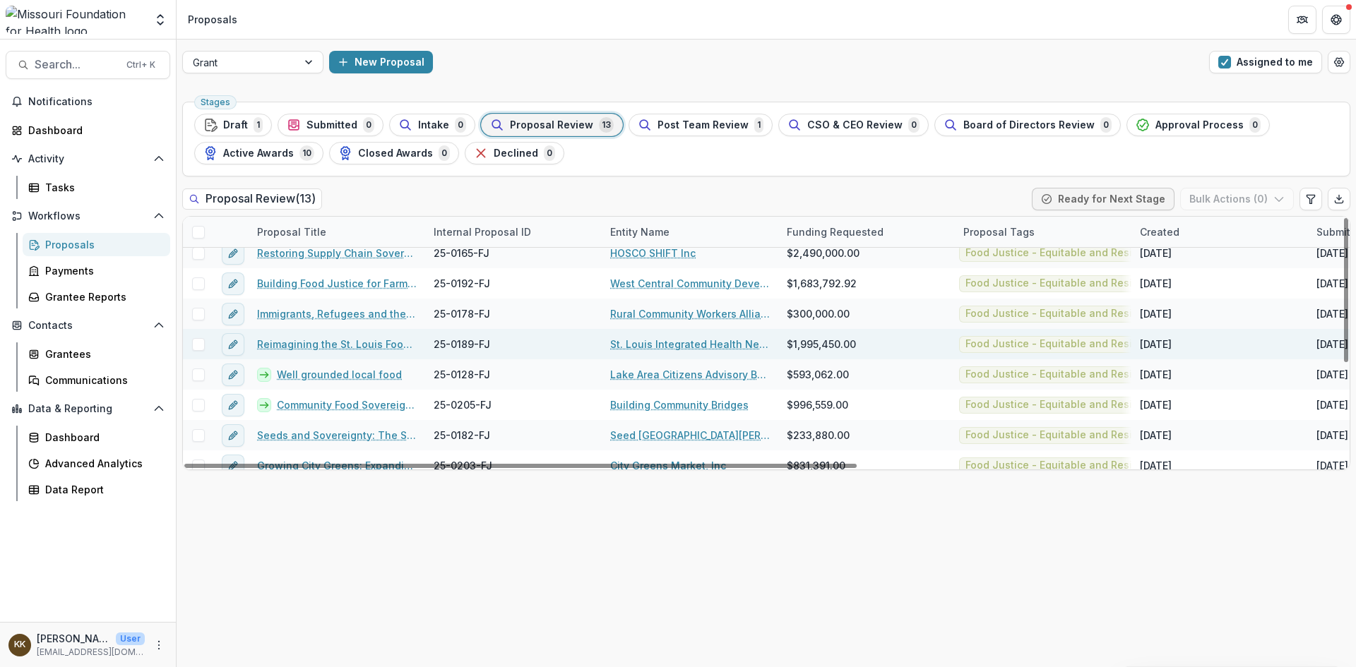
scroll to position [173, 0]
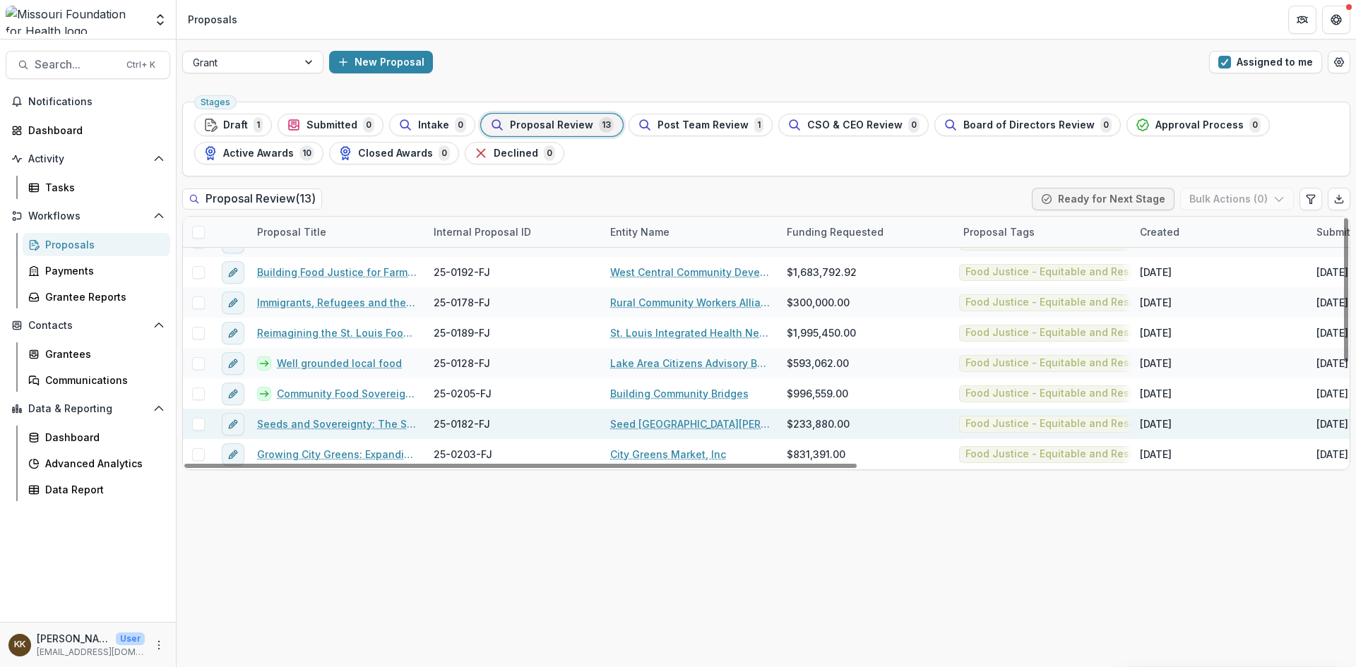
click at [310, 425] on link "Seeds and Sovereignty: The Seed St. Louis Food Demonstration Garden" at bounding box center [337, 424] width 160 height 15
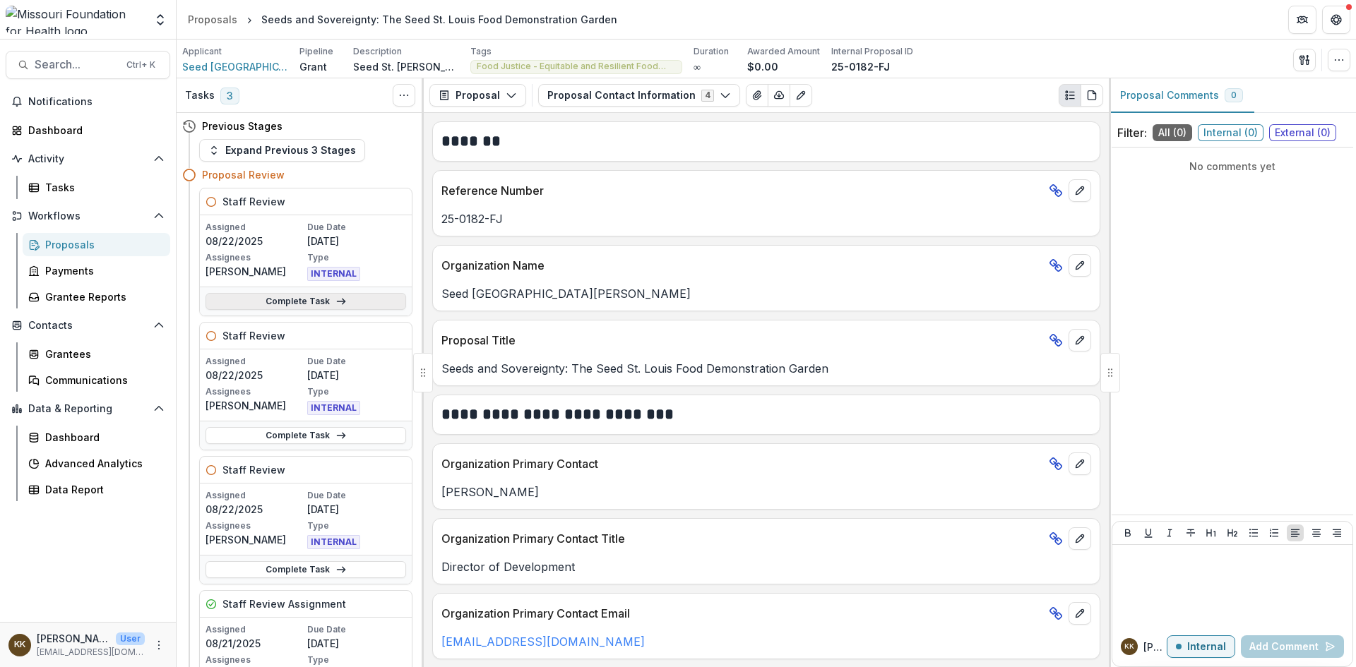
click at [304, 300] on link "Complete Task" at bounding box center [306, 301] width 201 height 17
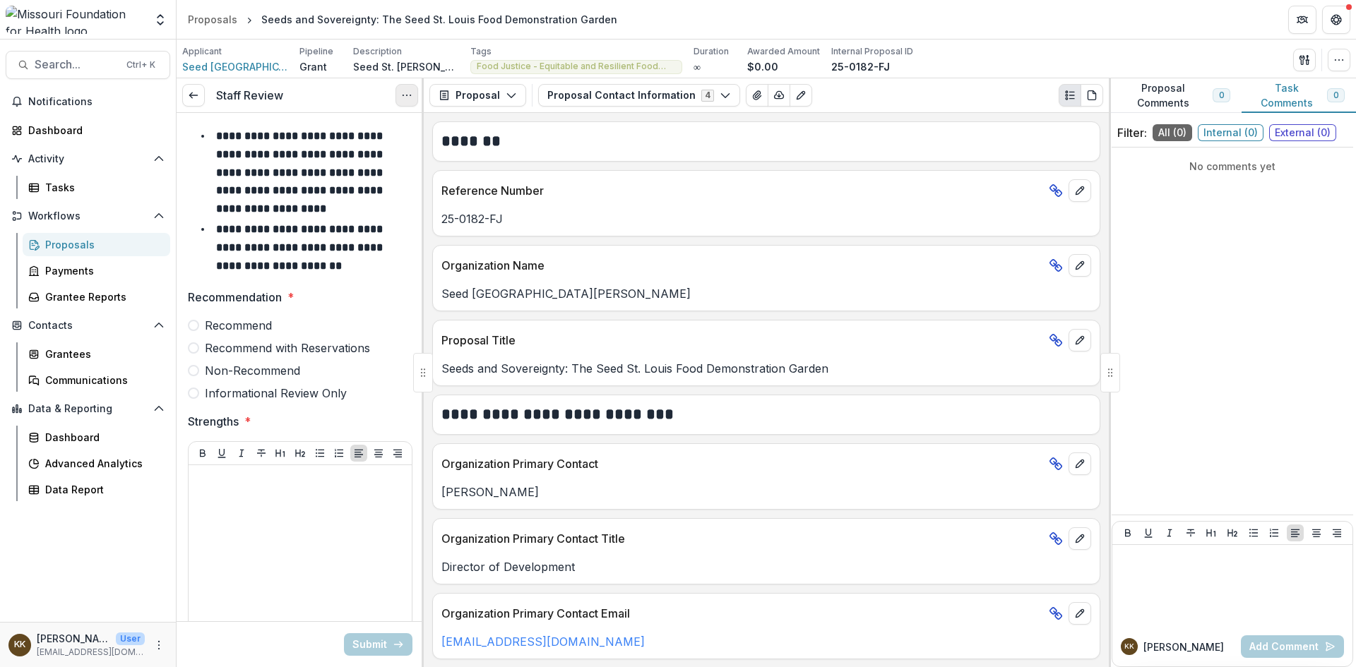
click at [405, 95] on icon "Options" at bounding box center [406, 95] width 11 height 11
click at [371, 160] on button "Cancel Task" at bounding box center [338, 157] width 151 height 23
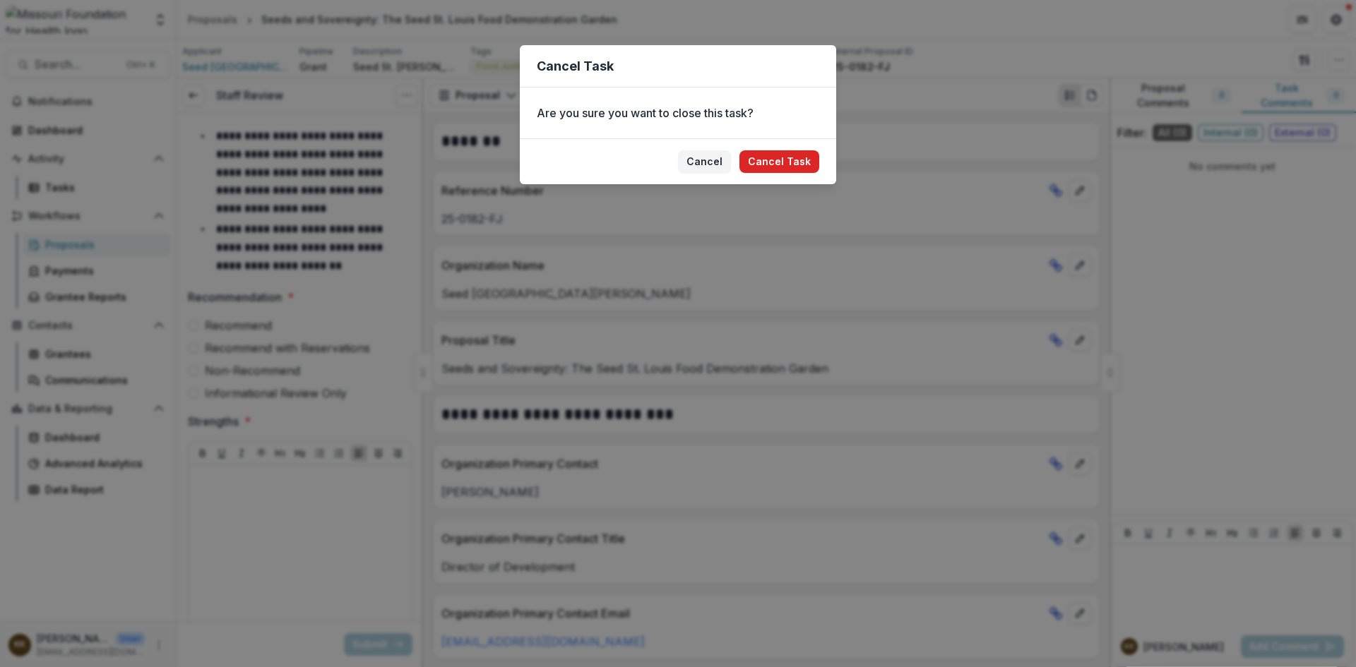
click at [788, 158] on button "Cancel Task" at bounding box center [780, 161] width 80 height 23
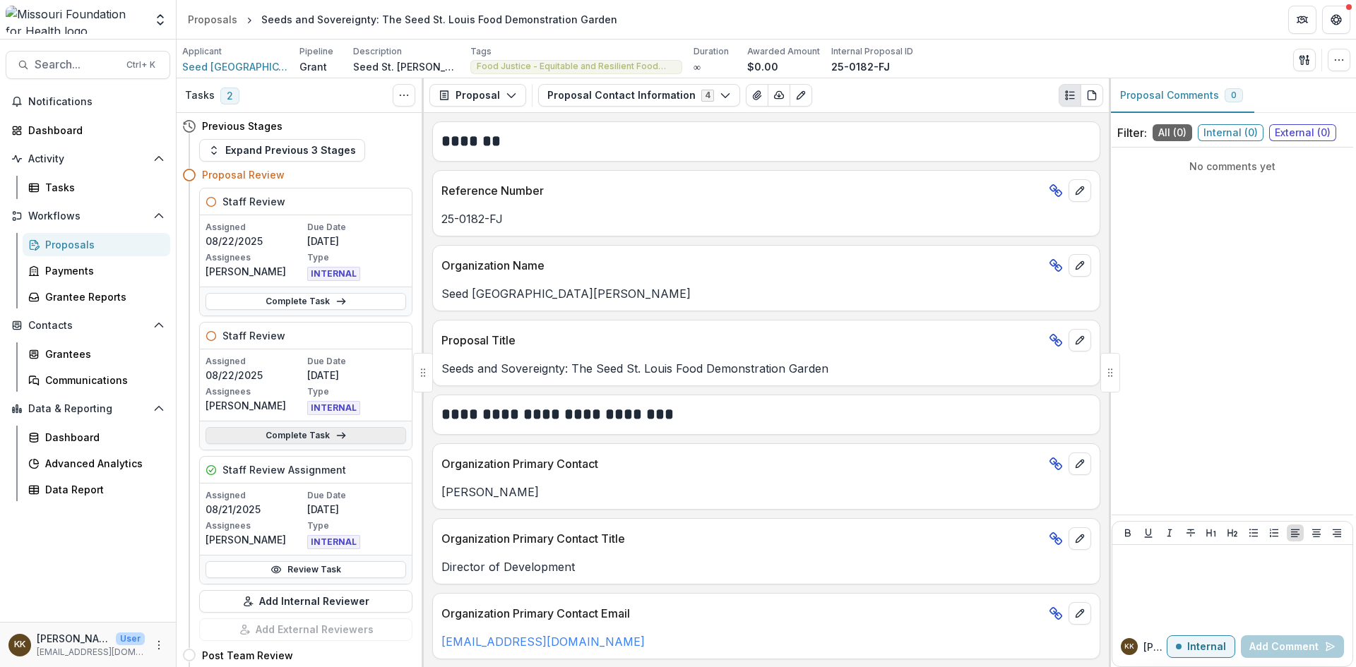
click at [285, 436] on link "Complete Task" at bounding box center [306, 435] width 201 height 17
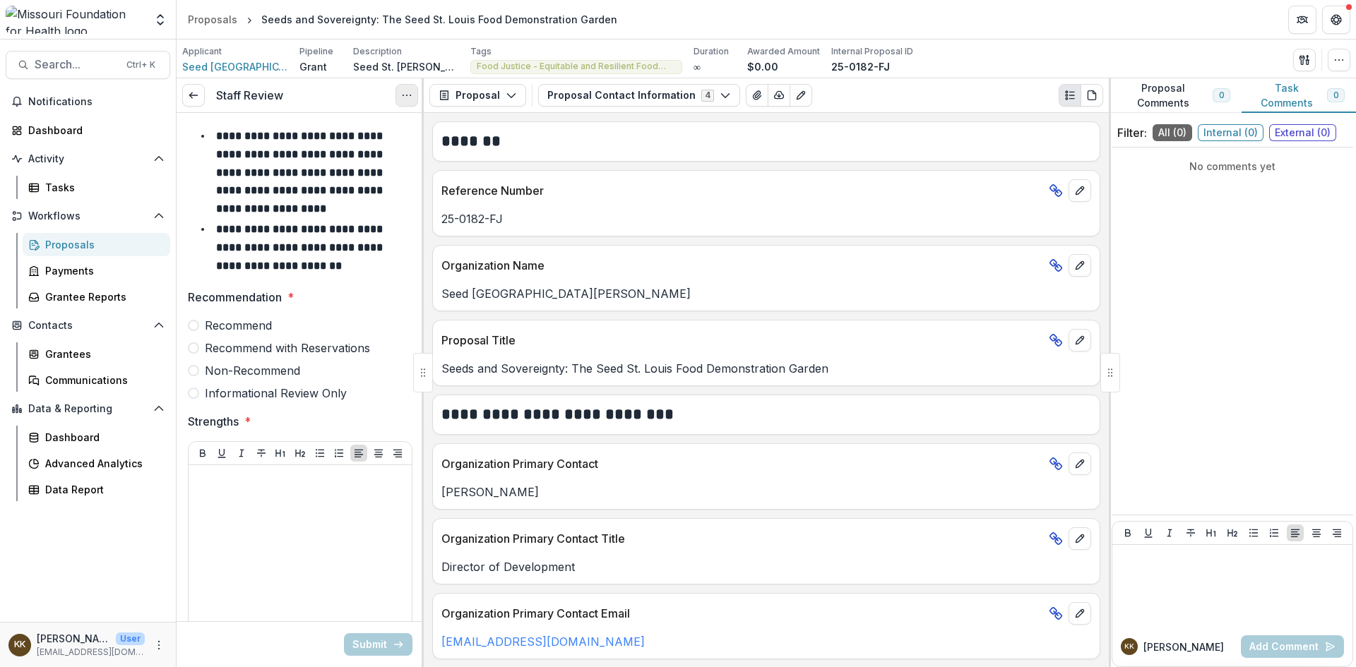
click at [410, 95] on icon "Options" at bounding box center [406, 95] width 11 height 11
click at [353, 159] on button "Cancel Task" at bounding box center [338, 157] width 151 height 23
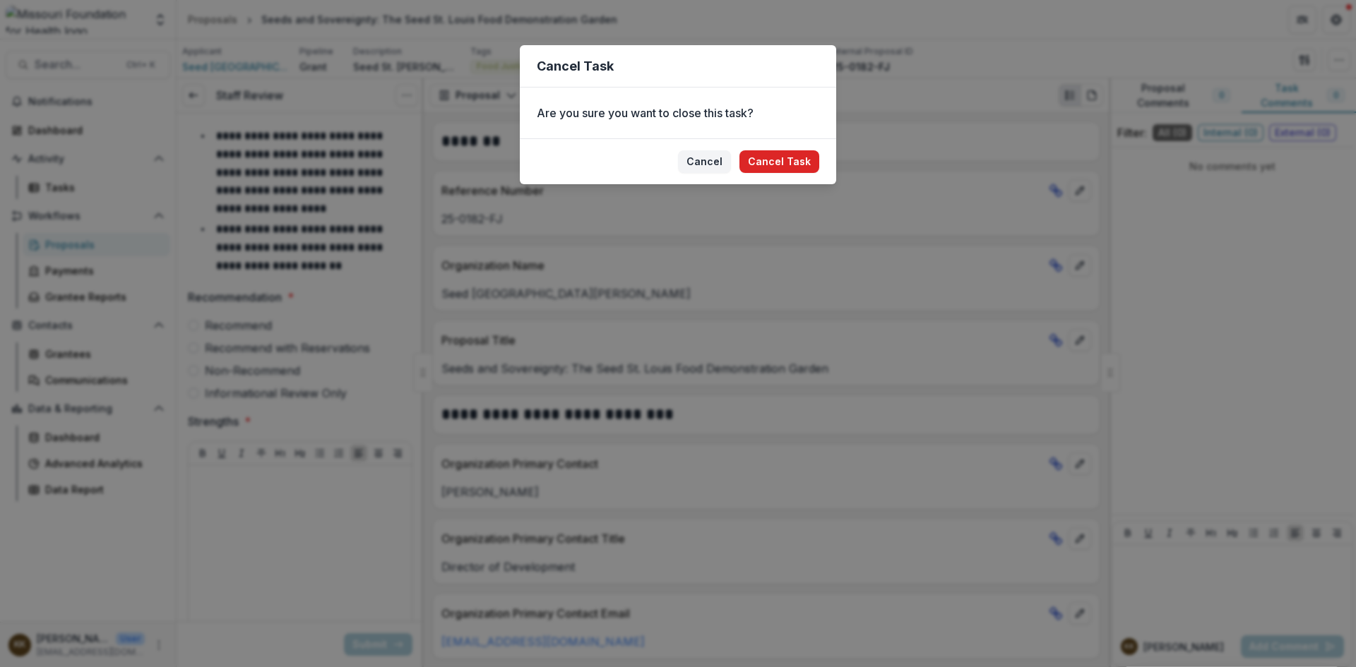
click at [771, 160] on button "Cancel Task" at bounding box center [780, 161] width 80 height 23
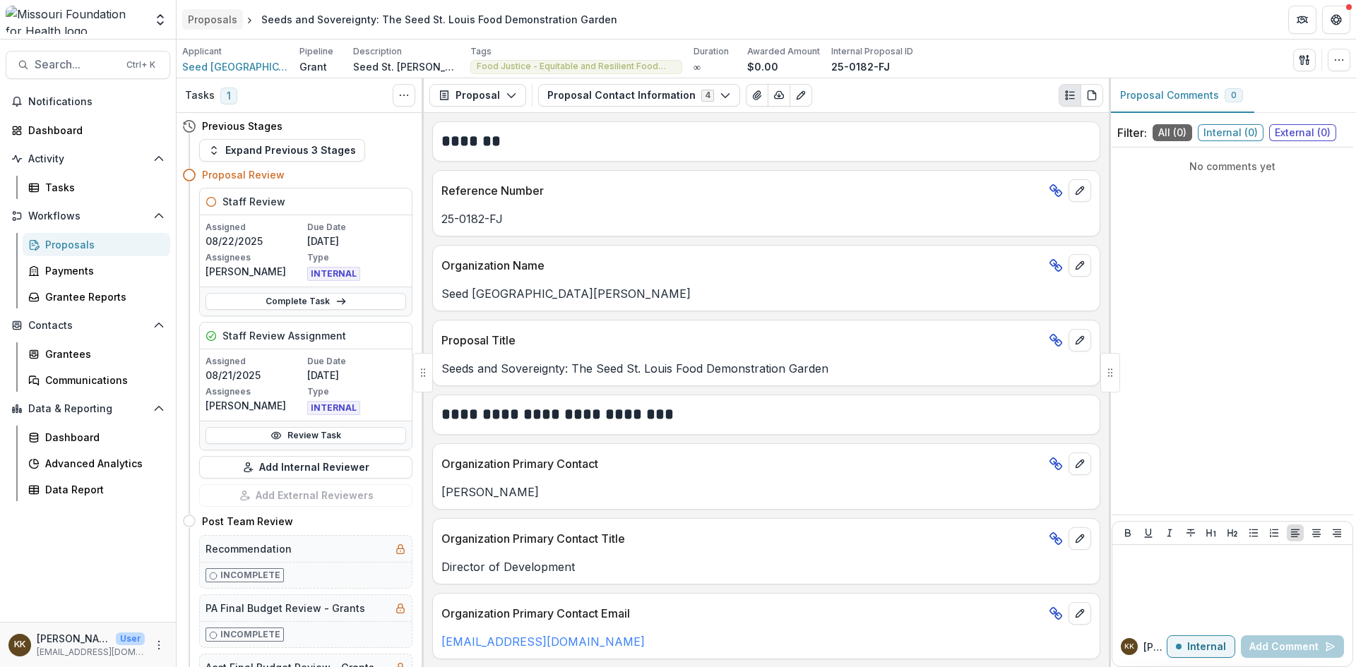
click at [212, 16] on div "Proposals" at bounding box center [212, 19] width 49 height 15
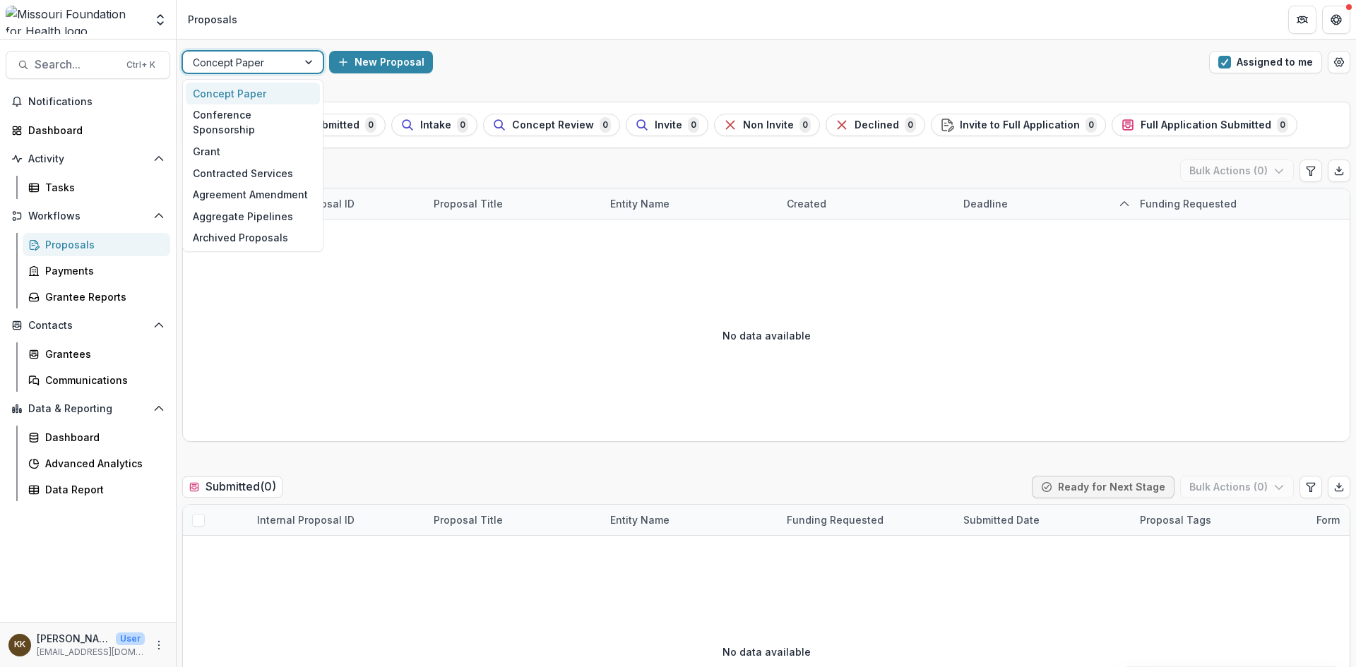
click at [250, 59] on div at bounding box center [240, 63] width 95 height 18
click at [210, 141] on div "Grant" at bounding box center [253, 152] width 134 height 22
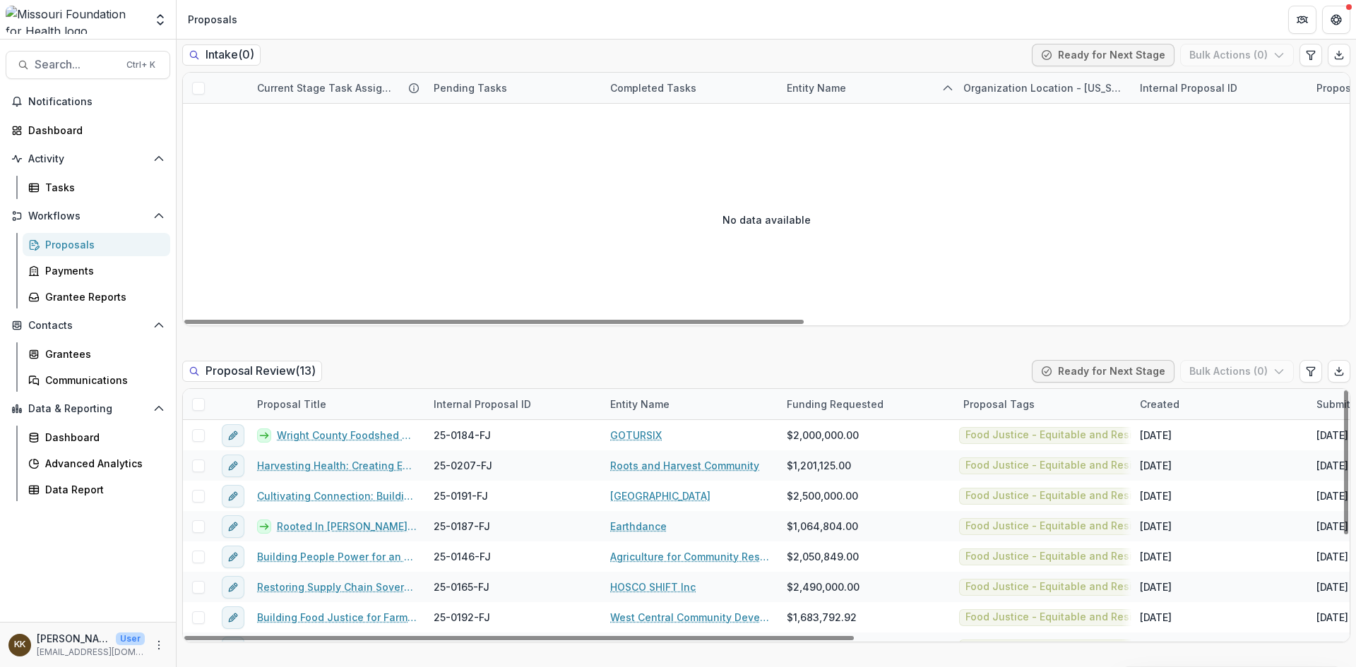
scroll to position [71, 0]
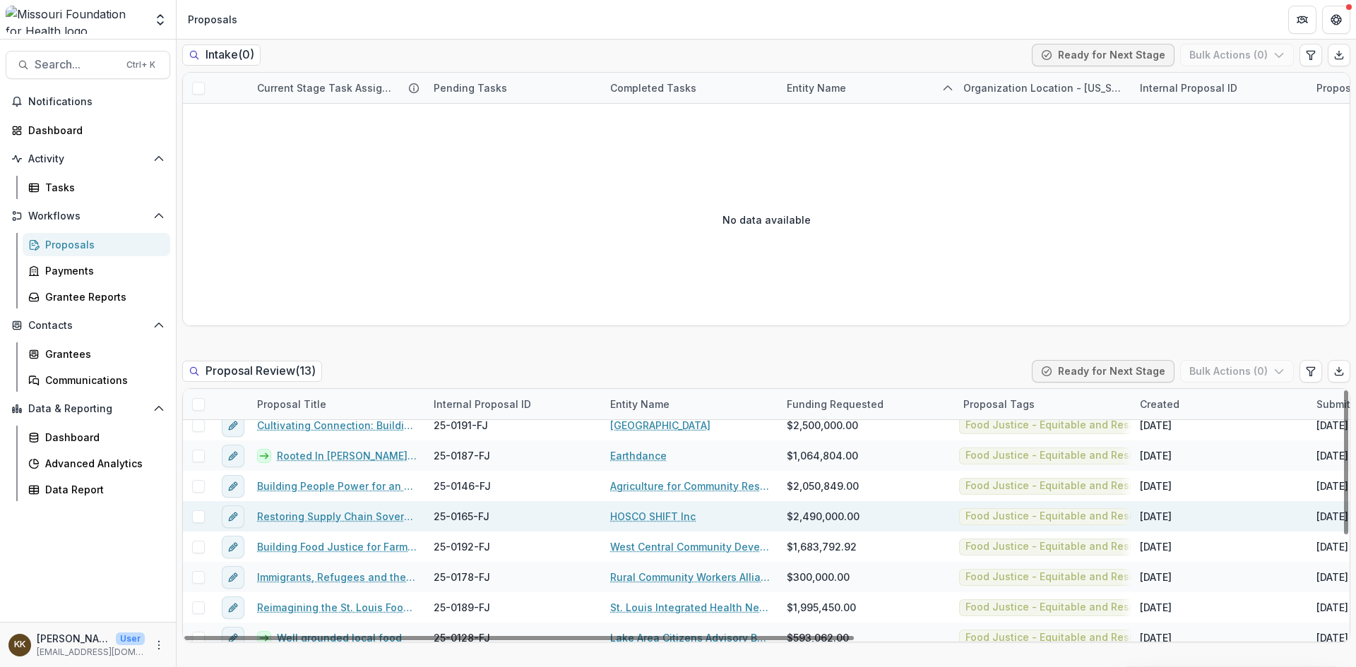
click at [338, 515] on link "Restoring Supply Chain Sovereignty, Food Justice, and Intergenerational Wealth …" at bounding box center [337, 516] width 160 height 15
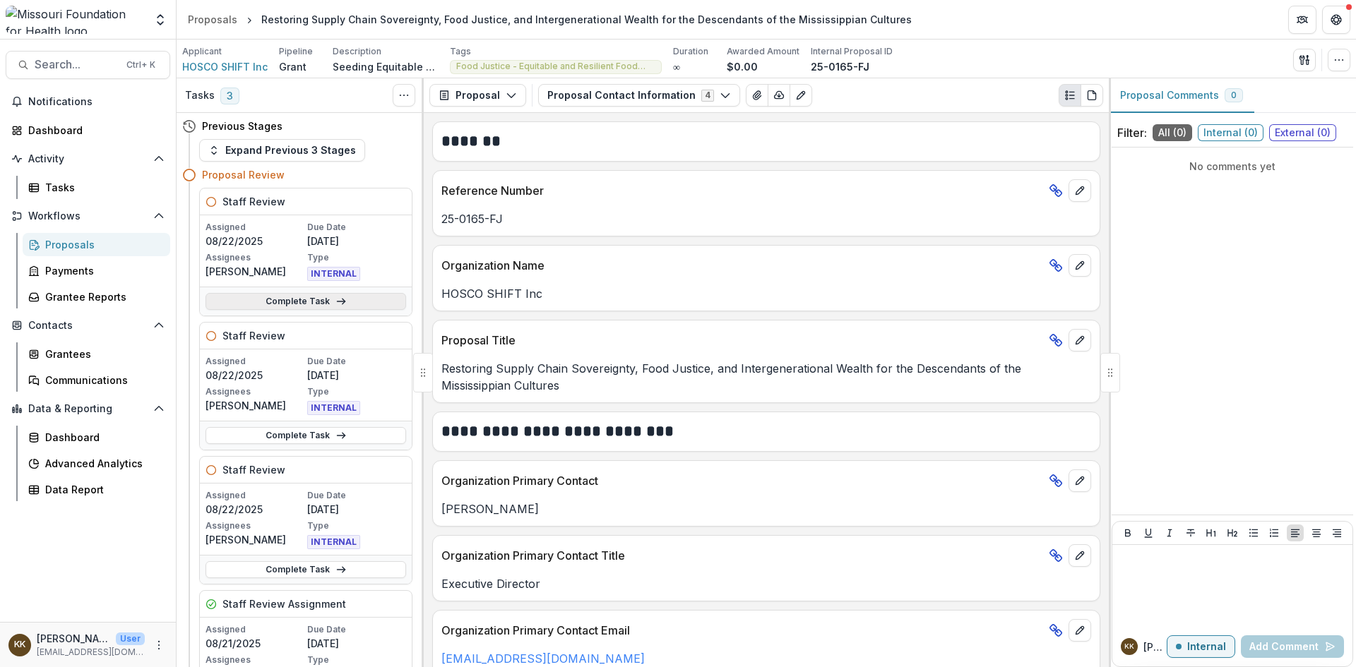
click at [342, 303] on icon at bounding box center [341, 301] width 11 height 11
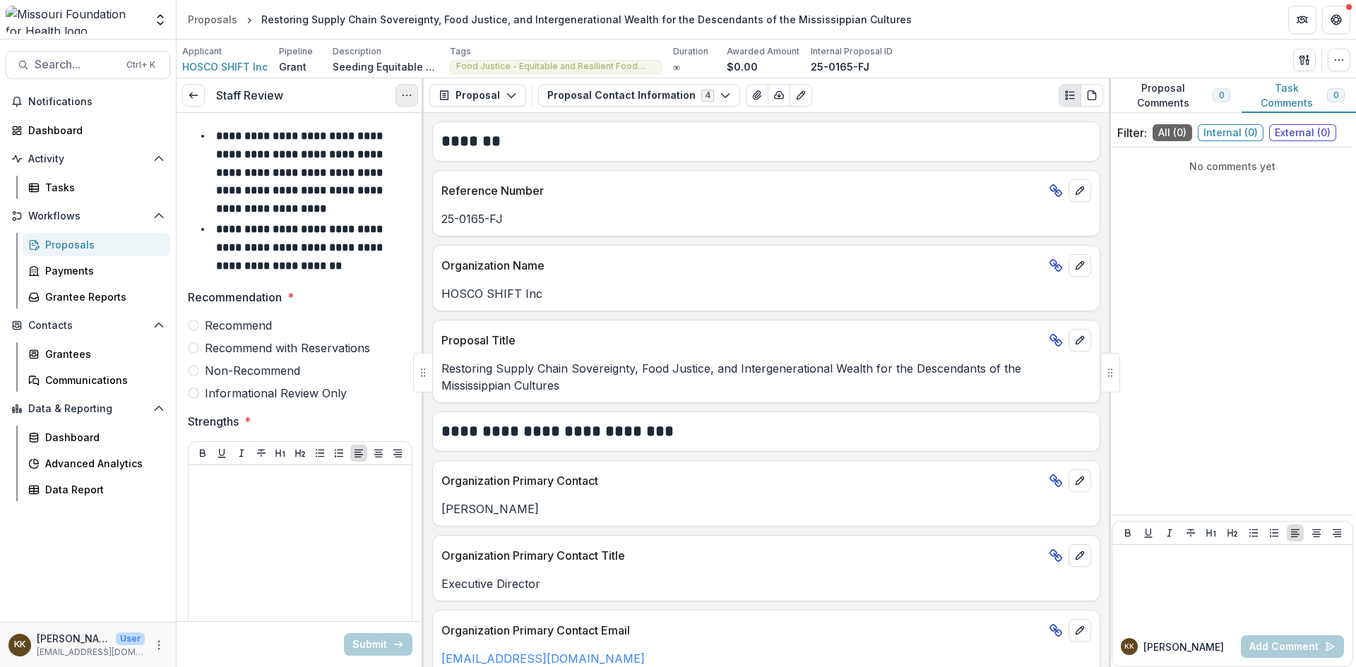
click at [403, 95] on circle "Options" at bounding box center [403, 95] width 1 height 1
click at [318, 156] on button "Cancel Task" at bounding box center [338, 157] width 151 height 23
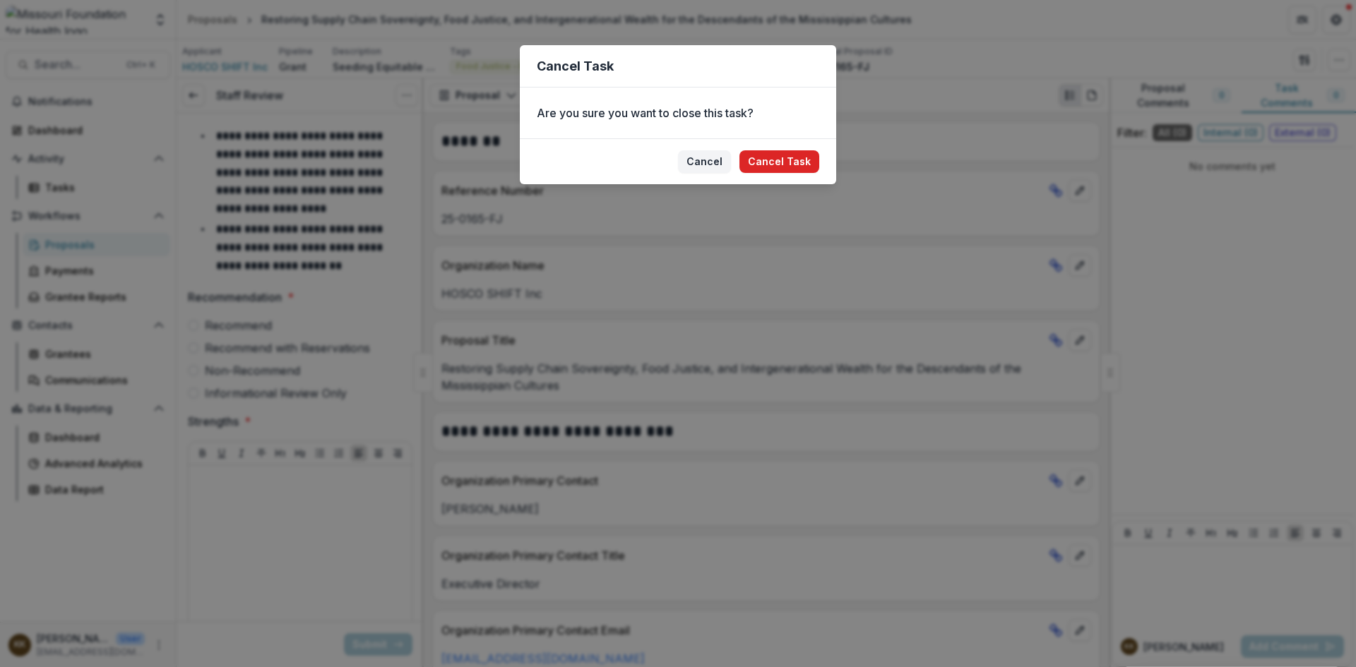
click at [791, 155] on button "Cancel Task" at bounding box center [780, 161] width 80 height 23
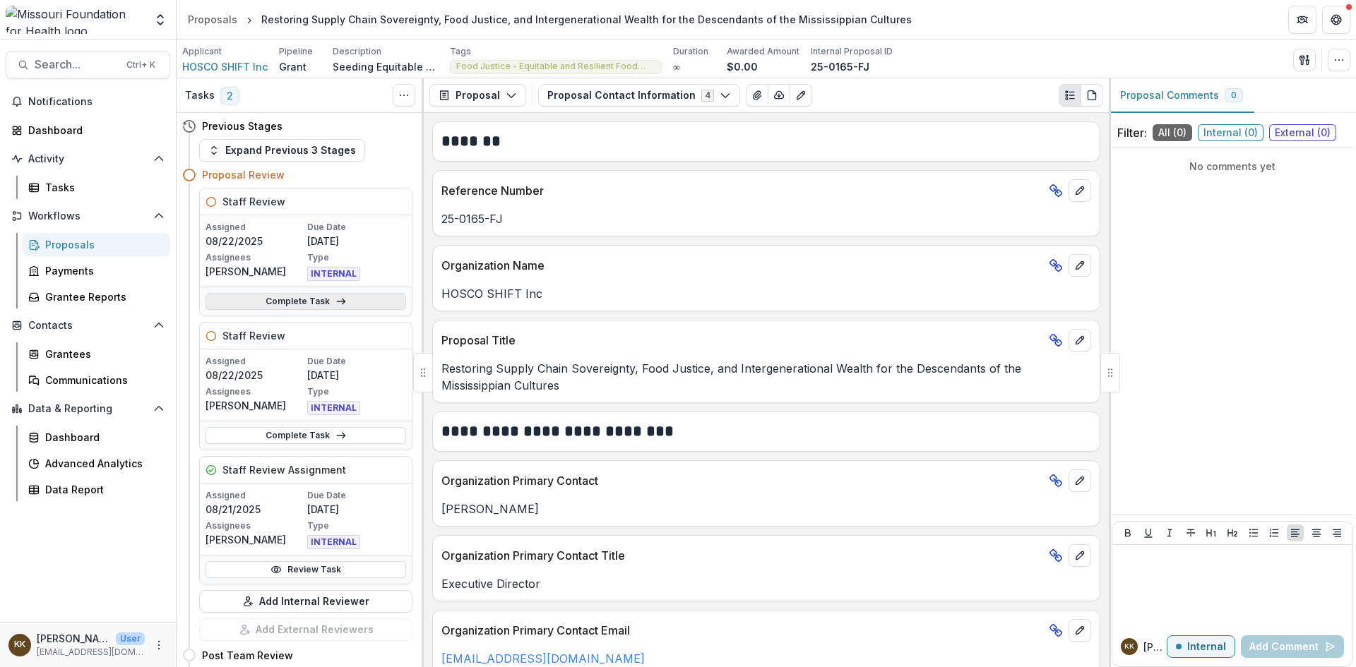
click at [290, 297] on link "Complete Task" at bounding box center [306, 301] width 201 height 17
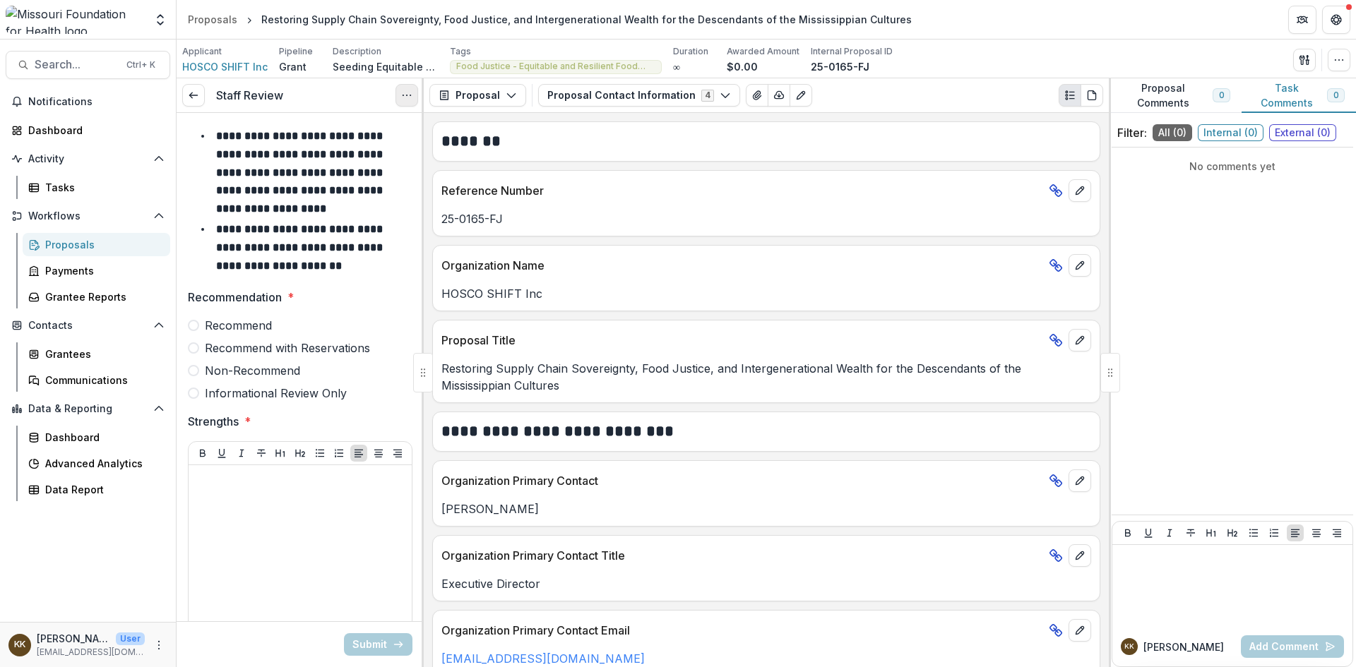
click at [402, 90] on icon "Options" at bounding box center [406, 95] width 11 height 11
click at [302, 157] on button "Cancel Task" at bounding box center [338, 157] width 151 height 23
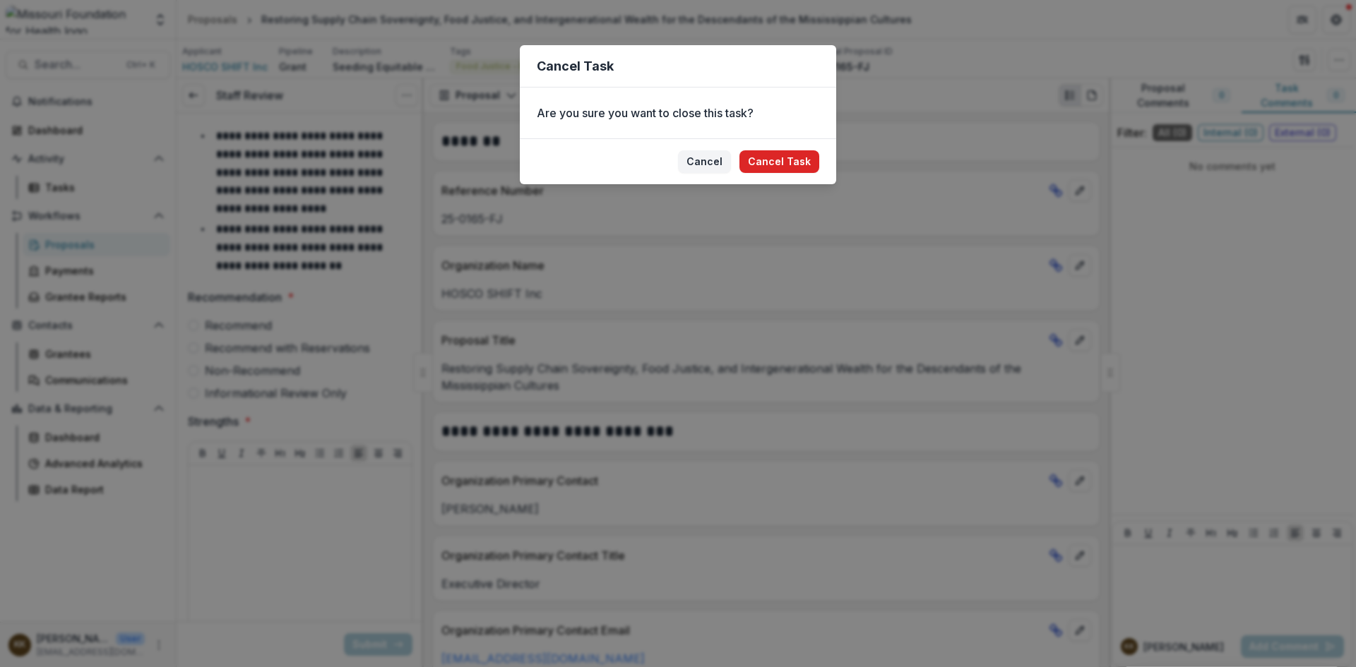
click at [777, 158] on button "Cancel Task" at bounding box center [780, 161] width 80 height 23
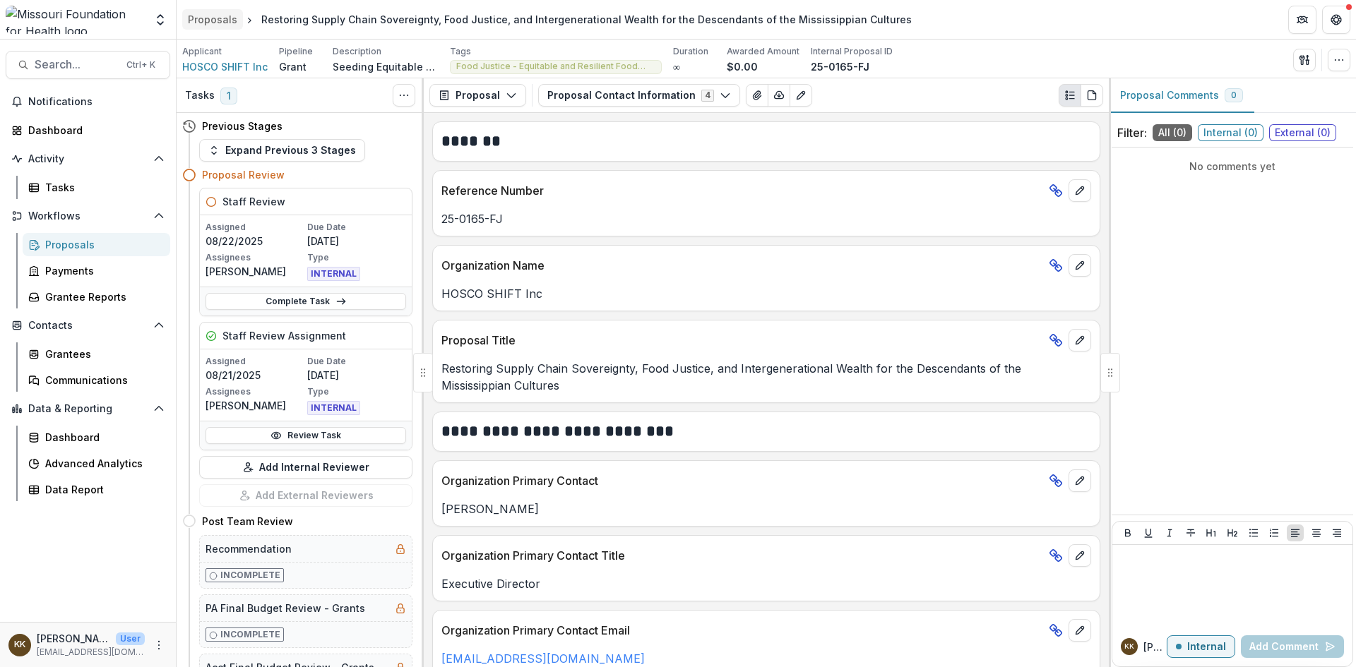
click at [208, 16] on div "Proposals" at bounding box center [212, 19] width 49 height 15
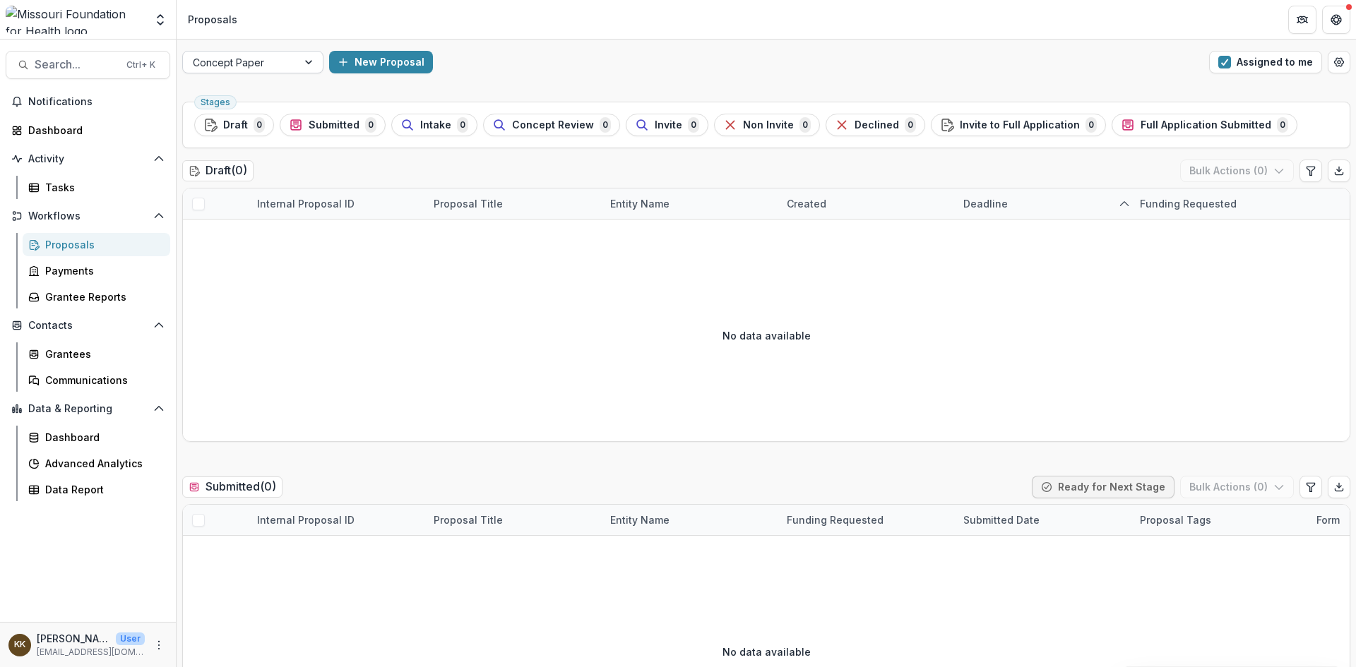
click at [258, 62] on div at bounding box center [240, 63] width 95 height 18
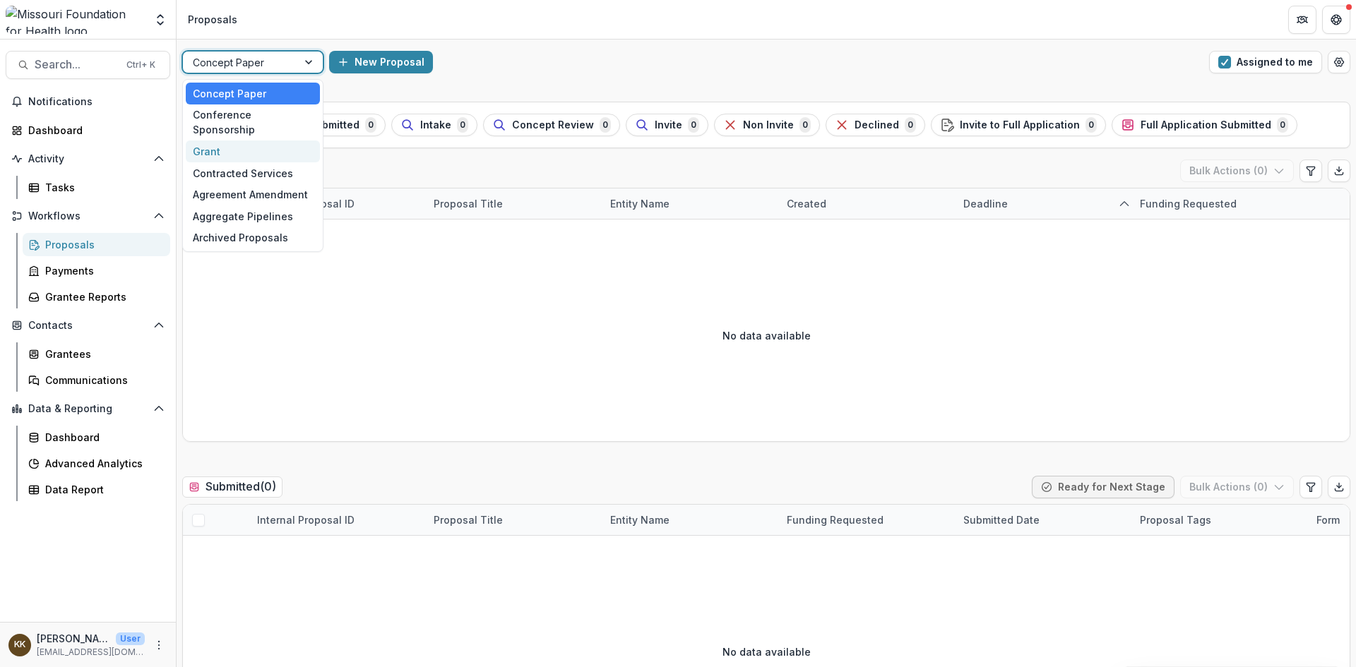
click at [220, 141] on div "Grant" at bounding box center [253, 152] width 134 height 22
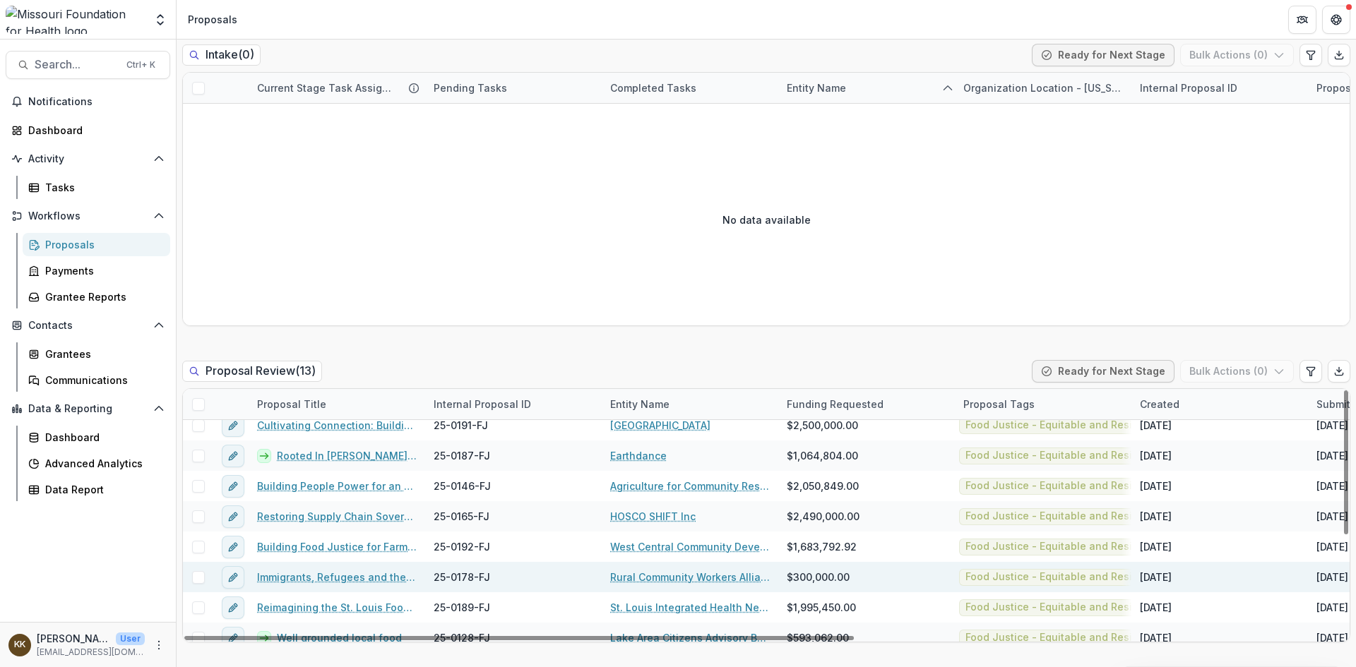
scroll to position [141, 0]
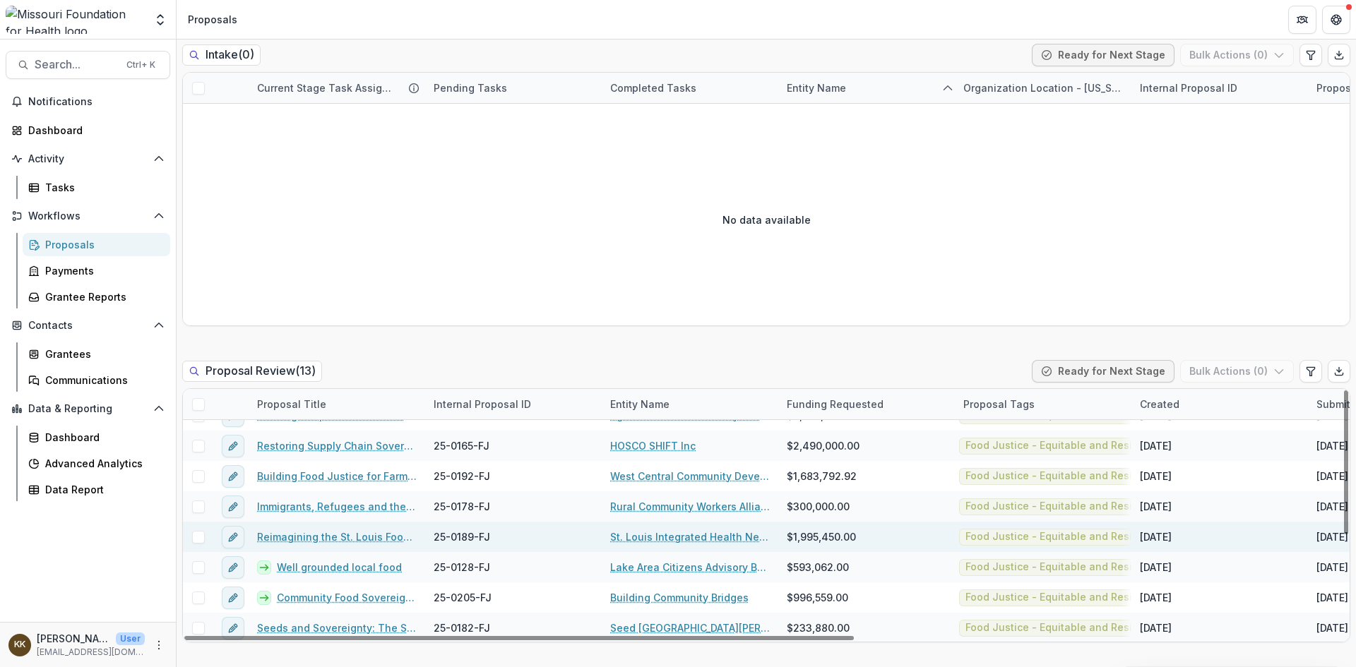
click at [305, 532] on link "Reimagining the St. Louis Food Systems Landscape" at bounding box center [337, 537] width 160 height 15
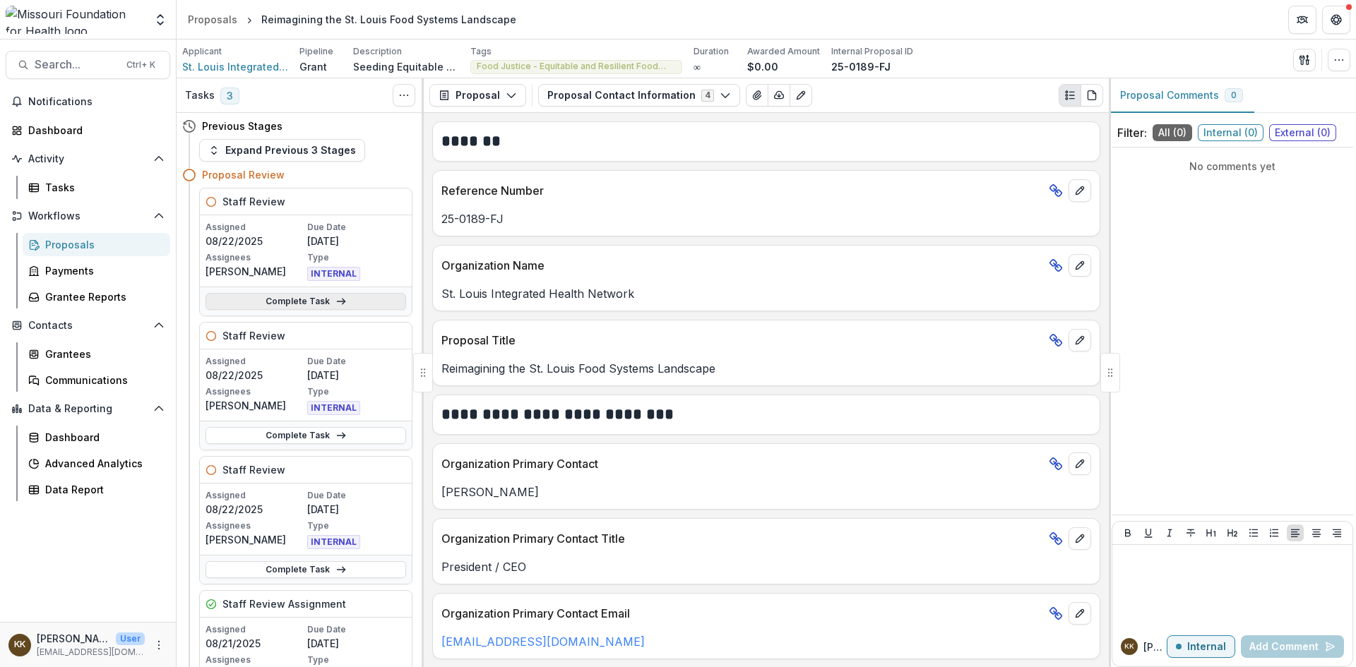
click at [303, 299] on link "Complete Task" at bounding box center [306, 301] width 201 height 17
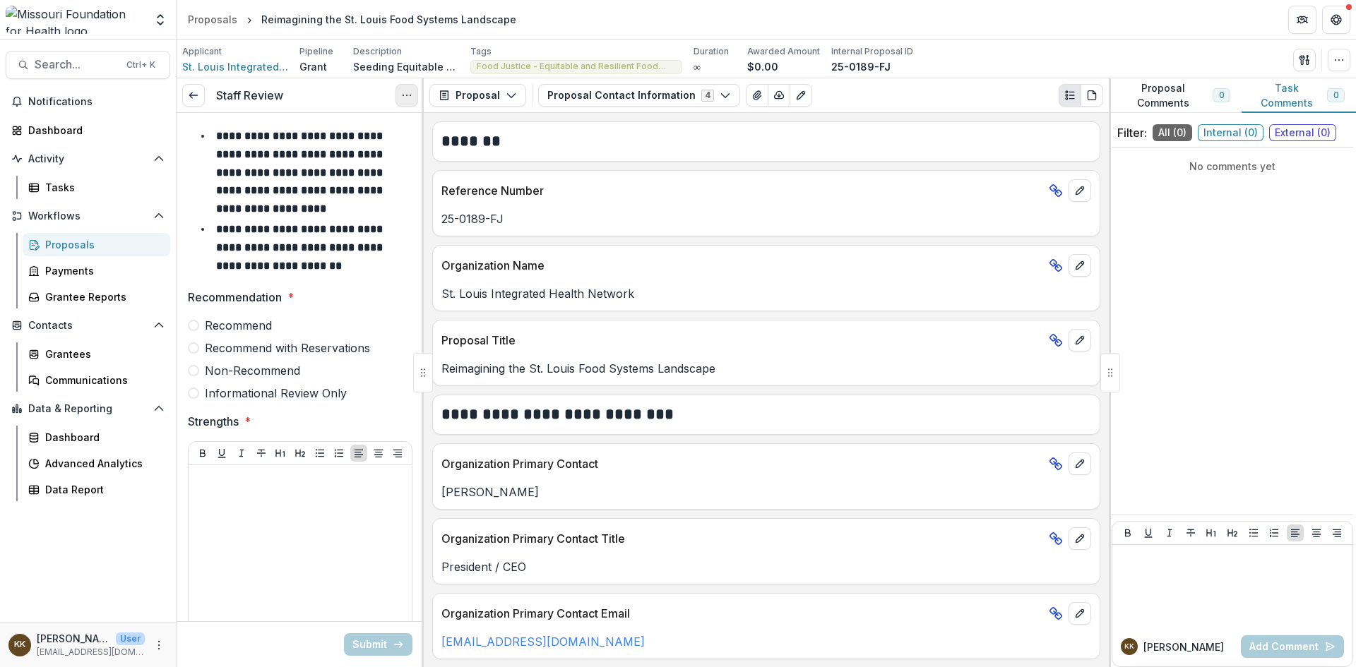
click at [408, 97] on icon "Options" at bounding box center [406, 95] width 11 height 11
click at [348, 159] on button "Cancel Task" at bounding box center [338, 157] width 151 height 23
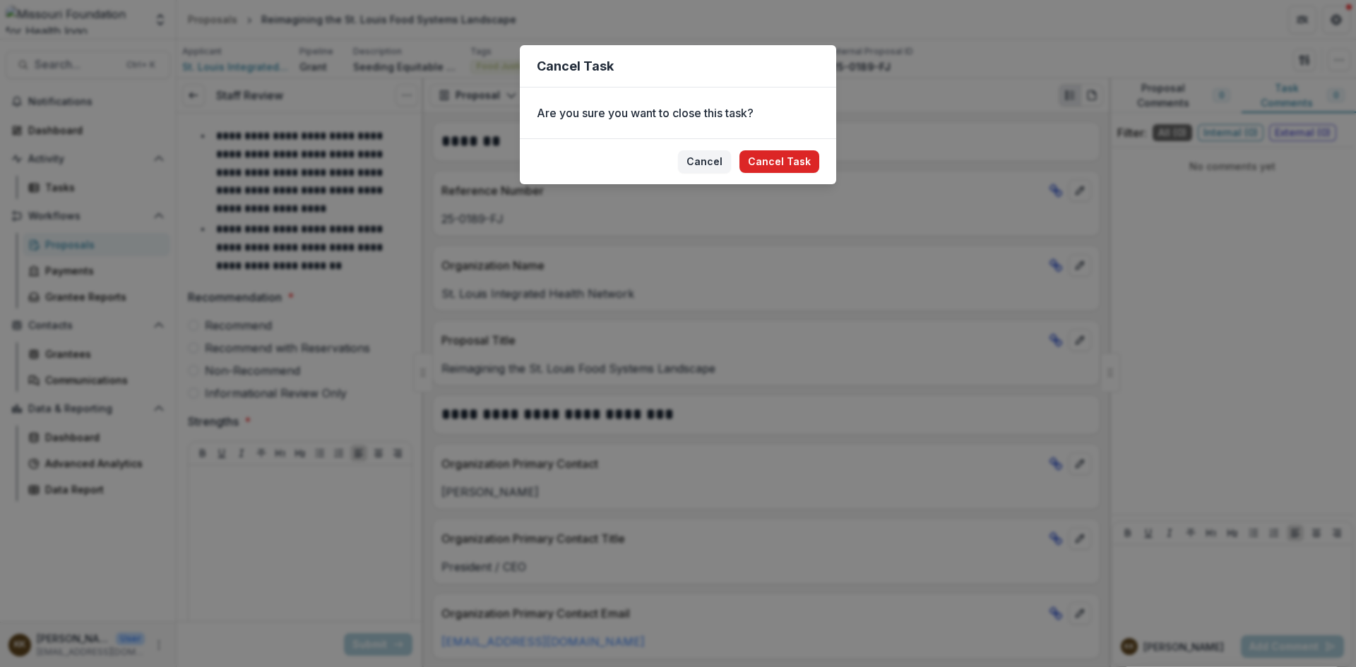
click at [768, 162] on button "Cancel Task" at bounding box center [780, 161] width 80 height 23
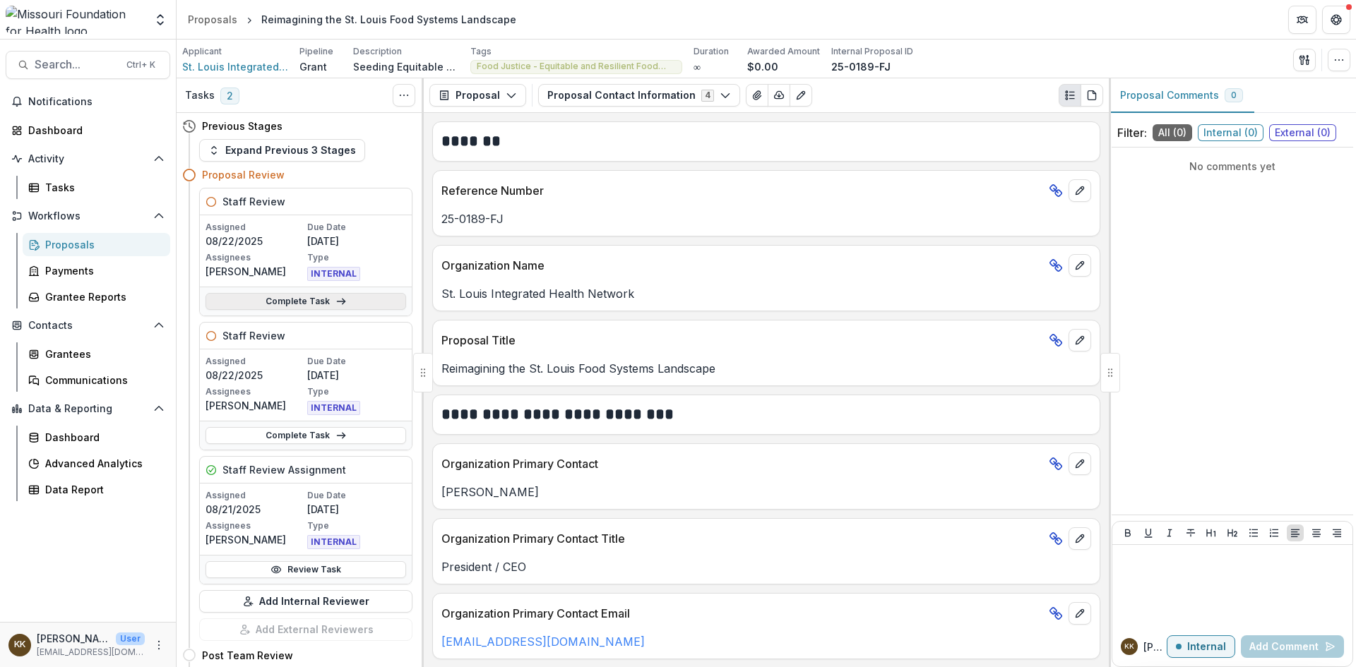
click at [295, 298] on link "Complete Task" at bounding box center [306, 301] width 201 height 17
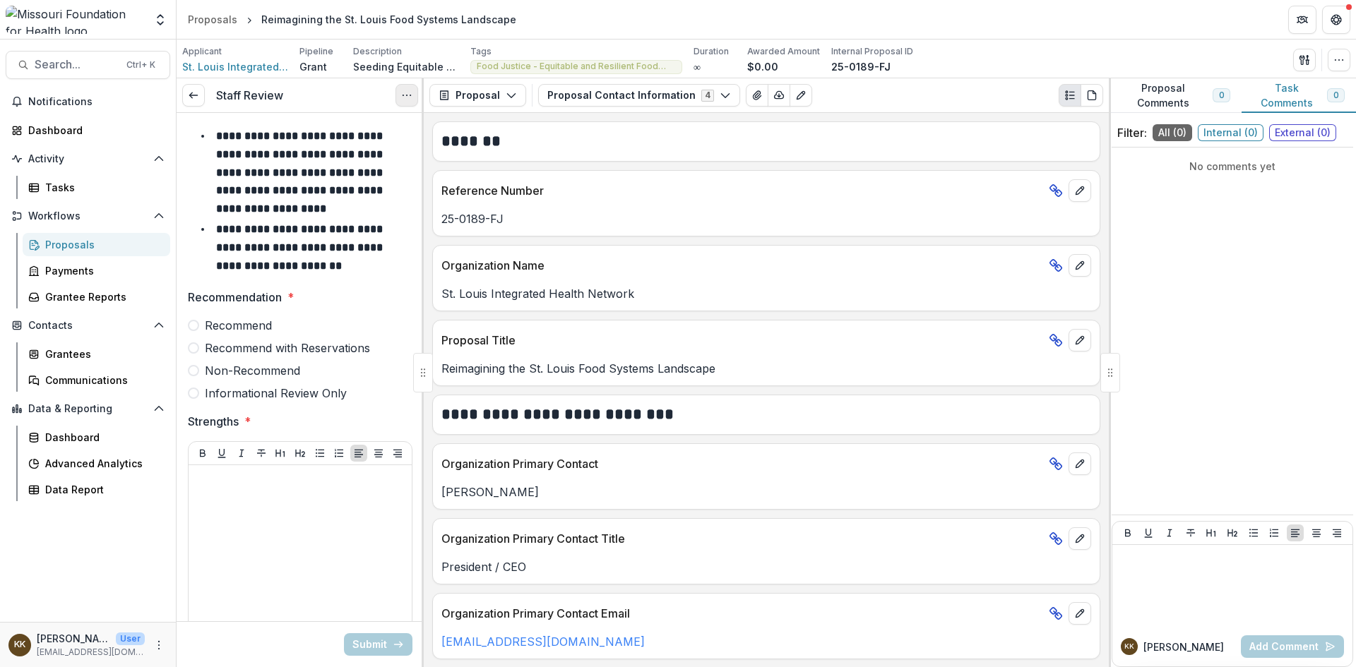
click at [408, 97] on icon "Options" at bounding box center [406, 95] width 11 height 11
click at [353, 160] on button "Cancel Task" at bounding box center [338, 157] width 151 height 23
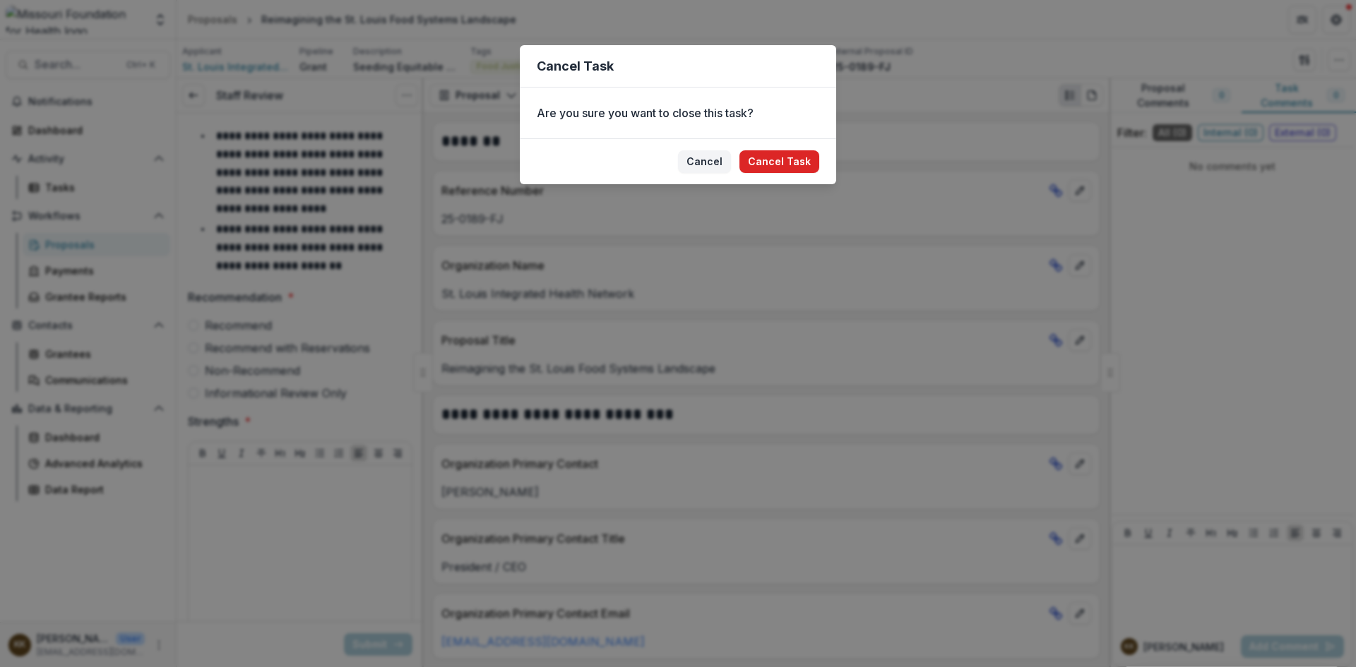
click at [781, 162] on button "Cancel Task" at bounding box center [780, 161] width 80 height 23
